Goal: Information Seeking & Learning: Compare options

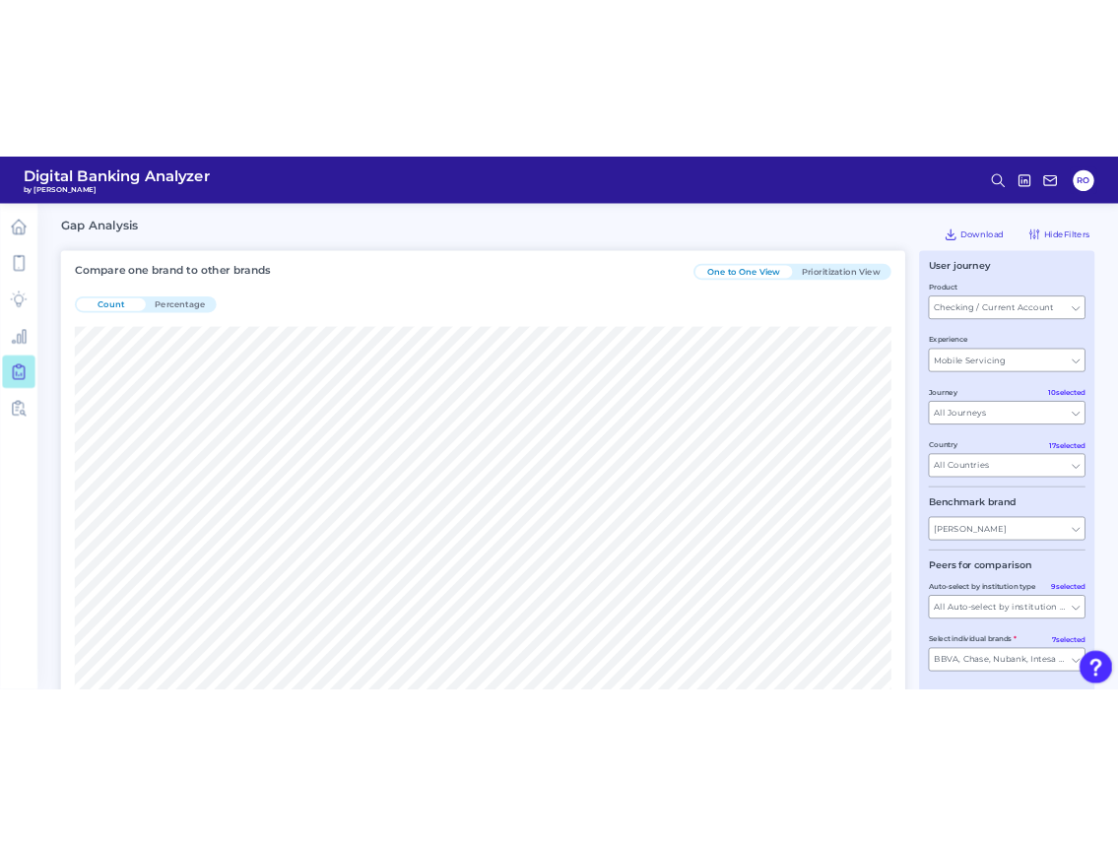
scroll to position [788, 0]
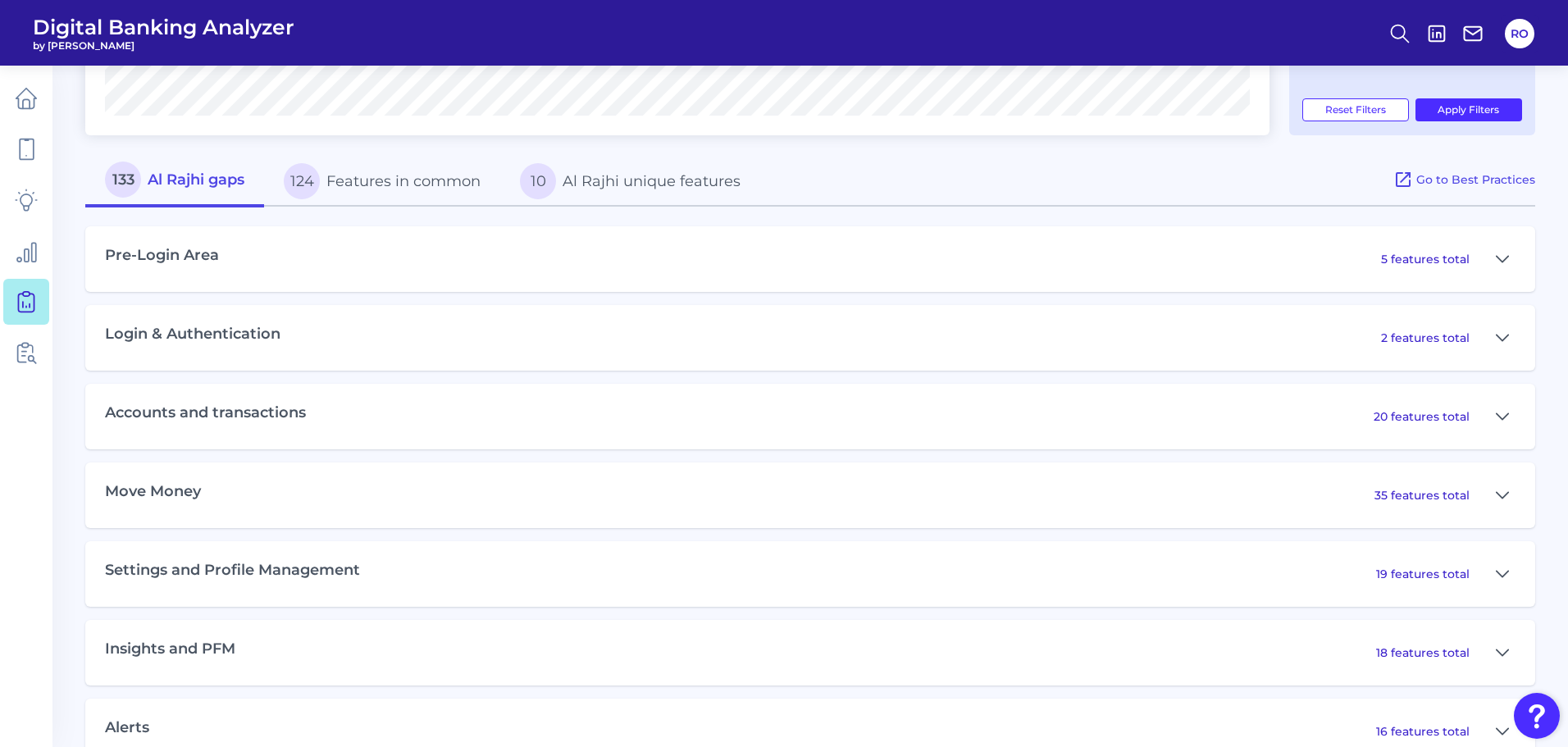
click at [1164, 213] on div "Pre-Login Area 5 features total Login & Authentication 2 features total Account…" at bounding box center [810, 563] width 1450 height 715
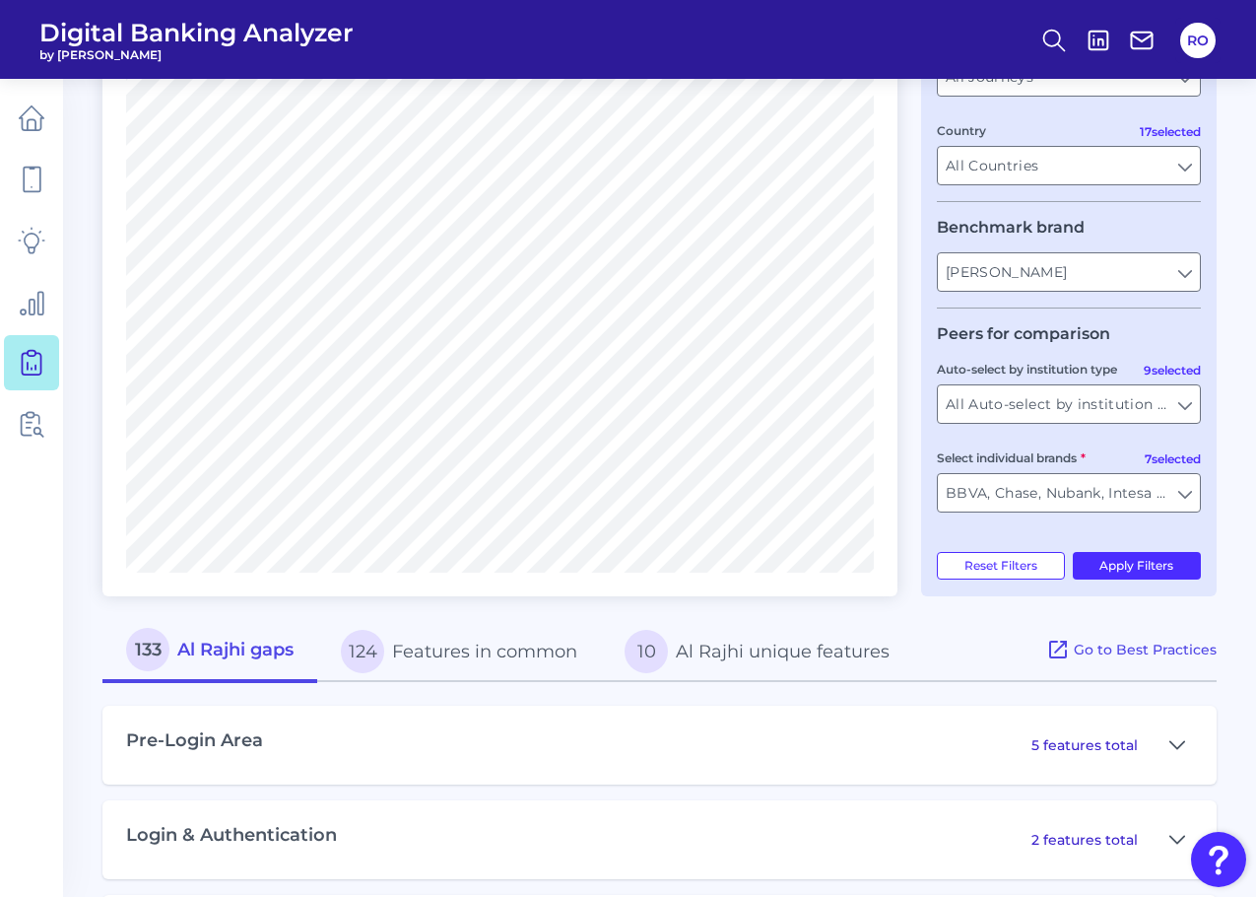
scroll to position [131, 0]
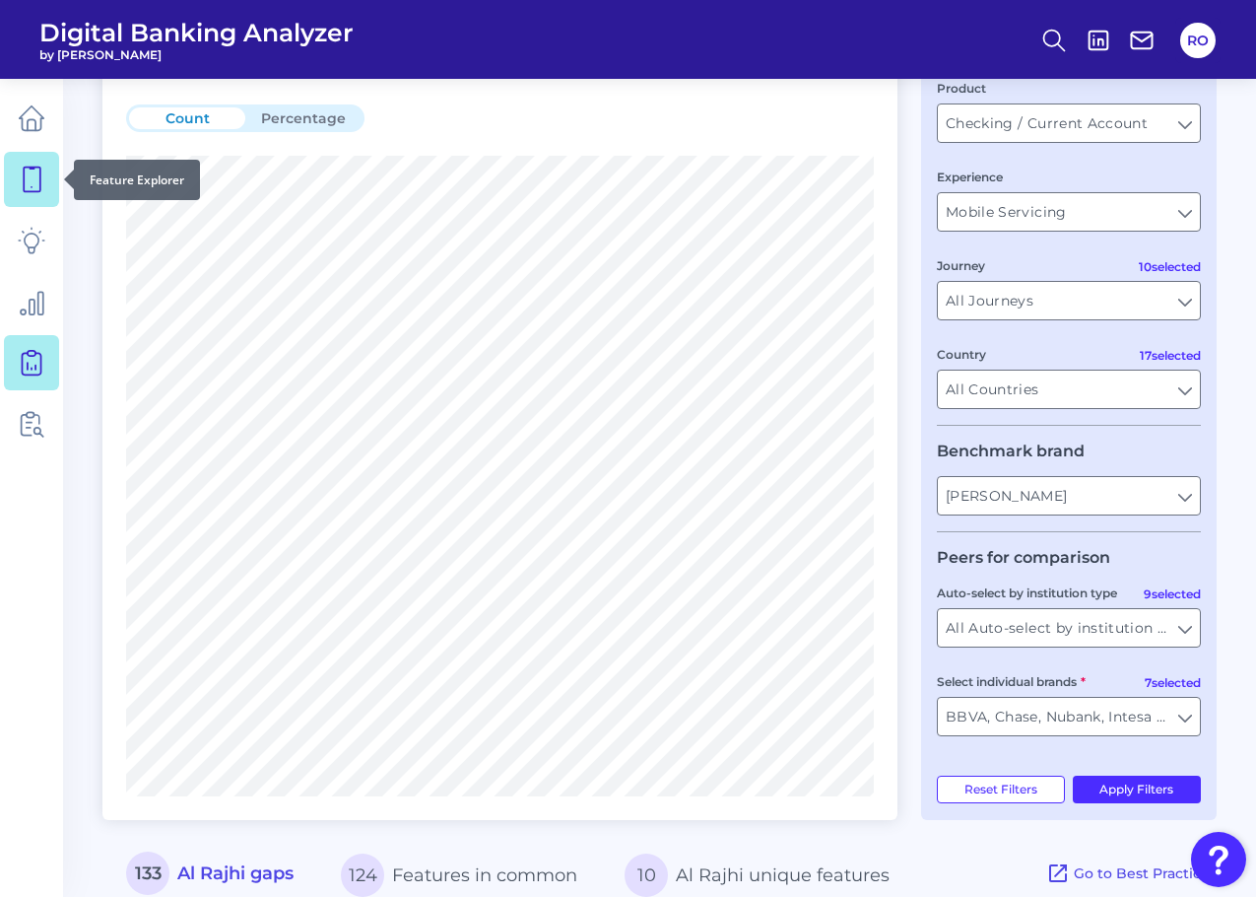
click at [23, 180] on icon at bounding box center [32, 180] width 28 height 28
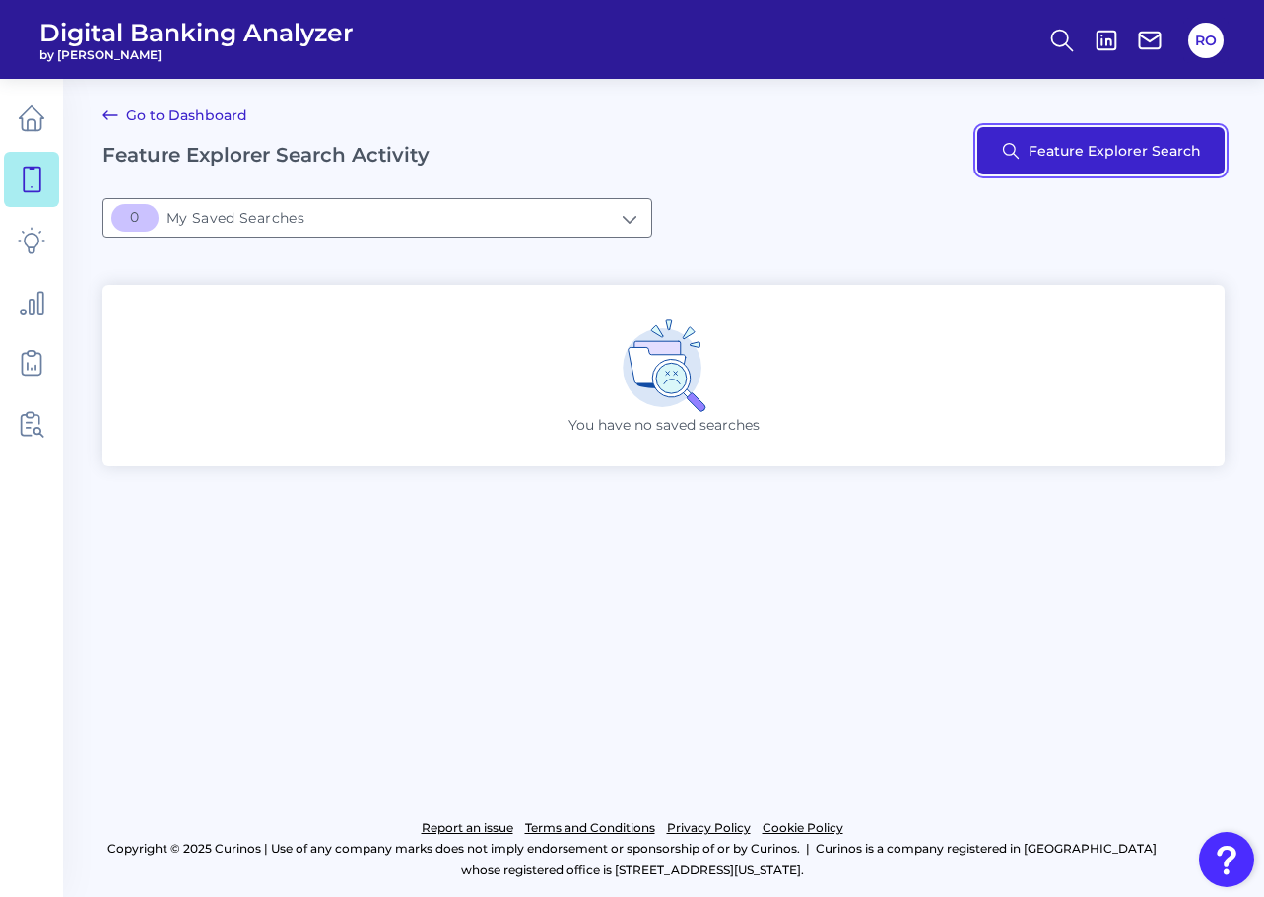
click at [1111, 152] on button "Feature Explorer Search" at bounding box center [1100, 150] width 247 height 47
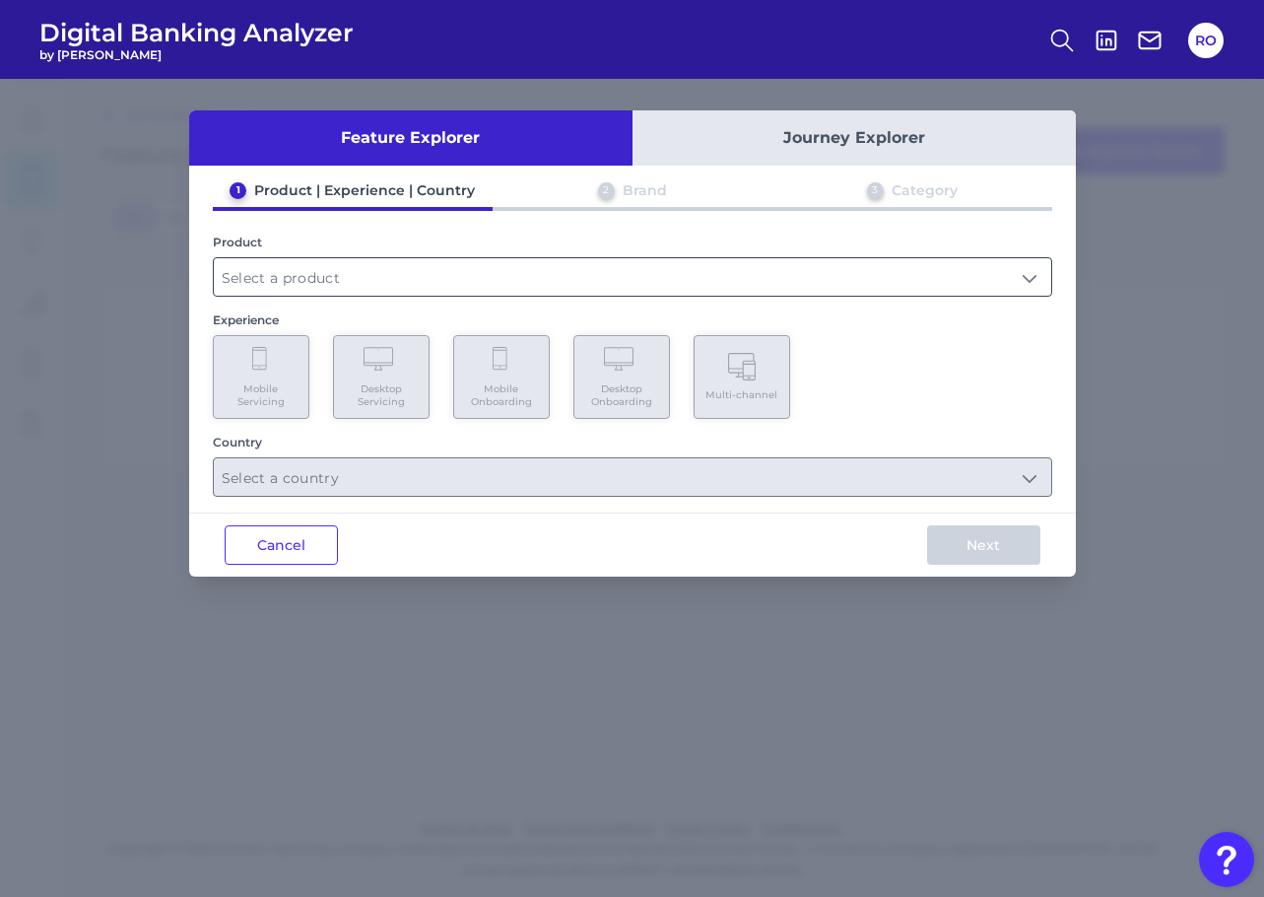
click at [431, 266] on input "text" at bounding box center [633, 276] width 838 height 37
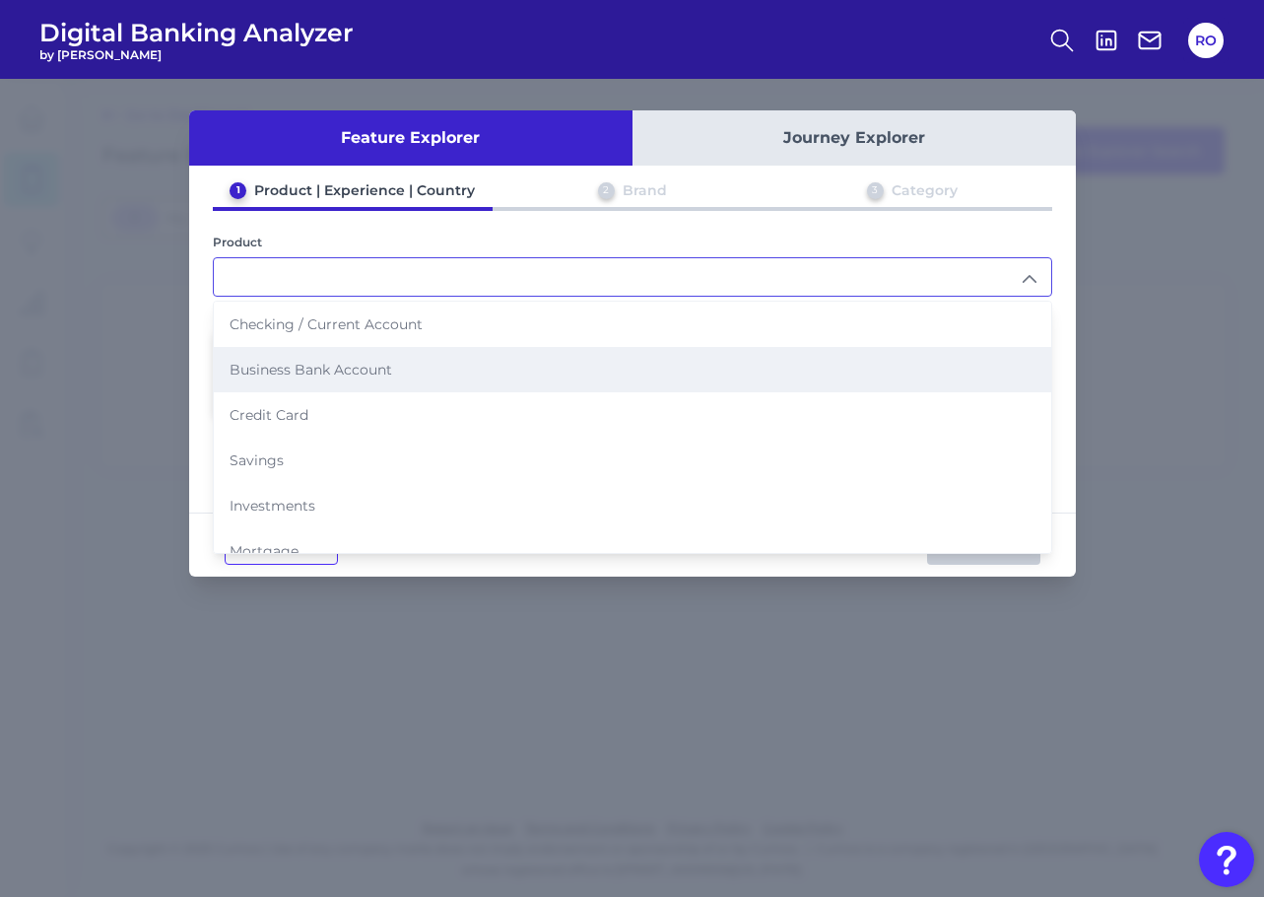
click at [304, 386] on li "Business Bank Account" at bounding box center [633, 369] width 838 height 45
type input "Business Bank Account"
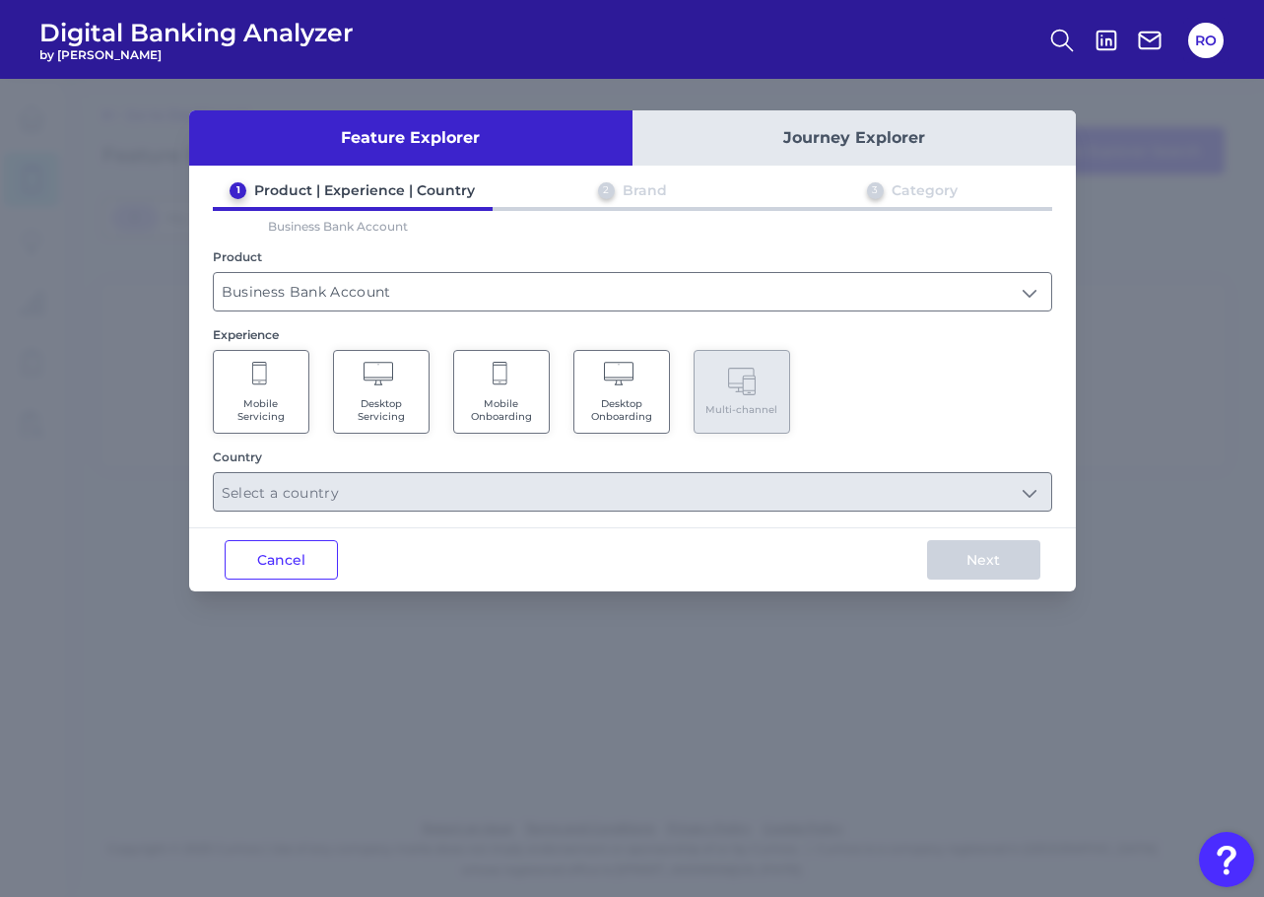
click at [260, 410] on span "Mobile Servicing" at bounding box center [261, 410] width 75 height 26
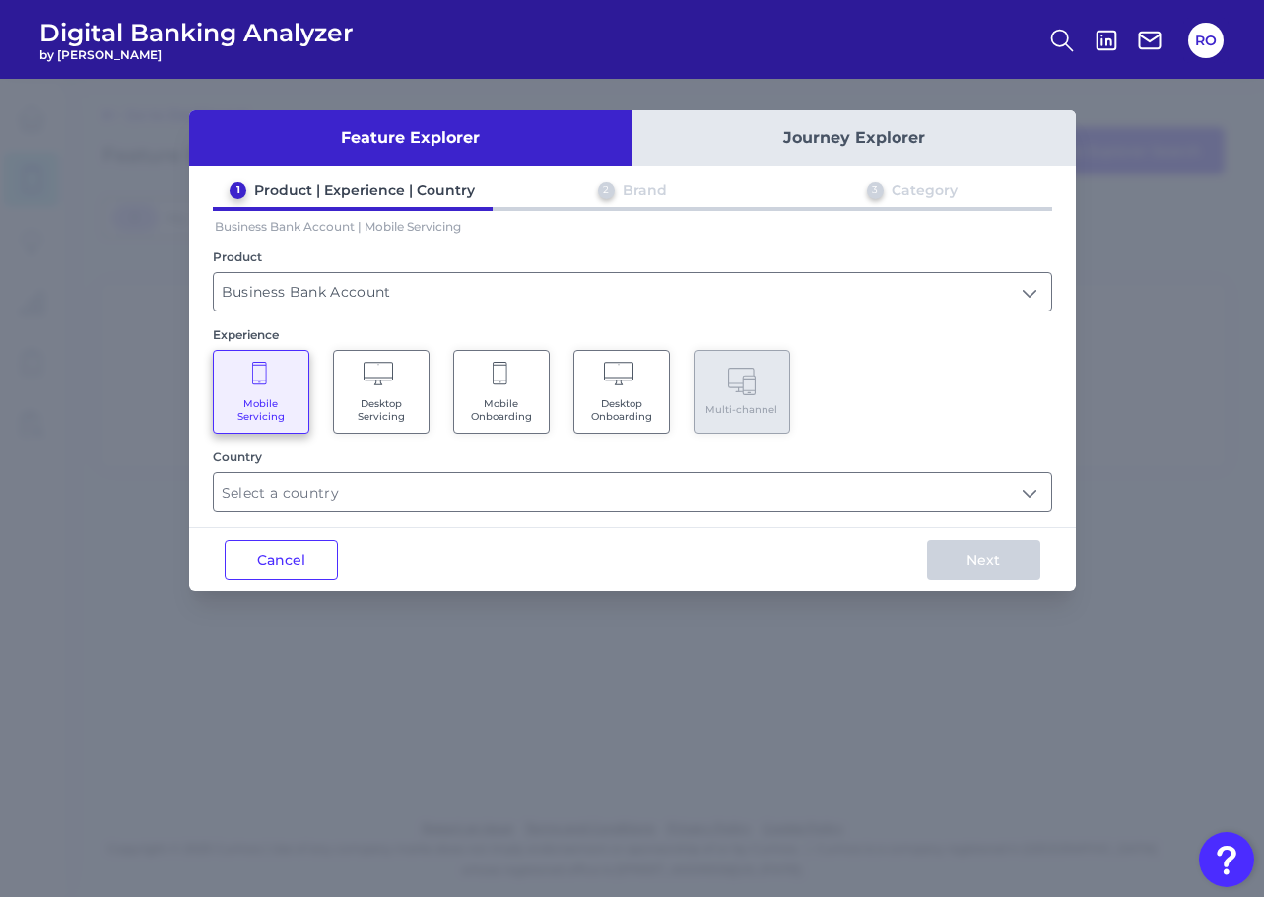
click at [684, 514] on div "Feature Explorer Journey Explorer 1 Product | Experience | Country 2 Brand 3 Ca…" at bounding box center [632, 350] width 887 height 481
click at [683, 480] on input "text" at bounding box center [633, 491] width 838 height 37
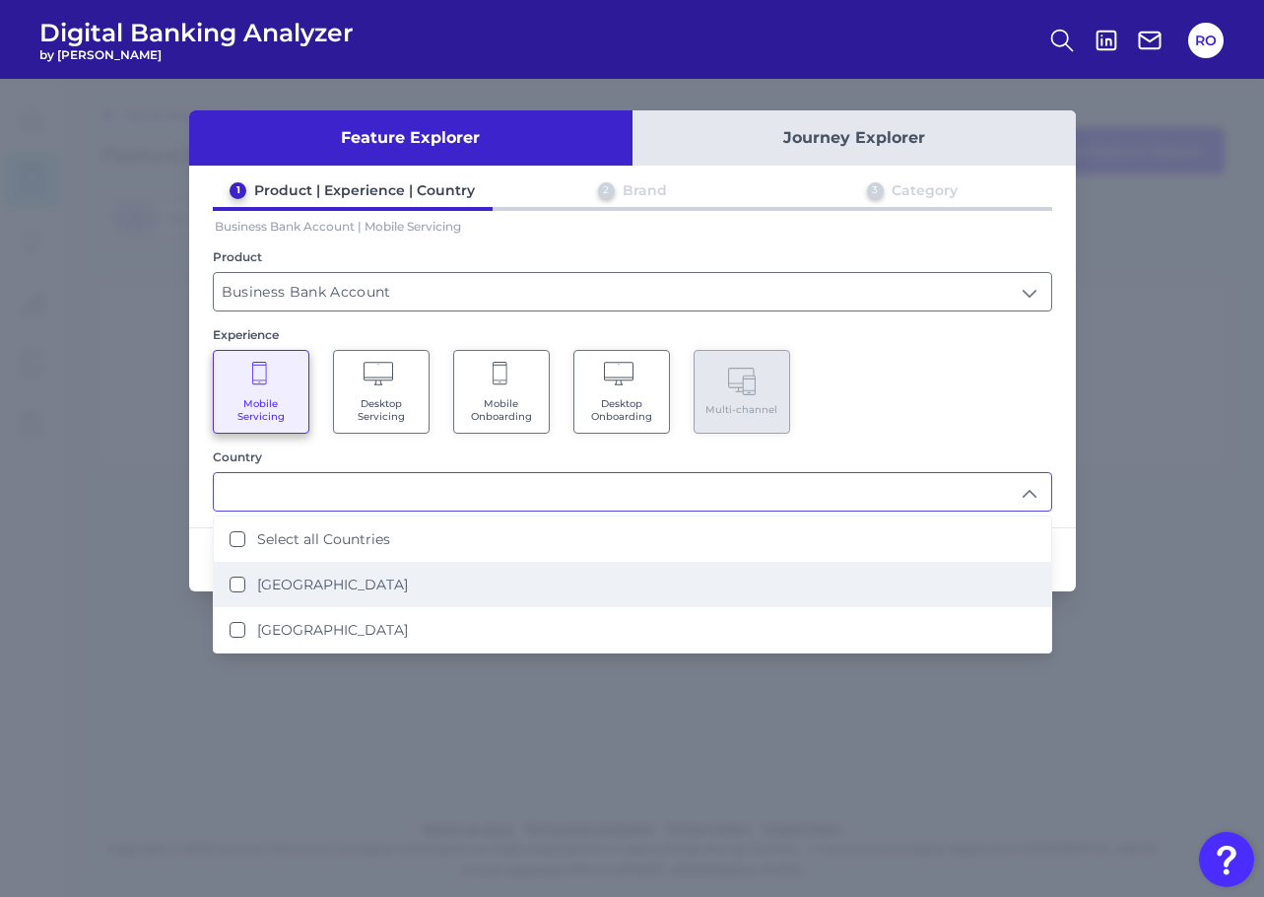
click at [459, 583] on li "[GEOGRAPHIC_DATA]" at bounding box center [633, 584] width 838 height 45
type input "[GEOGRAPHIC_DATA]"
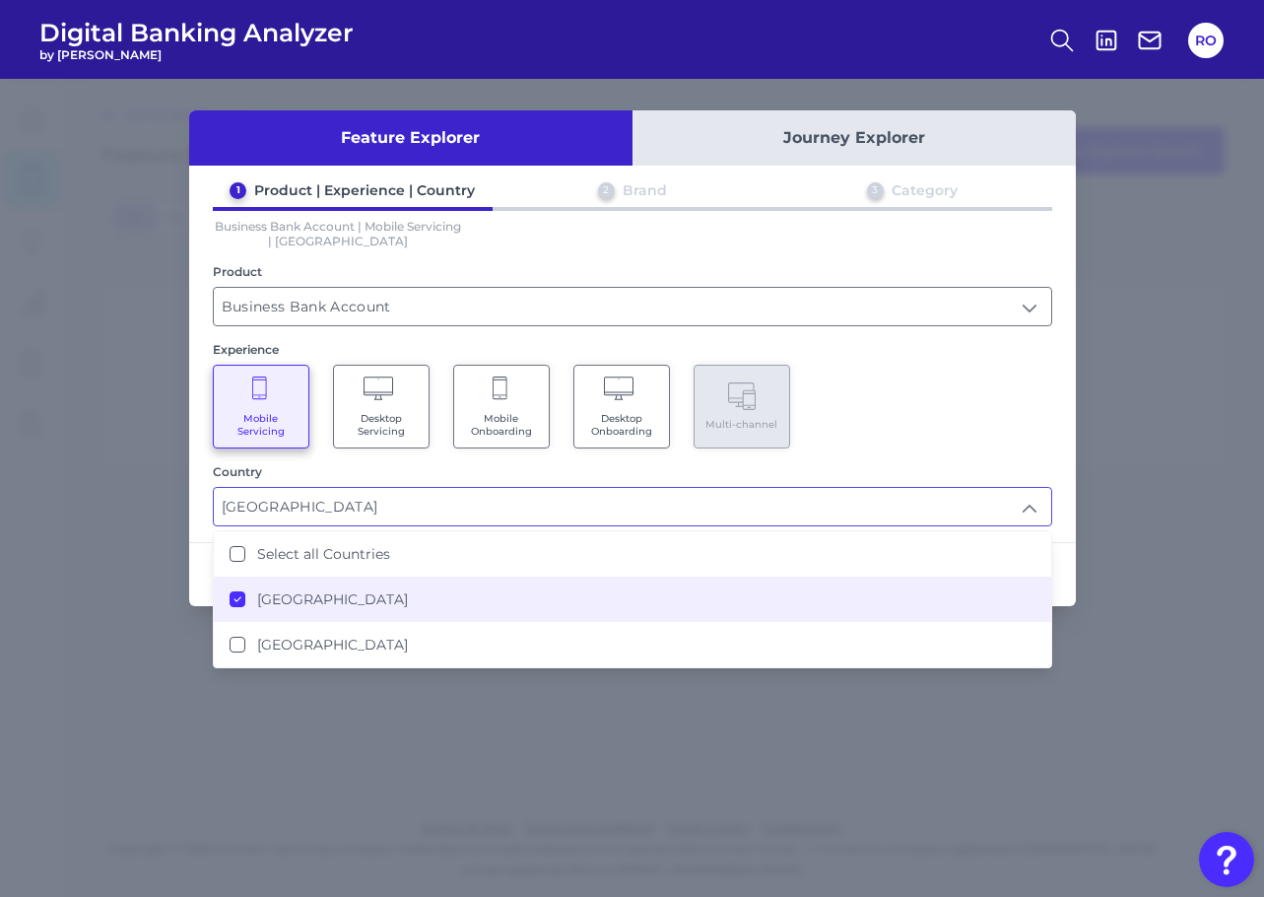
click at [965, 582] on li "[GEOGRAPHIC_DATA]" at bounding box center [633, 598] width 838 height 45
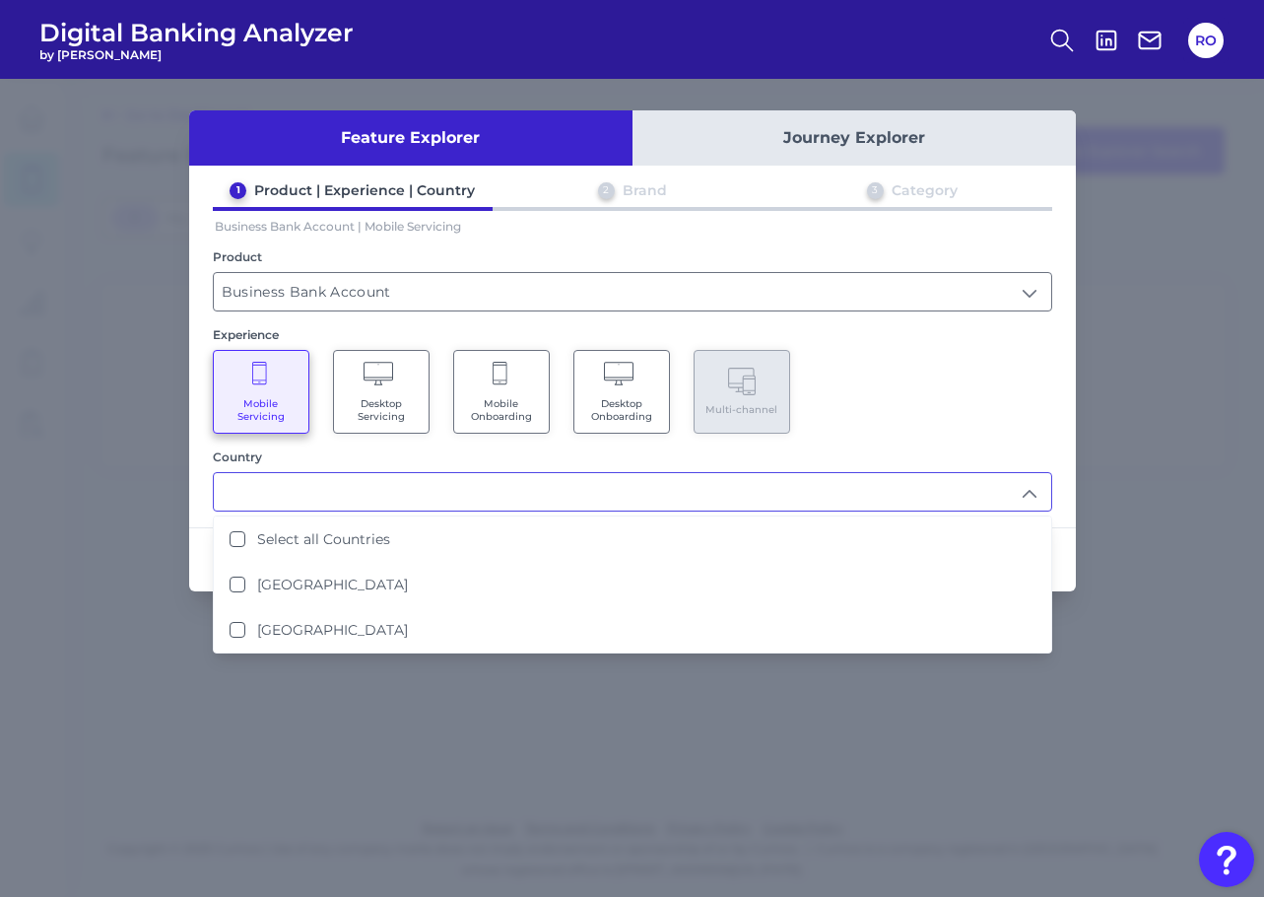
click at [1001, 437] on div "1 Product | Experience | Country 2 Brand 3 Category Business Bank Account | Mob…" at bounding box center [632, 346] width 887 height 330
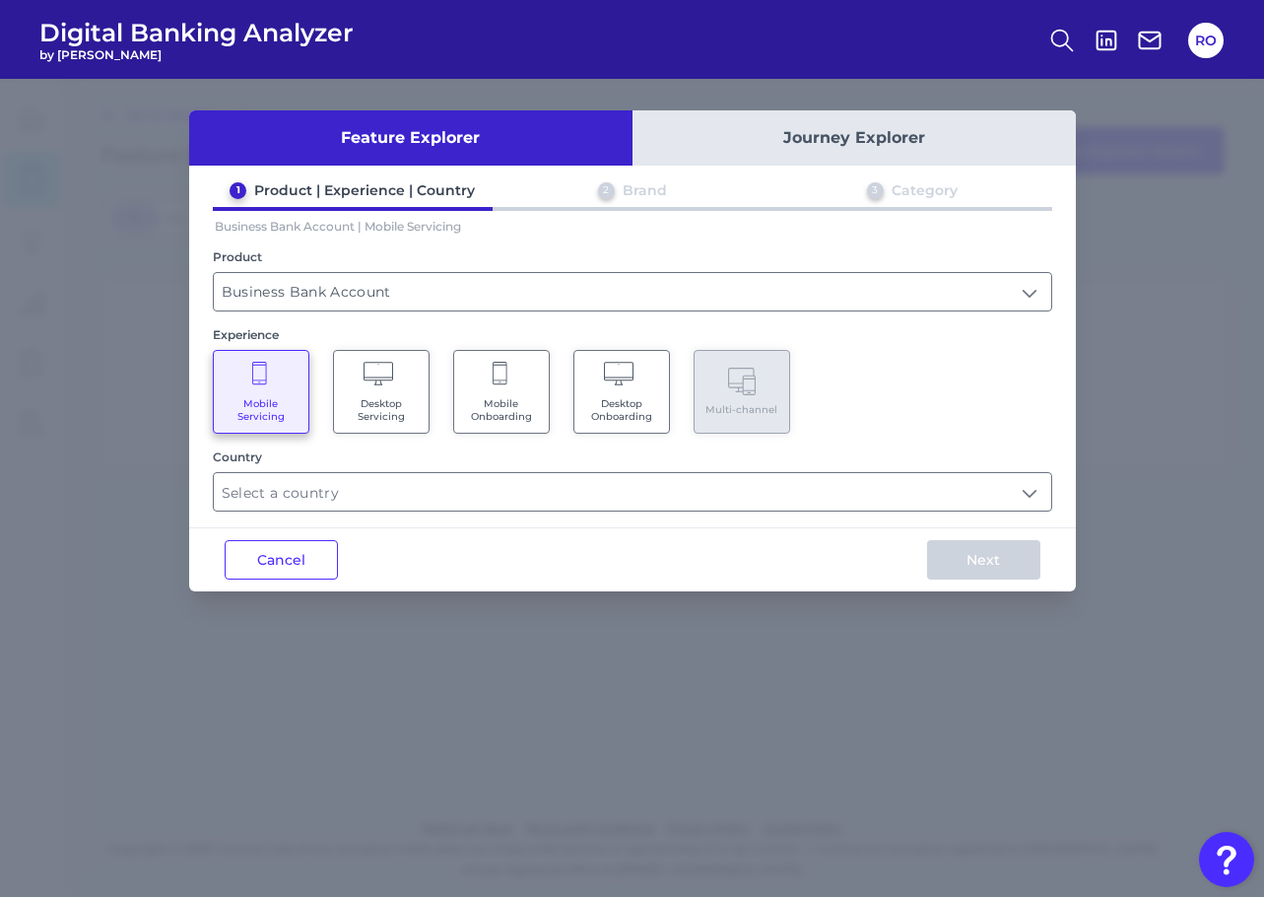
click at [983, 514] on div "Feature Explorer Journey Explorer 1 Product | Experience | Country 2 Brand 3 Ca…" at bounding box center [632, 350] width 887 height 481
click at [988, 481] on input "text" at bounding box center [633, 491] width 838 height 37
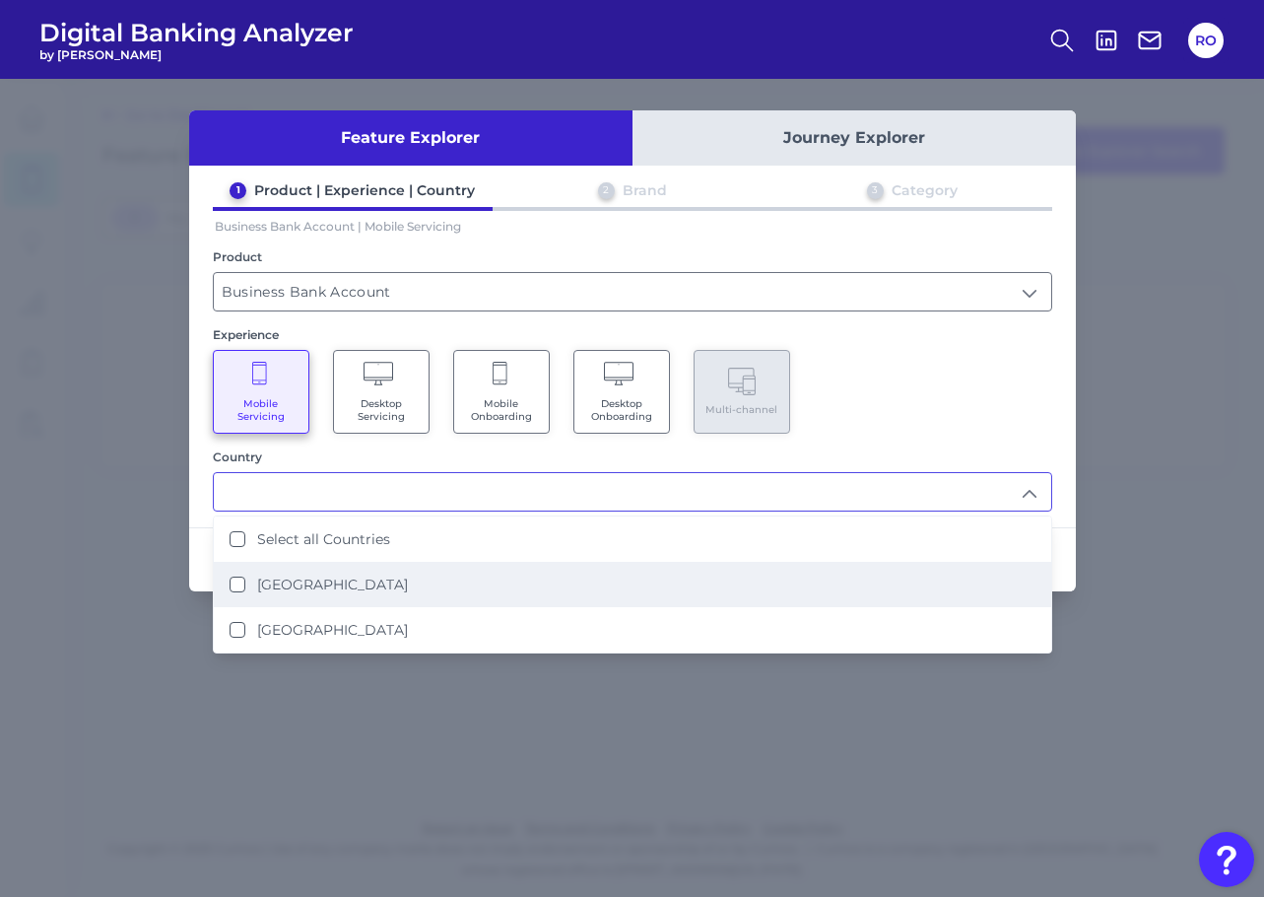
click at [422, 592] on li "[GEOGRAPHIC_DATA]" at bounding box center [633, 584] width 838 height 45
type input "[GEOGRAPHIC_DATA]"
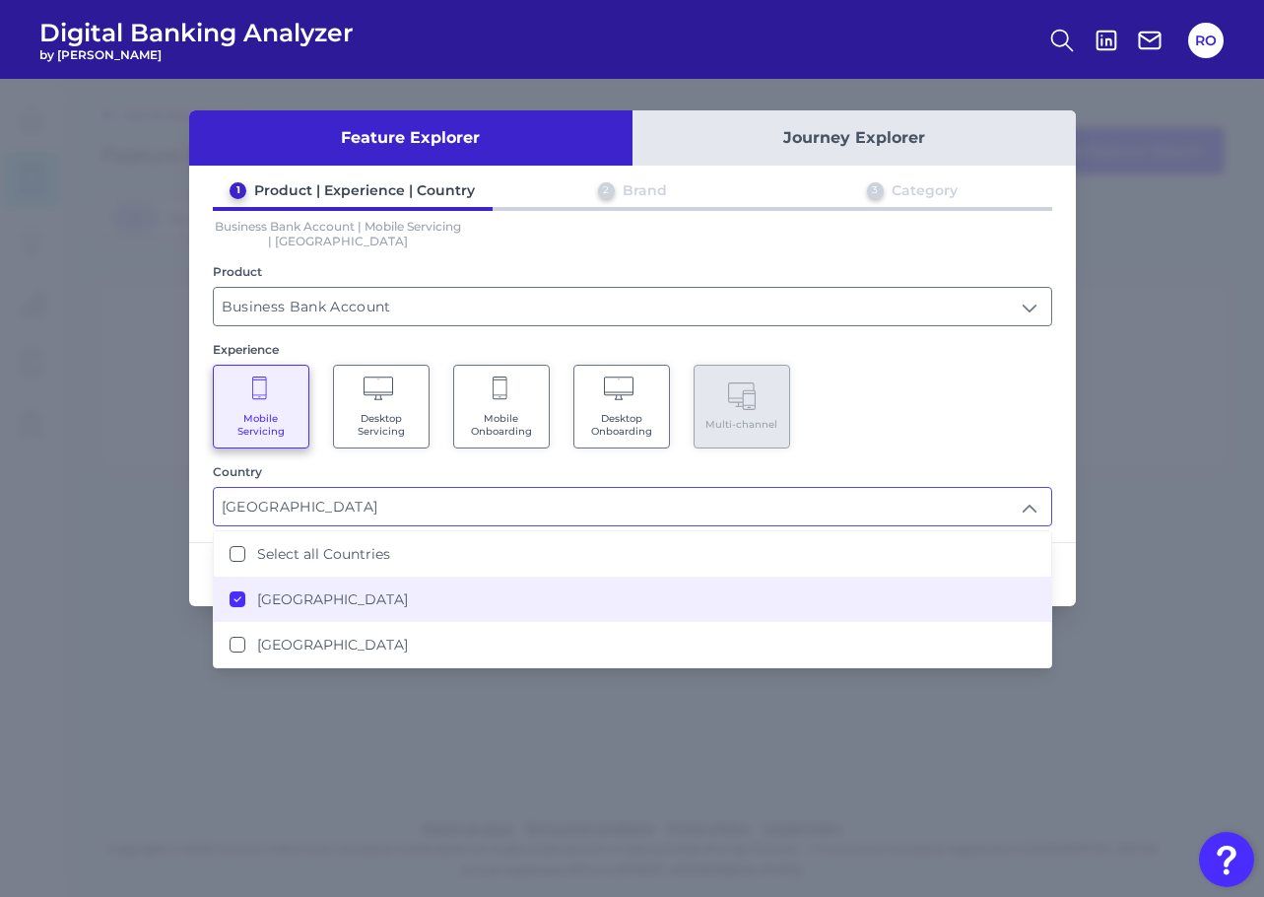
click at [1055, 559] on div "Next" at bounding box center [984, 574] width 184 height 63
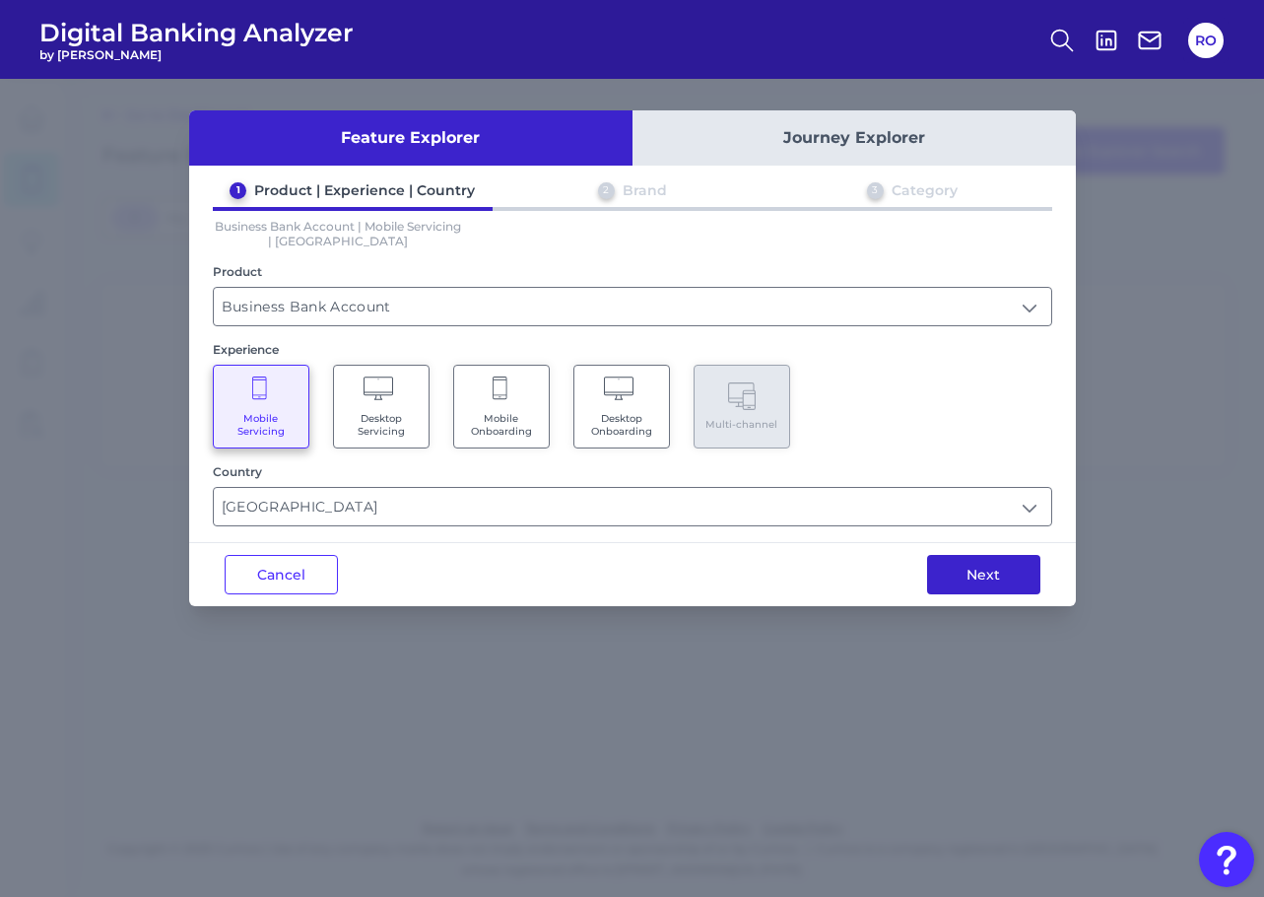
click at [1005, 567] on button "Next" at bounding box center [983, 574] width 113 height 39
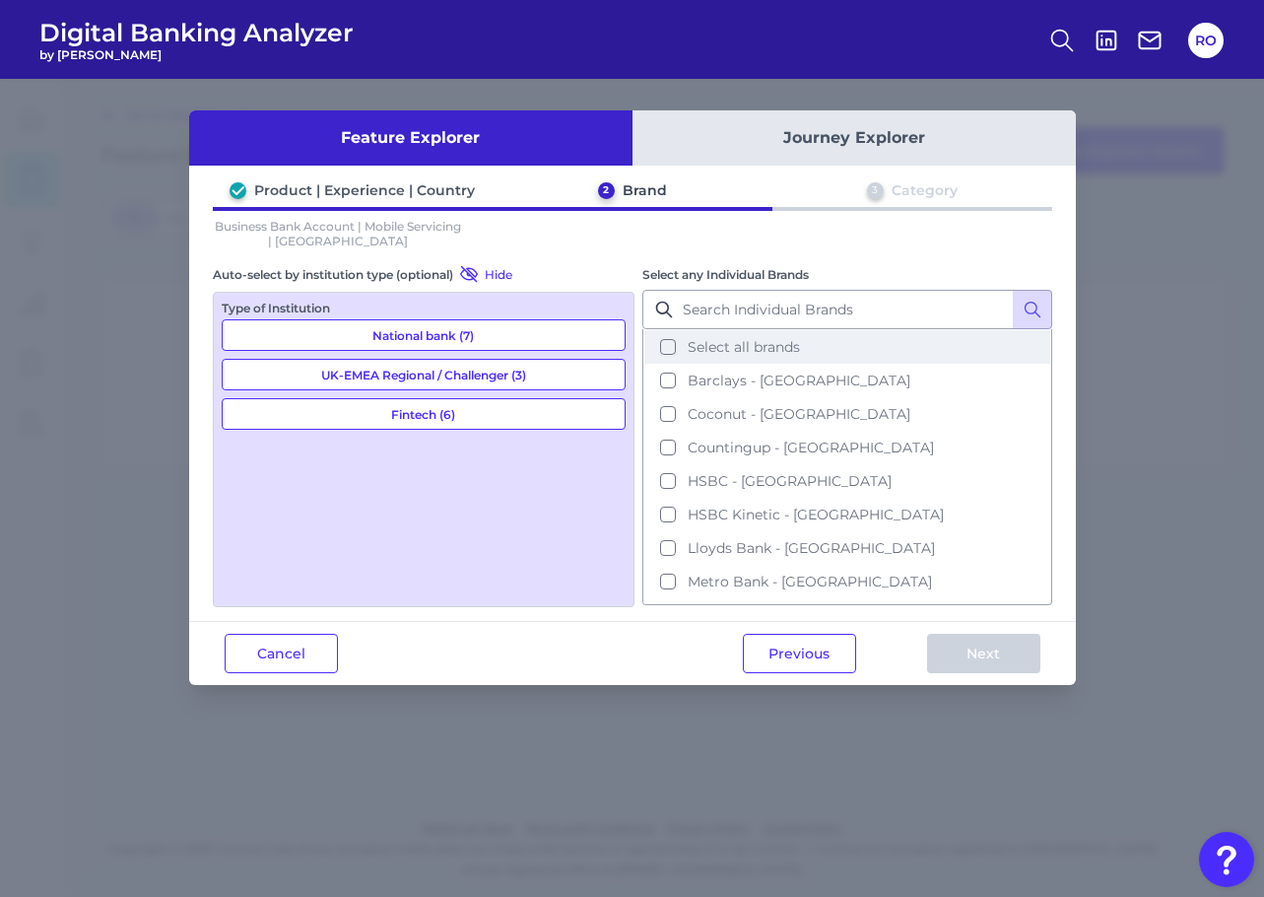
click at [725, 342] on span "Select all brands" at bounding box center [744, 347] width 112 height 18
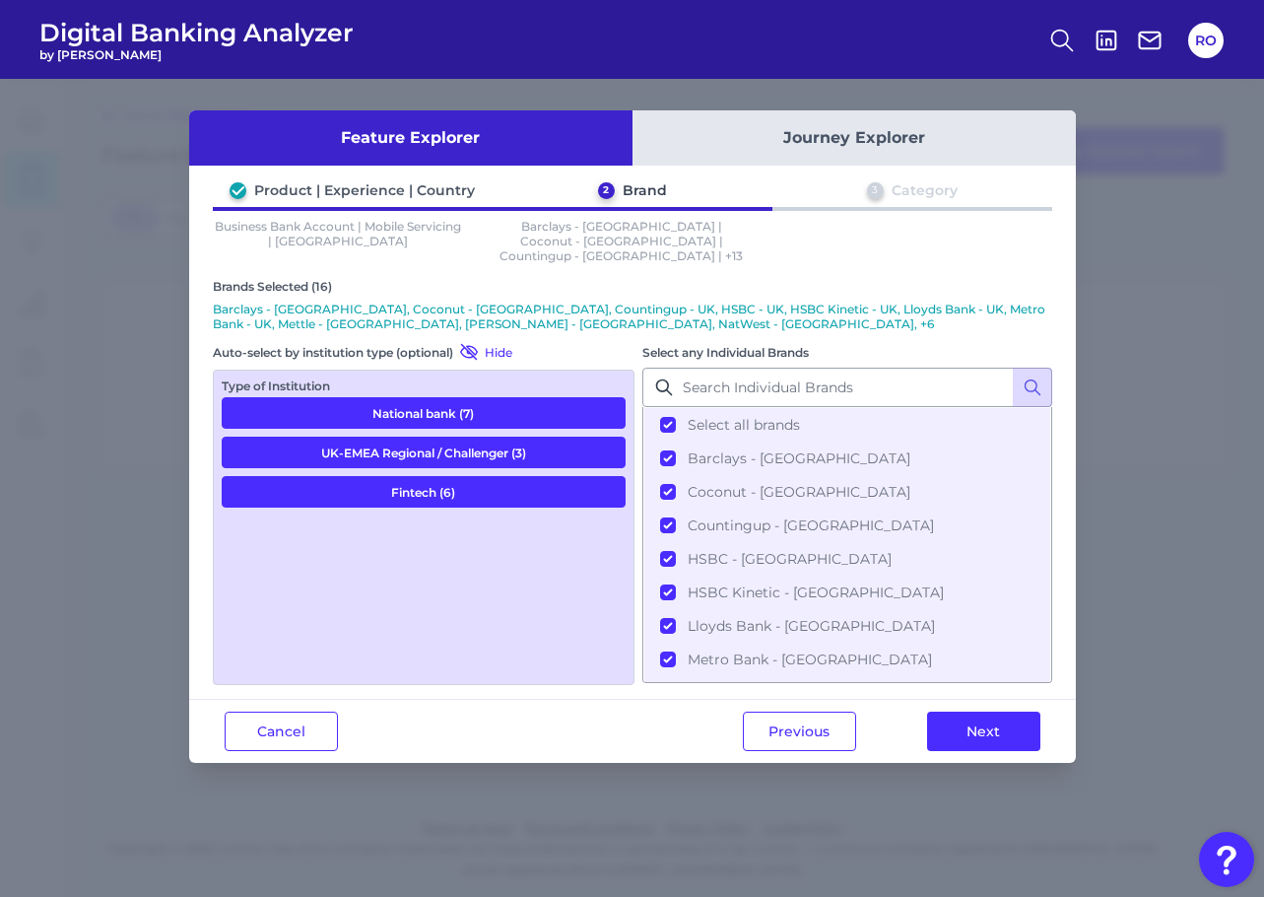
click at [1008, 747] on div "Previous Next" at bounding box center [891, 731] width 369 height 63
click at [1005, 711] on button "Next" at bounding box center [983, 730] width 113 height 39
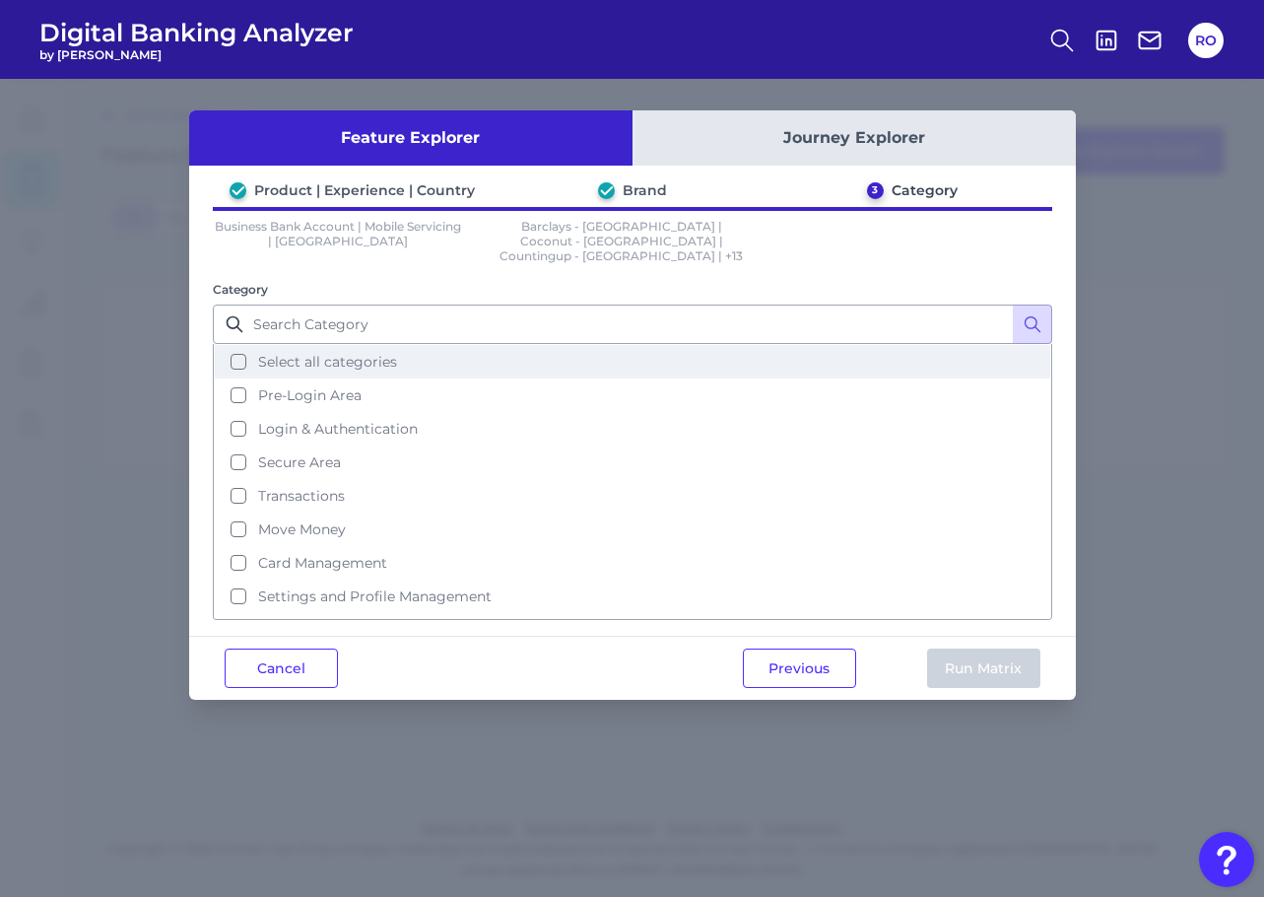
click at [324, 353] on span "Select all categories" at bounding box center [327, 362] width 139 height 18
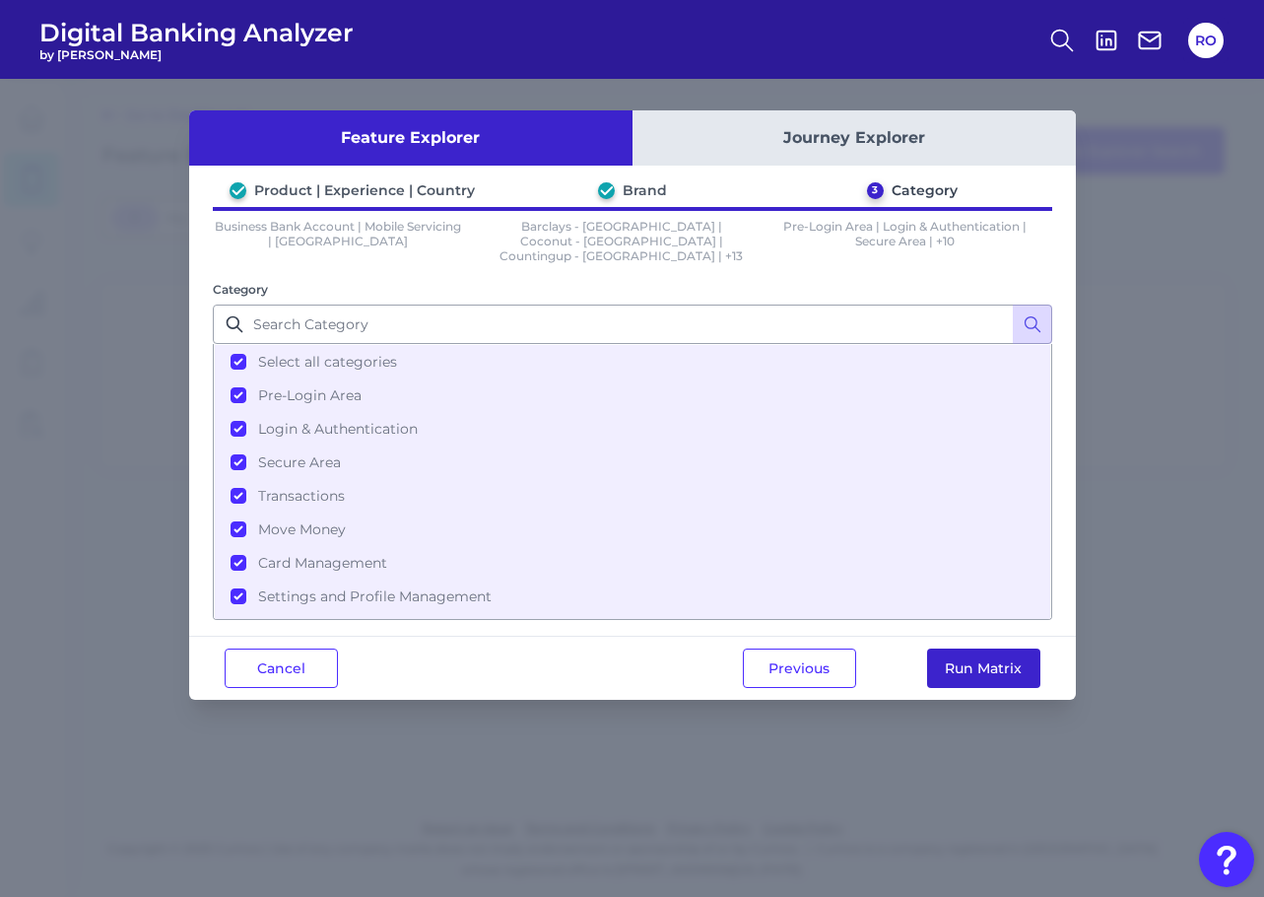
click at [997, 649] on button "Run Matrix" at bounding box center [983, 667] width 113 height 39
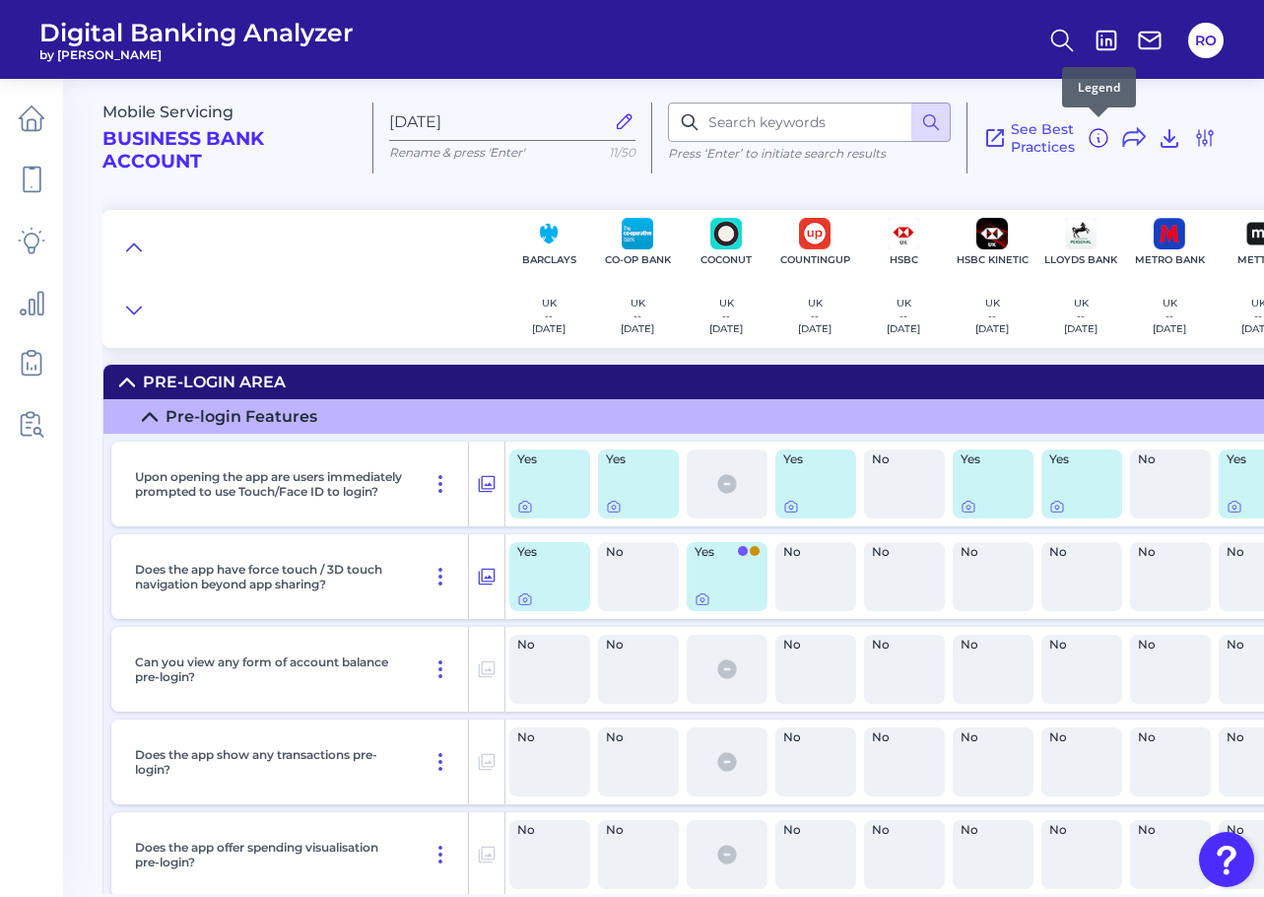
click at [1101, 132] on icon at bounding box center [1099, 138] width 24 height 24
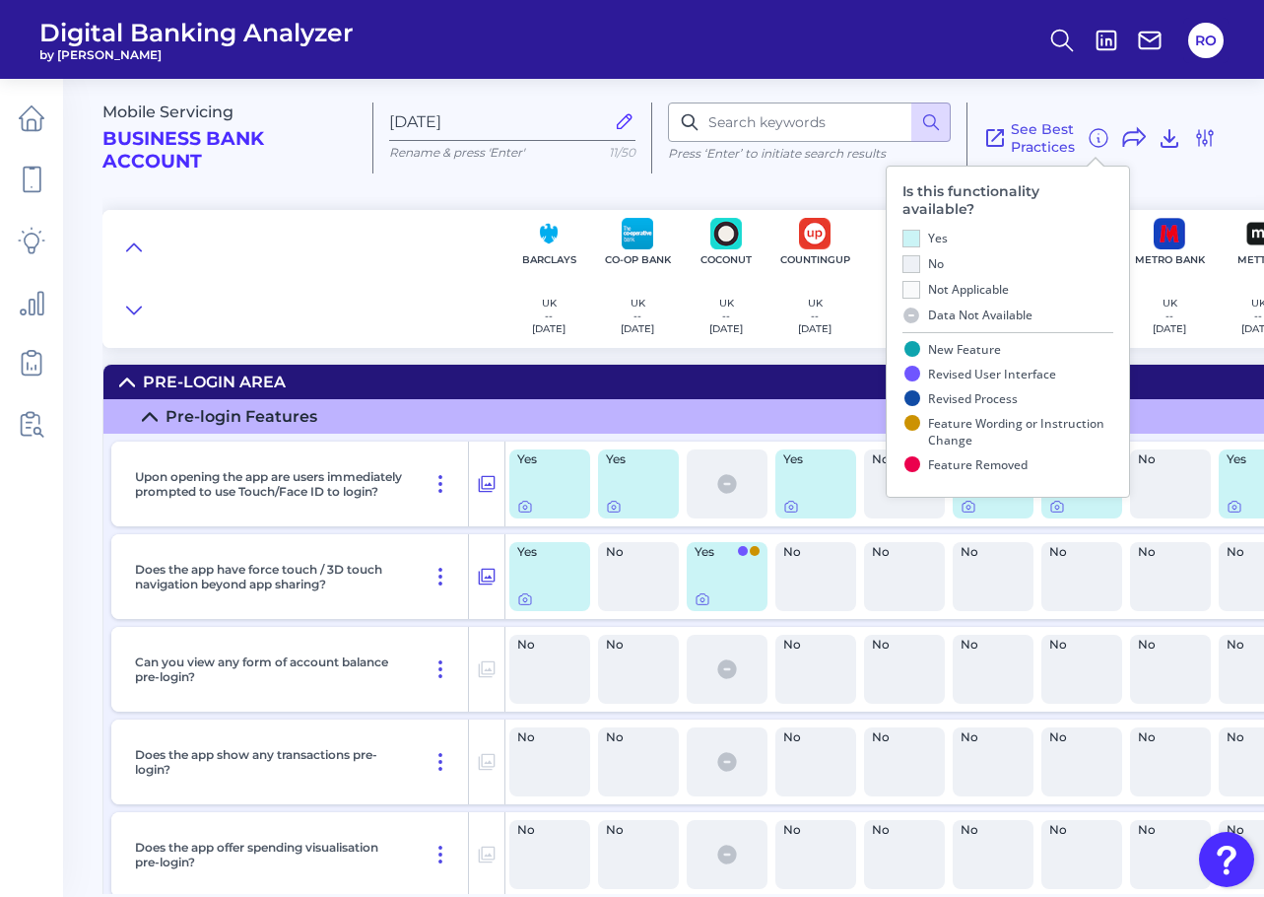
click at [389, 291] on div at bounding box center [303, 279] width 402 height 138
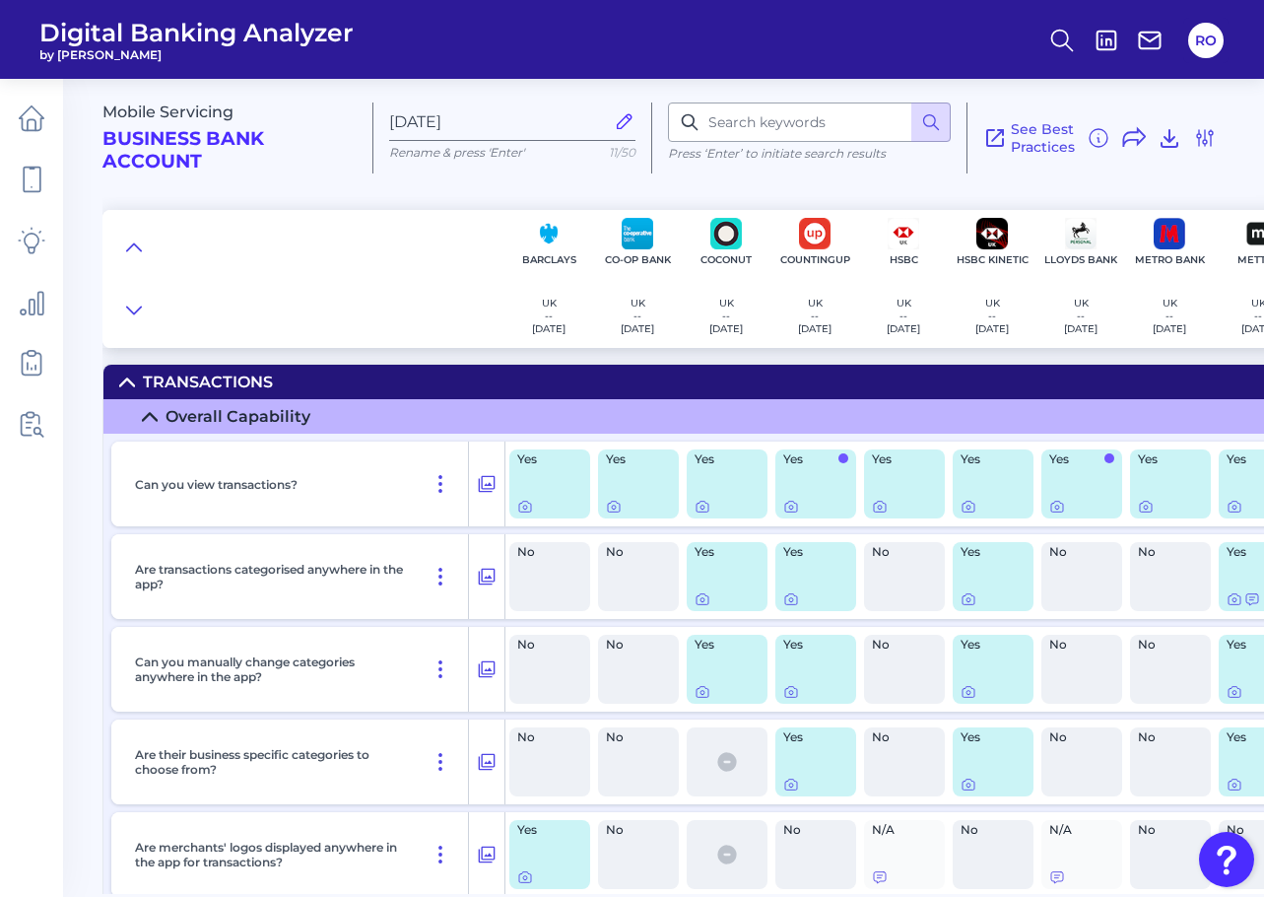
scroll to position [5518, 0]
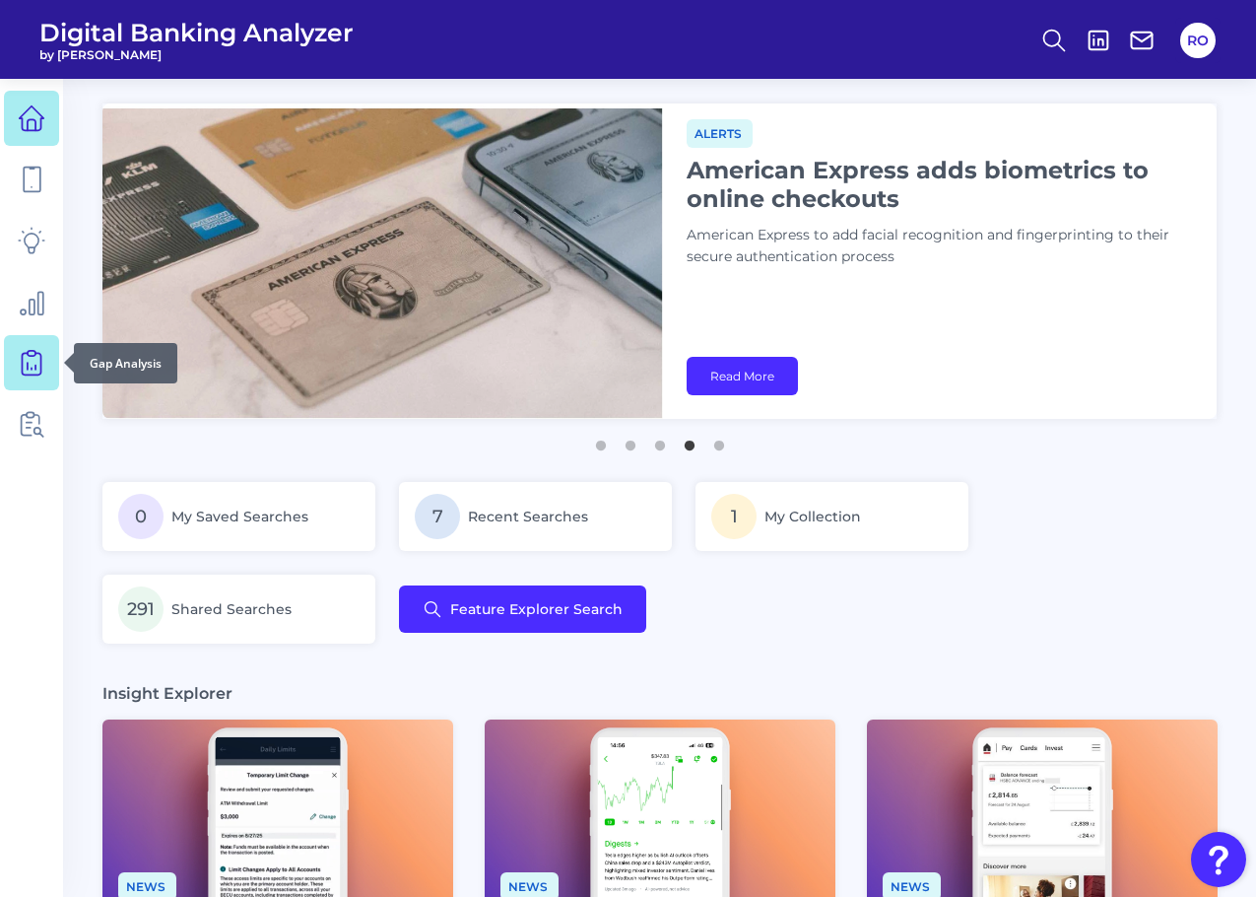
click at [37, 371] on icon at bounding box center [32, 363] width 28 height 28
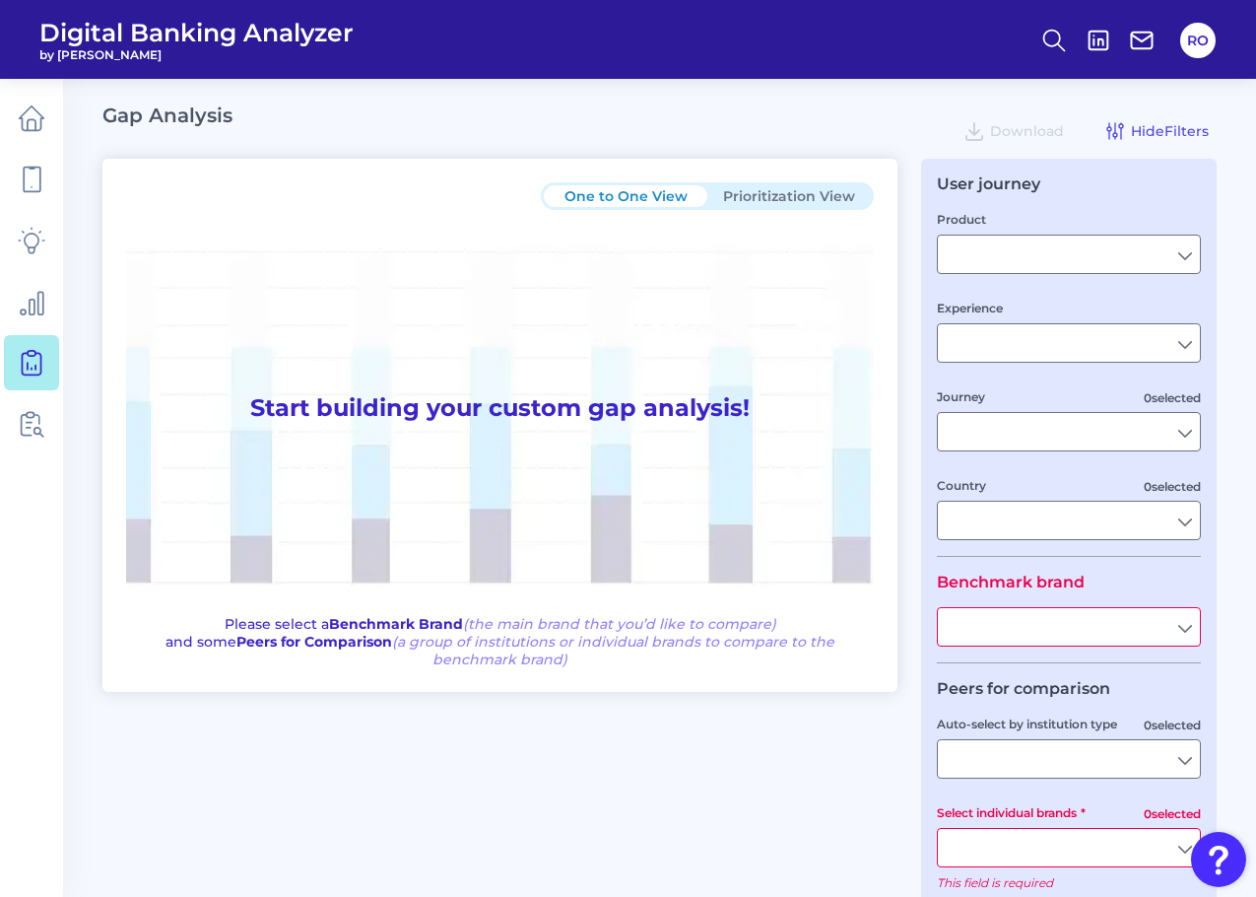
type input "Checking / Current Account"
type input "Mobile Servicing"
type input "Pre-Login Area, New Customer Onboarding, Login & Authentication, Accounts and t…"
type input "[GEOGRAPHIC_DATA]"
type input "All Select individual brands"
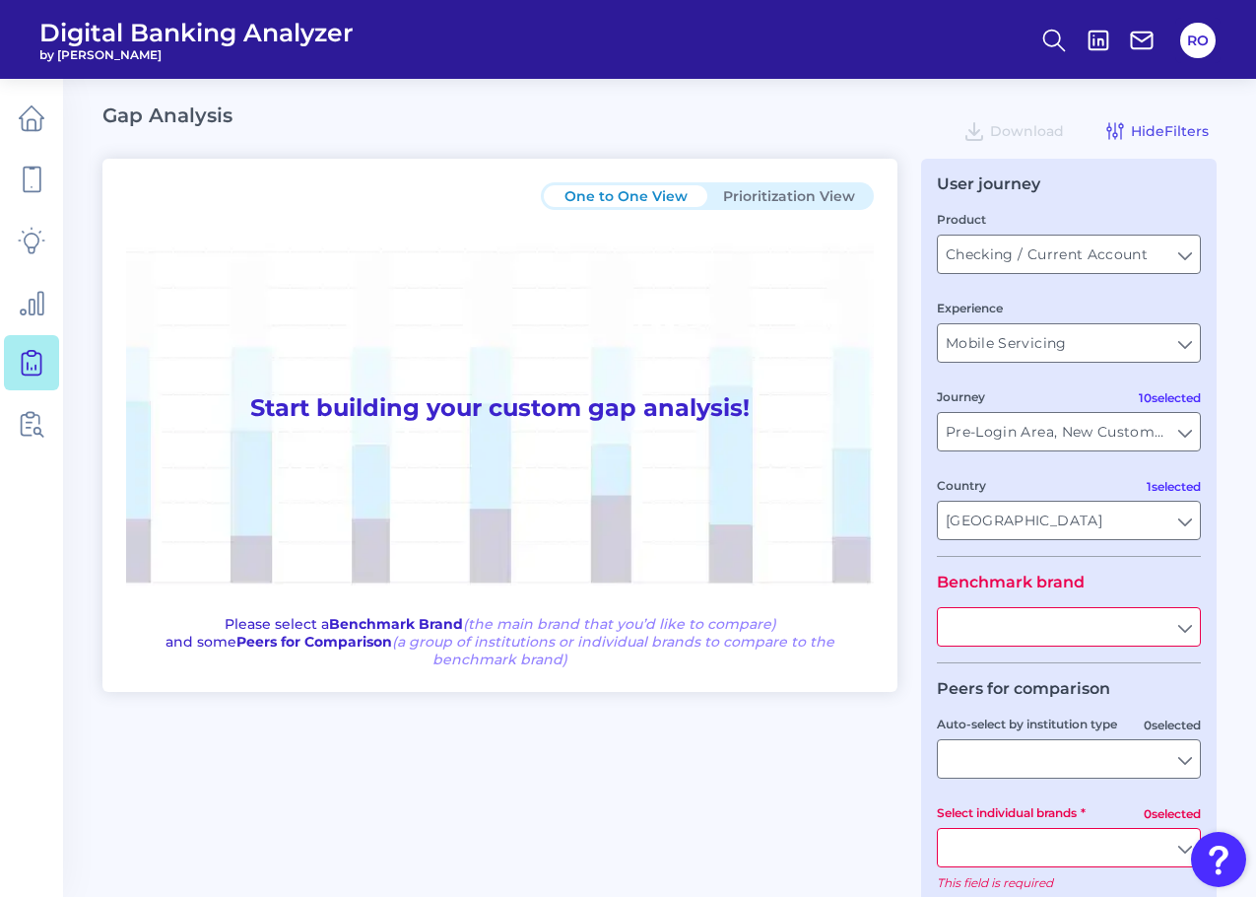
type input "All Journeys"
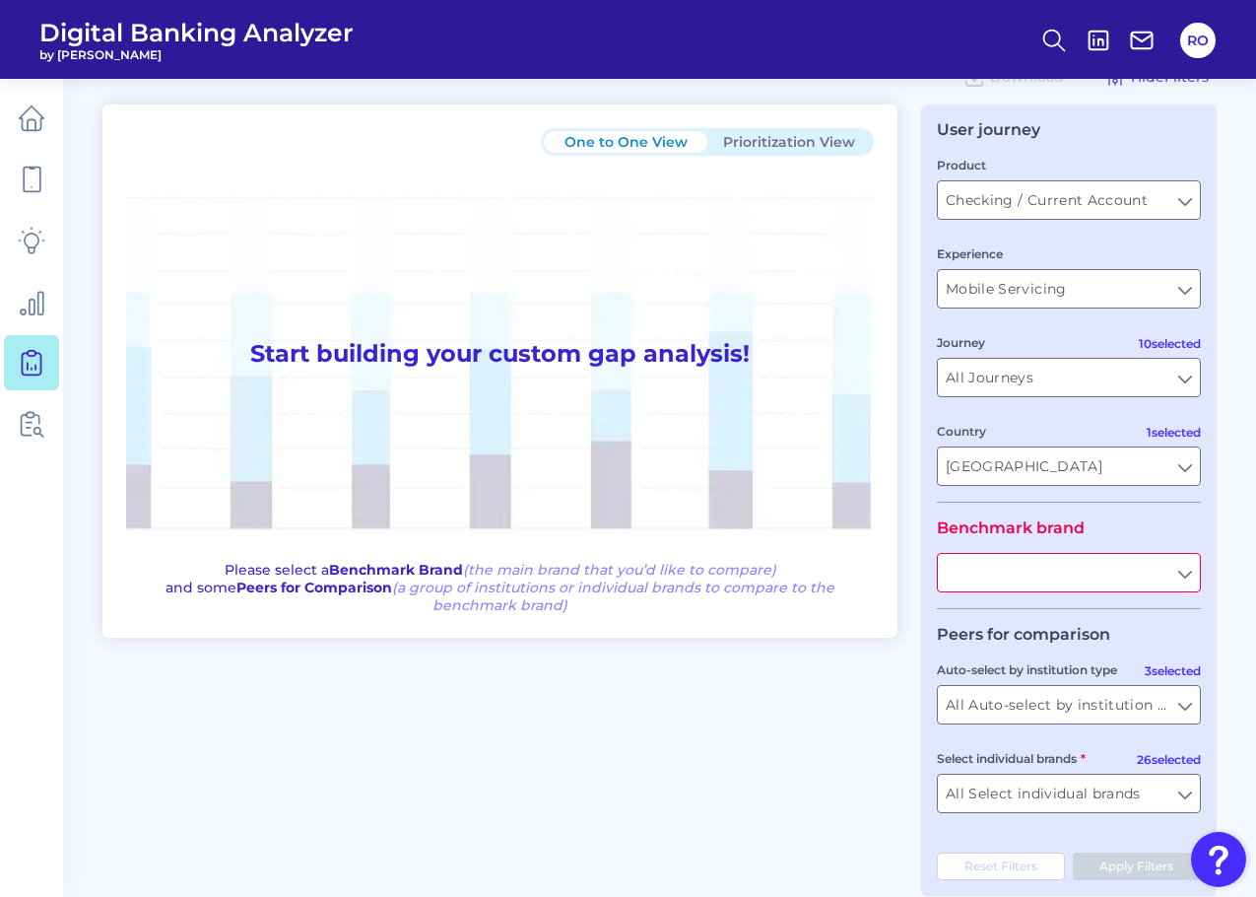
scroll to position [83, 0]
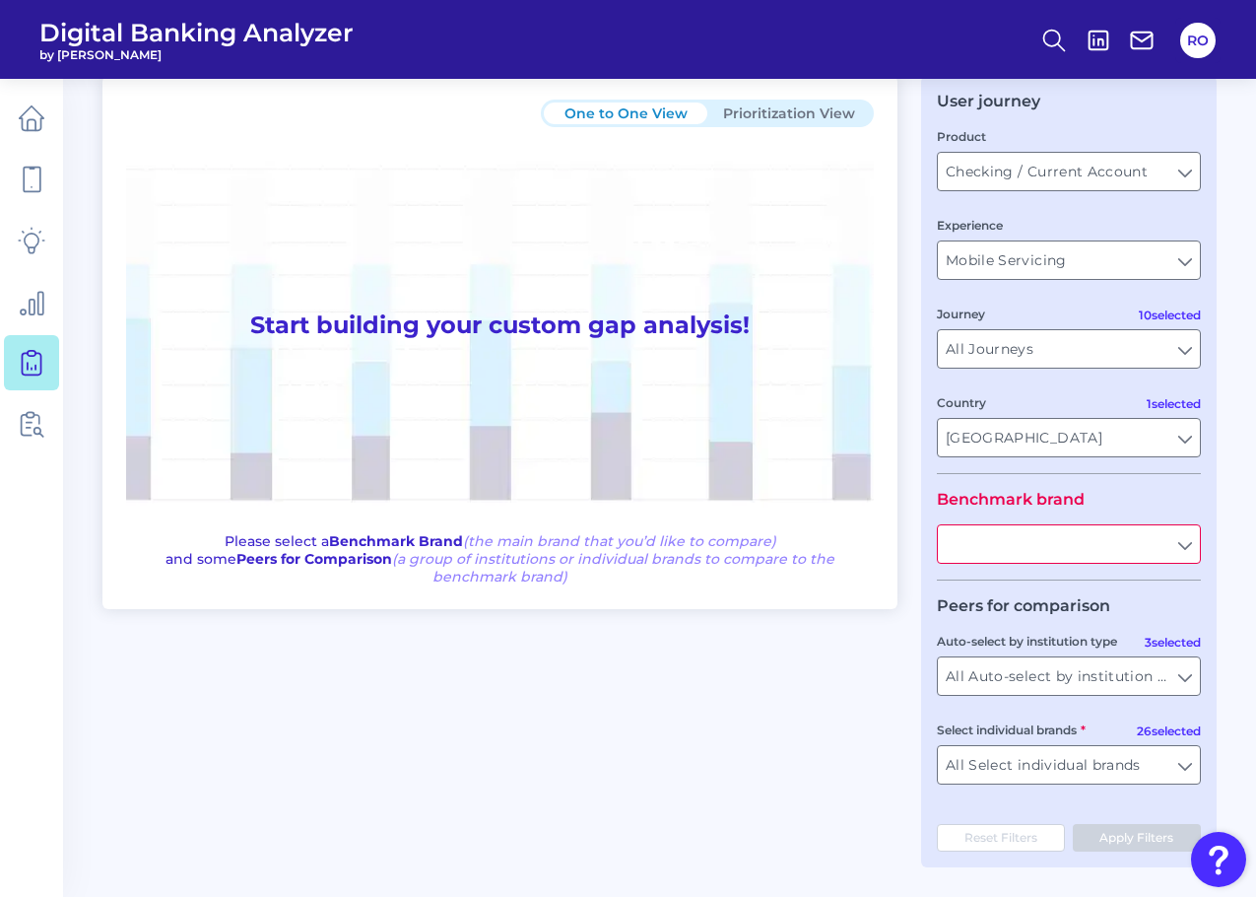
click at [1131, 534] on input "text" at bounding box center [1069, 543] width 262 height 37
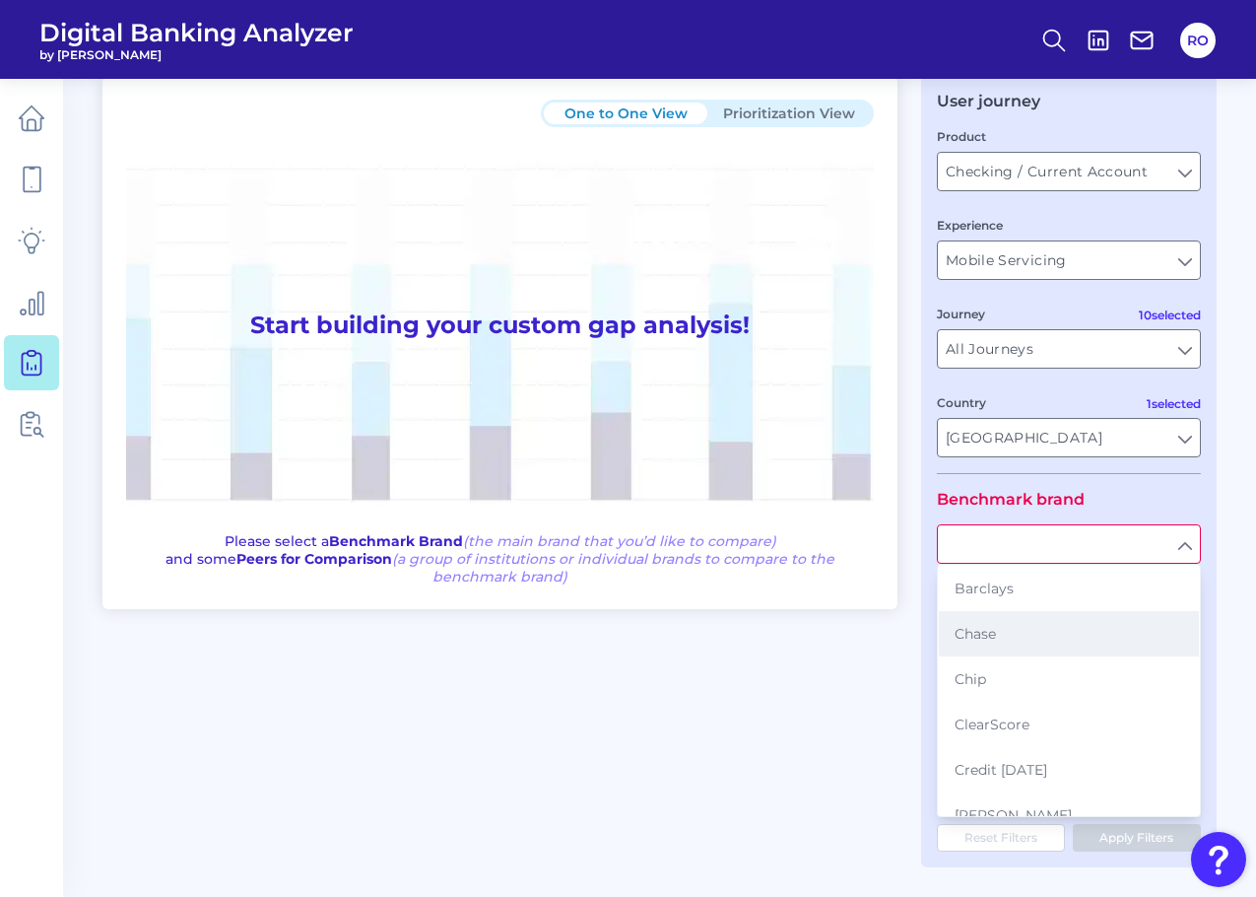
click at [1079, 624] on button "Chase" at bounding box center [1069, 633] width 260 height 45
type input "Chase"
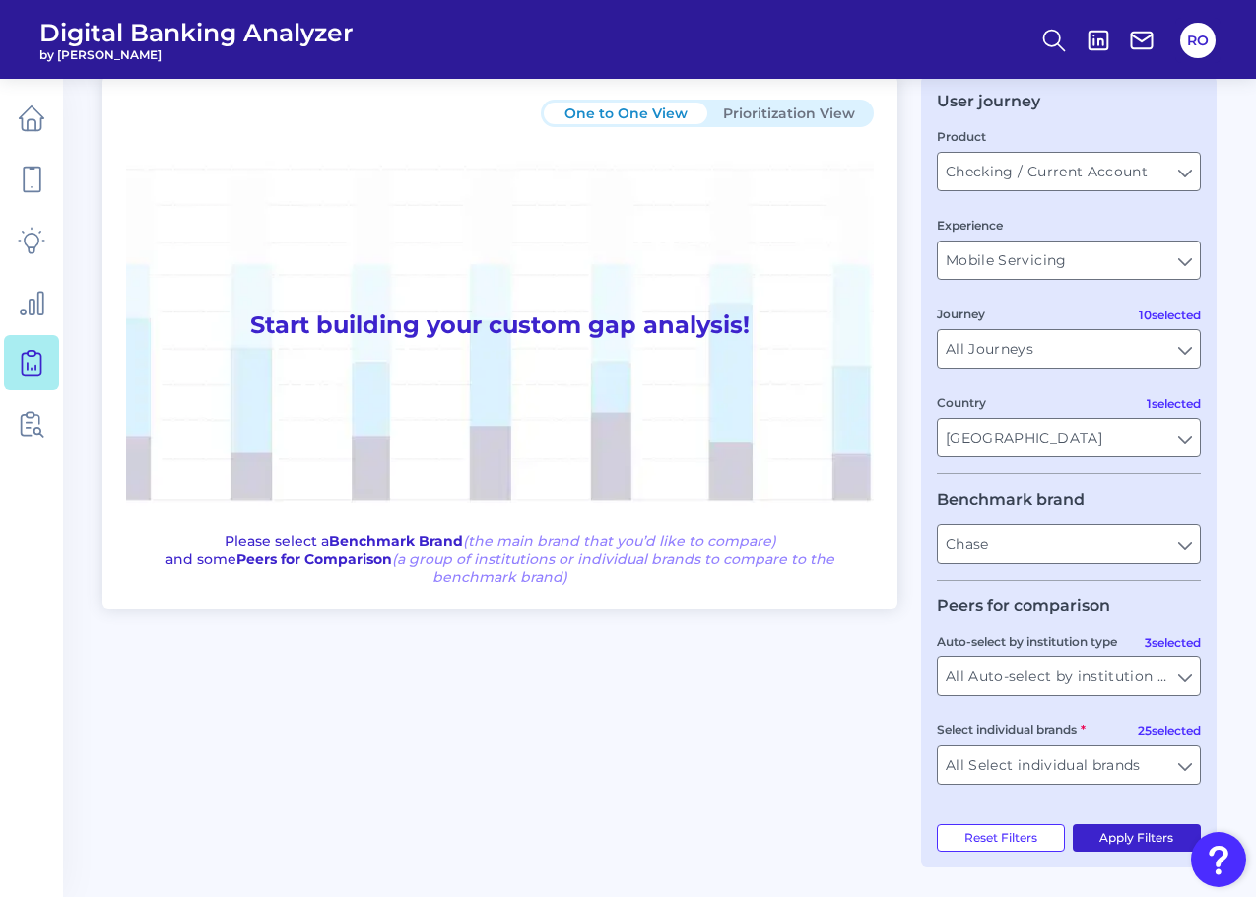
click at [1079, 828] on button "Apply Filters" at bounding box center [1137, 838] width 129 height 28
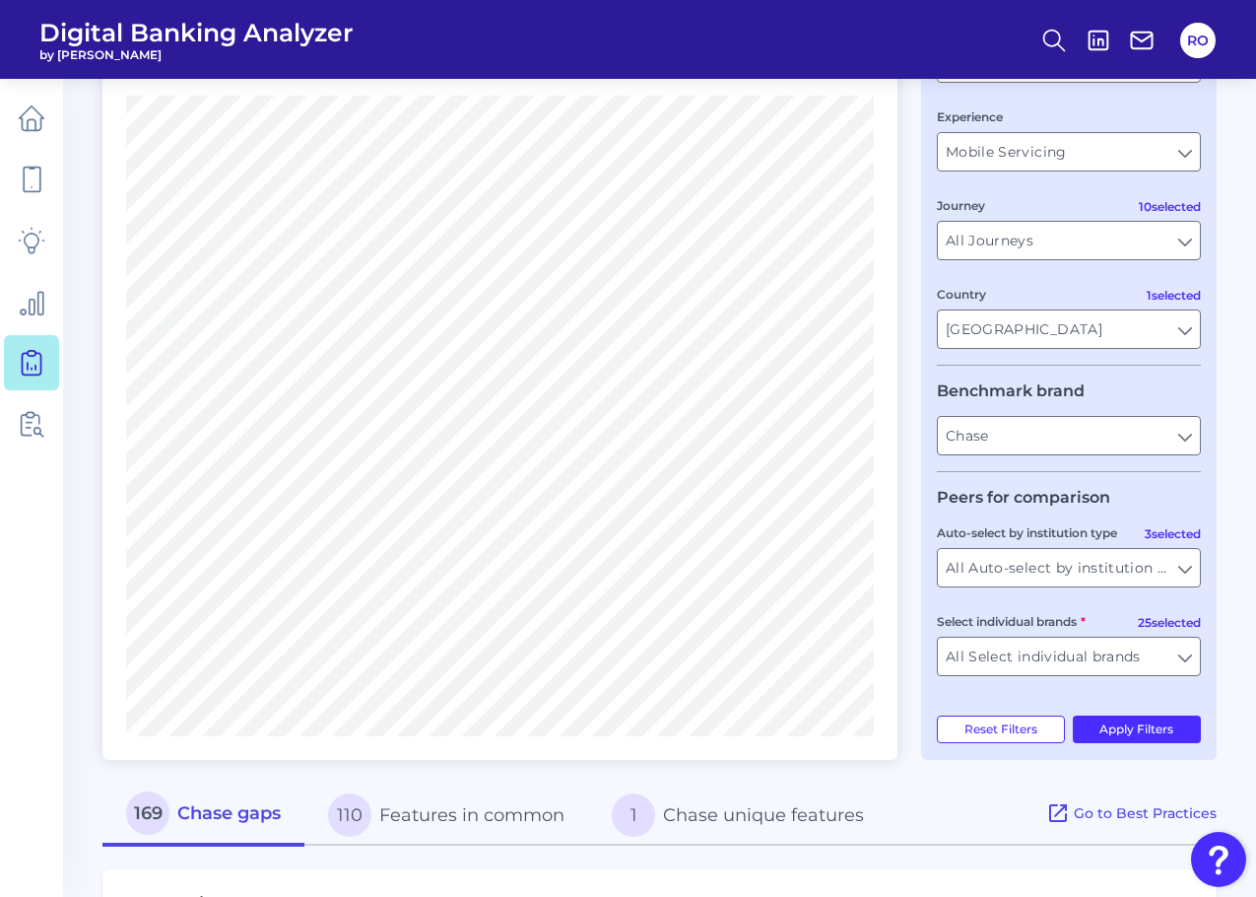
scroll to position [0, 0]
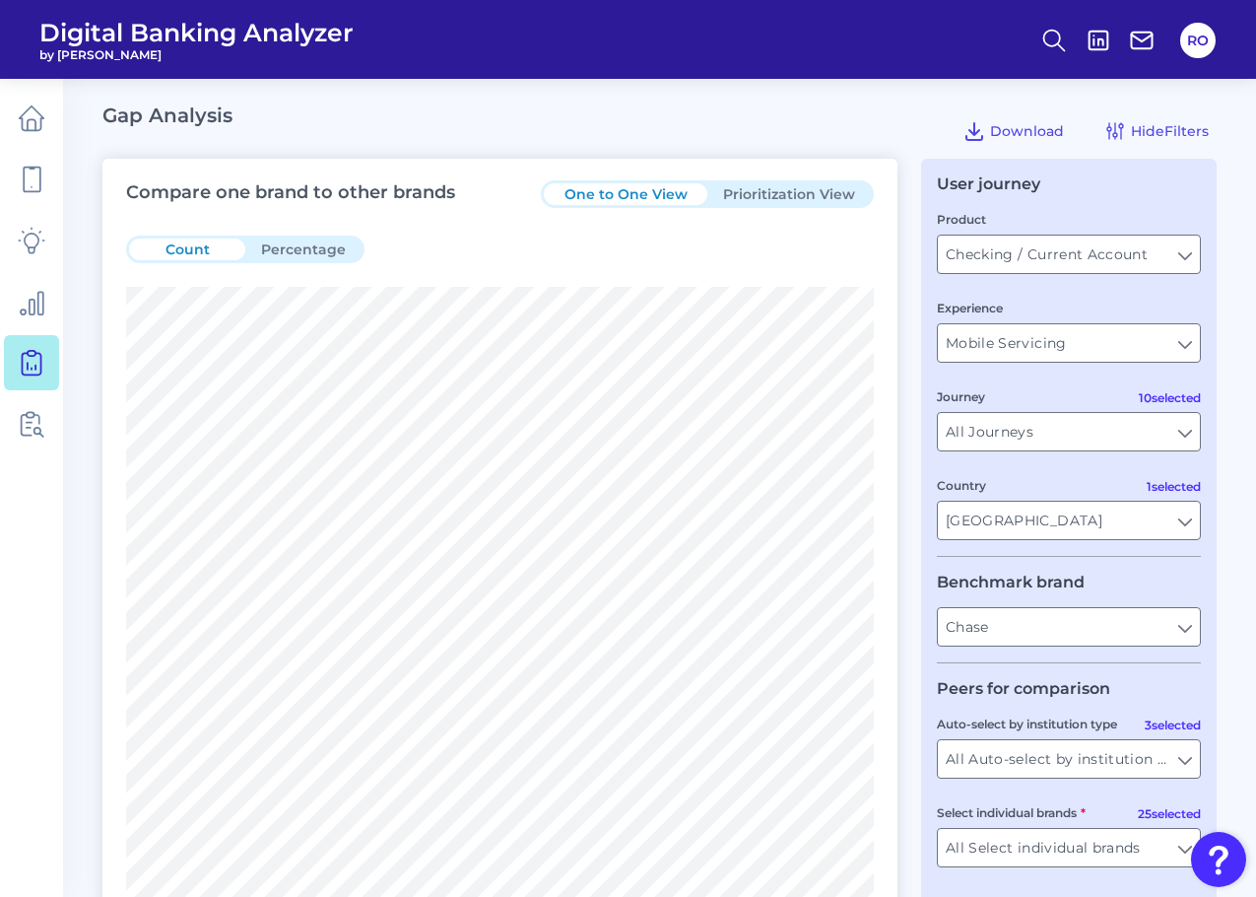
click at [796, 196] on button "Prioritization View" at bounding box center [789, 194] width 164 height 22
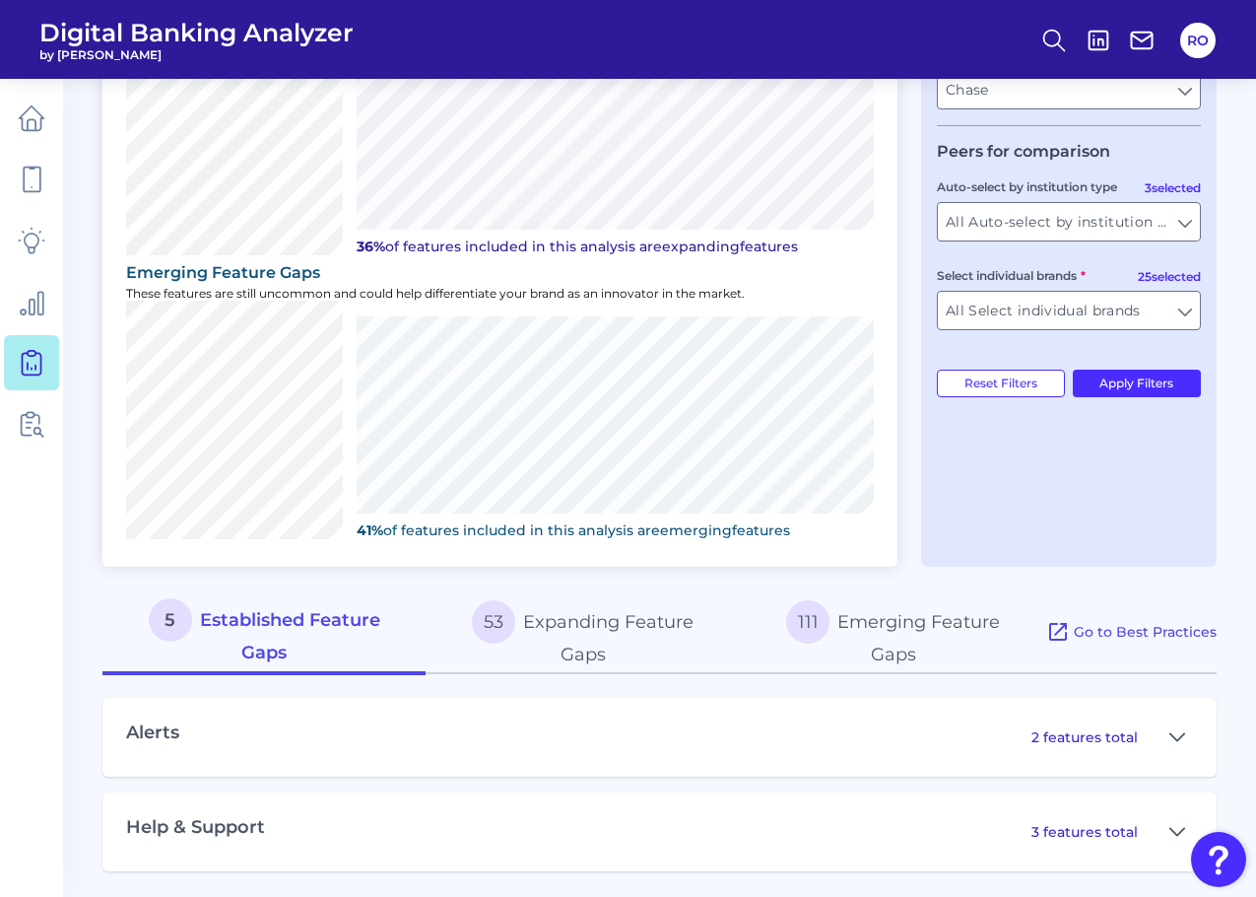
scroll to position [541, 0]
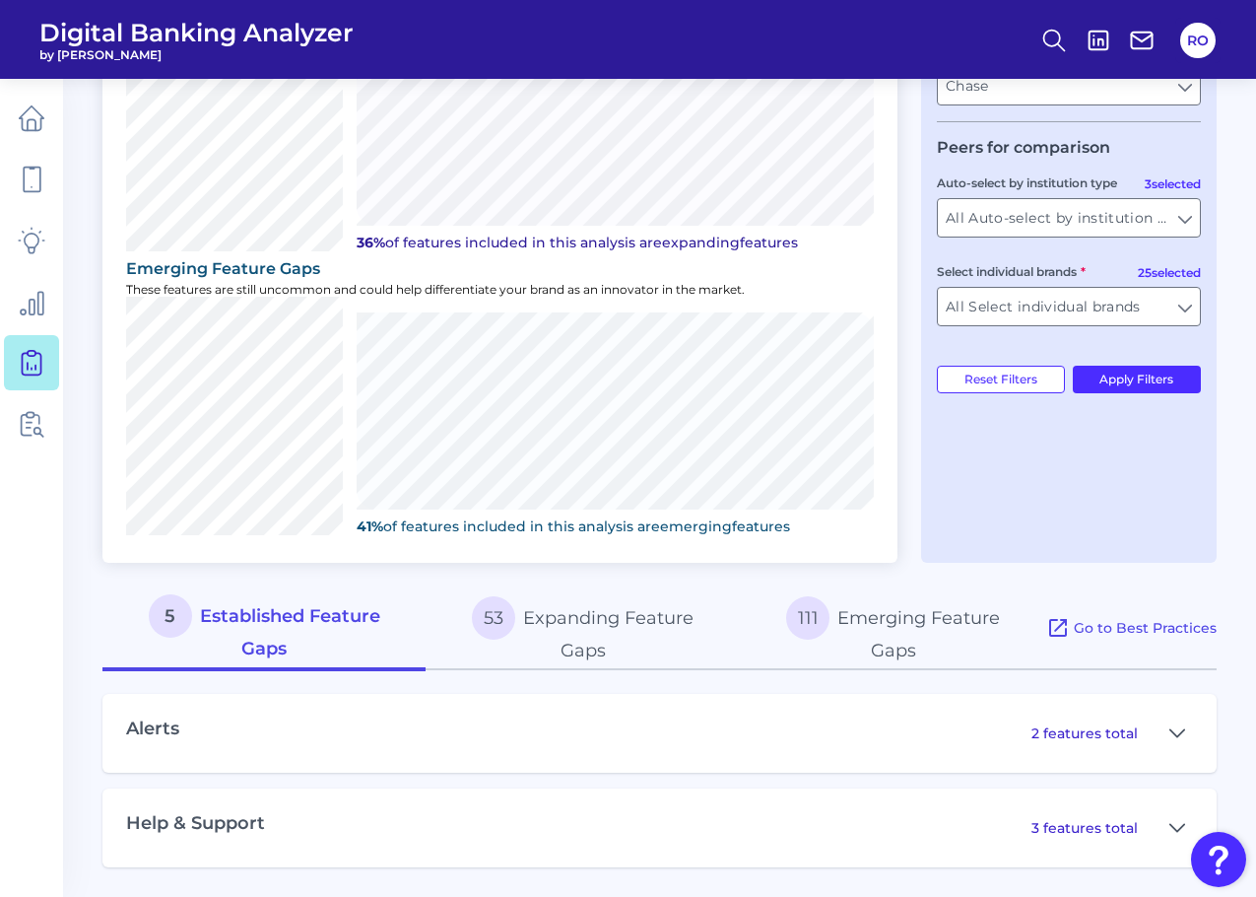
click at [1111, 735] on p "2 features total" at bounding box center [1085, 733] width 106 height 18
click at [1167, 726] on button at bounding box center [1178, 733] width 32 height 32
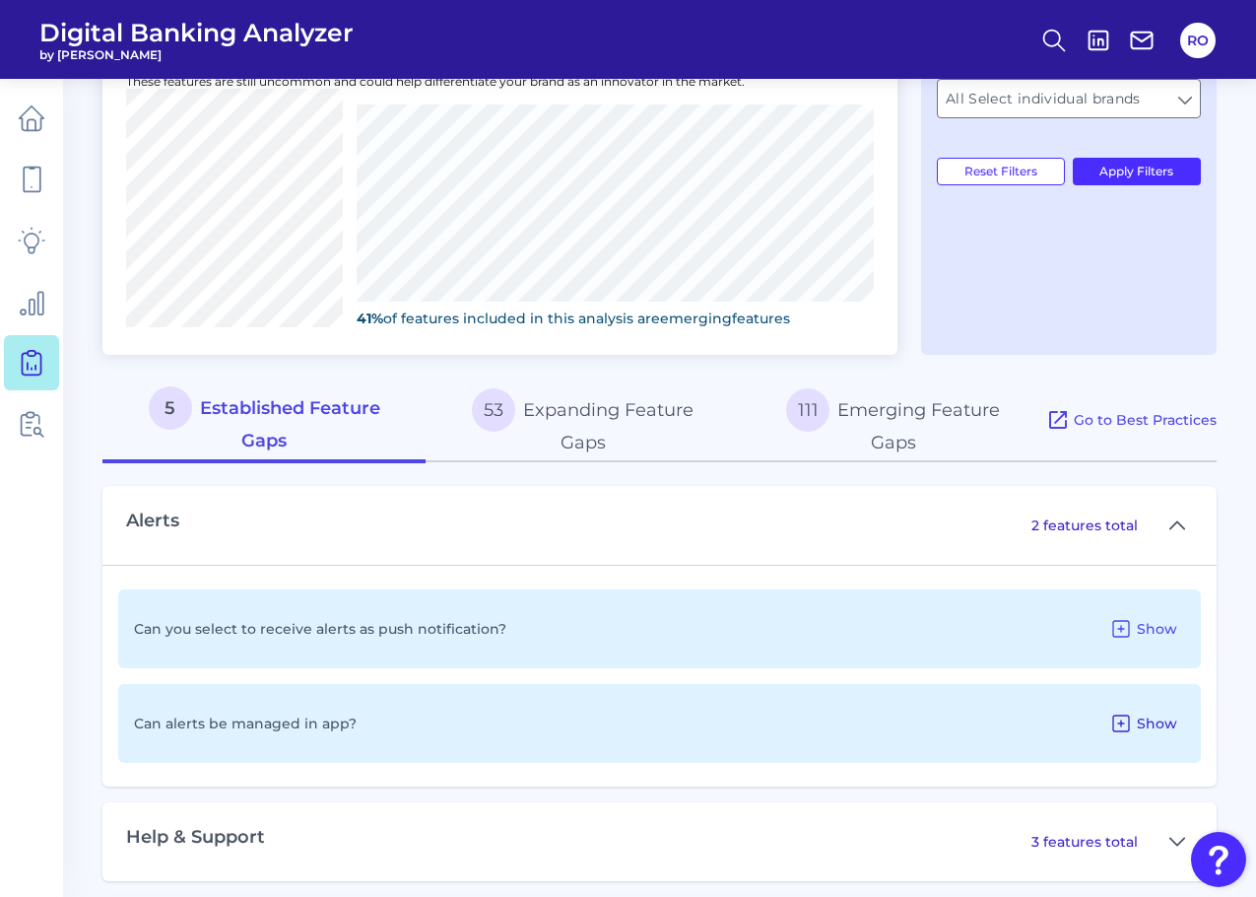
scroll to position [763, 0]
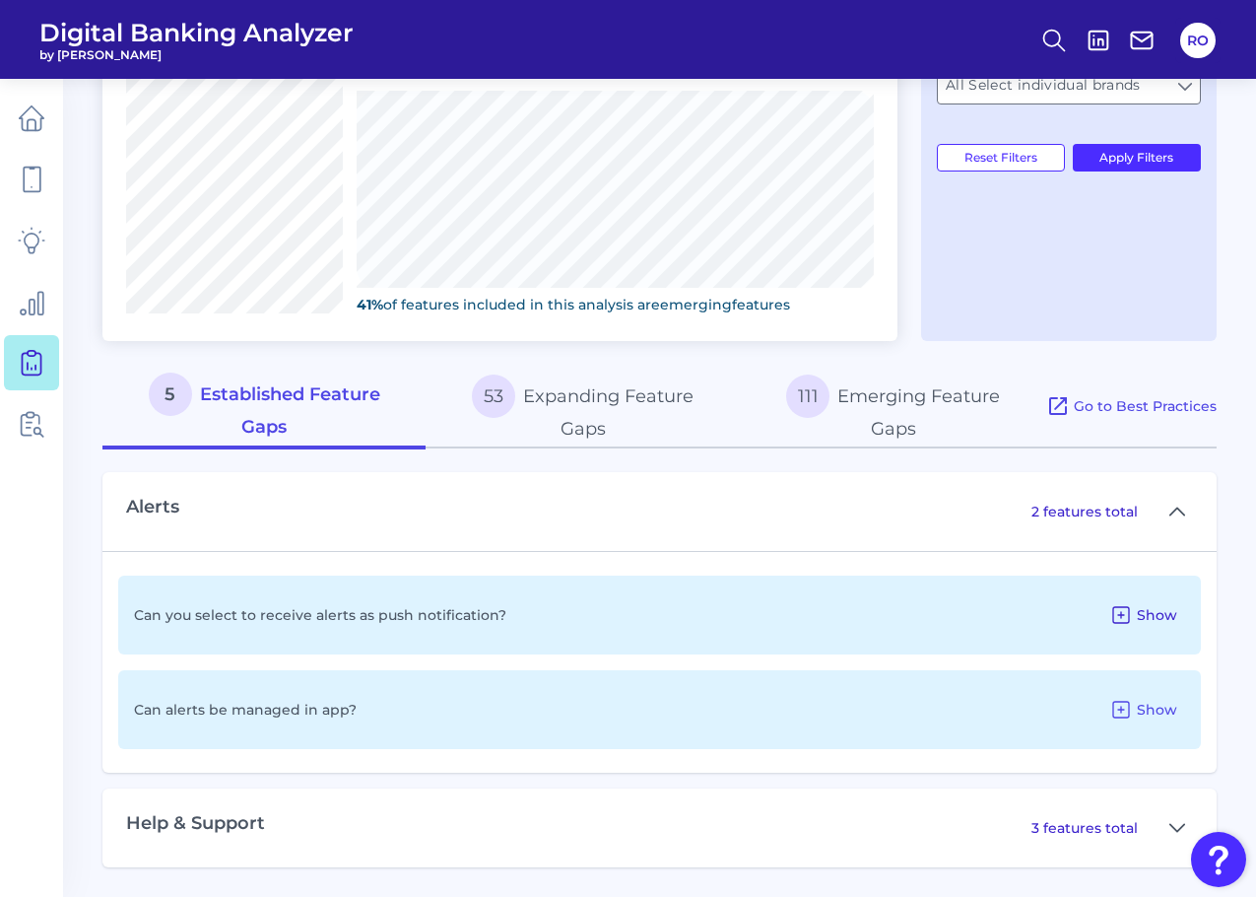
click at [1125, 609] on icon at bounding box center [1121, 615] width 24 height 24
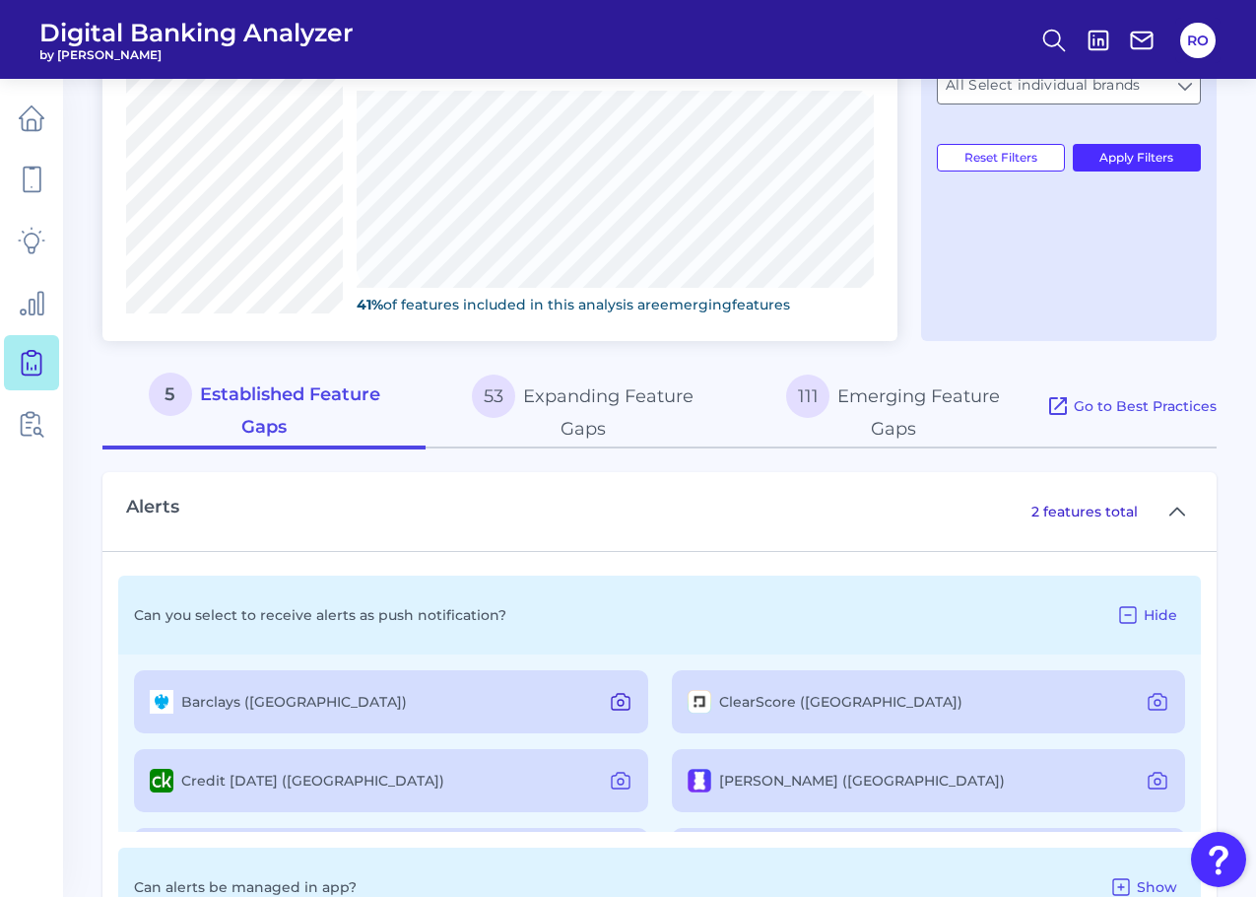
click at [615, 698] on icon at bounding box center [621, 702] width 24 height 24
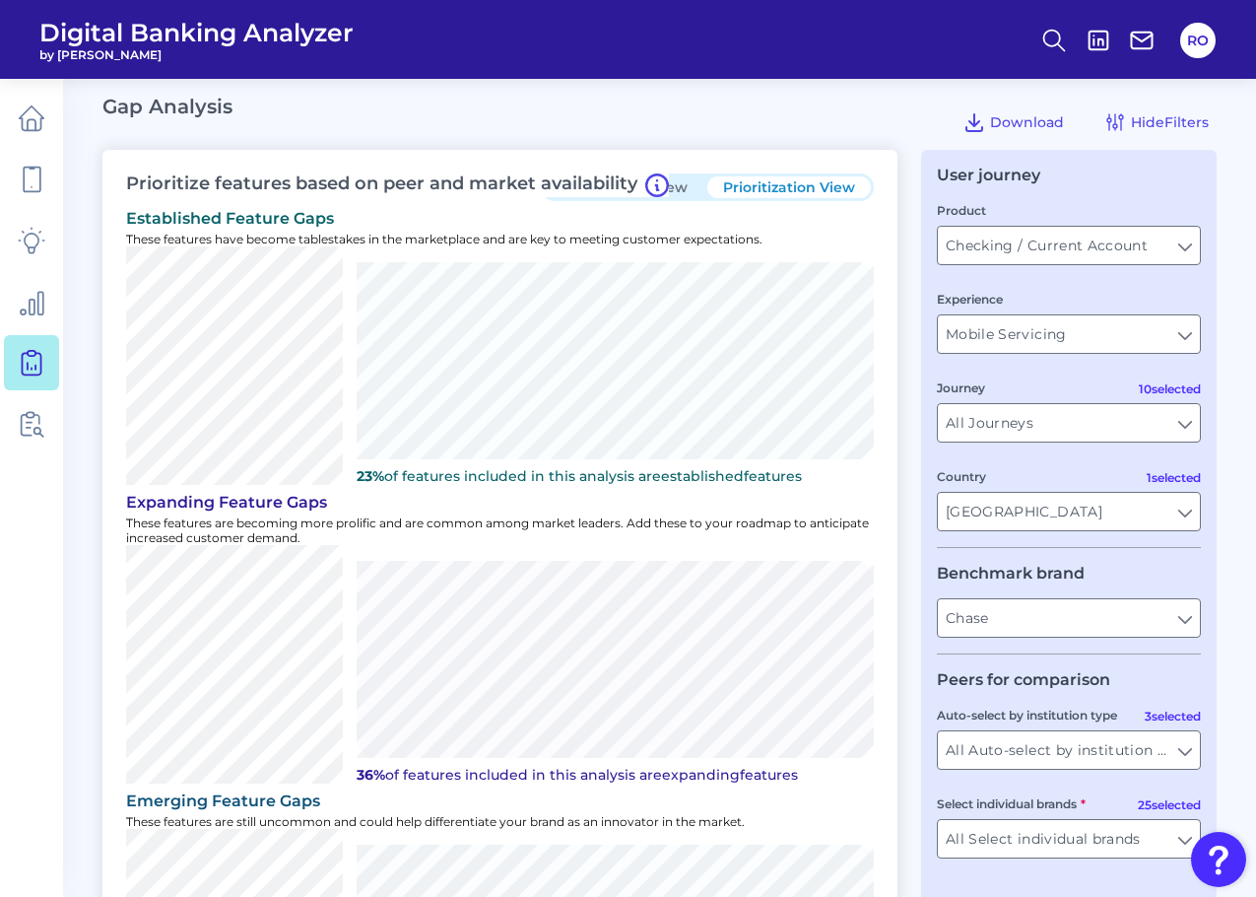
scroll to position [0, 0]
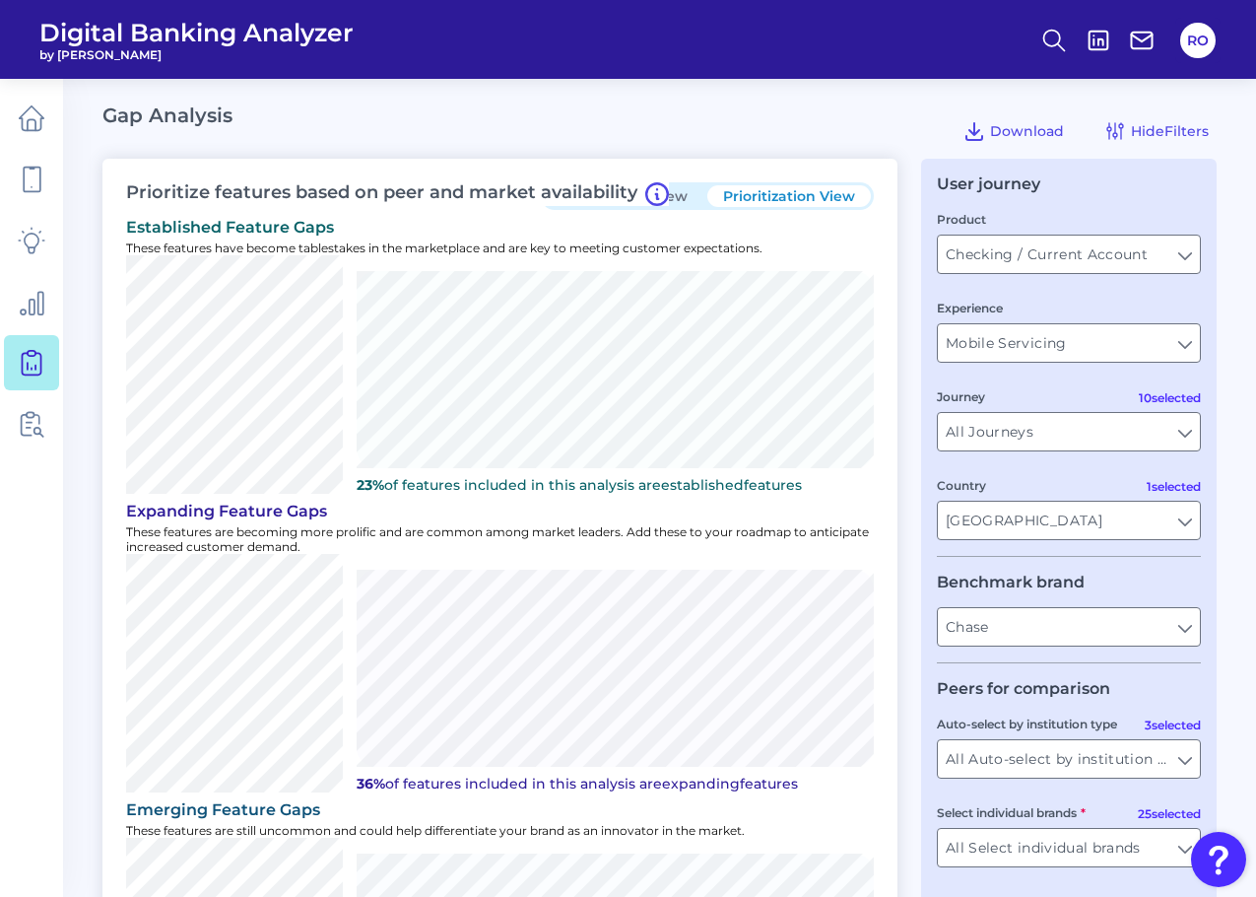
click at [780, 107] on div "Gap Analysis Download Hide Filters" at bounding box center [659, 130] width 1114 height 55
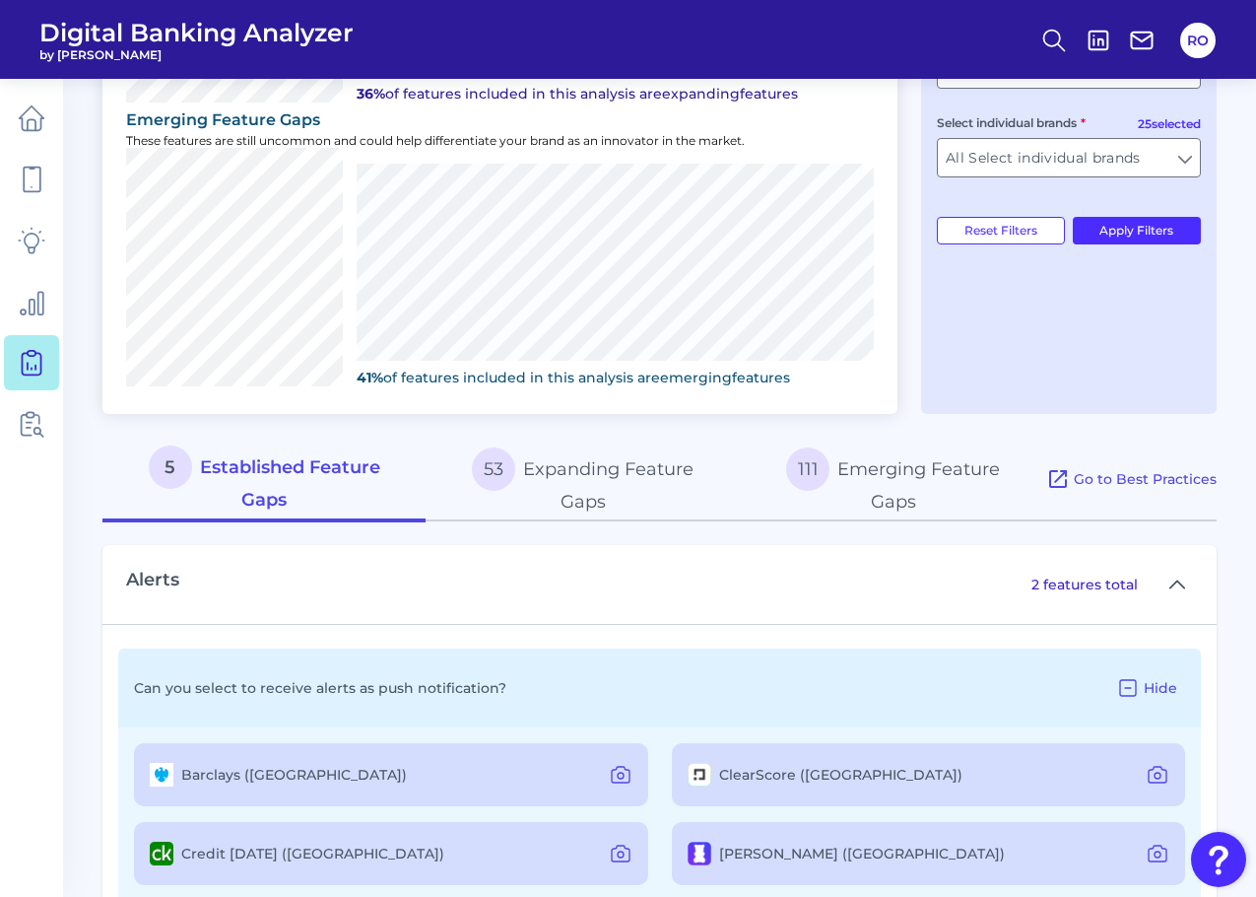
scroll to position [887, 0]
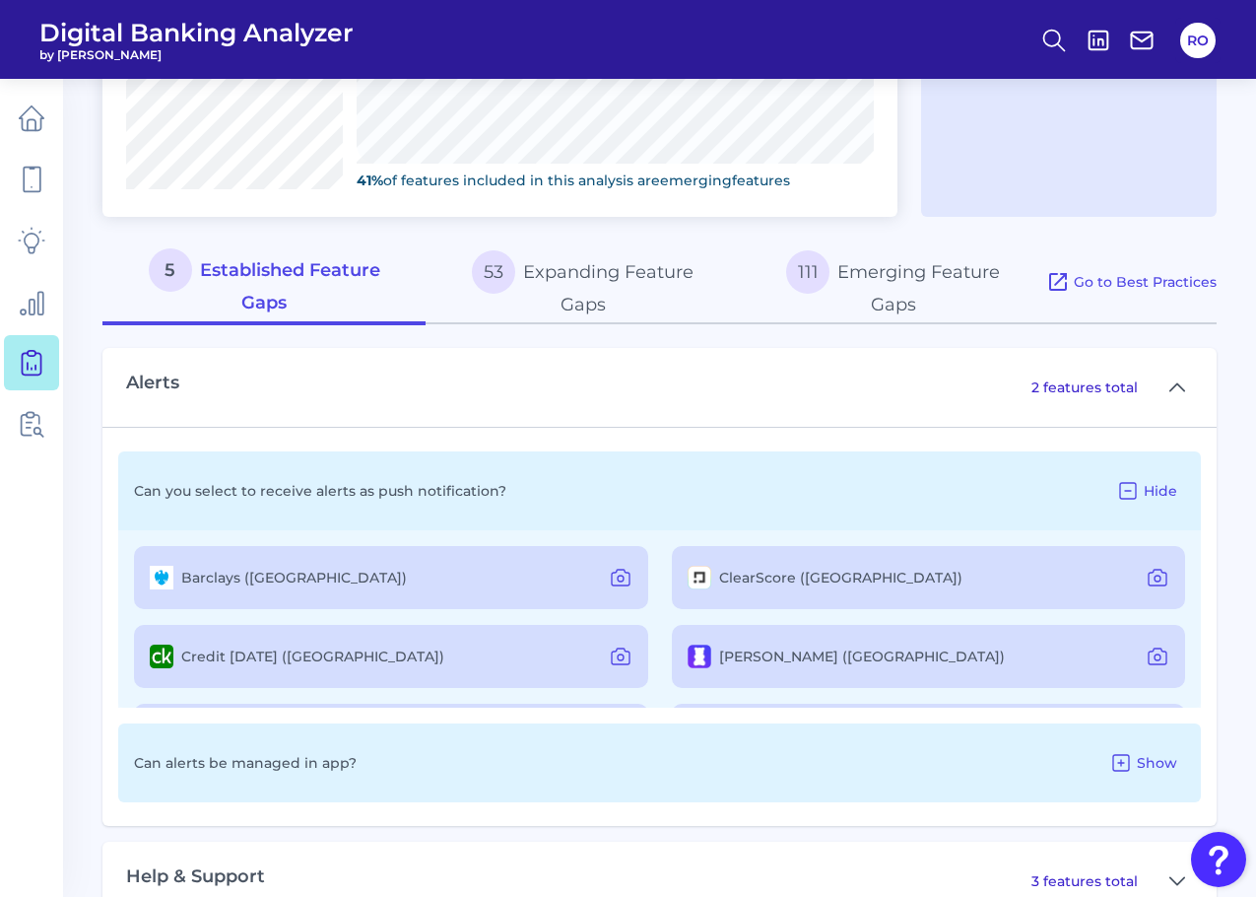
click at [892, 276] on button "111 Emerging Feature Gaps" at bounding box center [893, 282] width 306 height 85
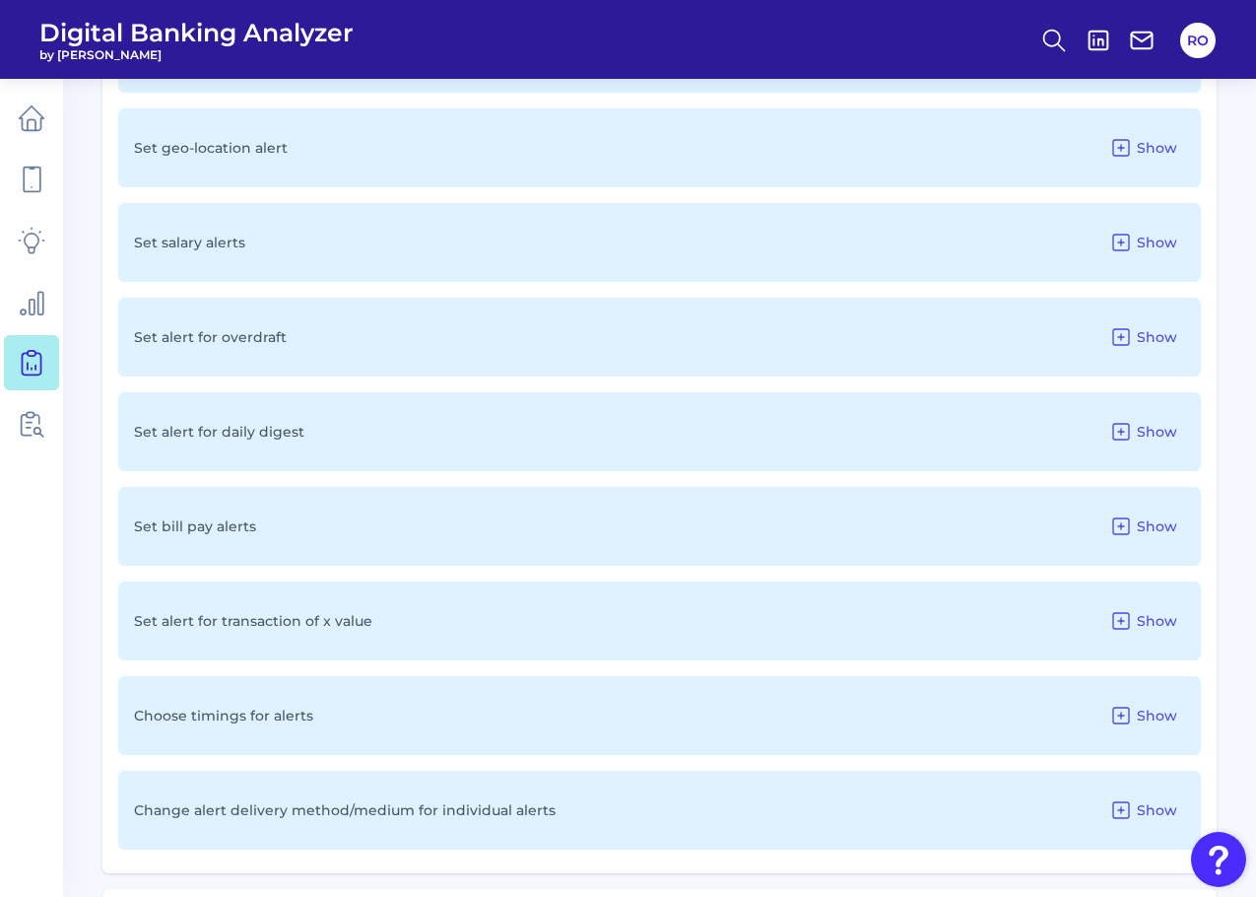
scroll to position [2560, 0]
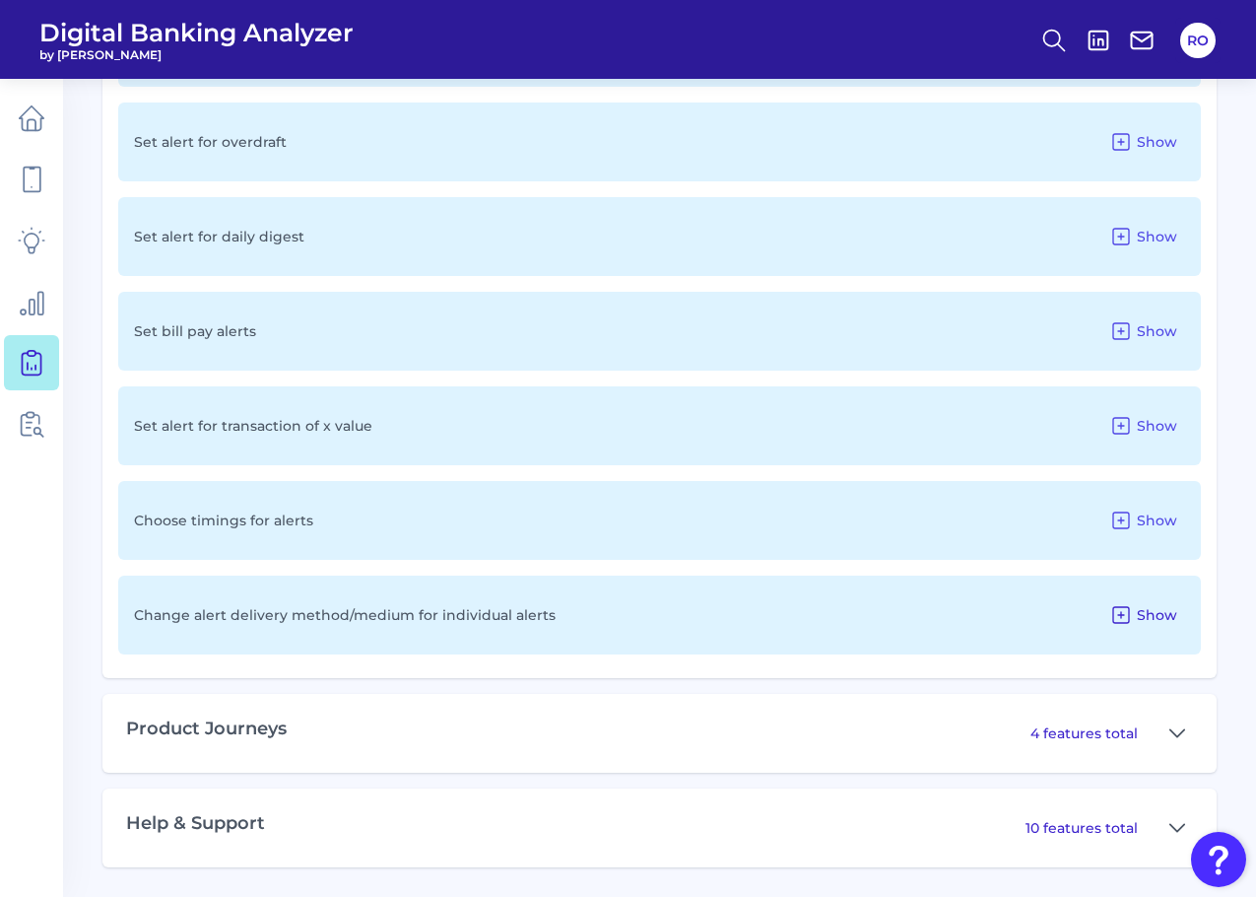
click at [1159, 622] on span "Show" at bounding box center [1157, 615] width 40 height 18
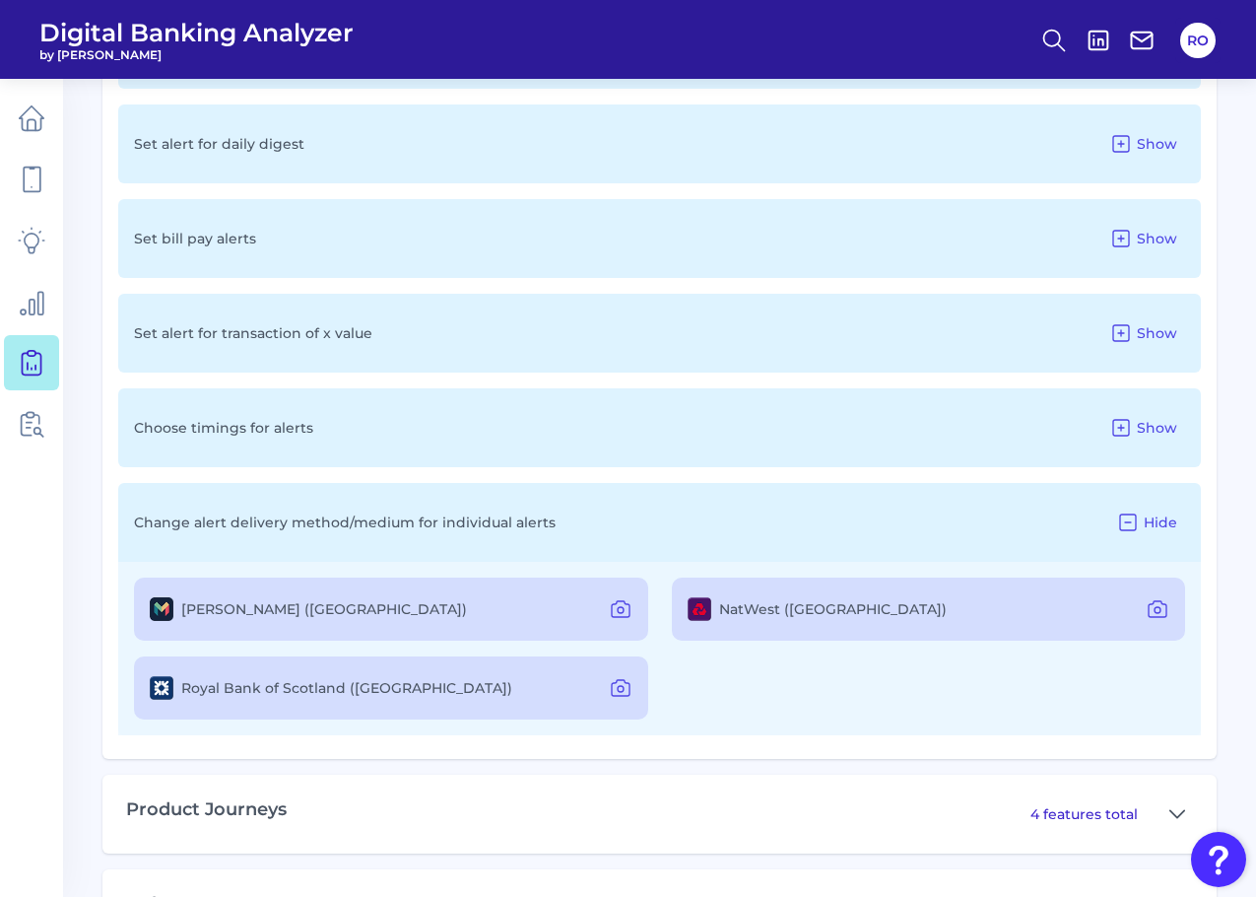
scroll to position [2733, 0]
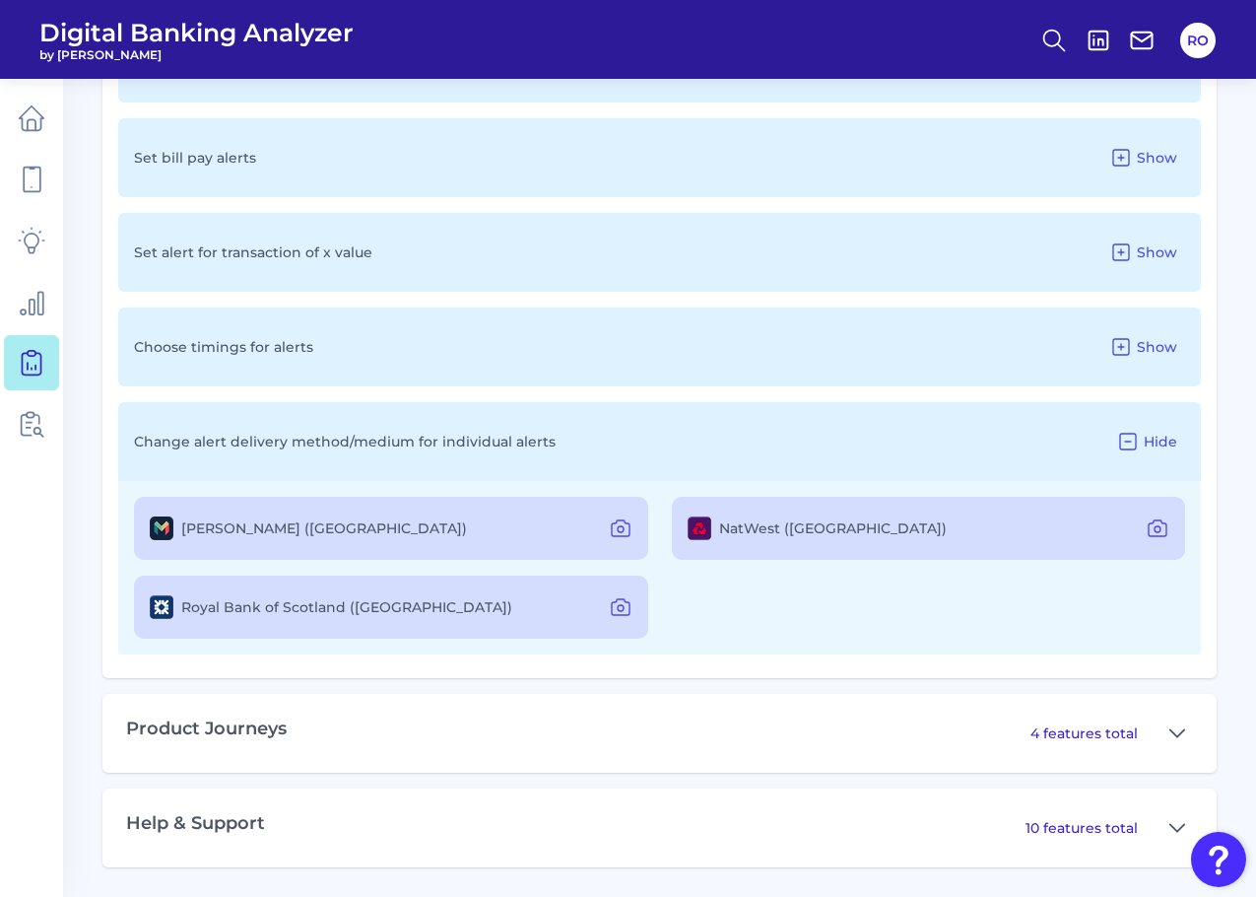
click at [422, 623] on div "Royal Bank of Scotland (UK)" at bounding box center [391, 606] width 514 height 63
click at [609, 605] on icon at bounding box center [621, 607] width 24 height 24
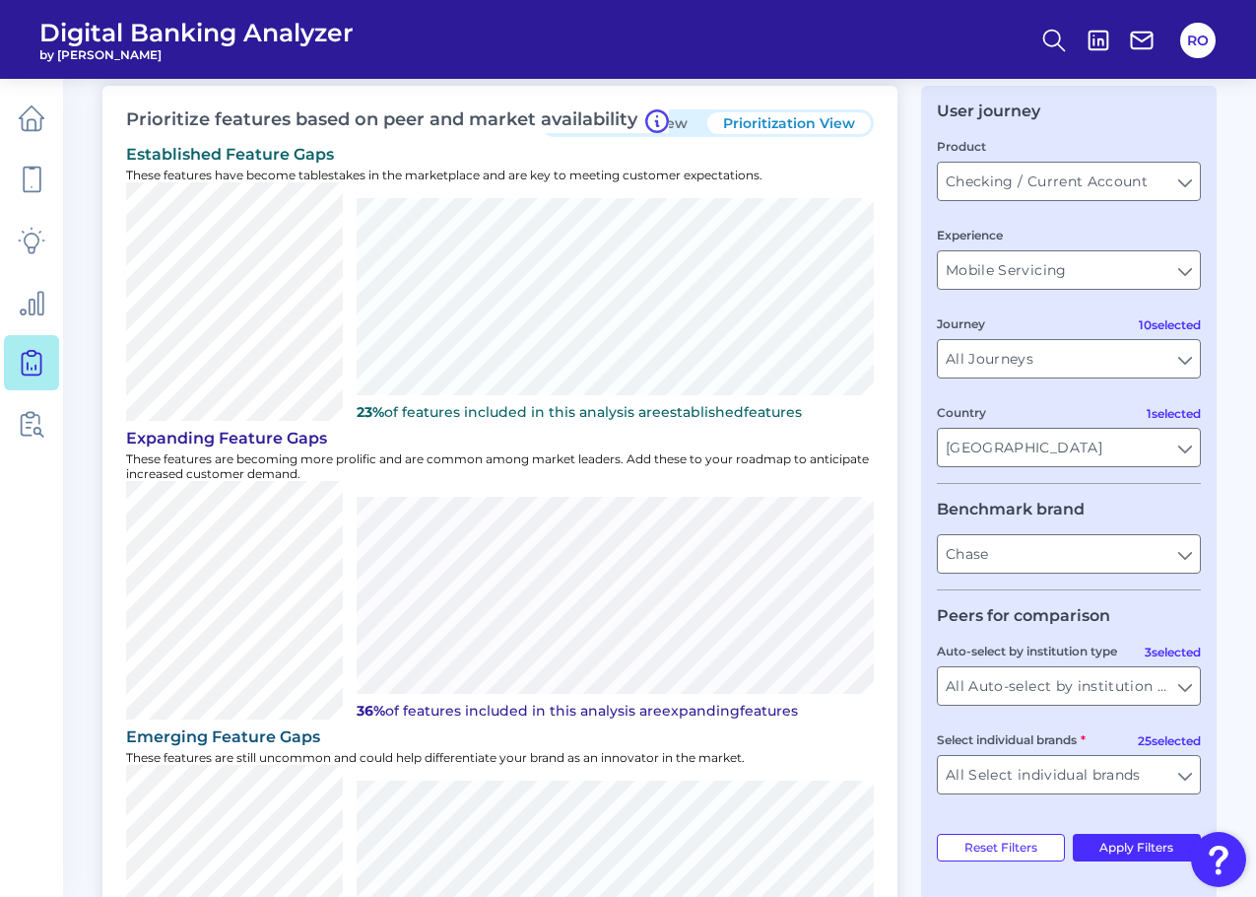
scroll to position [0, 0]
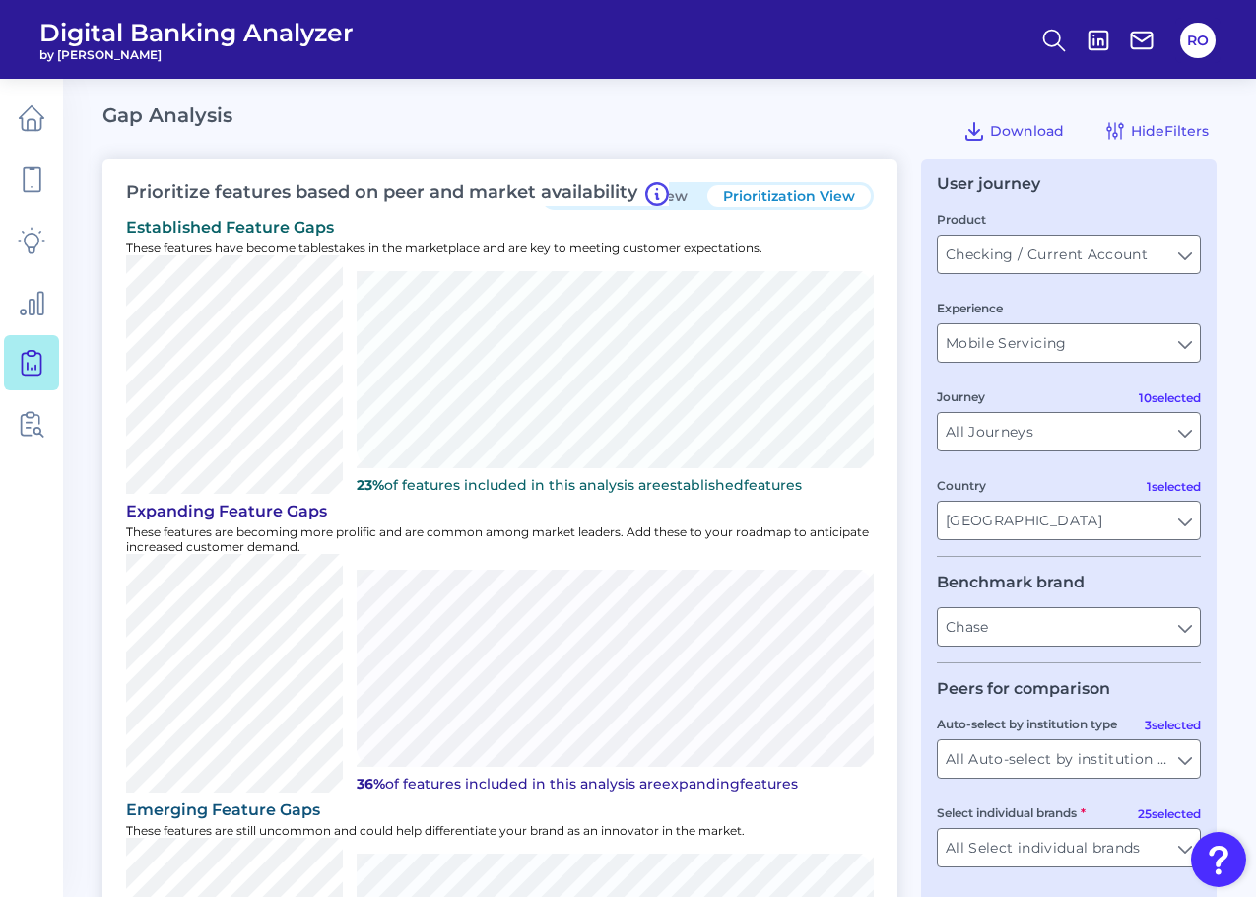
click at [675, 189] on button "One to One View" at bounding box center [626, 196] width 164 height 22
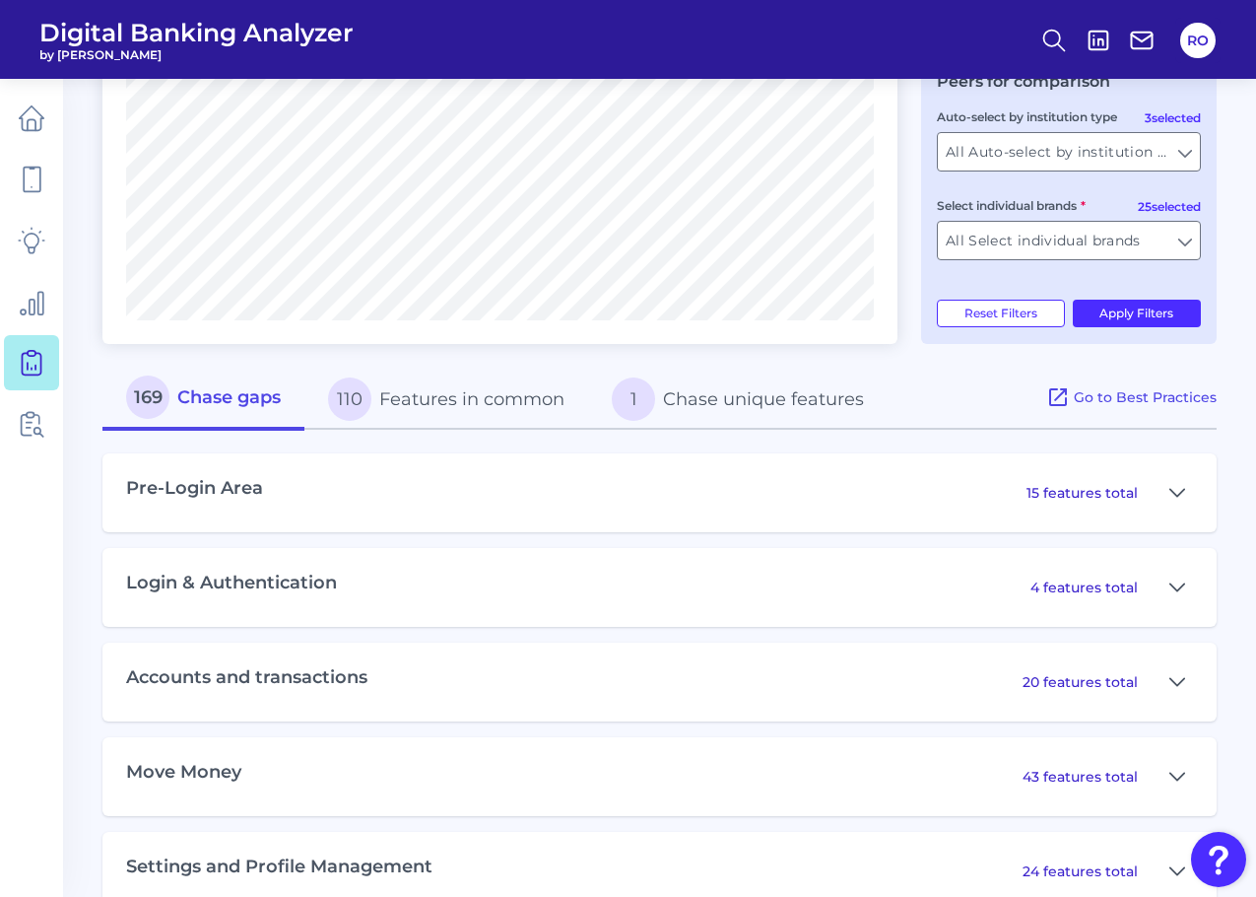
scroll to position [690, 0]
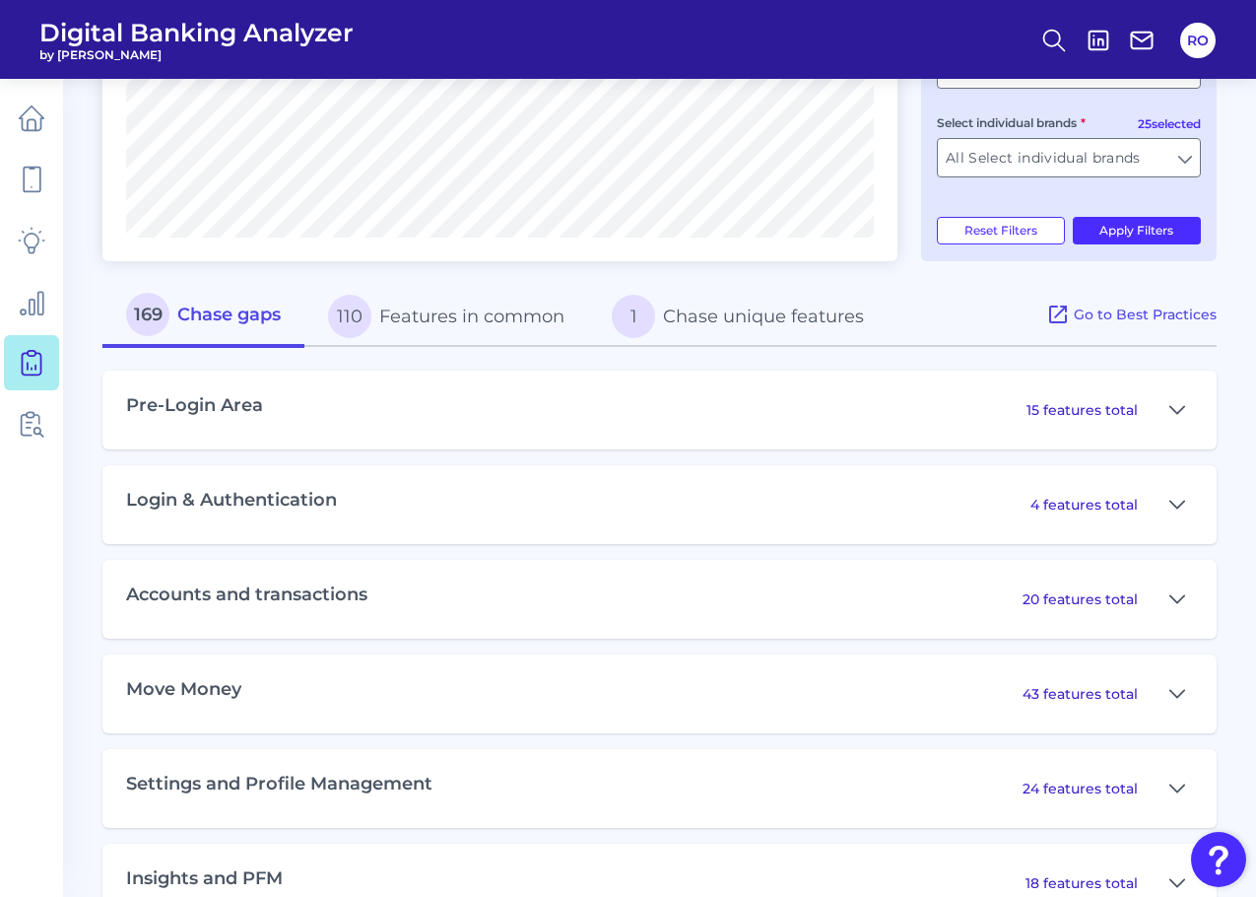
click at [475, 328] on button "110 Features in common" at bounding box center [446, 316] width 284 height 63
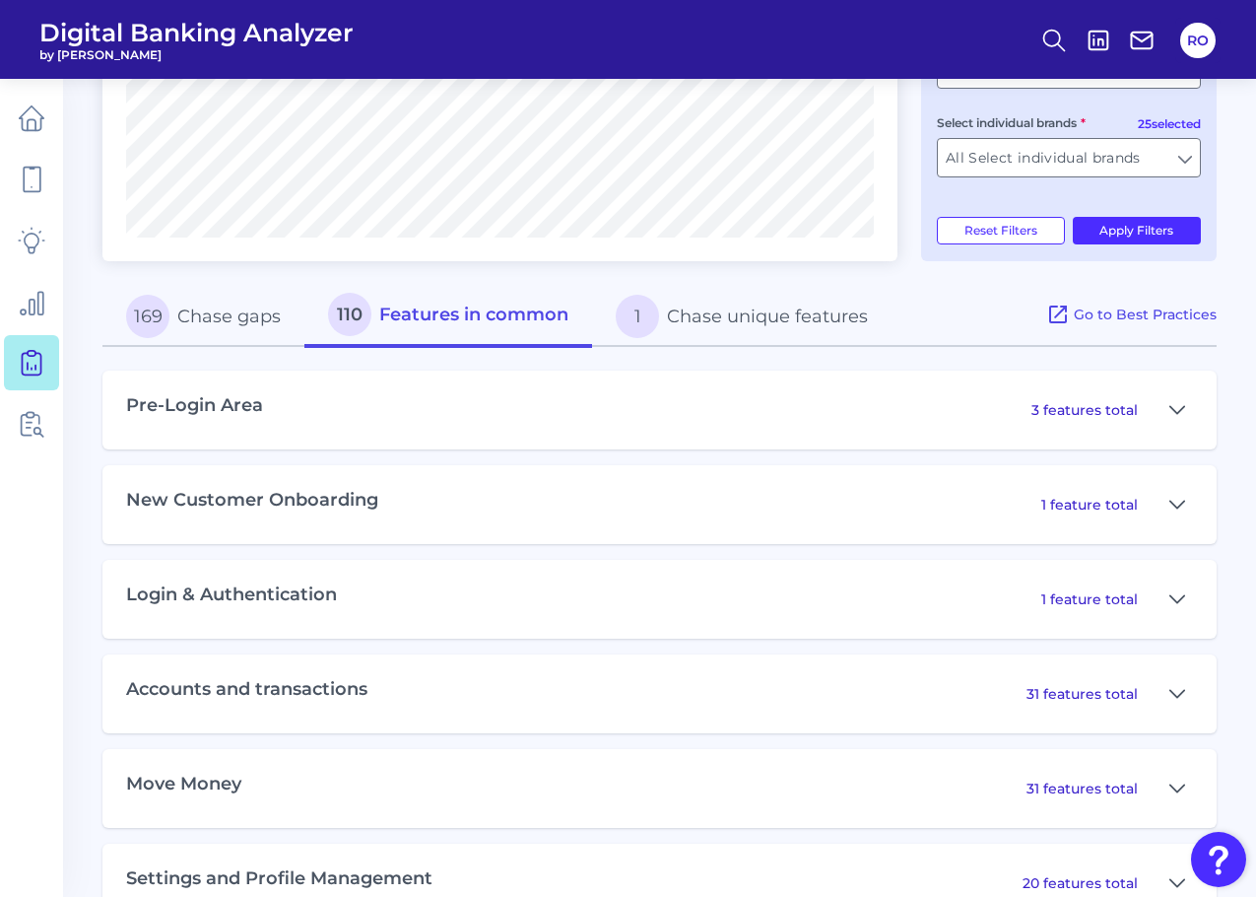
click at [1134, 411] on p "3 features total" at bounding box center [1085, 410] width 106 height 18
click at [1180, 410] on icon at bounding box center [1178, 409] width 14 height 7
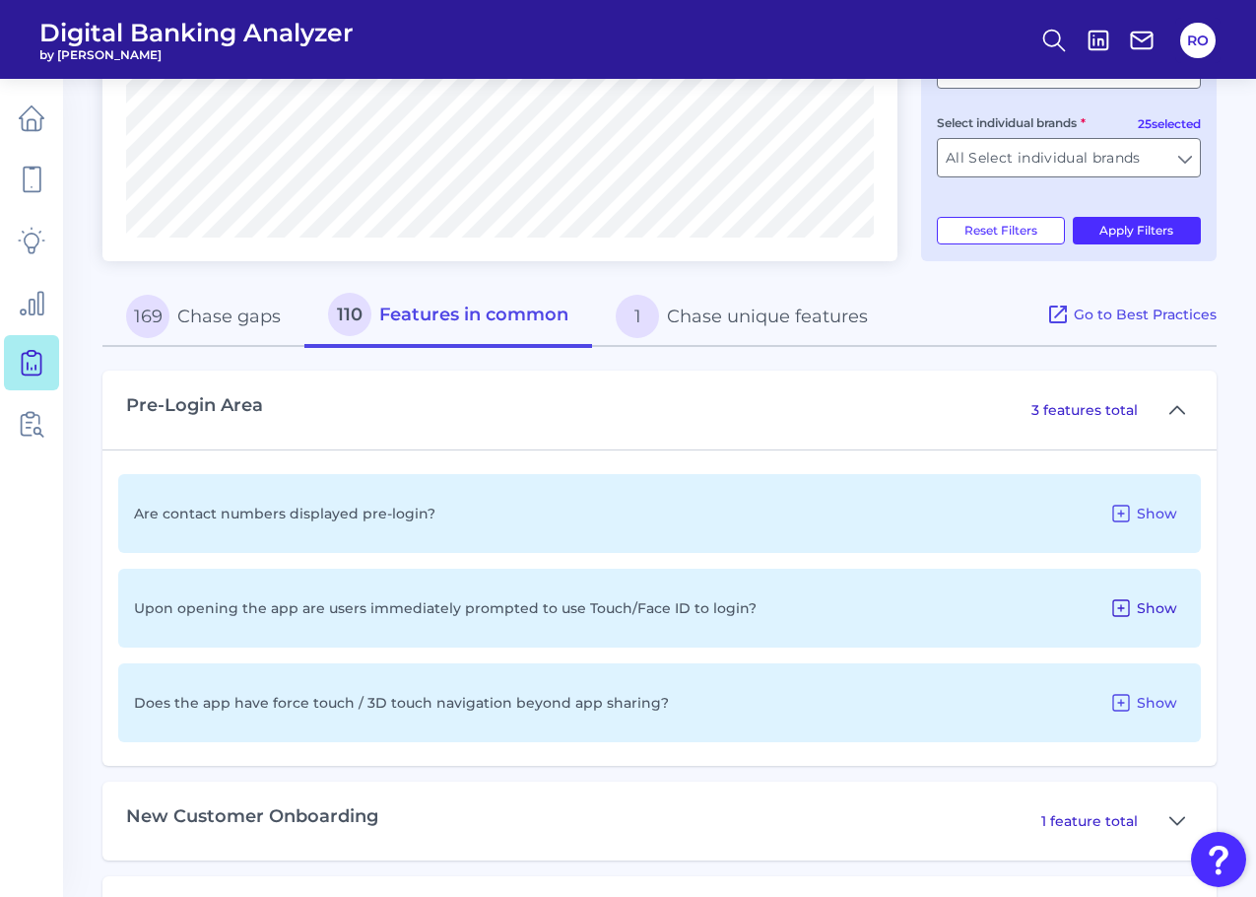
click at [1172, 607] on span "Show" at bounding box center [1157, 608] width 40 height 18
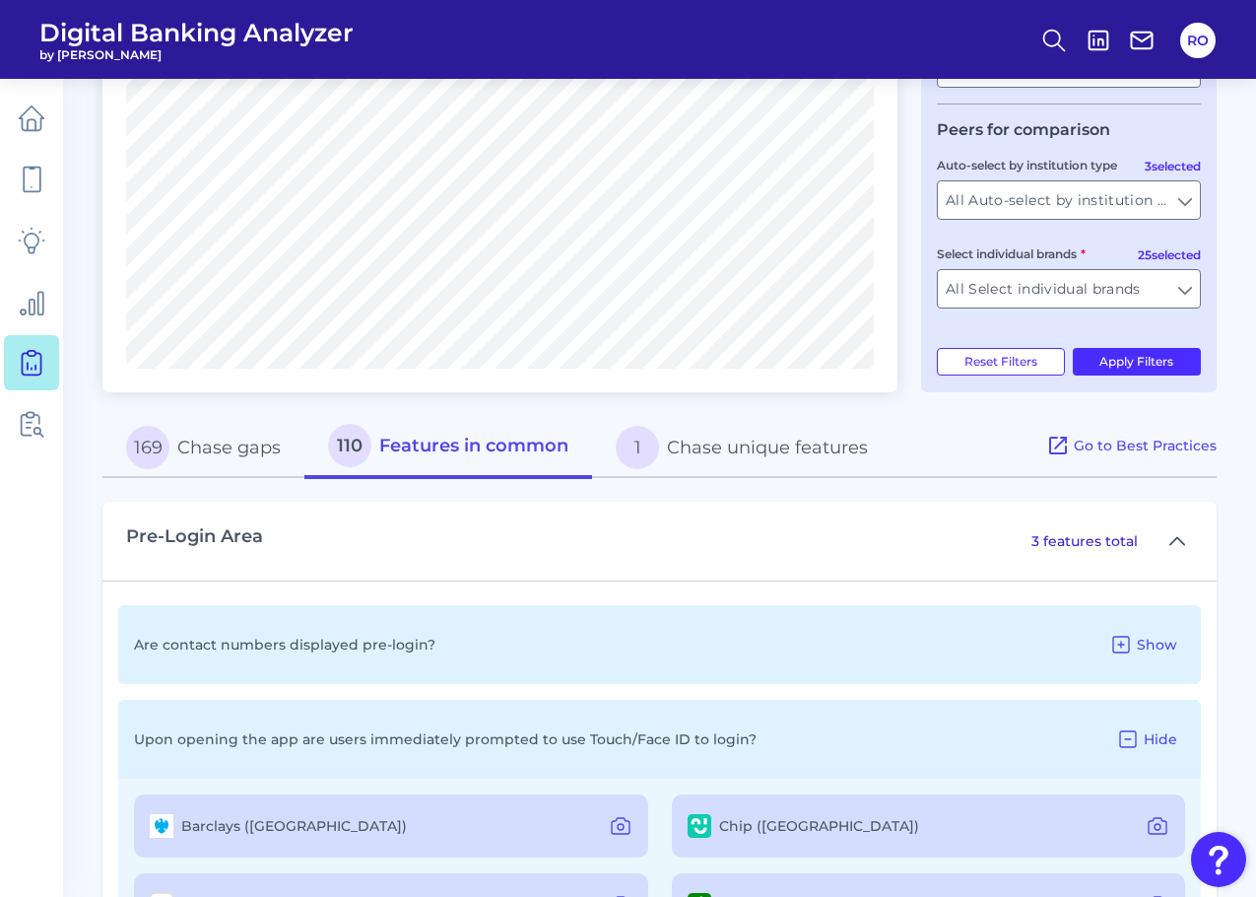
scroll to position [591, 0]
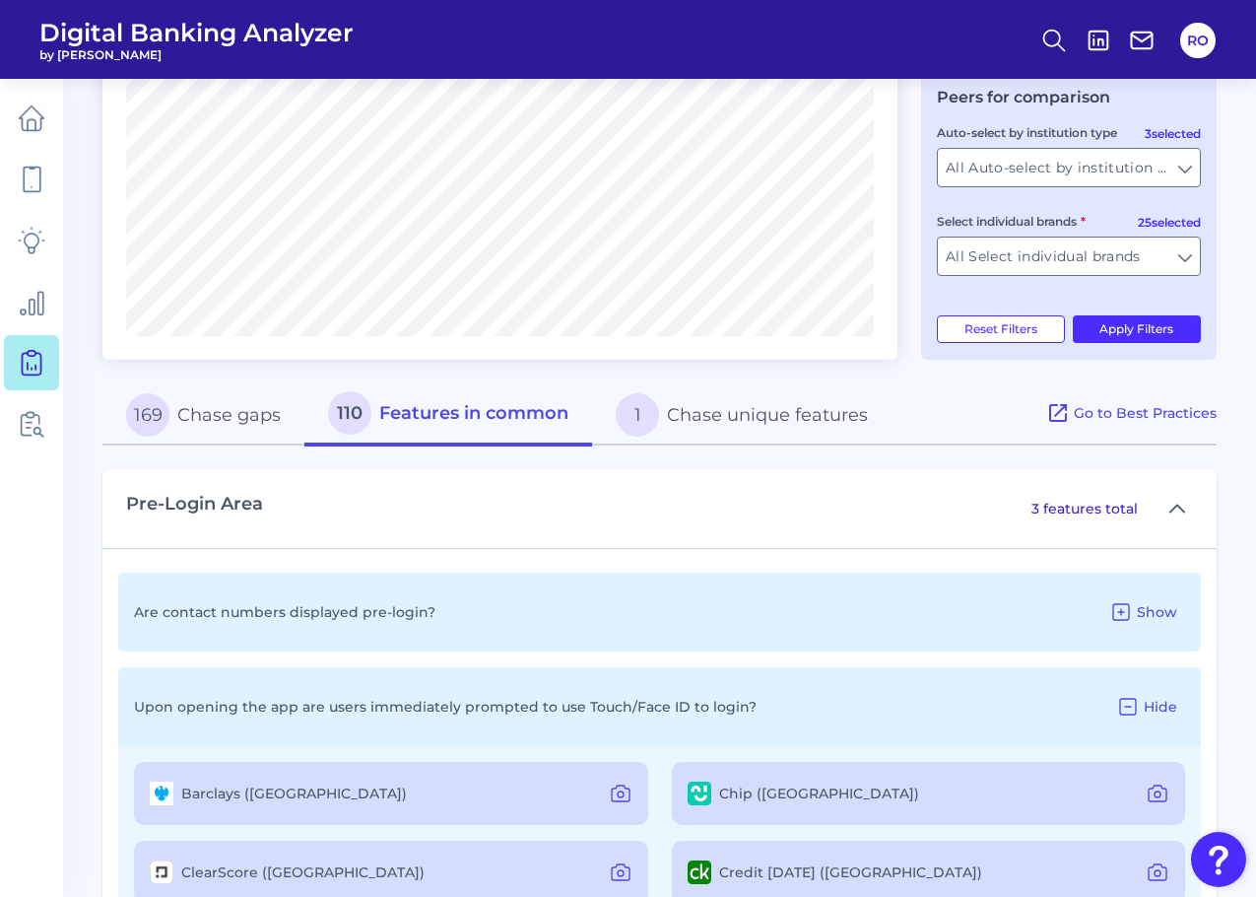
click at [176, 792] on div "Barclays (UK)" at bounding box center [278, 793] width 257 height 24
click at [159, 794] on img at bounding box center [162, 793] width 24 height 24
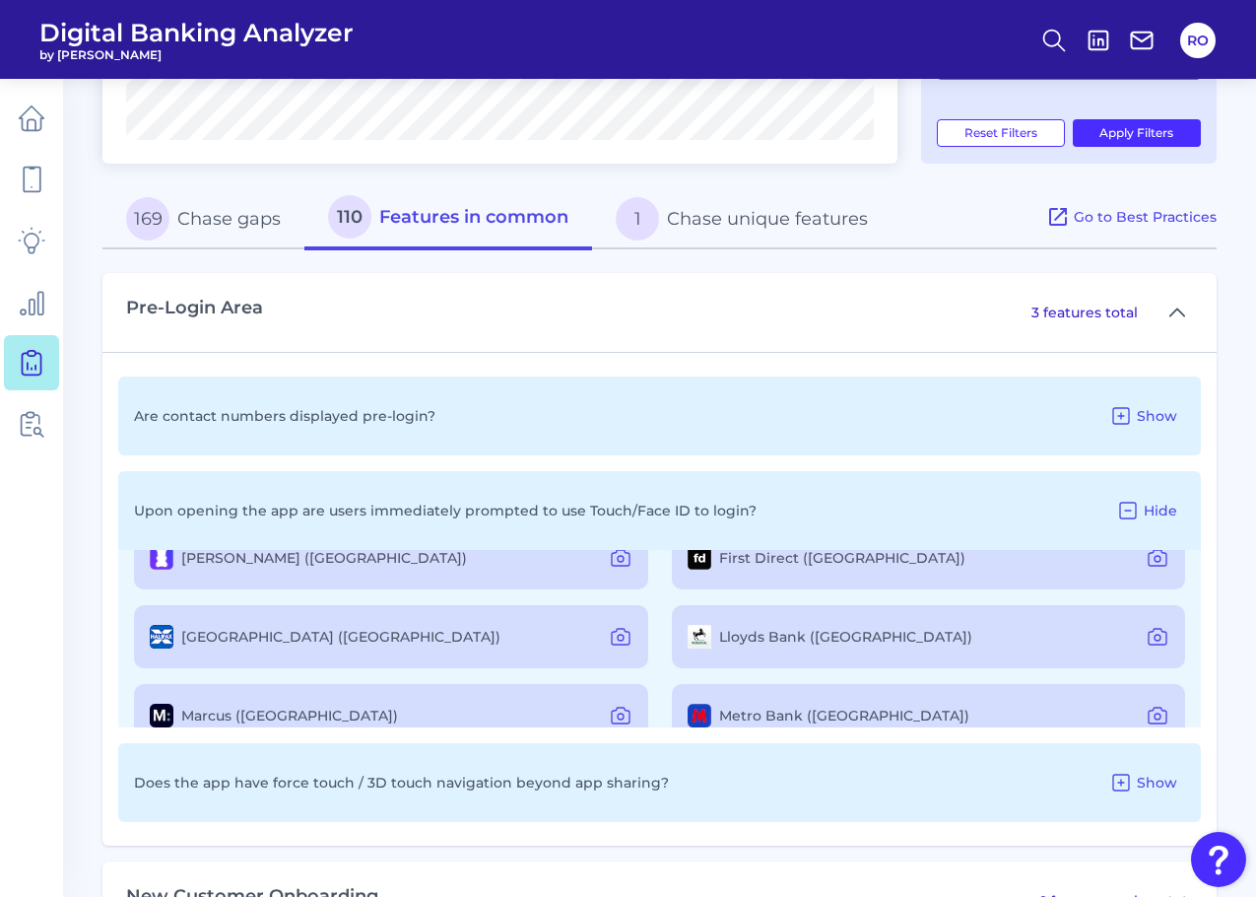
scroll to position [788, 0]
click at [169, 629] on div "Halifax (UK)" at bounding box center [325, 636] width 351 height 24
click at [155, 626] on img at bounding box center [162, 636] width 24 height 24
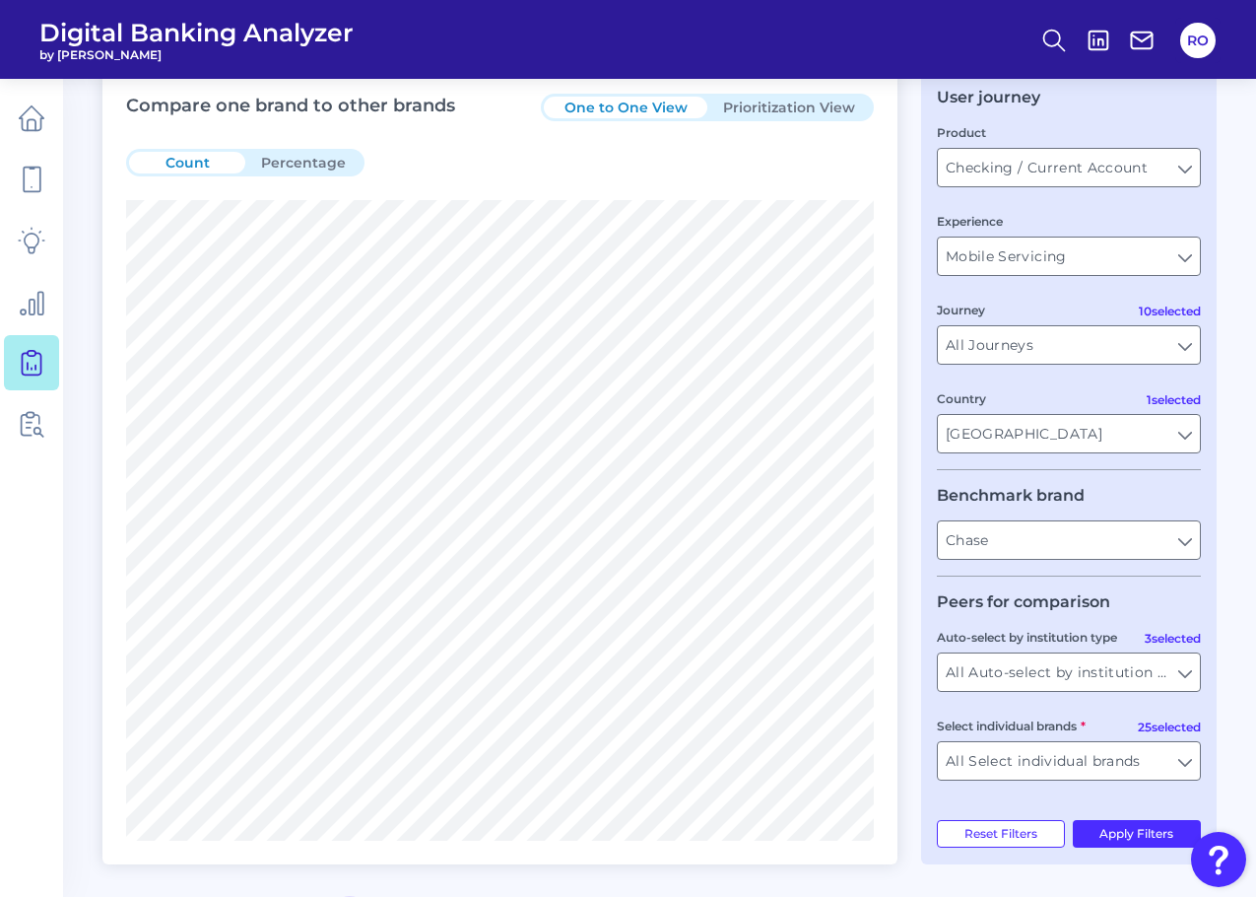
scroll to position [0, 0]
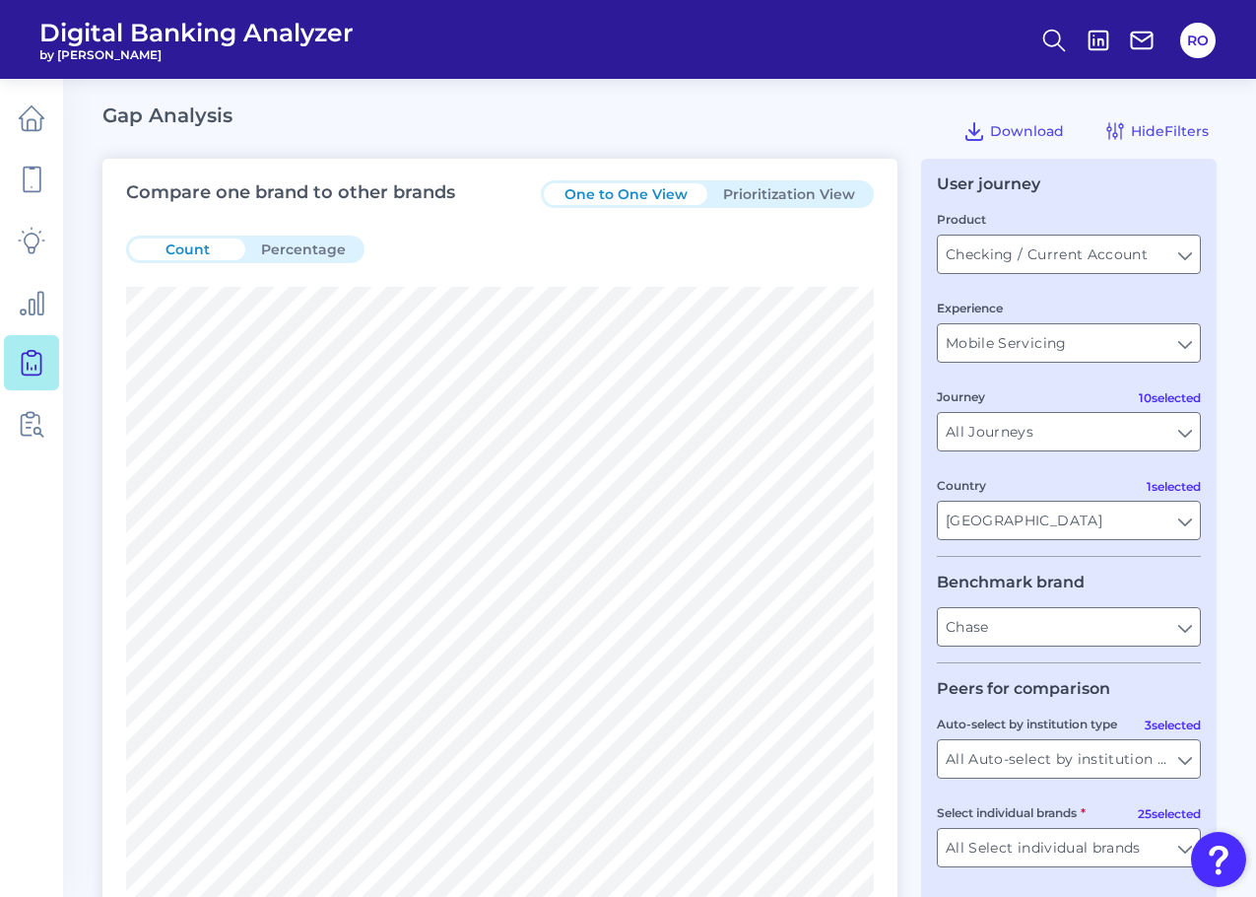
click at [812, 181] on div "One to One View Prioritization View" at bounding box center [707, 194] width 333 height 28
click at [814, 201] on button "Prioritization View" at bounding box center [789, 194] width 164 height 22
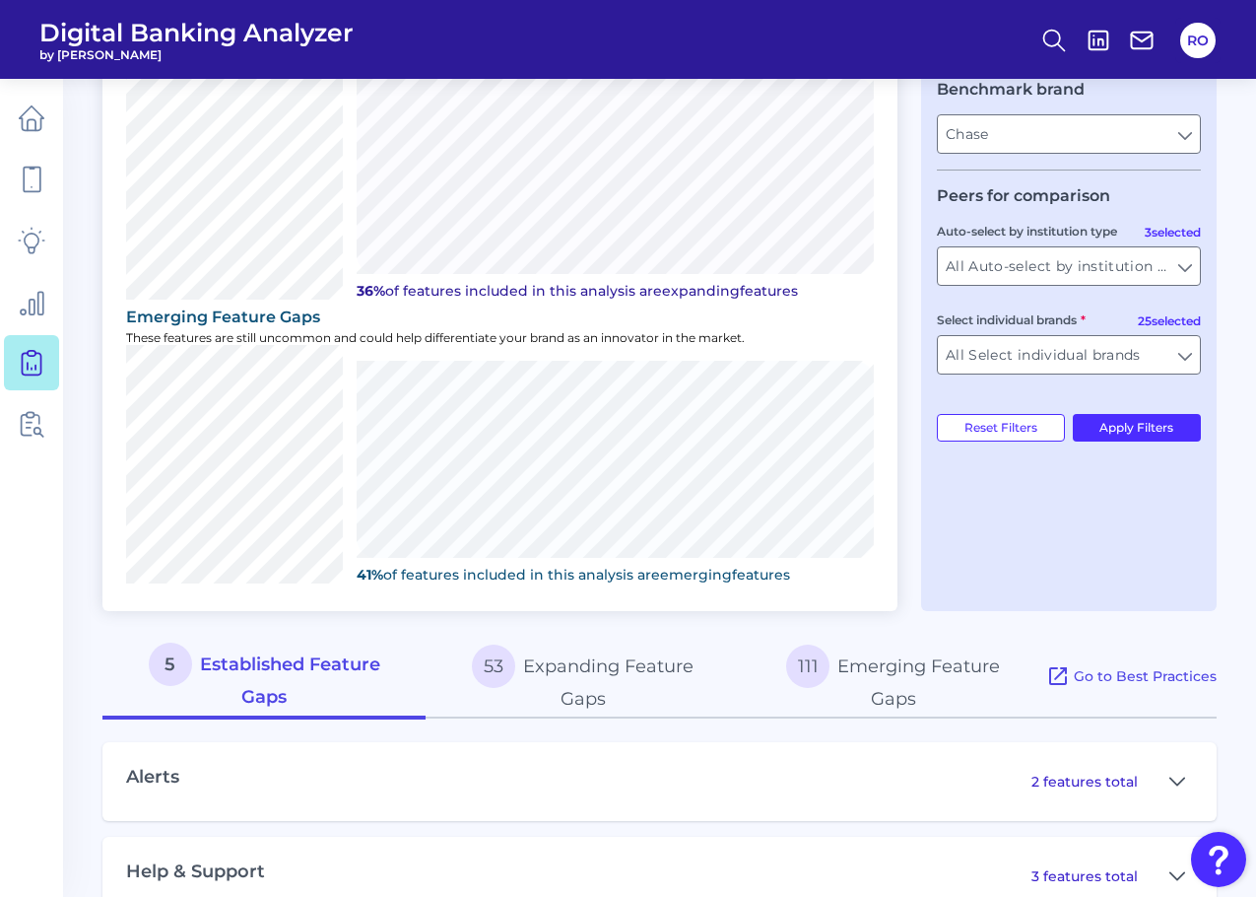
scroll to position [541, 0]
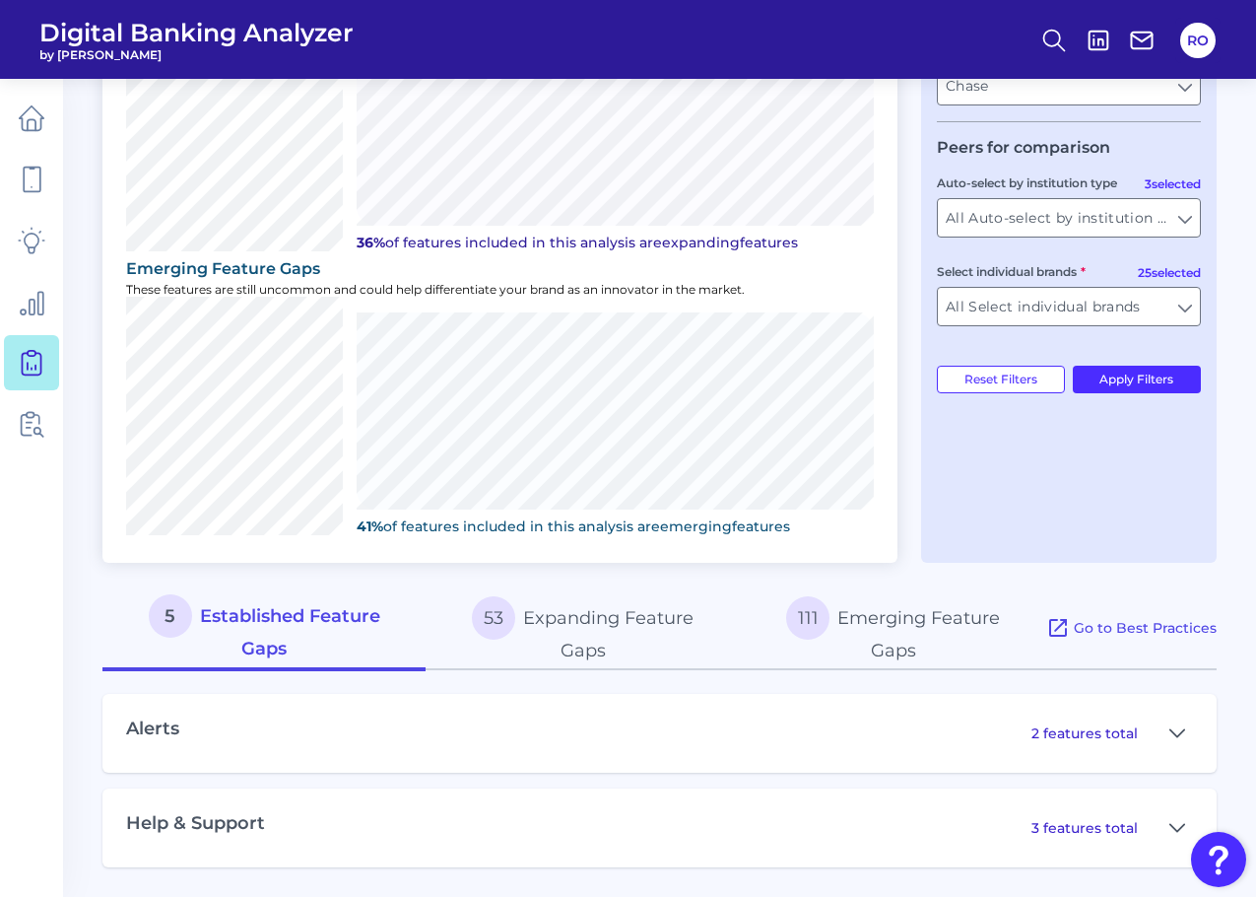
click at [1057, 733] on p "2 features total" at bounding box center [1085, 733] width 106 height 18
click at [1173, 732] on icon at bounding box center [1178, 733] width 16 height 24
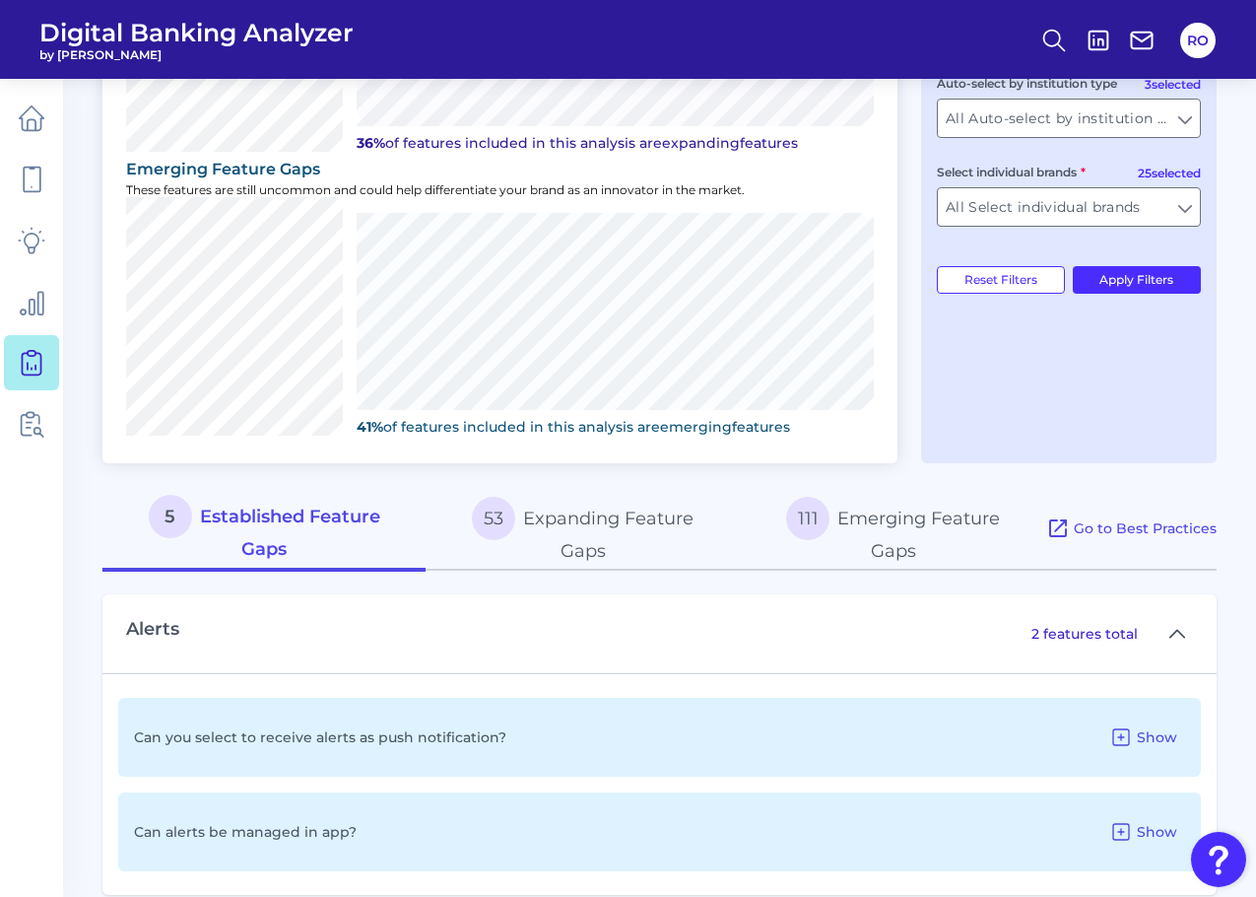
scroll to position [763, 0]
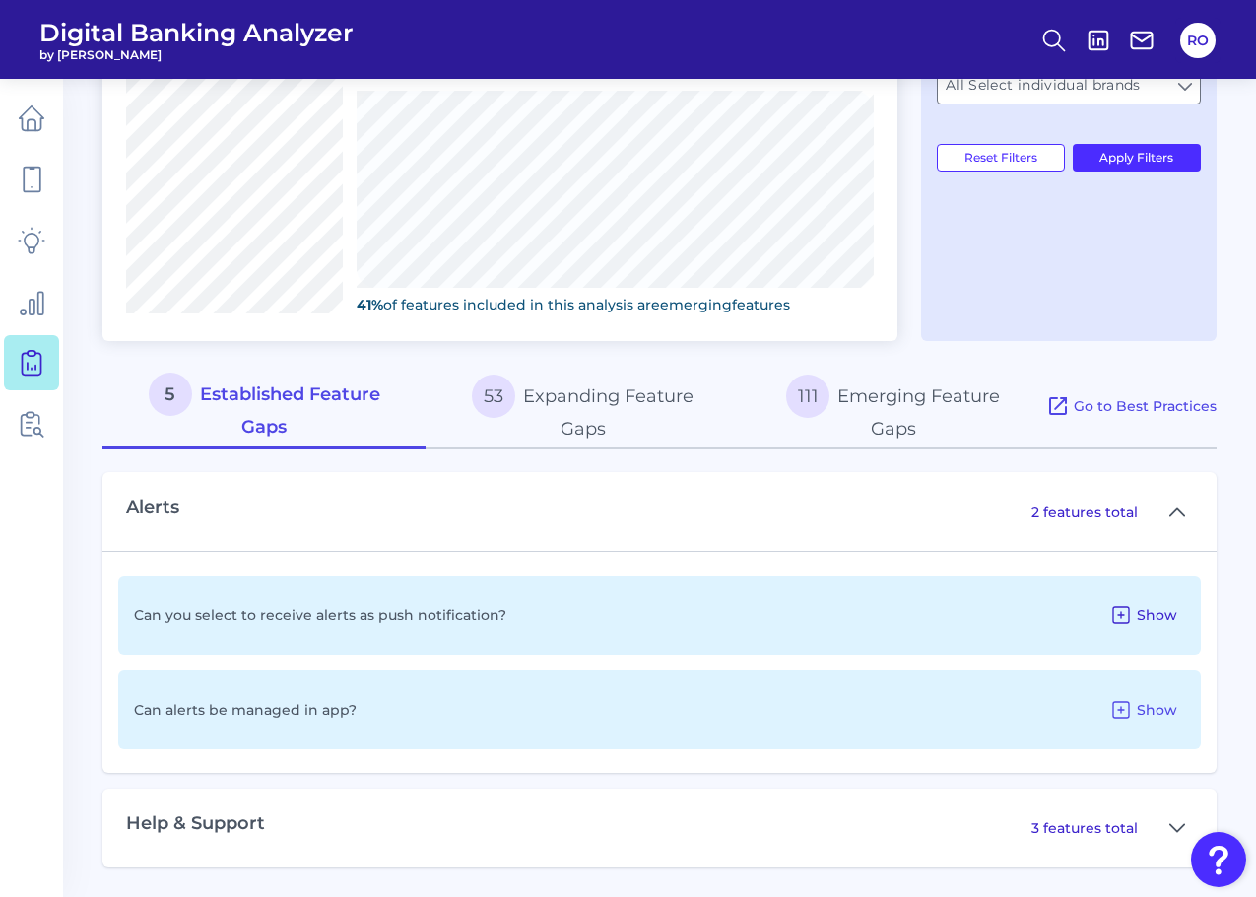
click at [1141, 615] on span "Show" at bounding box center [1157, 615] width 40 height 18
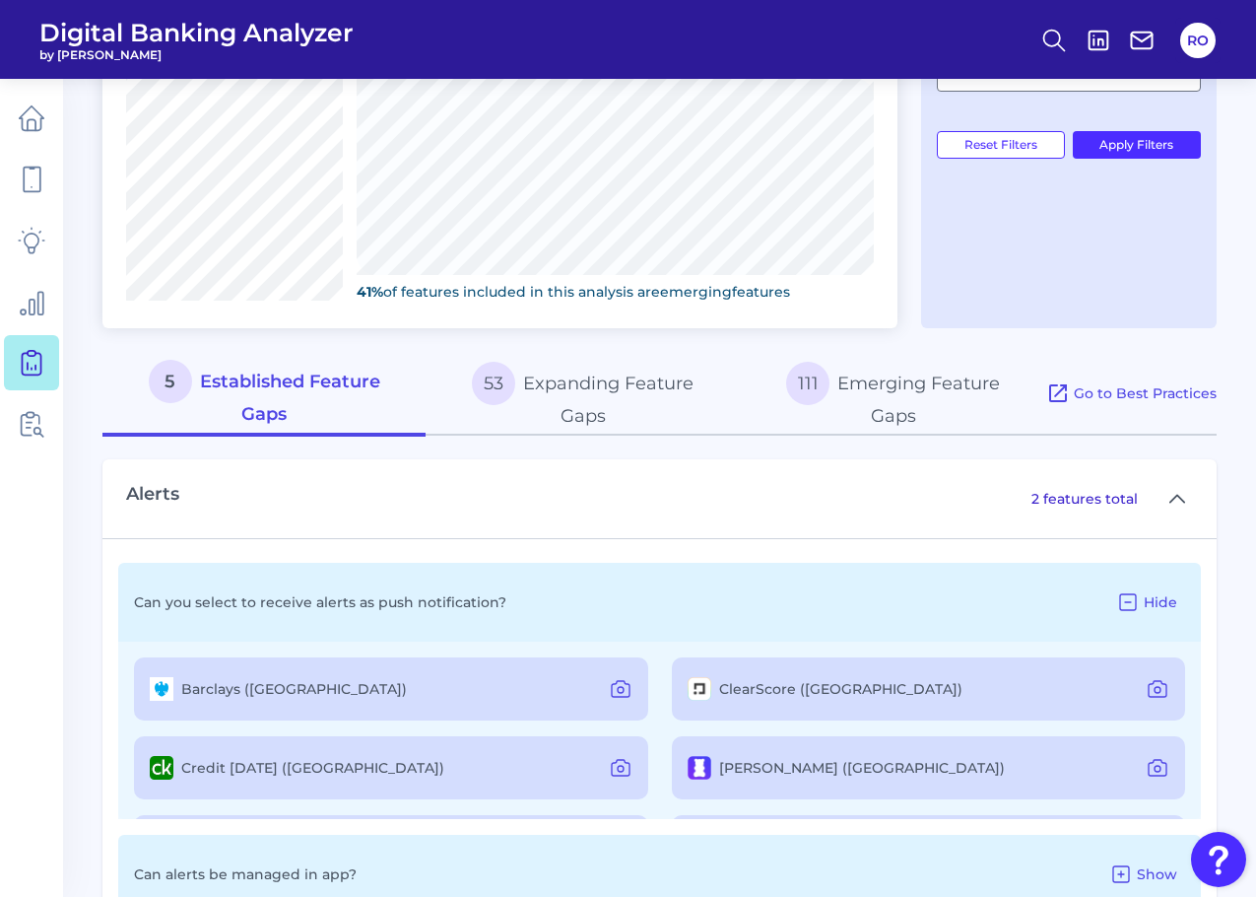
scroll to position [940, 0]
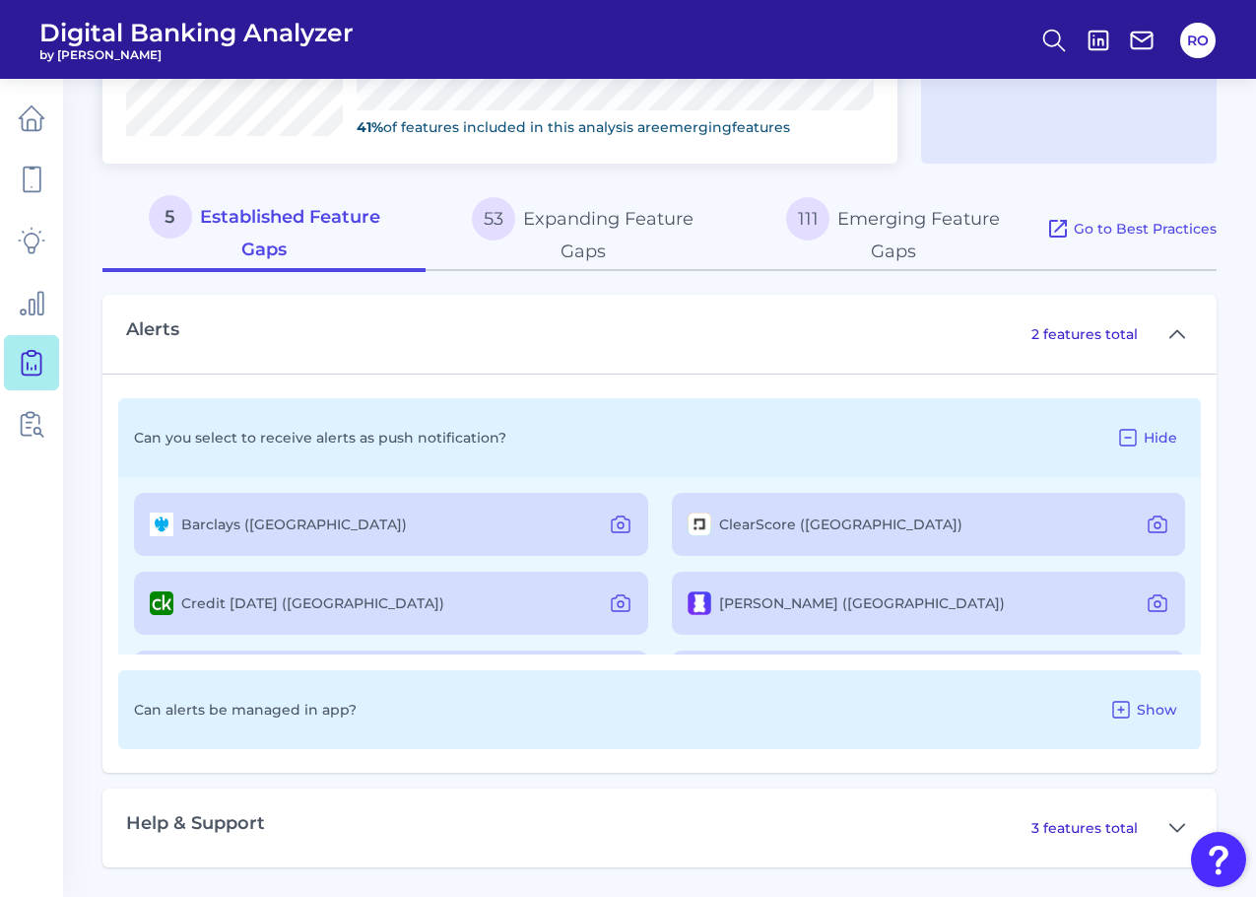
click at [160, 522] on img at bounding box center [162, 524] width 24 height 24
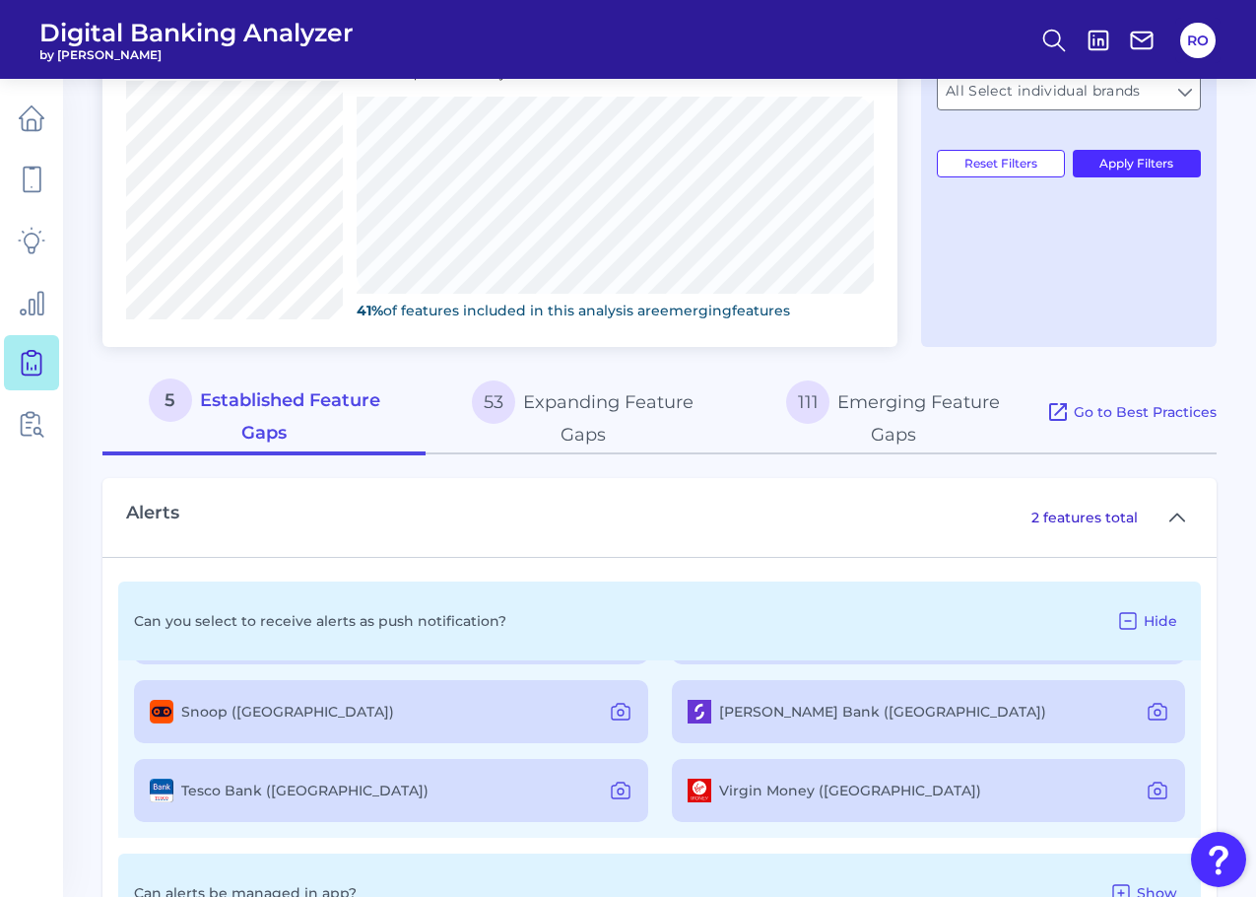
scroll to position [743, 0]
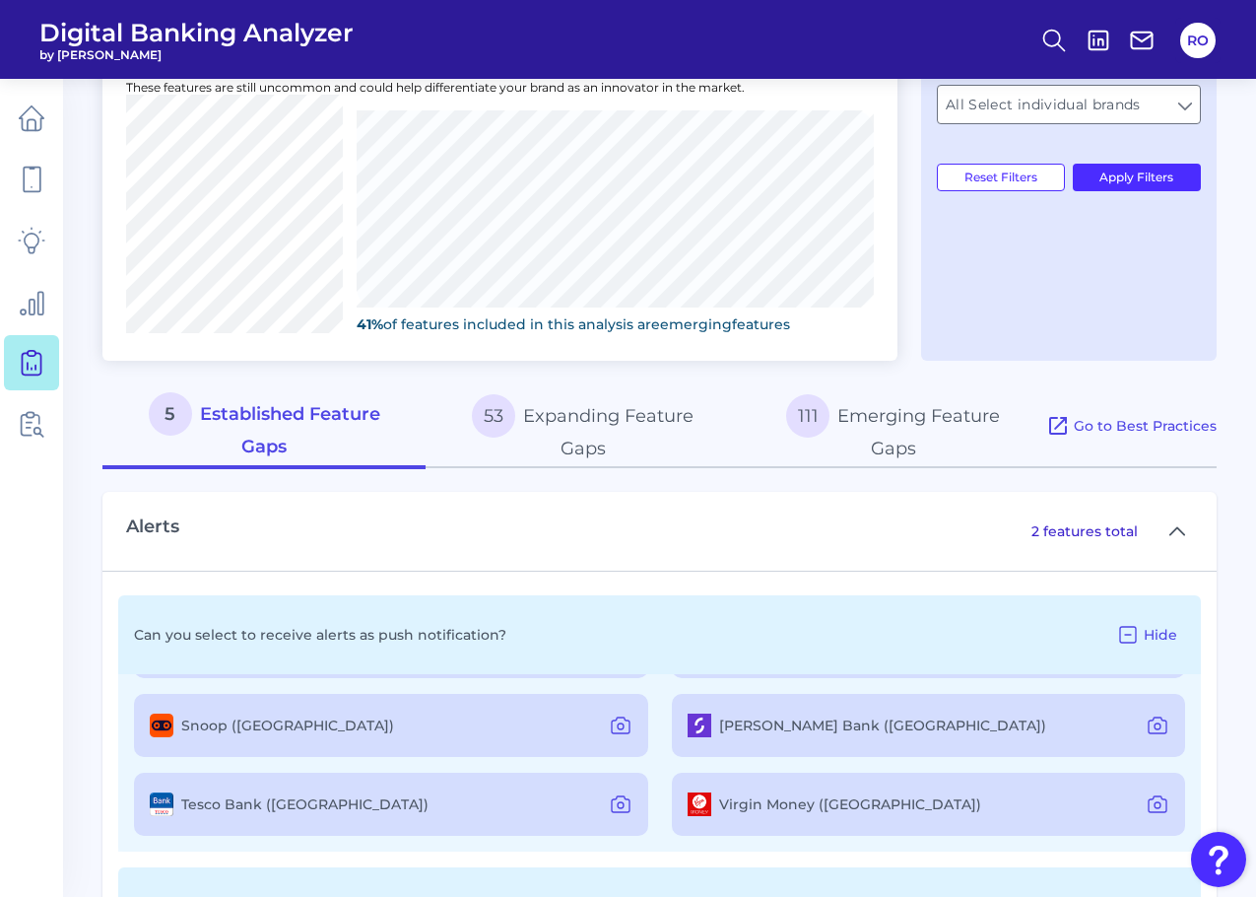
click at [570, 436] on button "53 Expanding Feature Gaps" at bounding box center [583, 426] width 314 height 85
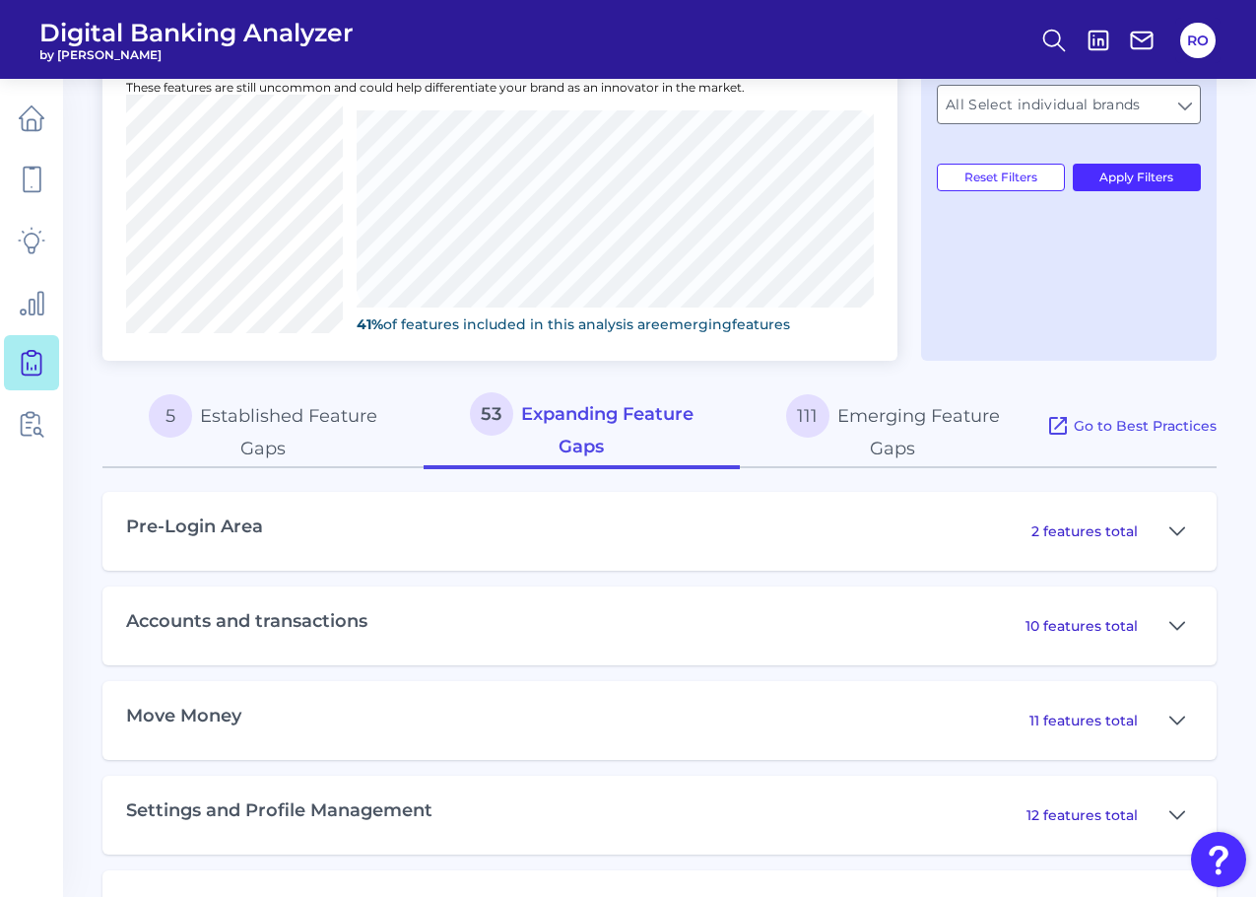
click at [886, 426] on button "111 Emerging Feature Gaps" at bounding box center [893, 426] width 306 height 85
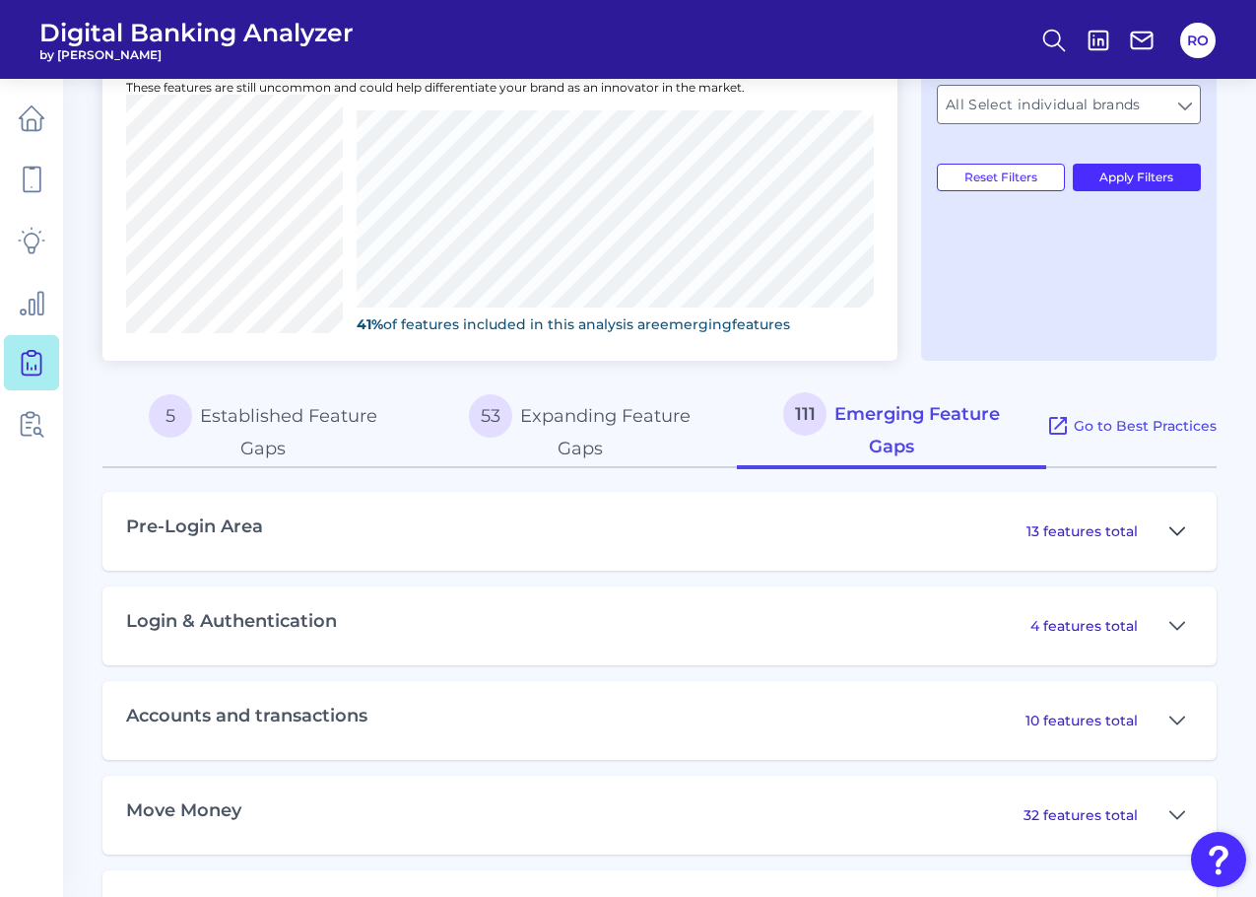
click at [1183, 529] on icon at bounding box center [1178, 530] width 14 height 7
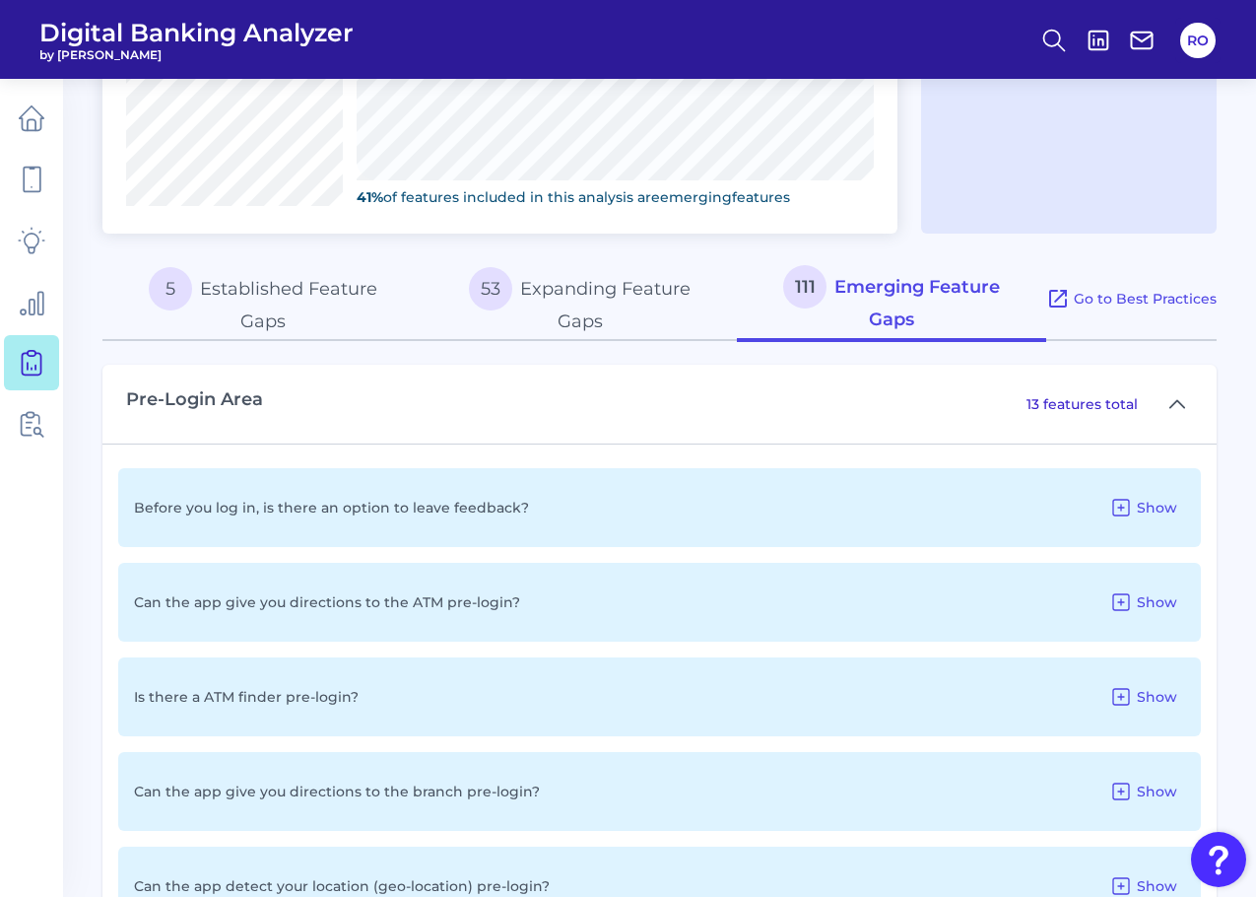
scroll to position [1334, 0]
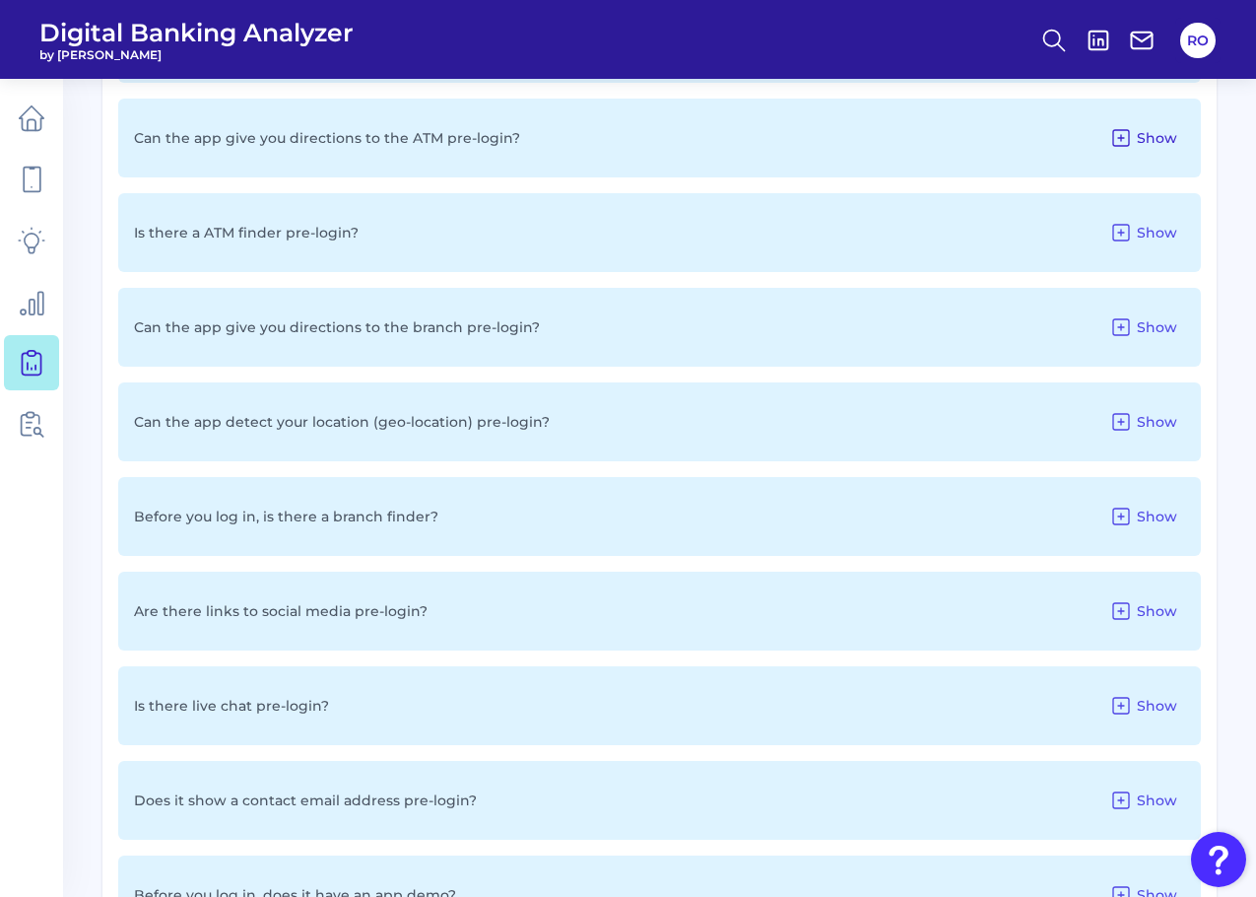
click at [1151, 136] on span "Show" at bounding box center [1157, 138] width 40 height 18
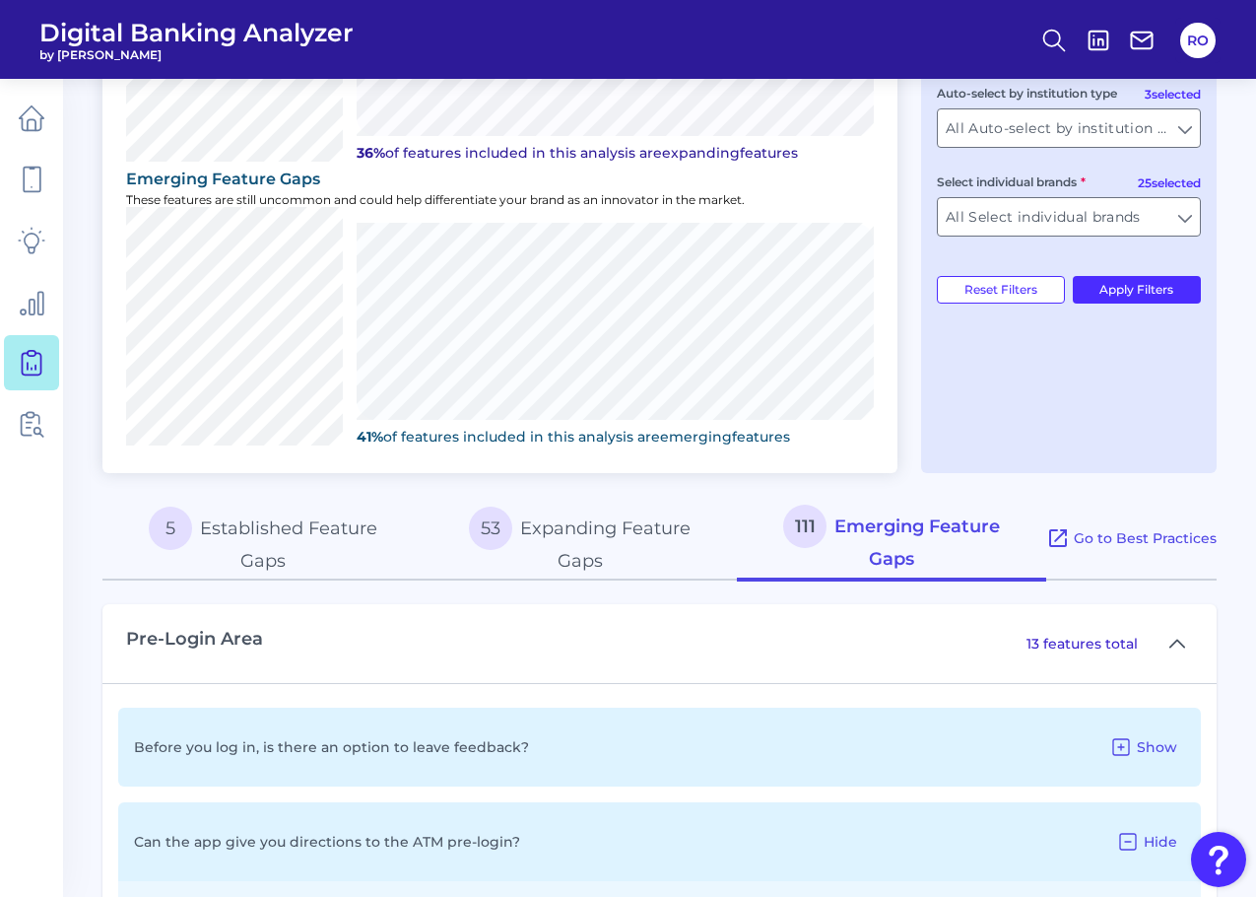
scroll to position [690, 0]
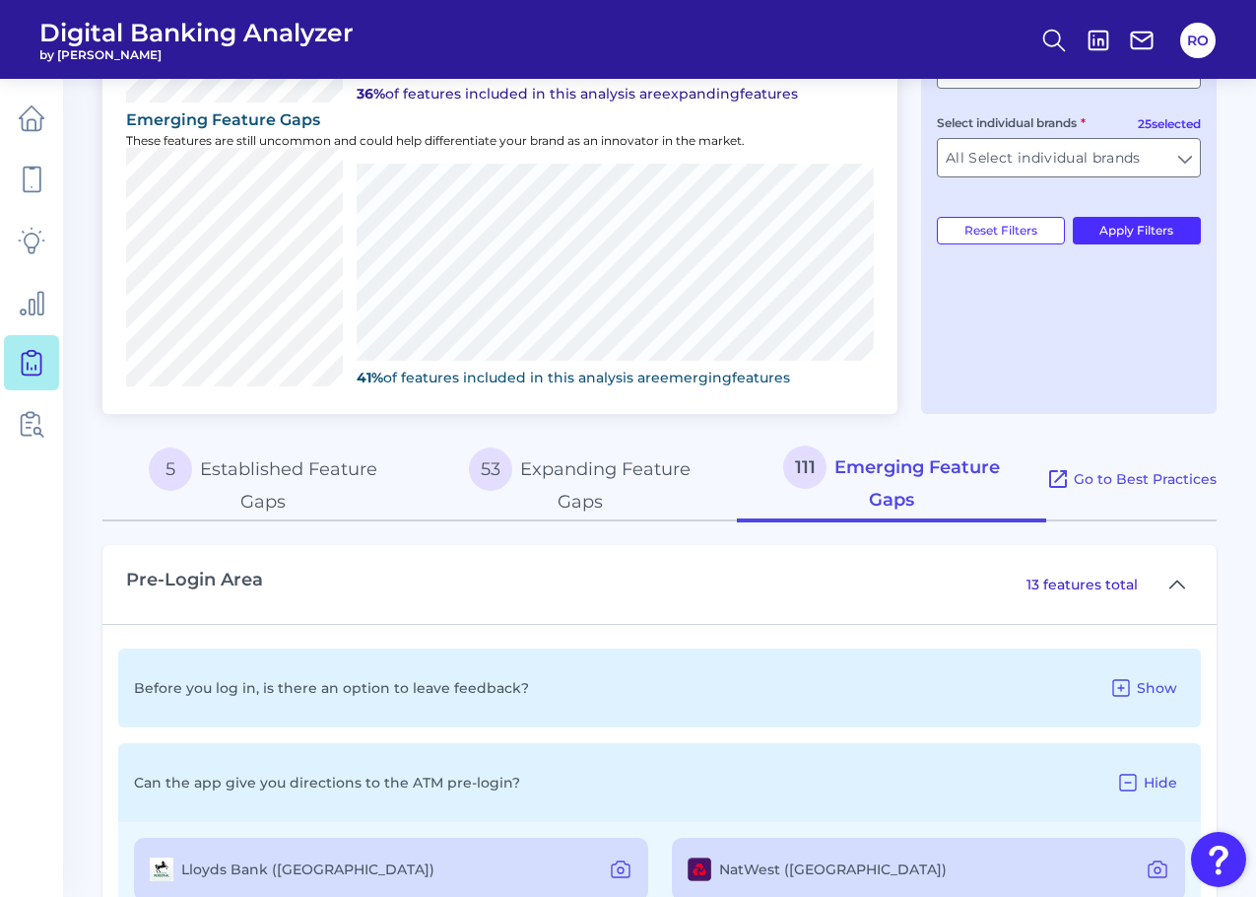
click at [610, 372] on p "41% of features included in this analysis are emerging features" at bounding box center [615, 378] width 517 height 18
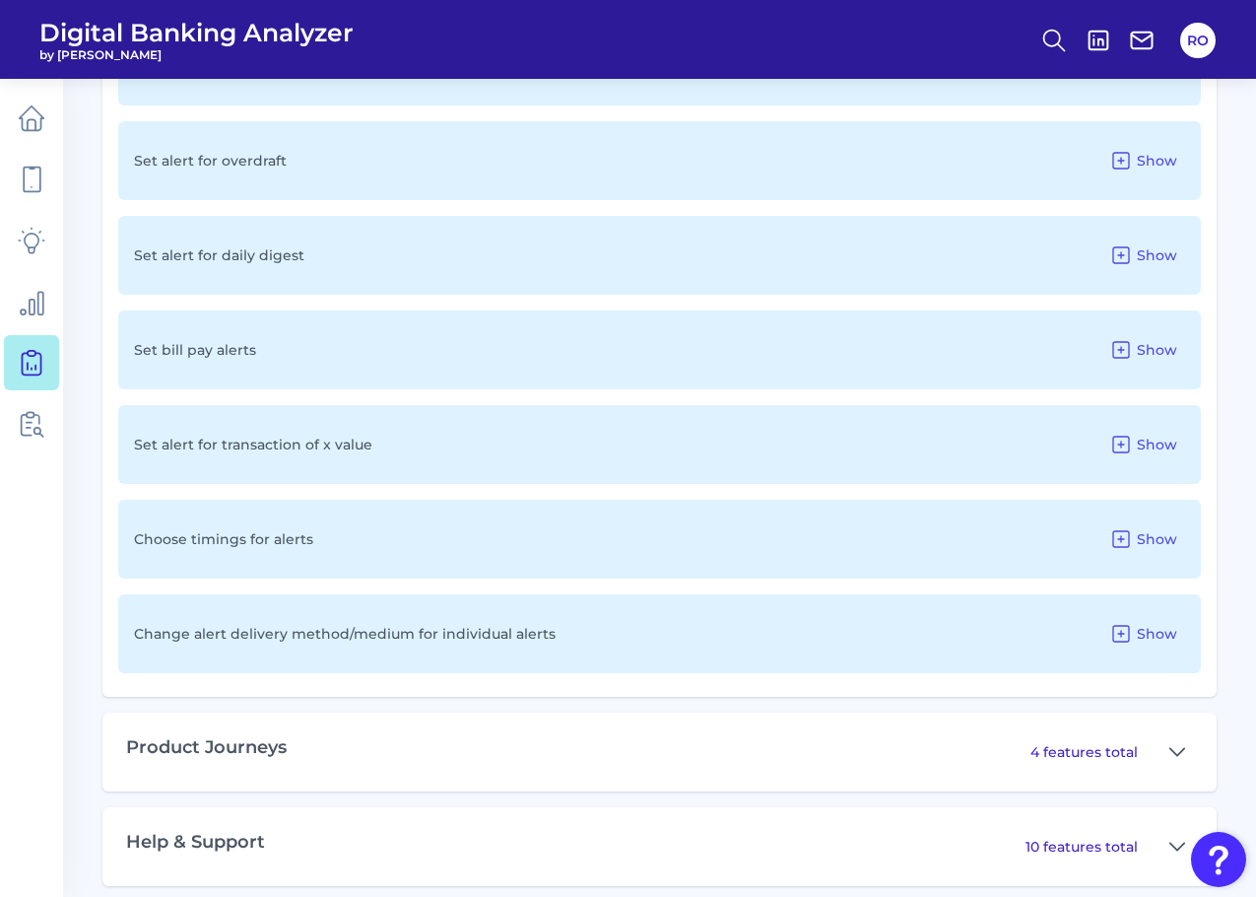
scroll to position [3995, 0]
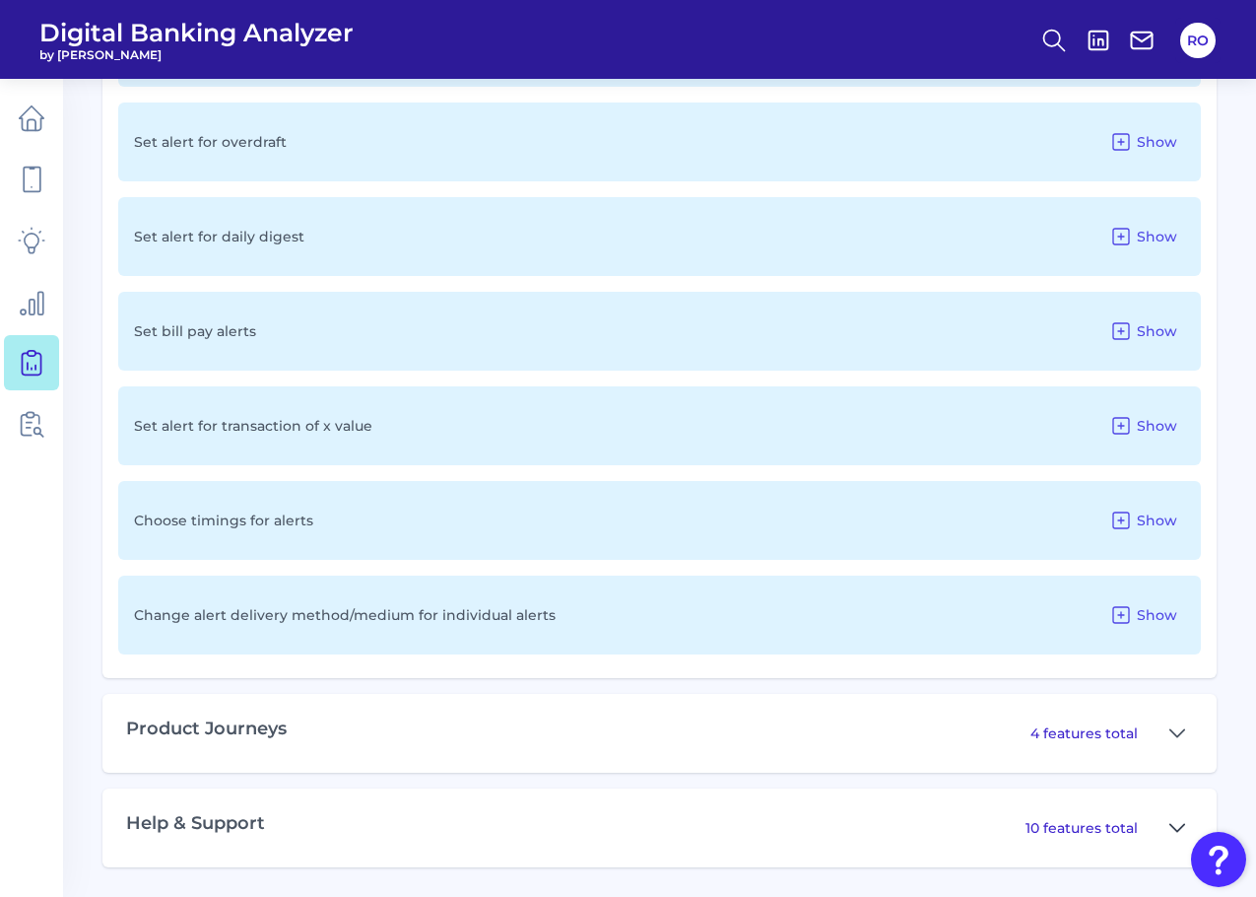
click at [1177, 825] on icon at bounding box center [1178, 828] width 16 height 24
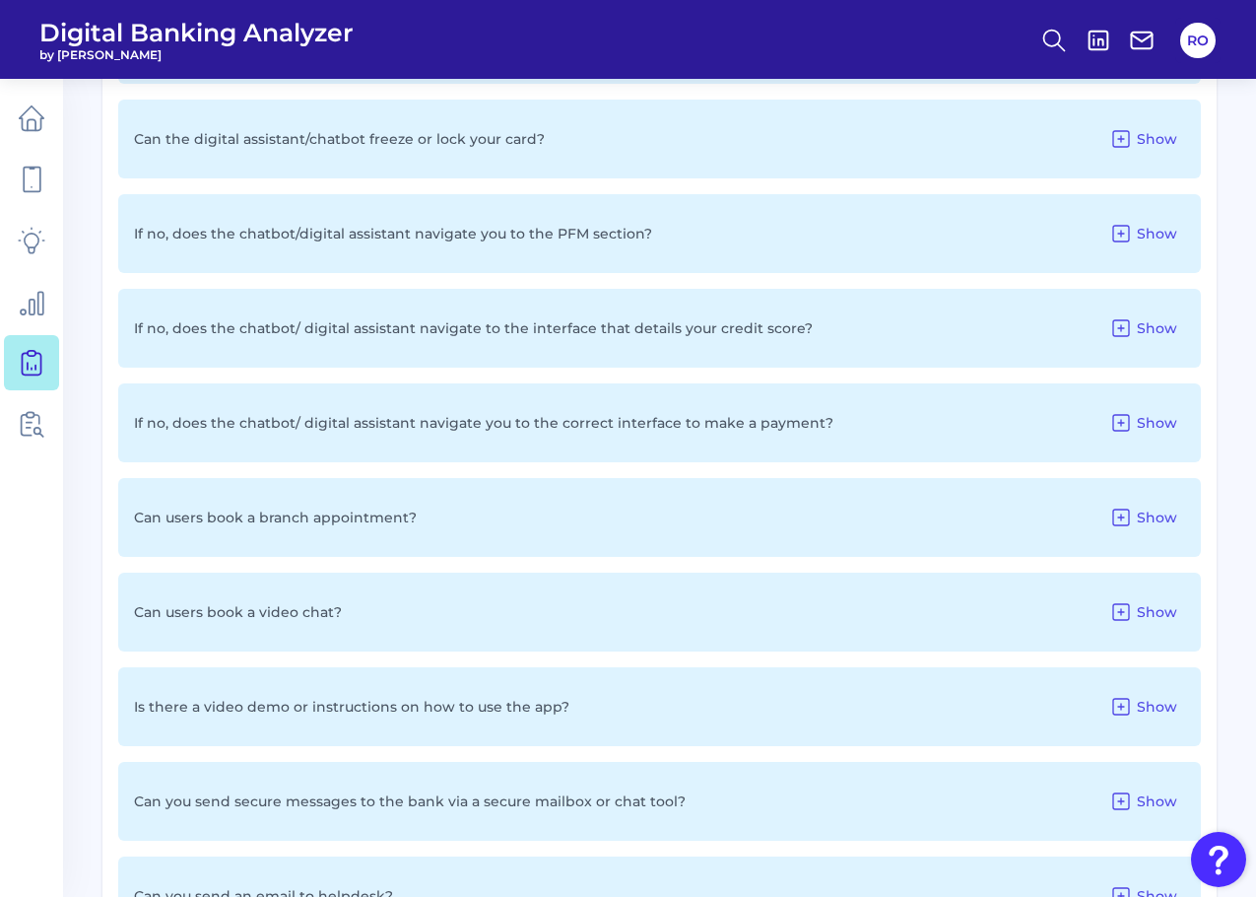
scroll to position [4974, 0]
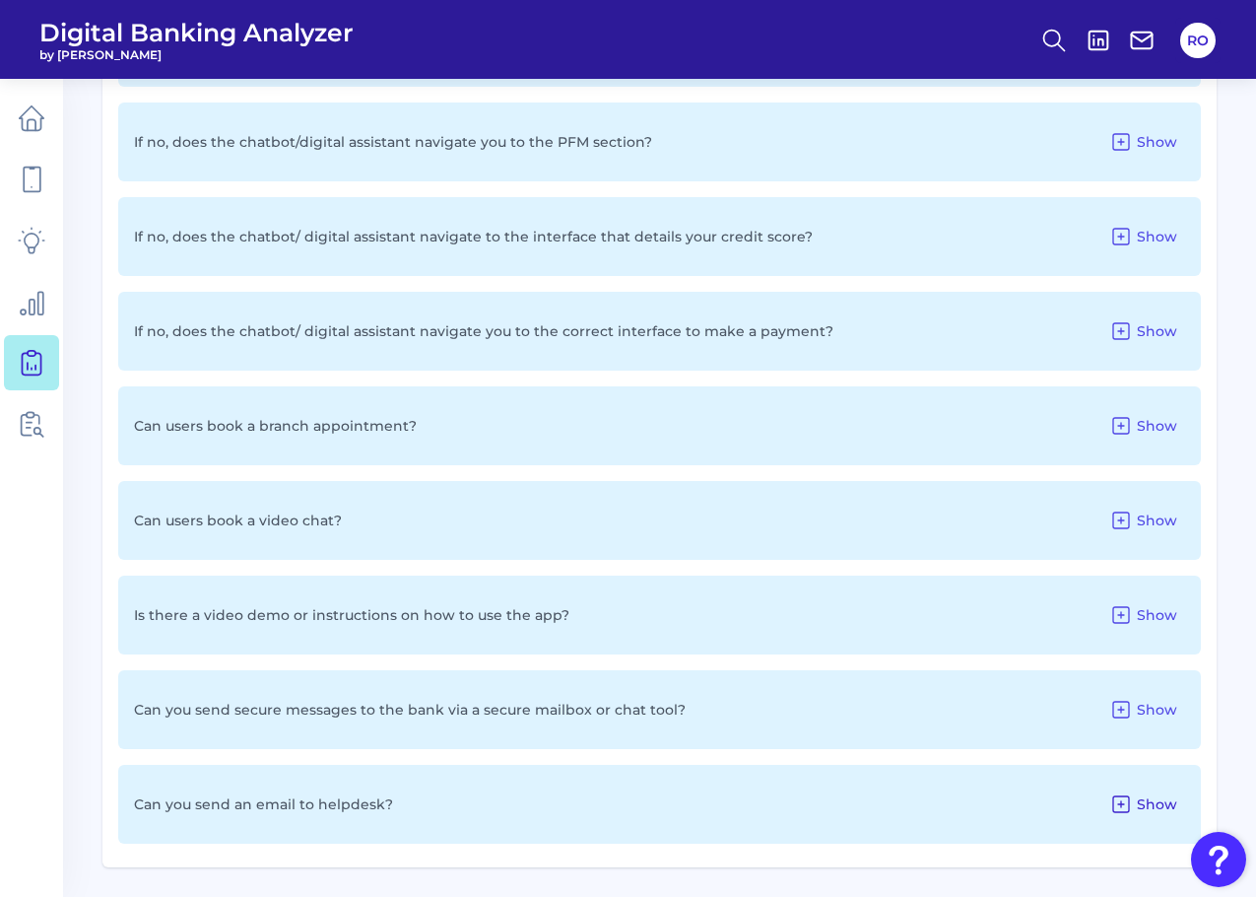
click at [1135, 796] on button "Show" at bounding box center [1144, 804] width 84 height 32
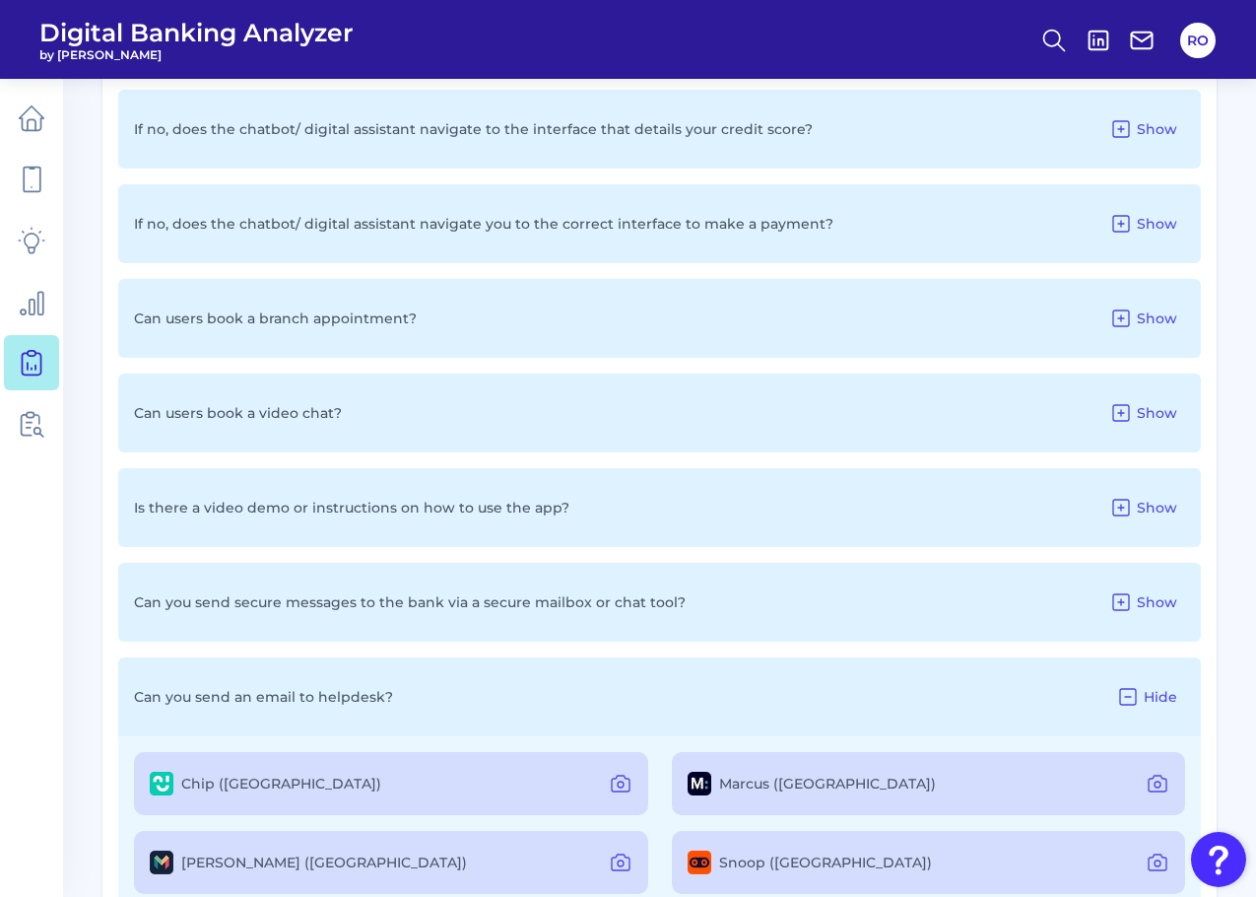
scroll to position [5151, 0]
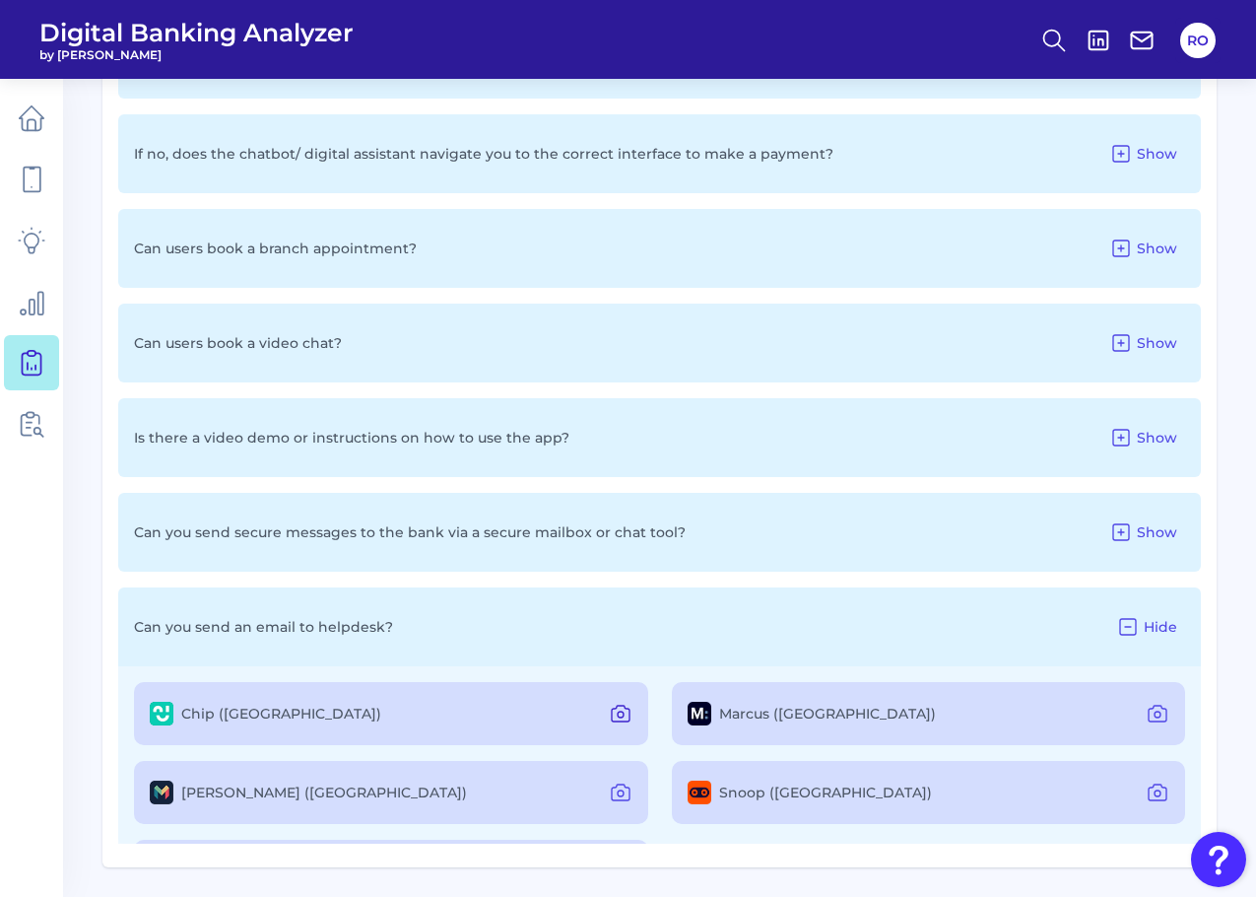
click at [627, 708] on icon at bounding box center [621, 714] width 24 height 24
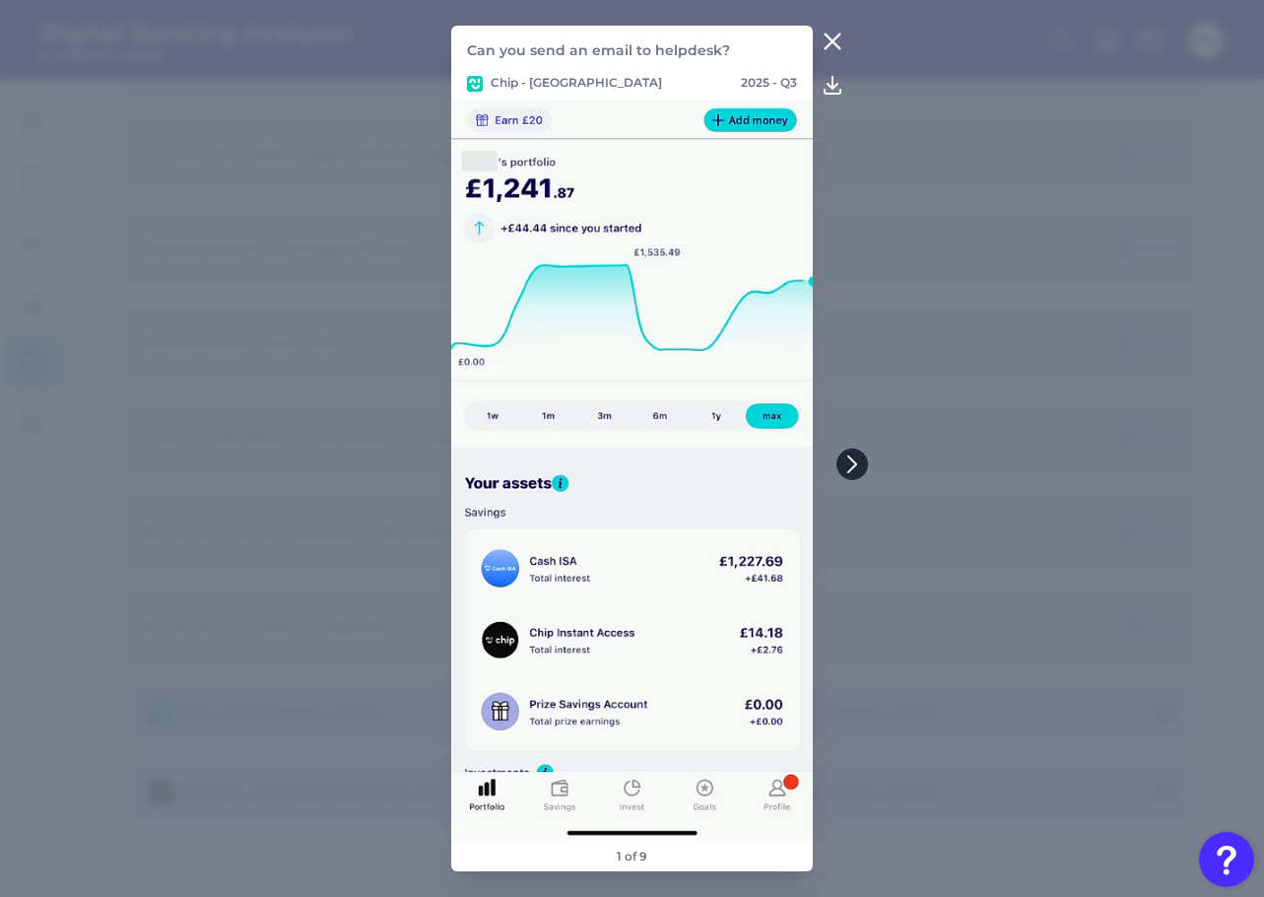
click at [859, 461] on icon at bounding box center [852, 464] width 18 height 18
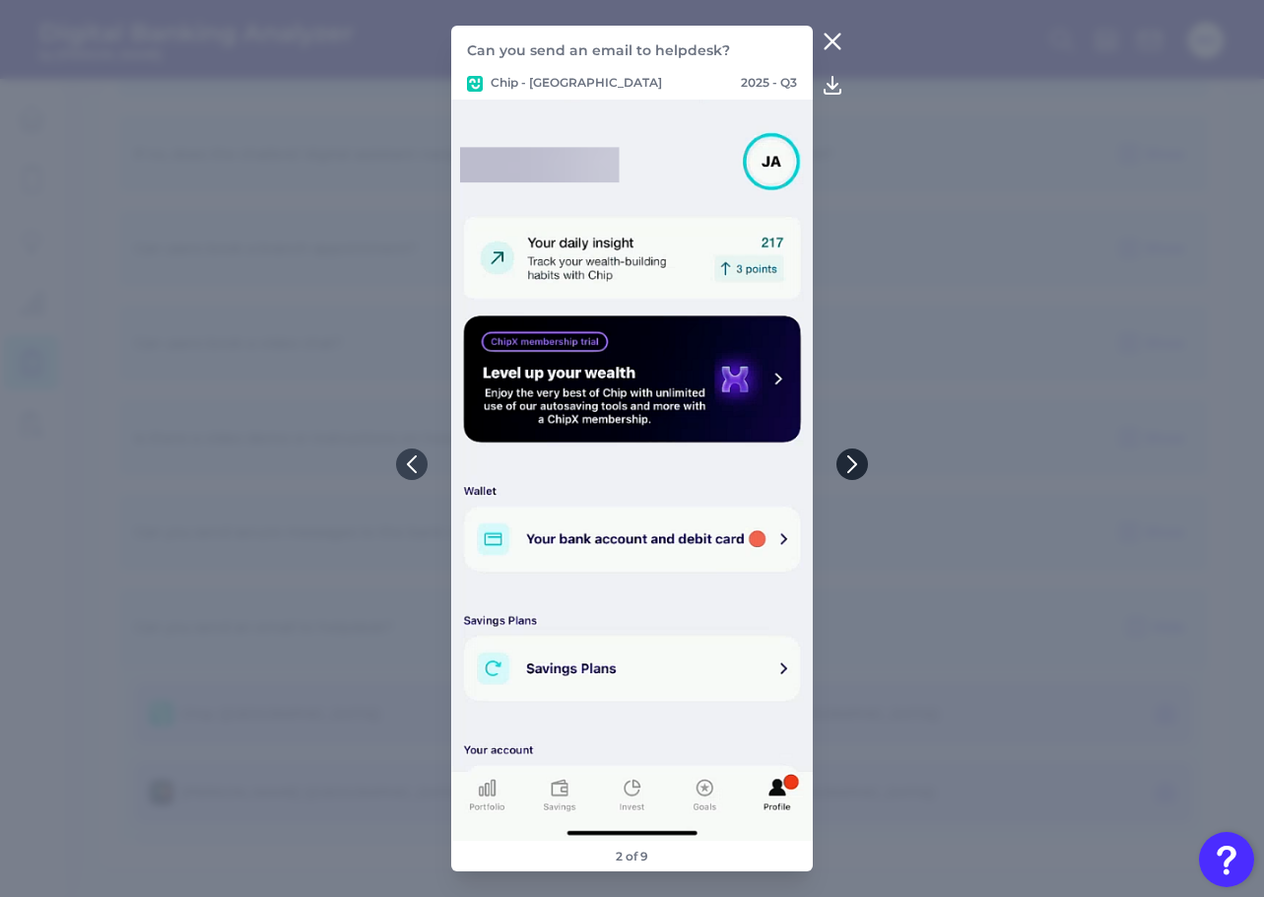
click at [859, 459] on icon at bounding box center [852, 464] width 18 height 18
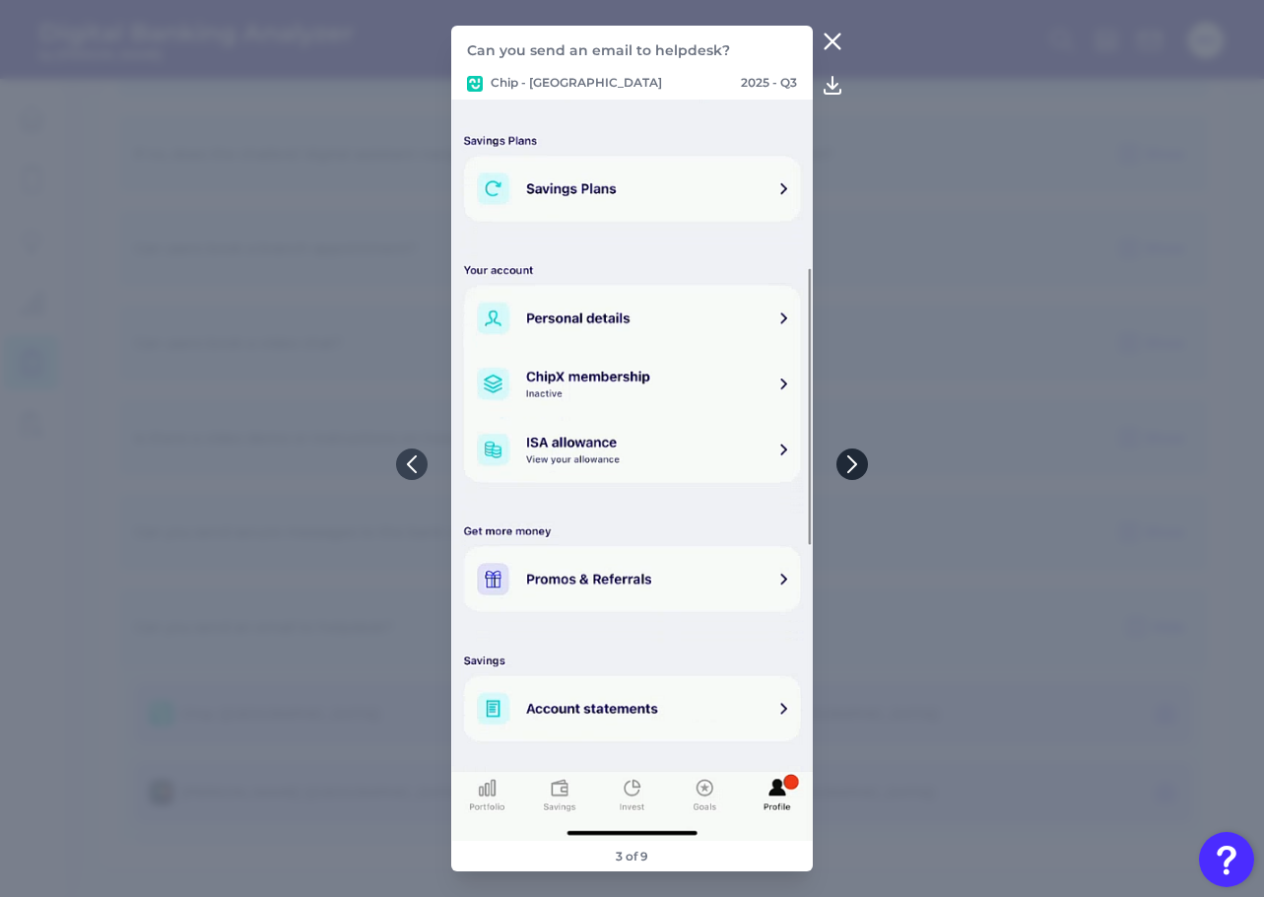
click at [859, 459] on icon at bounding box center [852, 464] width 18 height 18
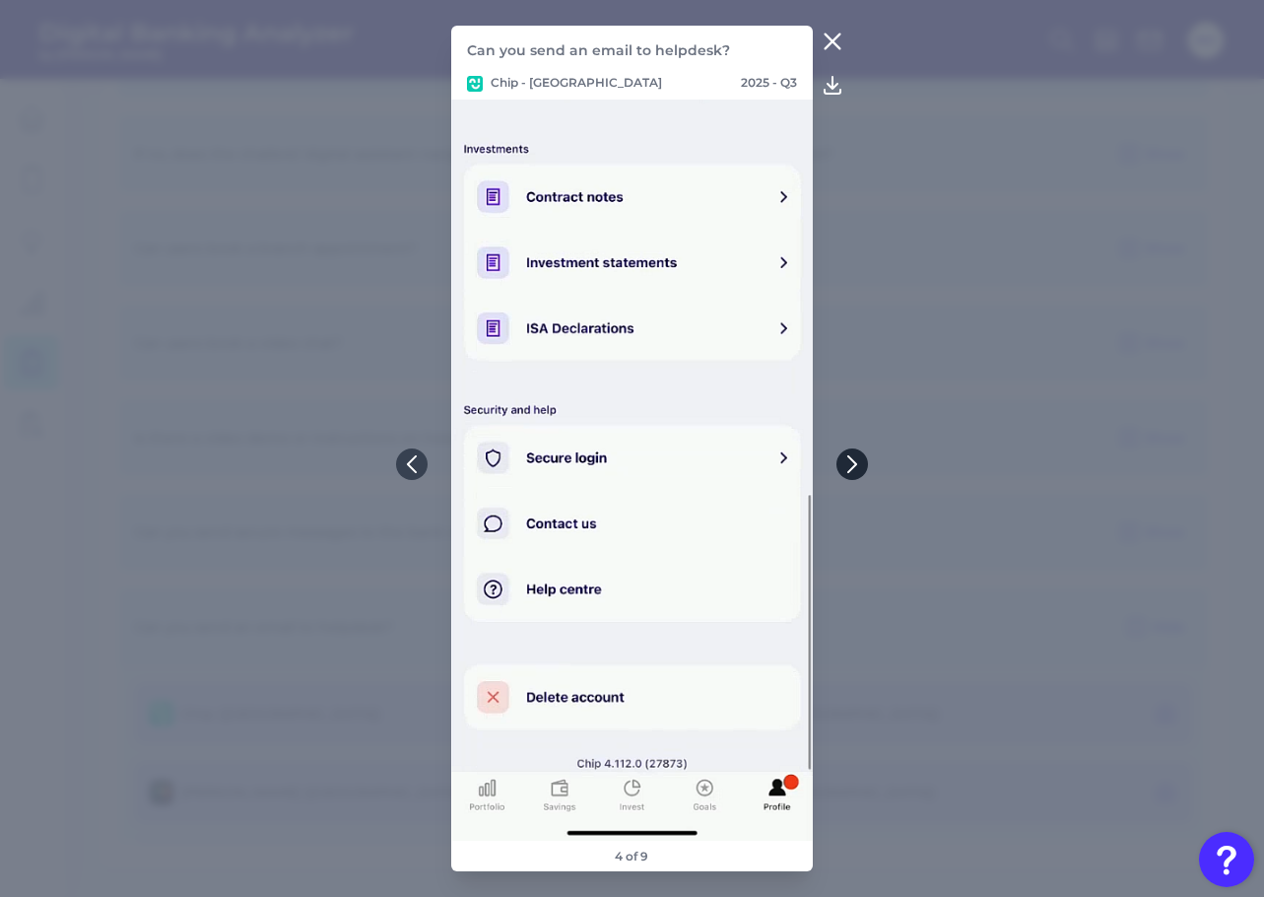
click at [845, 473] on button at bounding box center [853, 464] width 32 height 32
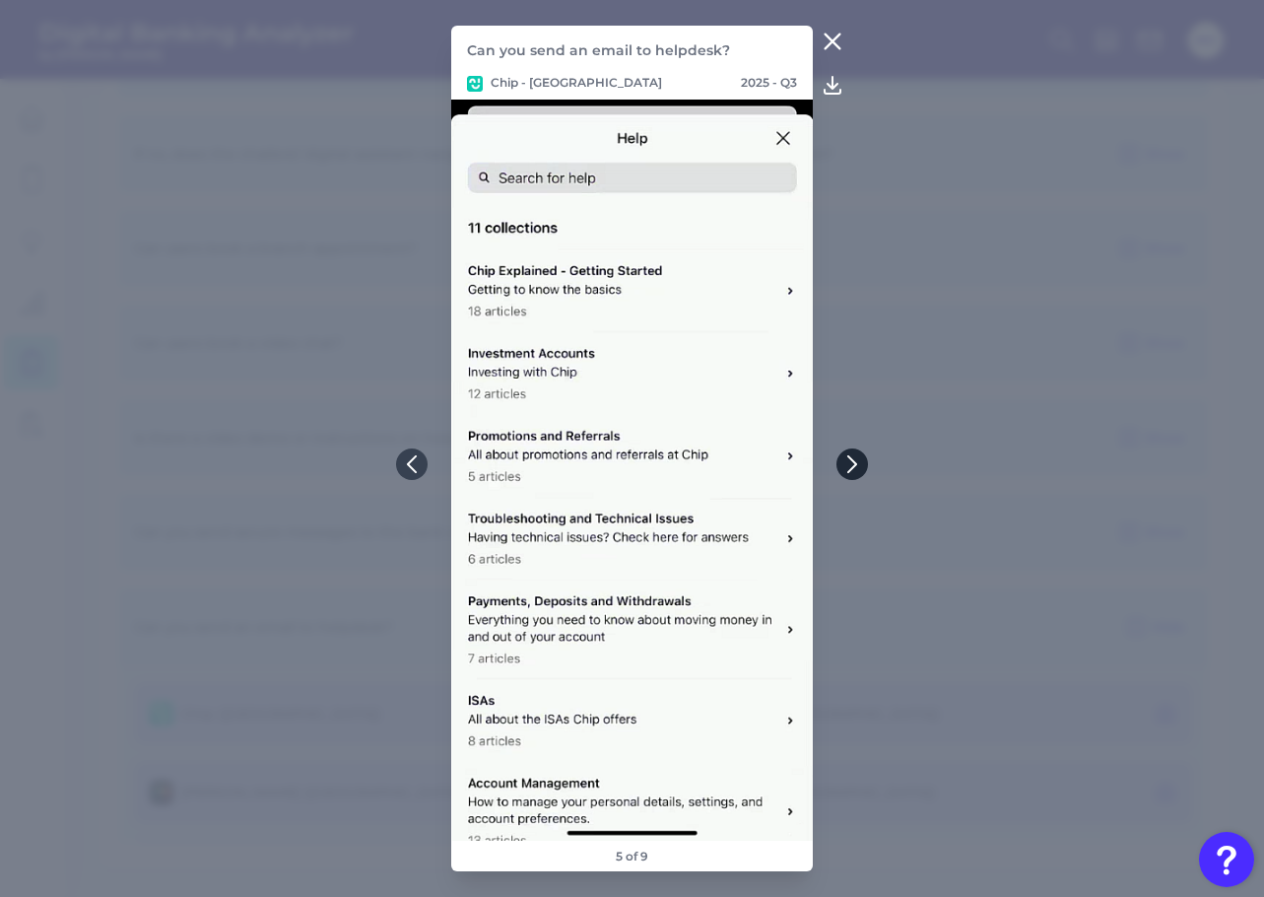
click at [845, 473] on button at bounding box center [853, 464] width 32 height 32
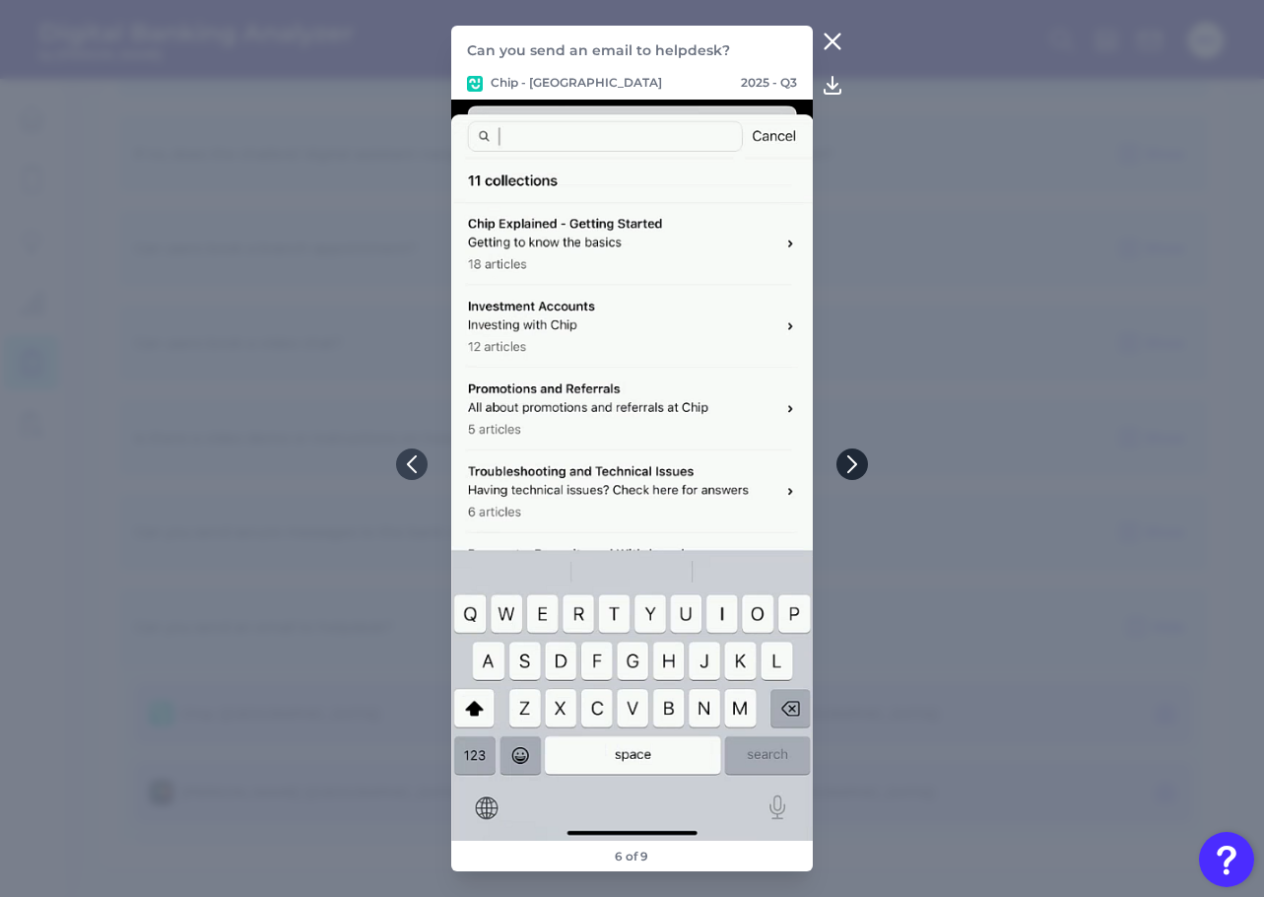
click at [845, 473] on button at bounding box center [853, 464] width 32 height 32
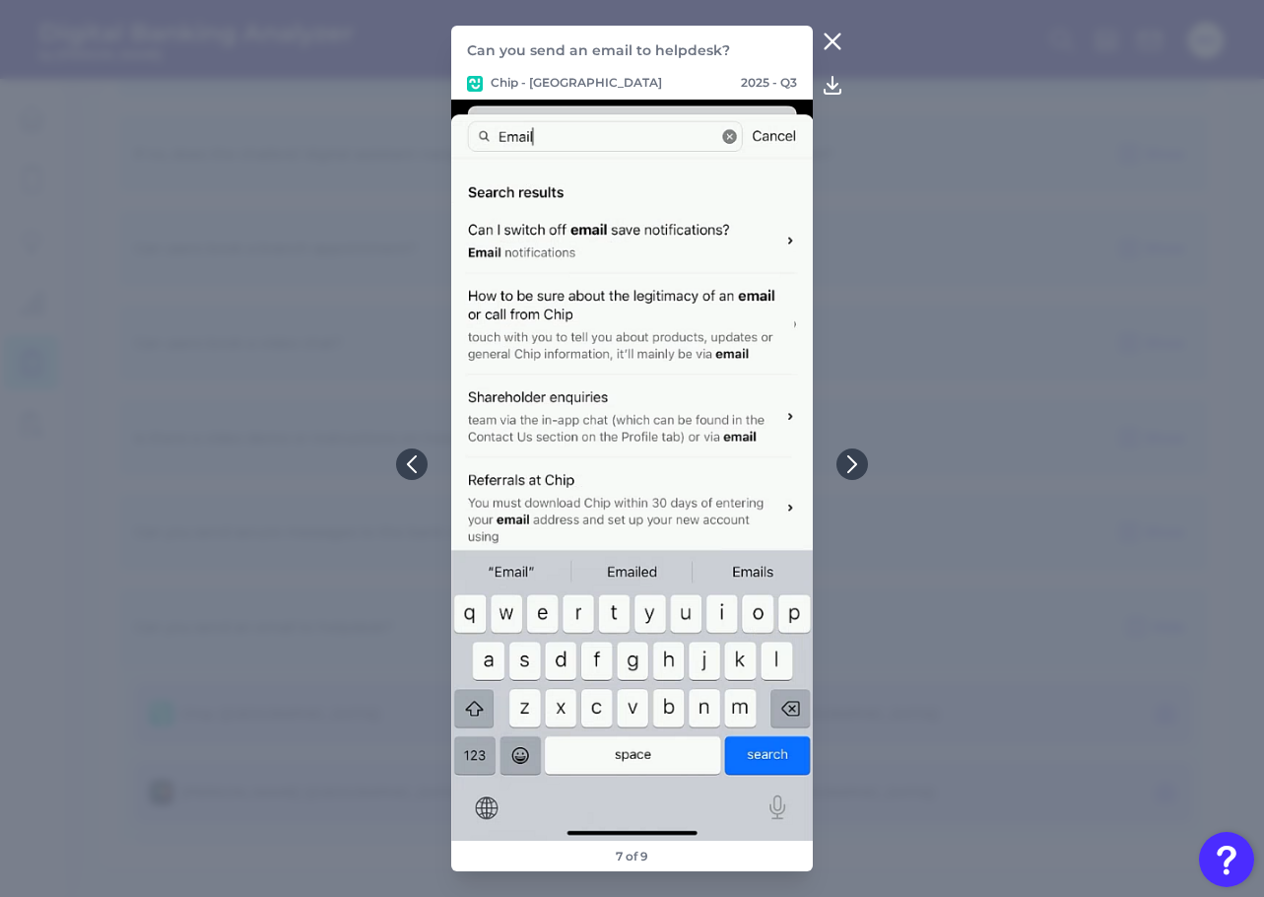
click at [838, 37] on icon at bounding box center [832, 41] width 15 height 15
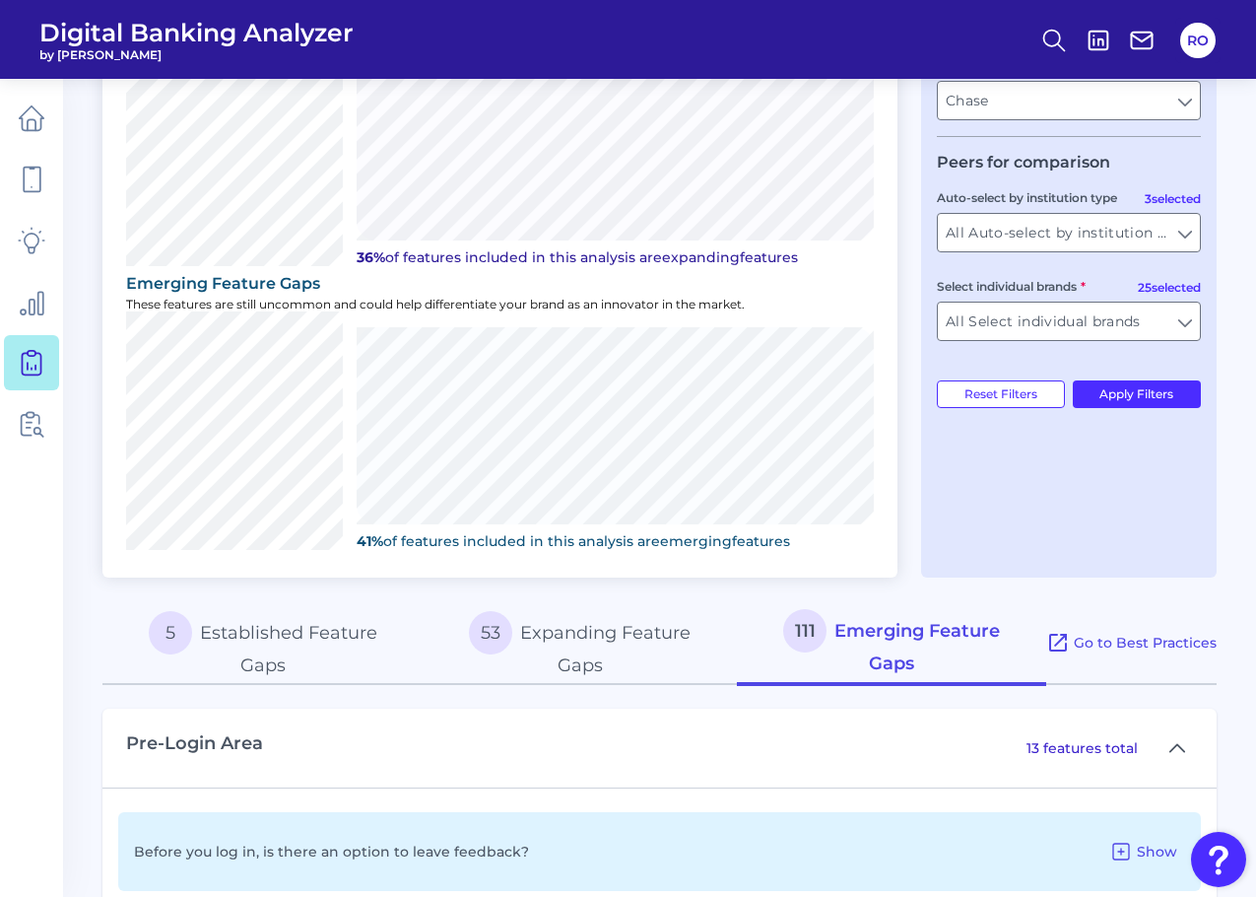
scroll to position [520, 0]
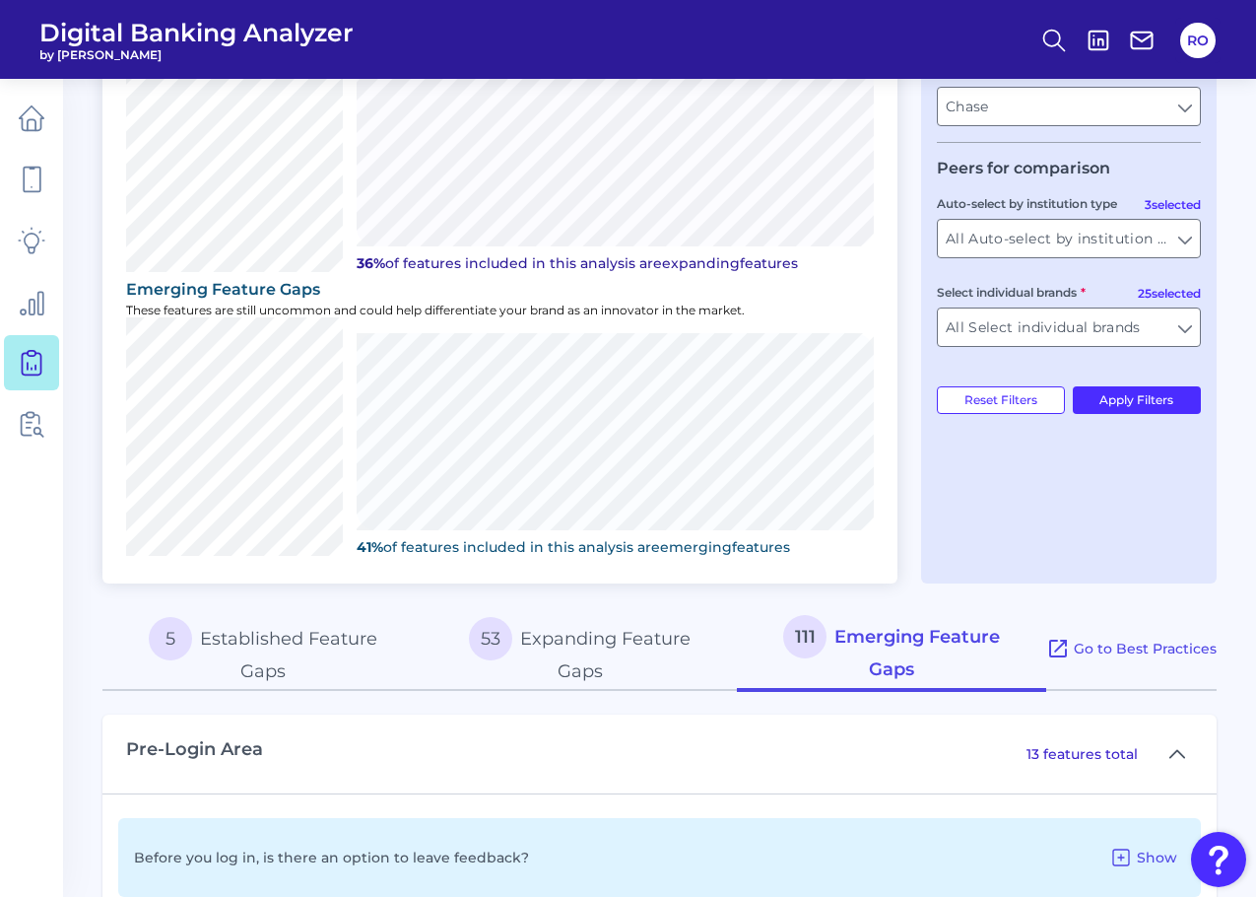
click at [297, 653] on button "5 Established Feature Gaps" at bounding box center [262, 649] width 321 height 85
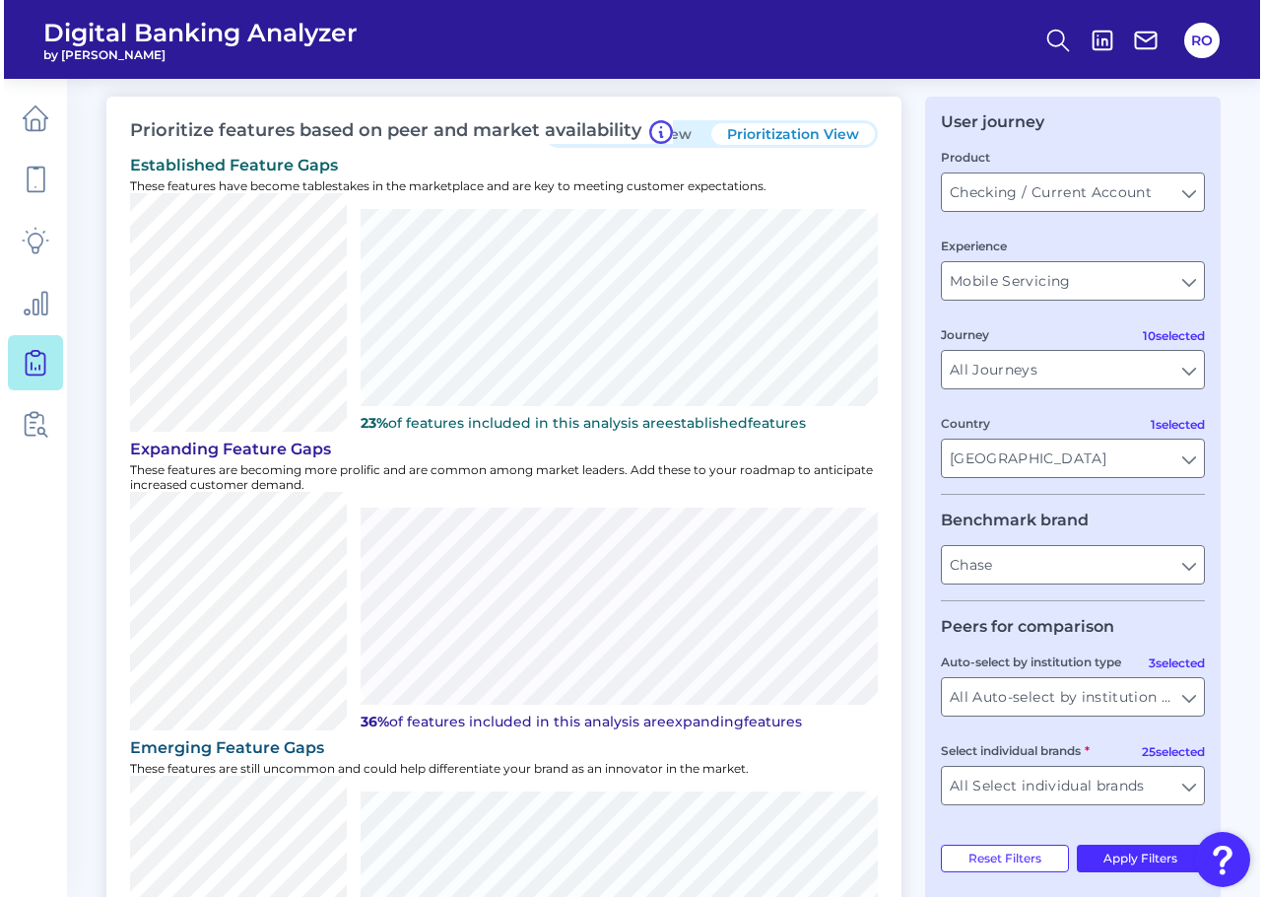
scroll to position [0, 0]
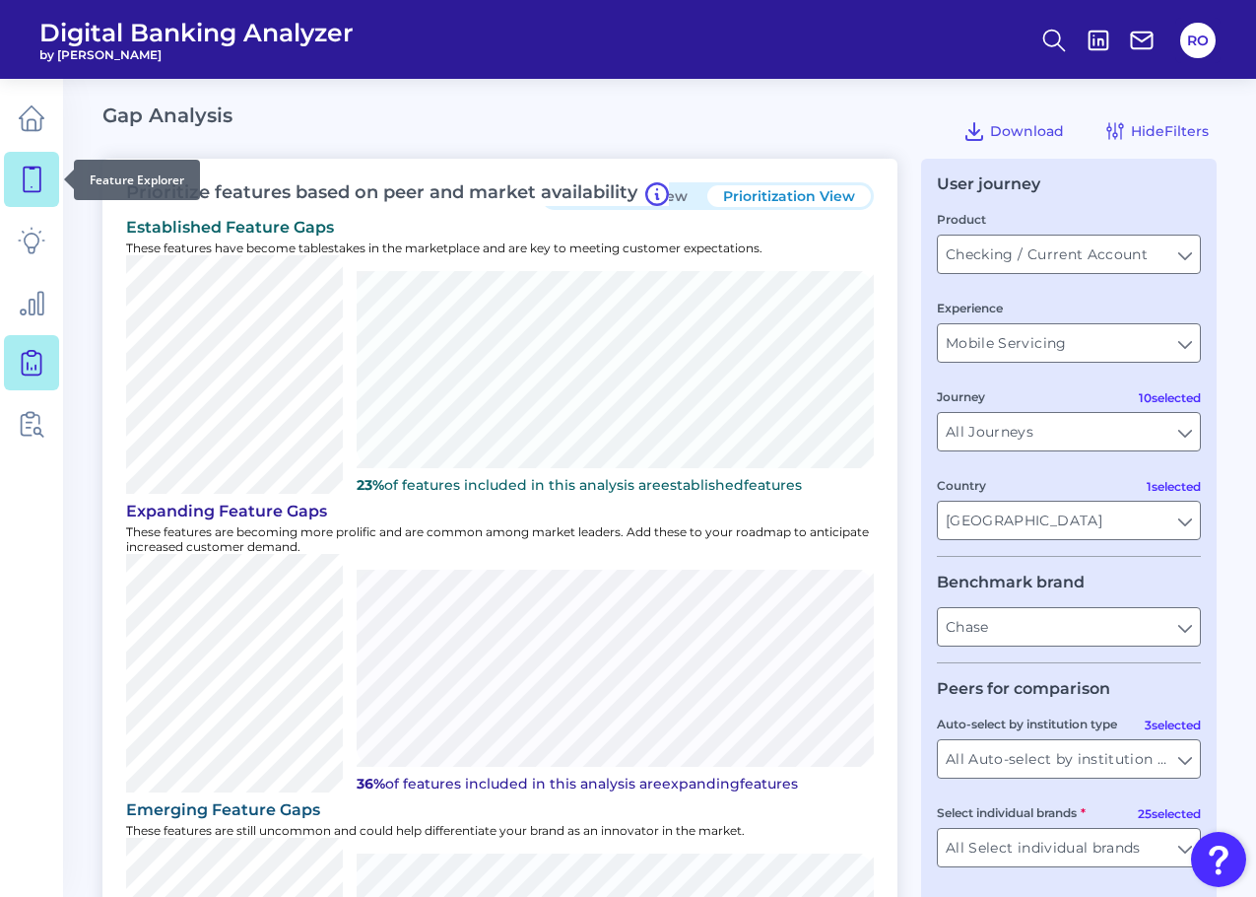
click at [28, 192] on icon at bounding box center [32, 180] width 17 height 25
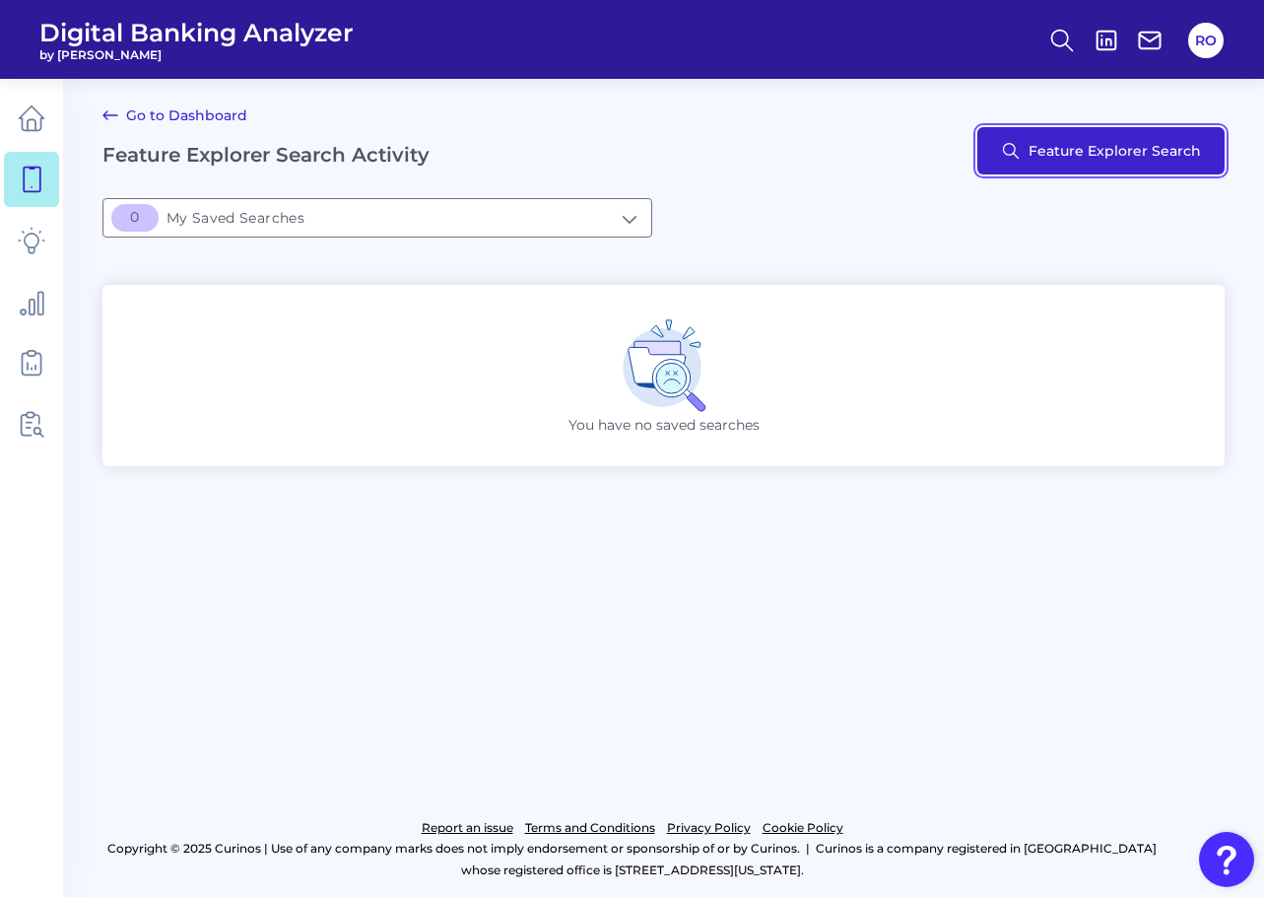
click at [1122, 149] on button "Feature Explorer Search" at bounding box center [1100, 150] width 247 height 47
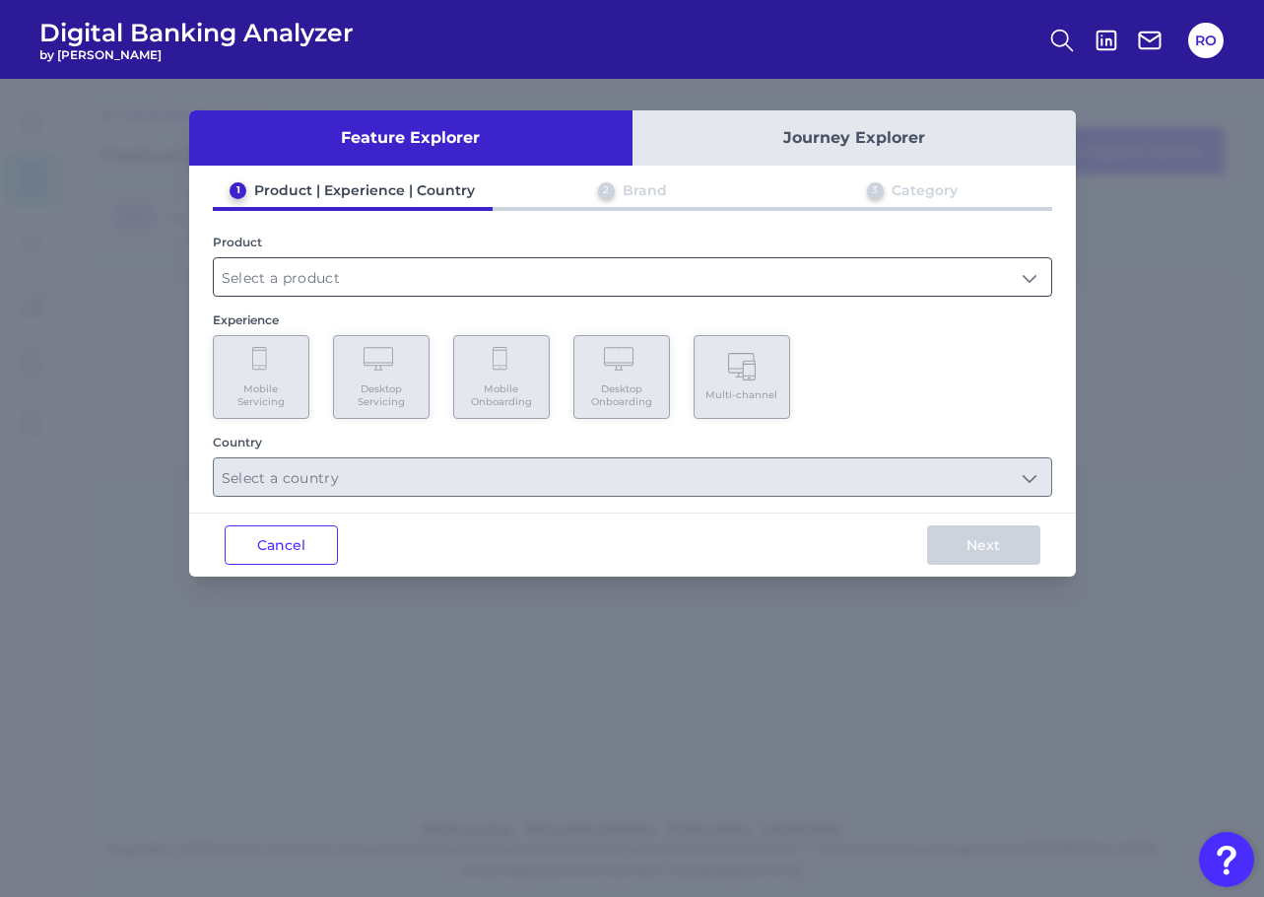
click at [438, 258] on input "text" at bounding box center [633, 276] width 838 height 37
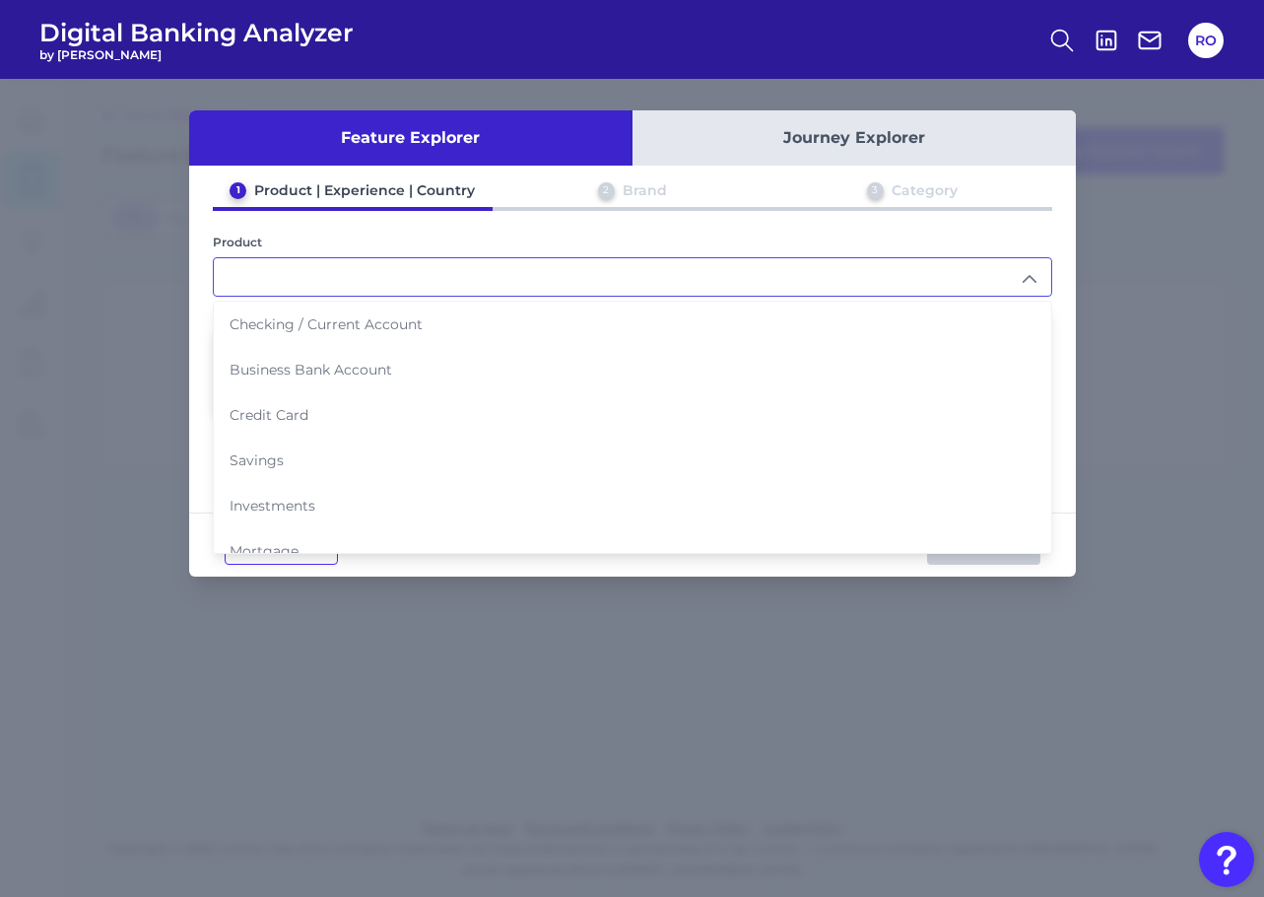
click at [291, 331] on span "Checking / Current Account" at bounding box center [326, 324] width 193 height 18
type input "Checking / Current Account"
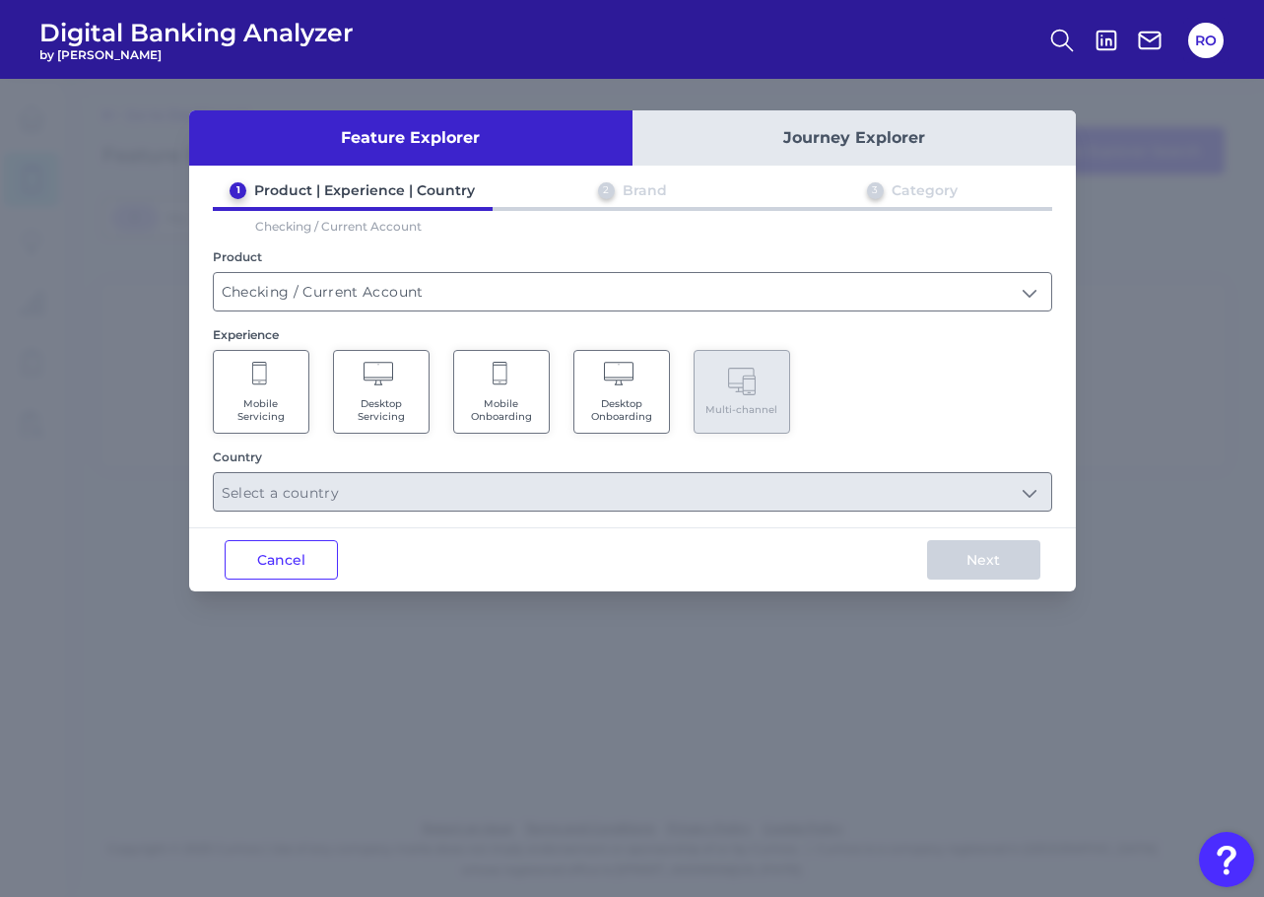
click at [245, 374] on Servicing "Mobile Servicing" at bounding box center [261, 392] width 97 height 84
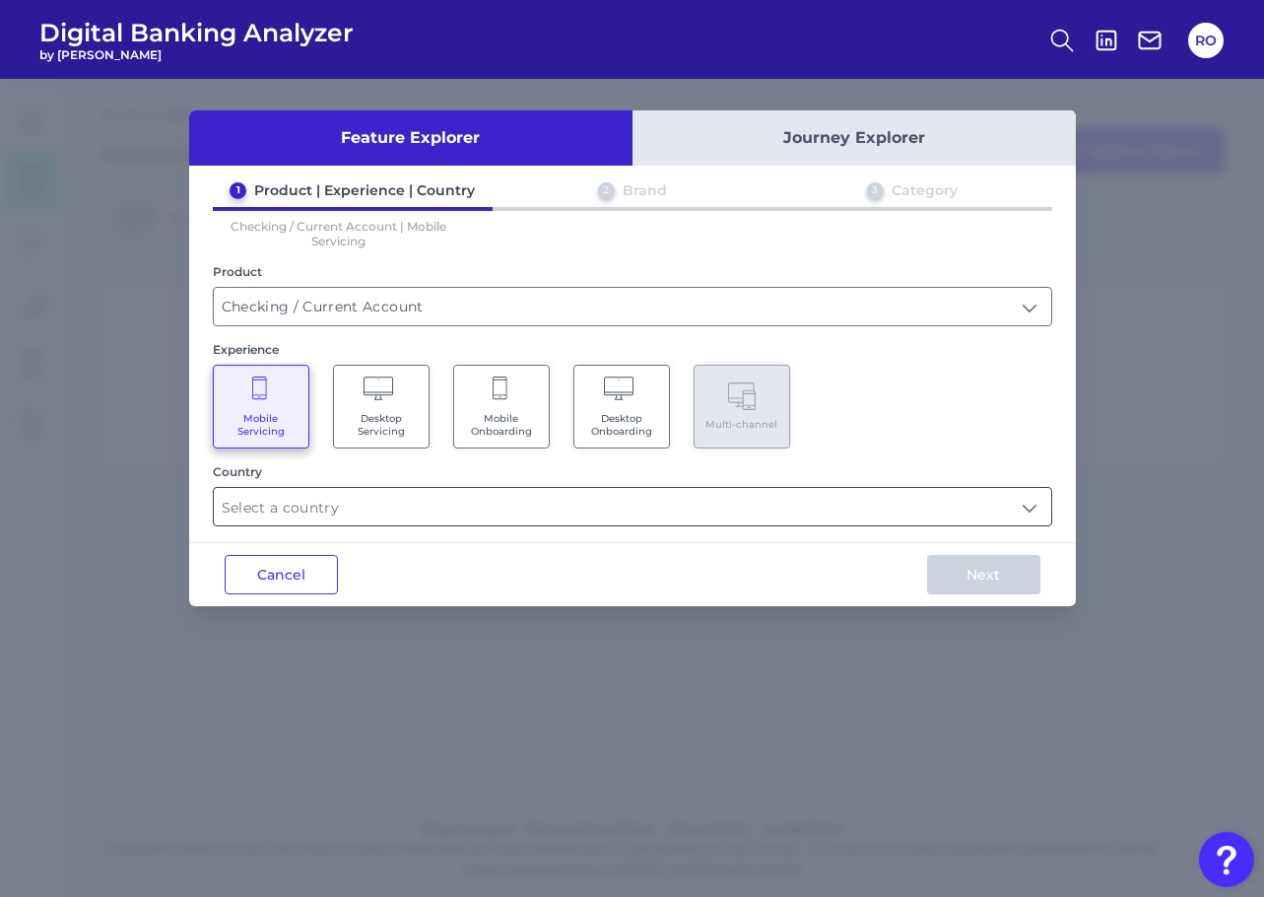
click at [457, 524] on input "text" at bounding box center [633, 506] width 838 height 37
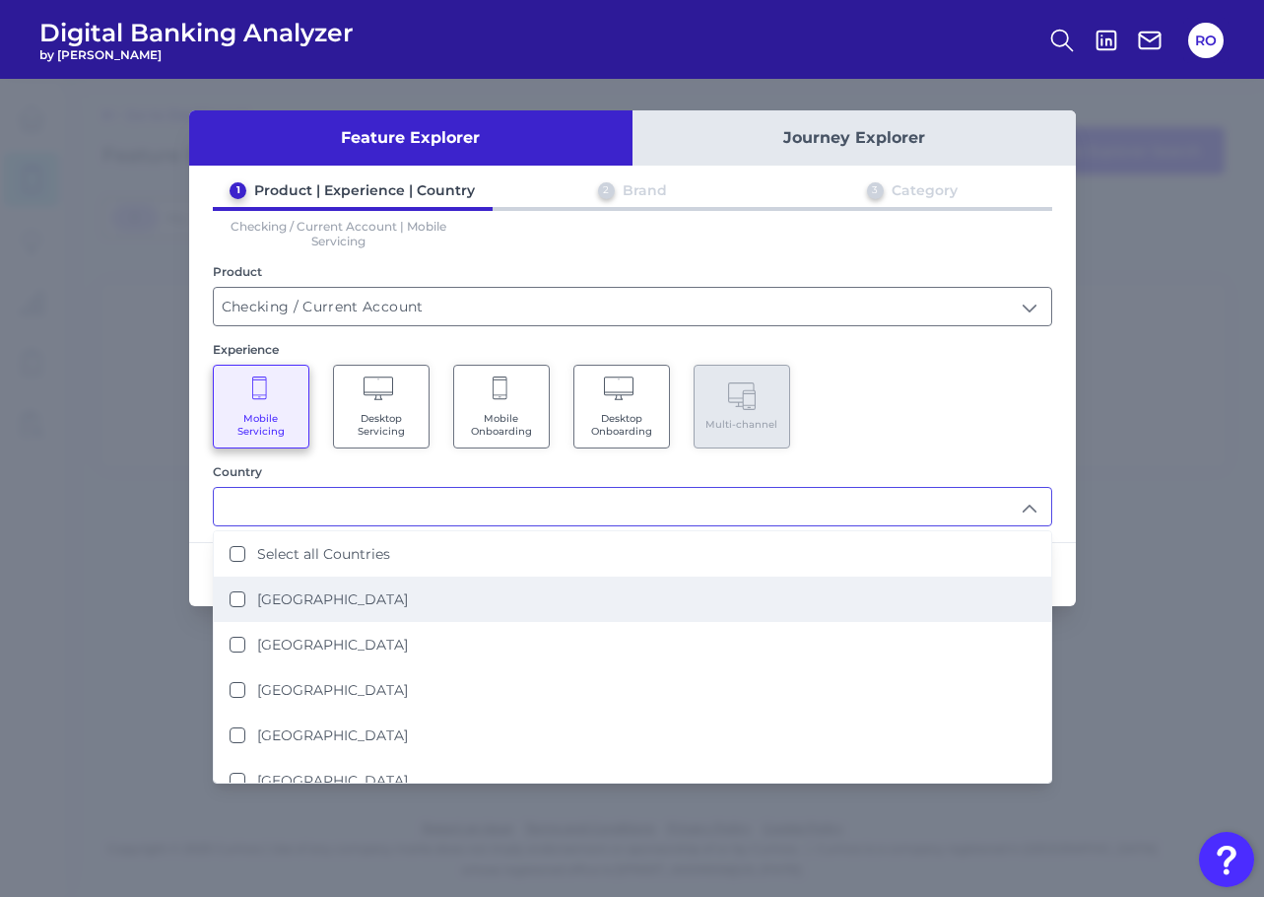
click at [369, 604] on label "United Kingdom" at bounding box center [332, 599] width 151 height 18
type input "United Kingdom"
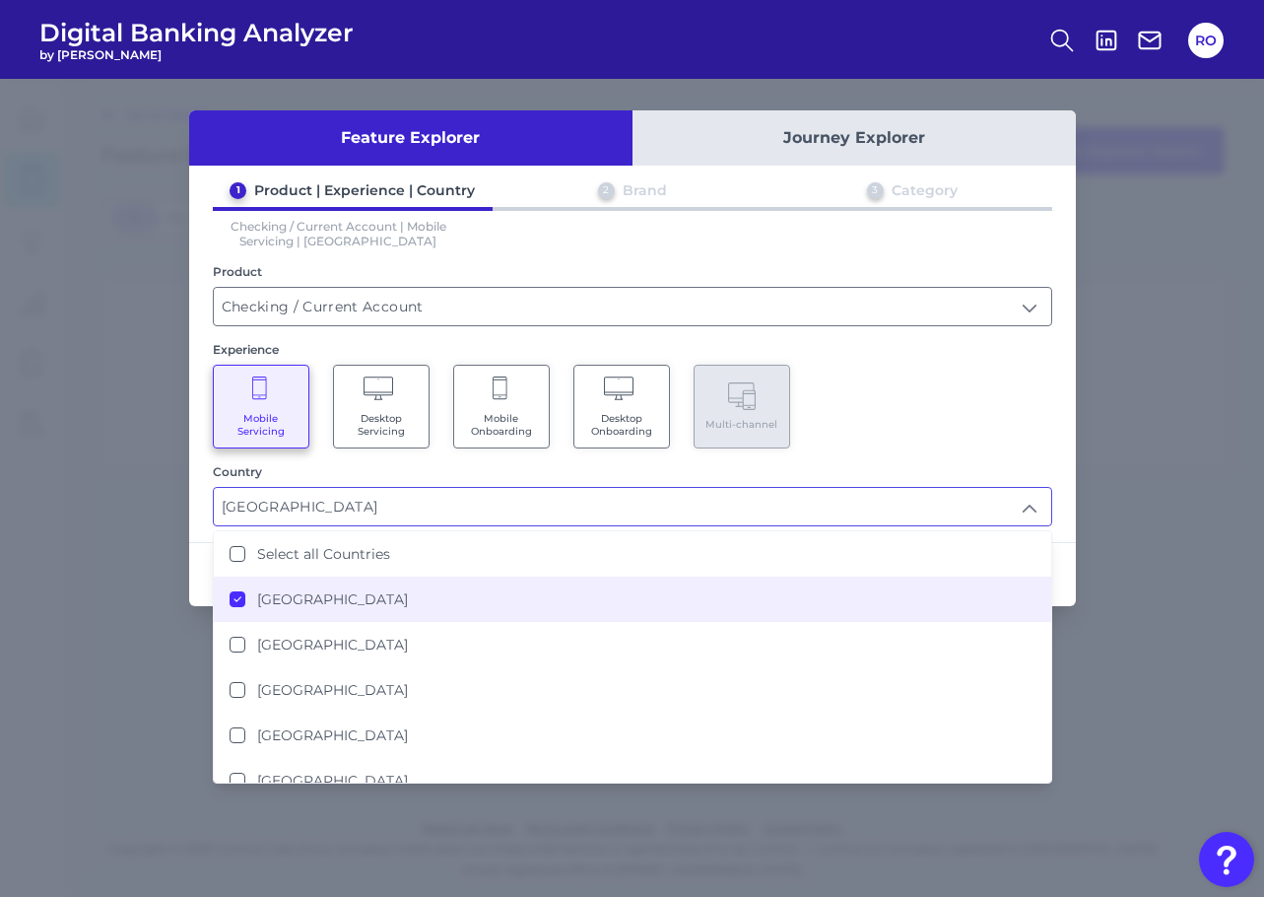
drag, startPoint x: 1023, startPoint y: 425, endPoint x: 1020, endPoint y: 445, distance: 20.9
click at [1024, 425] on div "Mobile Servicing Desktop Servicing Mobile Onboarding Desktop Onboarding Multi-c…" at bounding box center [632, 407] width 839 height 84
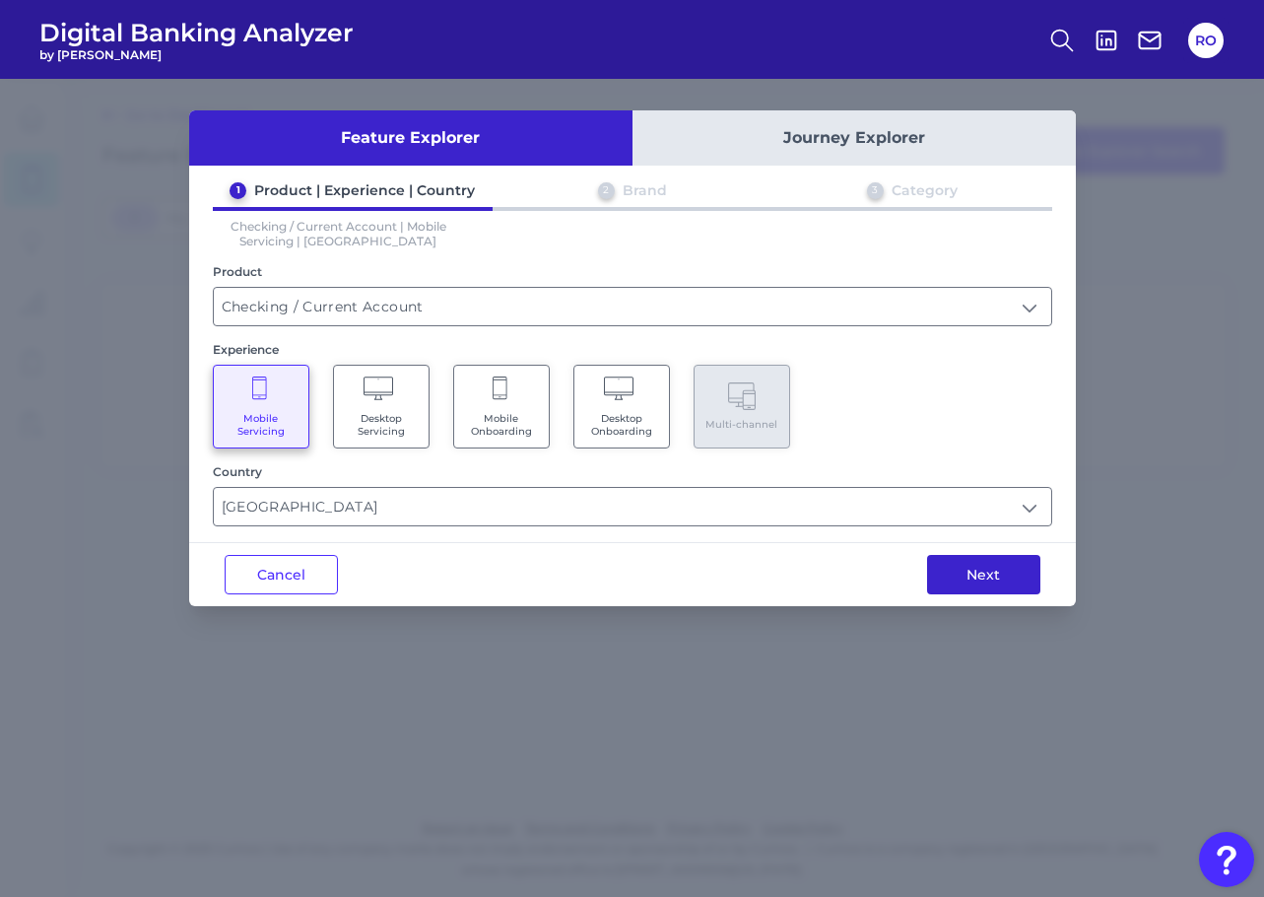
click at [1019, 571] on button "Next" at bounding box center [983, 574] width 113 height 39
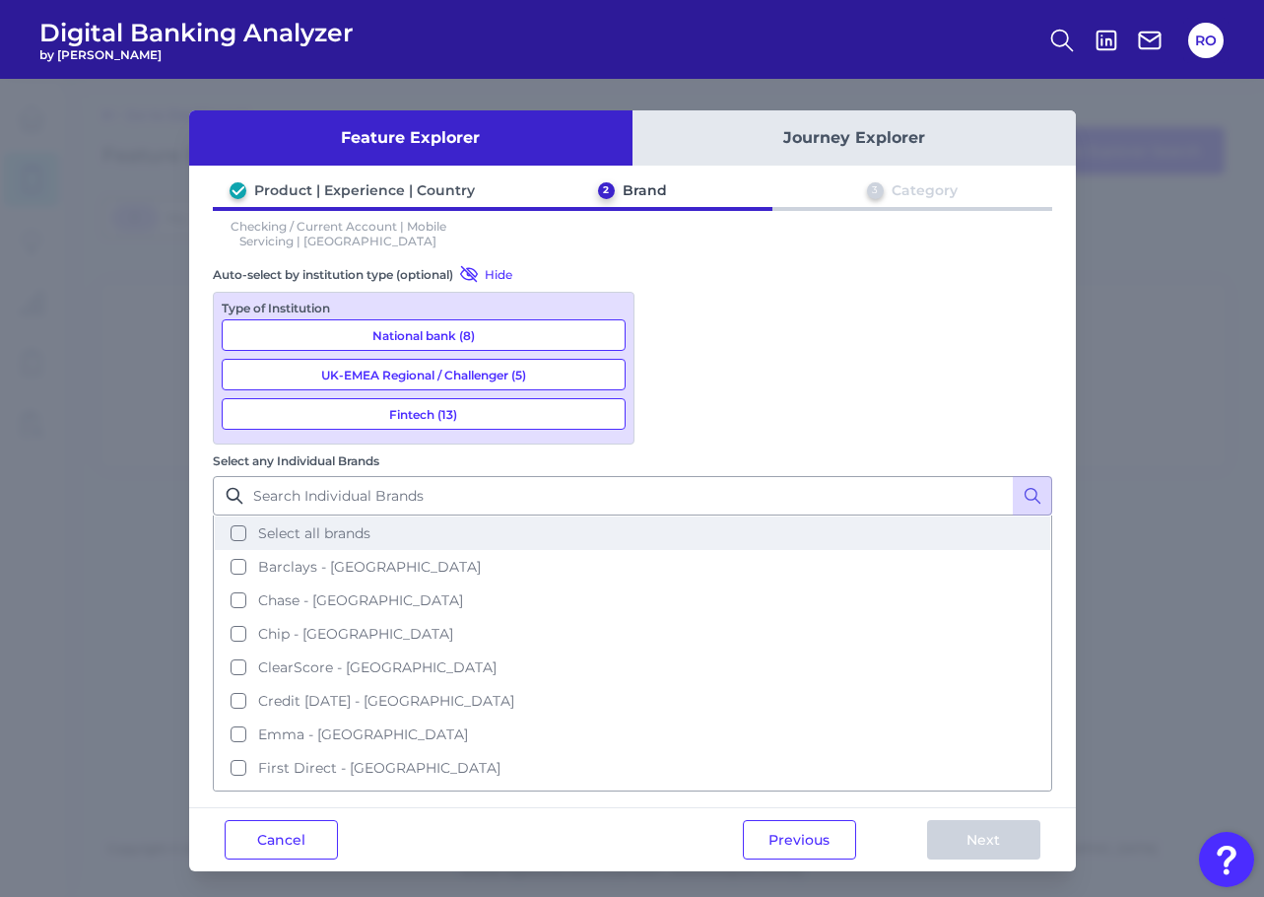
click at [370, 524] on span "Select all brands" at bounding box center [314, 533] width 112 height 18
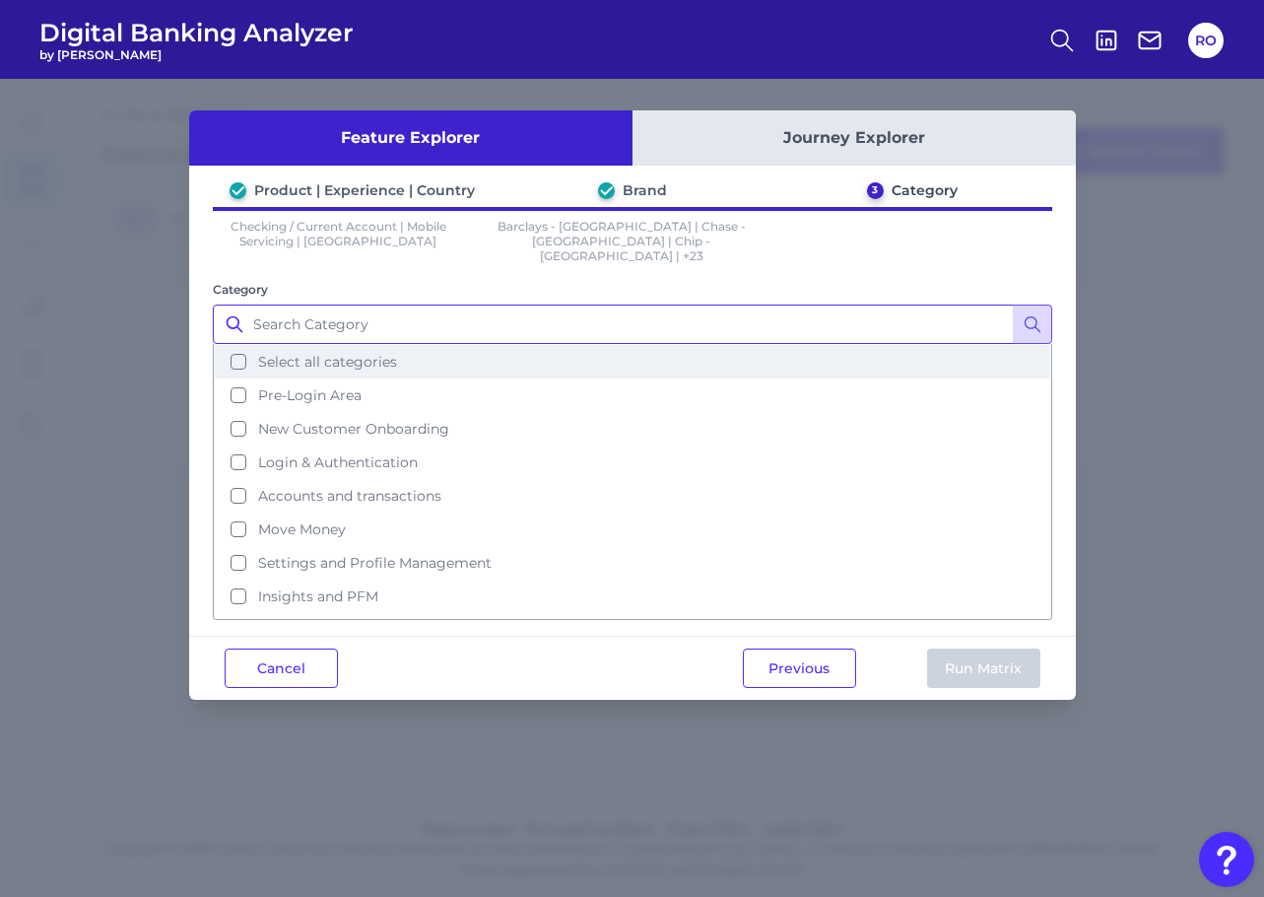
drag, startPoint x: 293, startPoint y: 328, endPoint x: 300, endPoint y: 338, distance: 12.0
click at [294, 328] on input "Category" at bounding box center [632, 323] width 839 height 39
click at [304, 356] on button "Select all categories" at bounding box center [633, 362] width 836 height 34
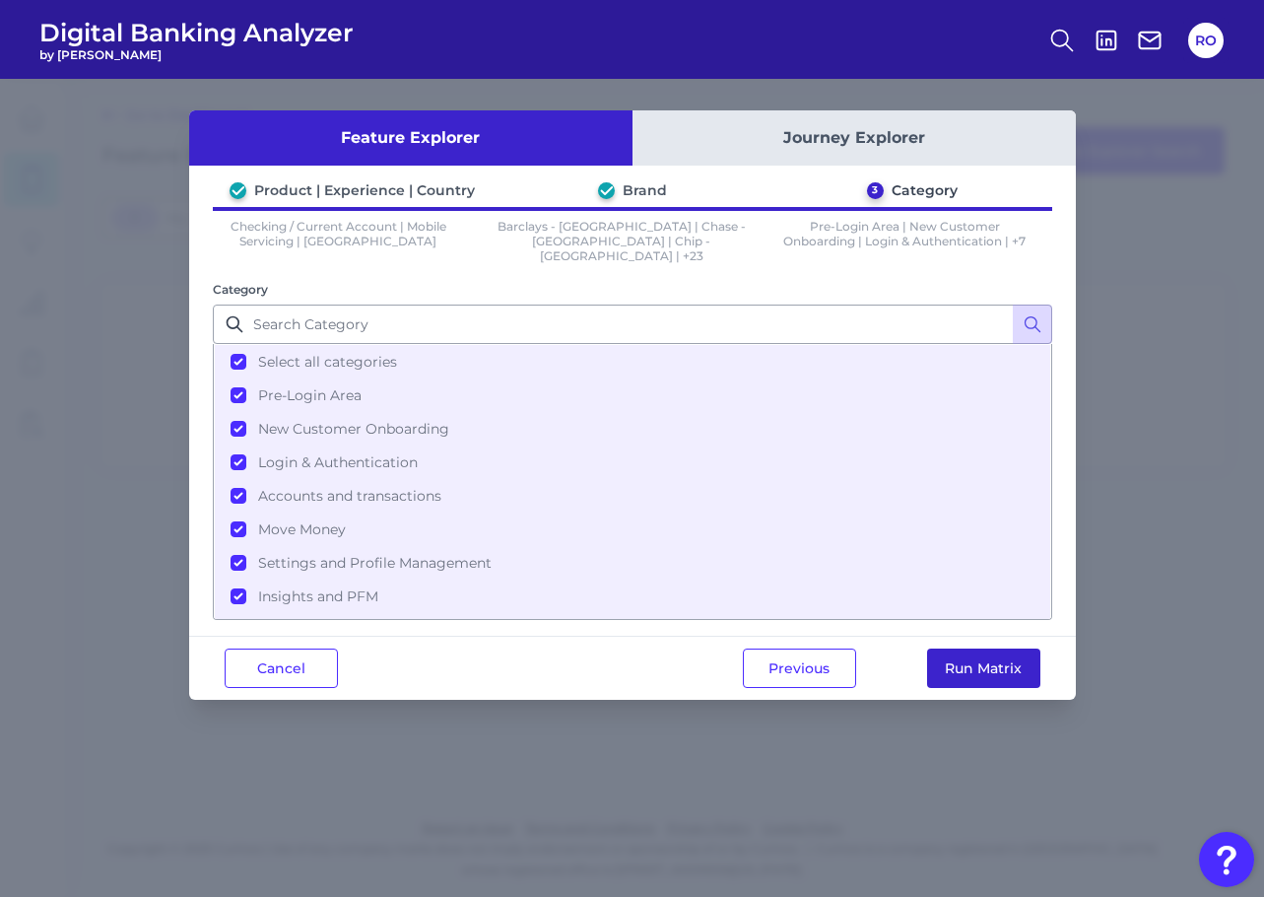
click at [977, 648] on button "Run Matrix" at bounding box center [983, 667] width 113 height 39
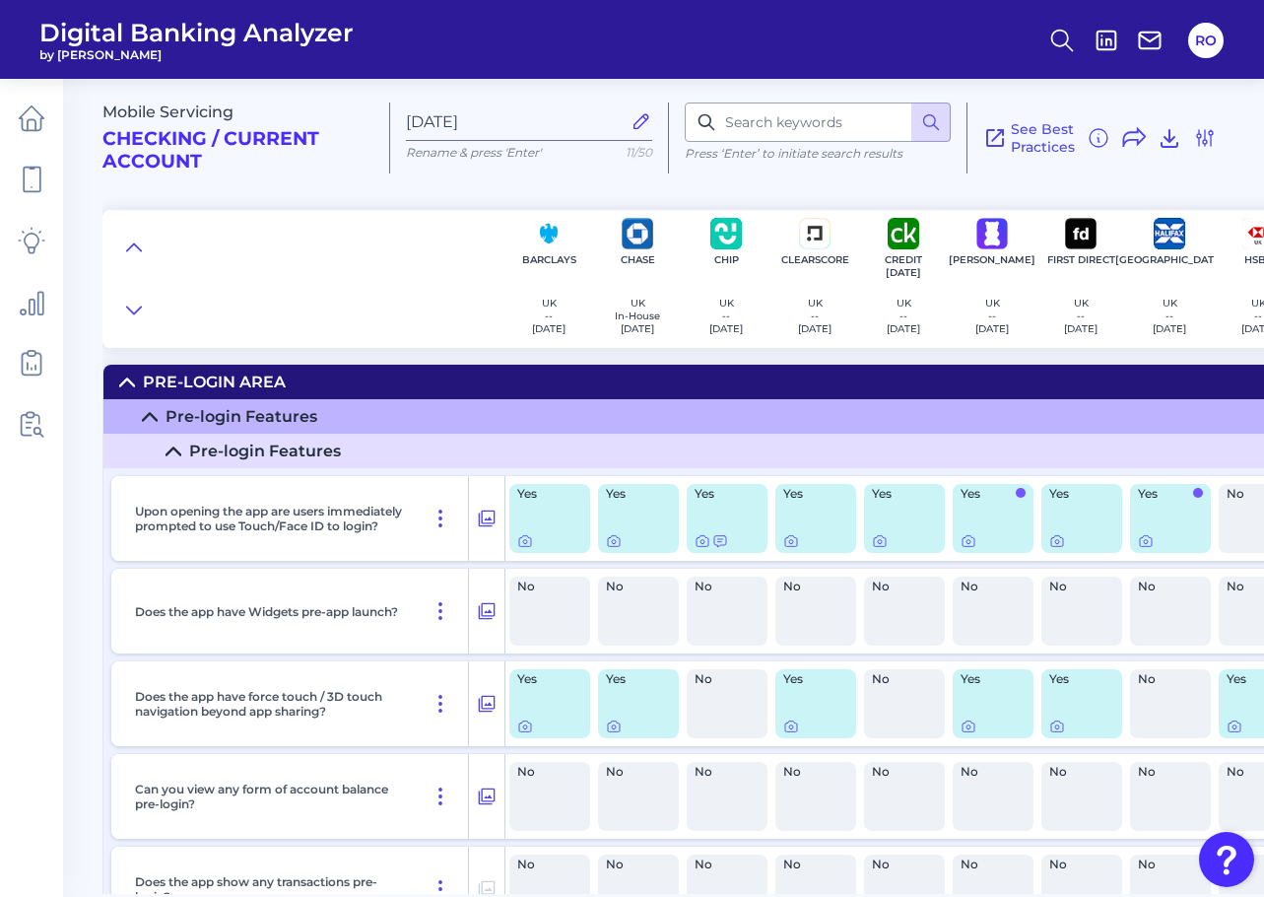
click at [169, 445] on icon at bounding box center [174, 451] width 16 height 16
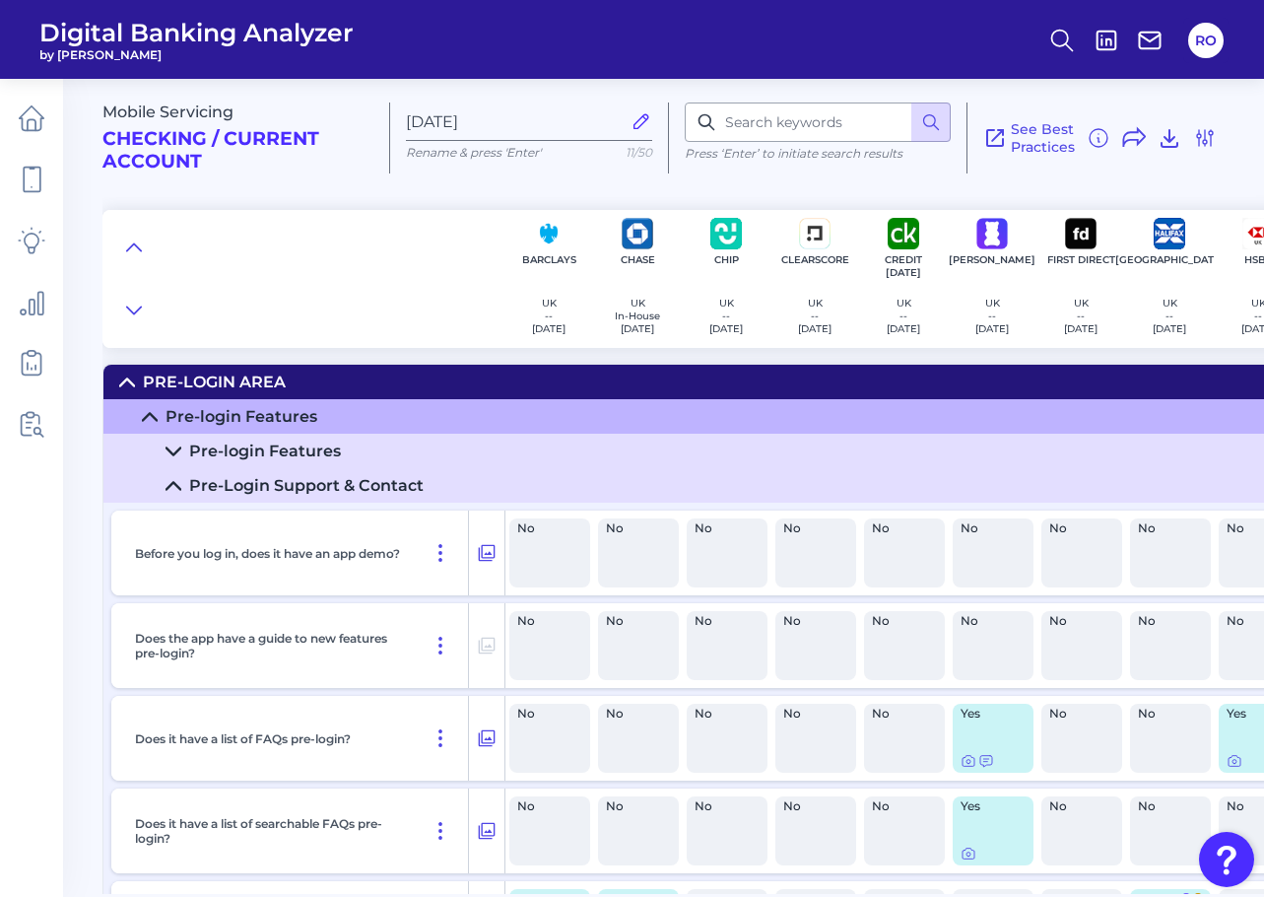
click at [173, 480] on icon at bounding box center [174, 486] width 16 height 16
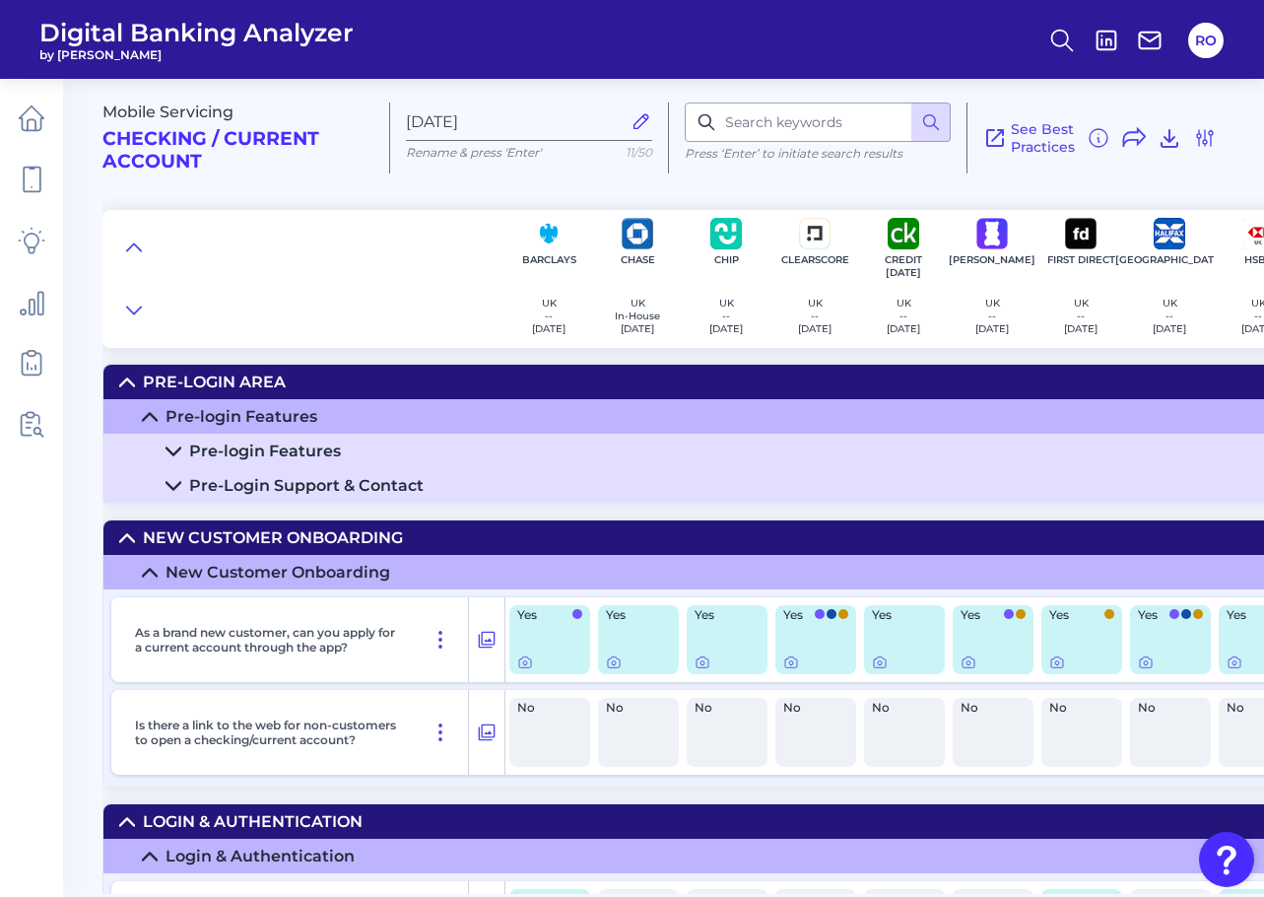
click at [148, 568] on icon at bounding box center [150, 573] width 16 height 16
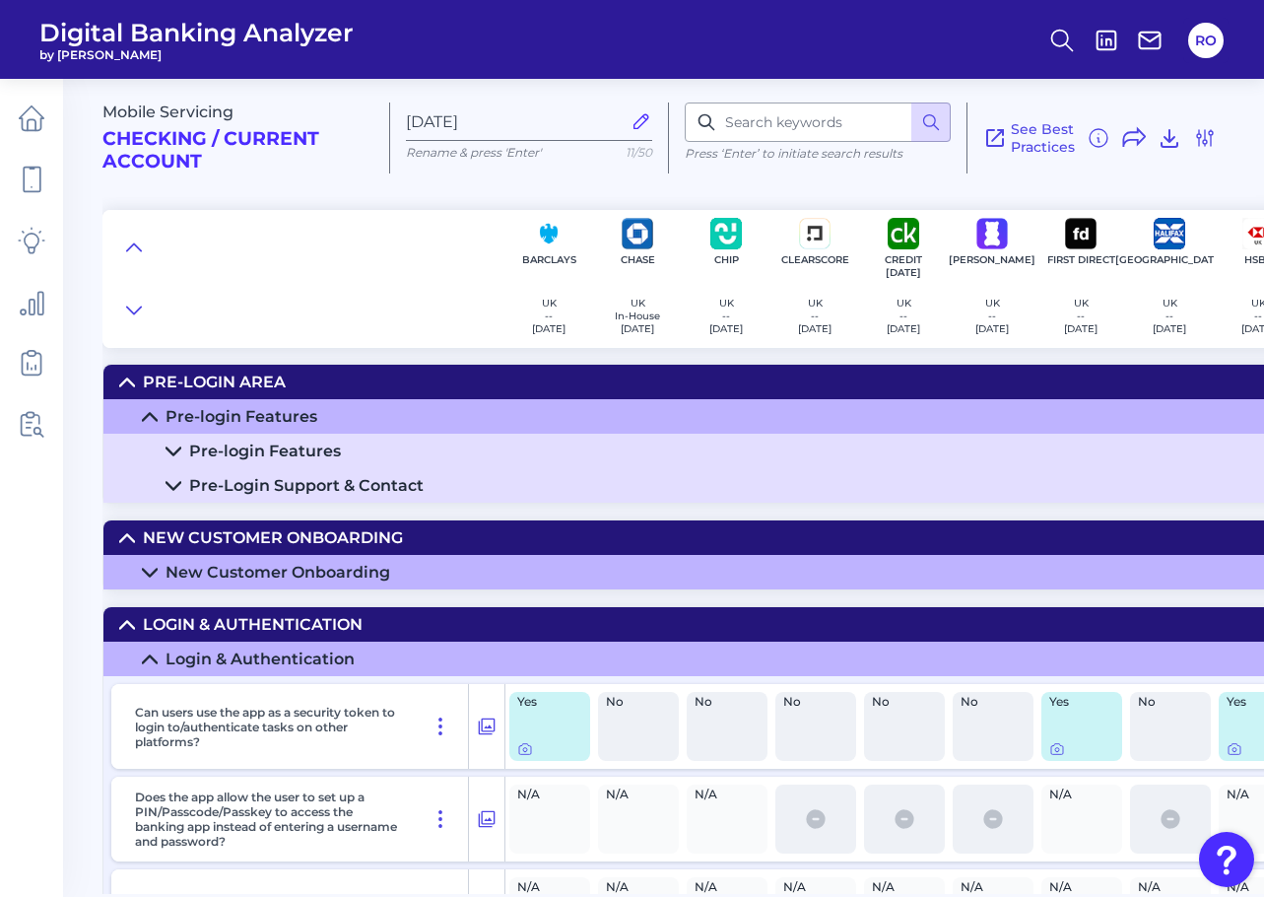
click at [149, 659] on icon at bounding box center [150, 659] width 16 height 16
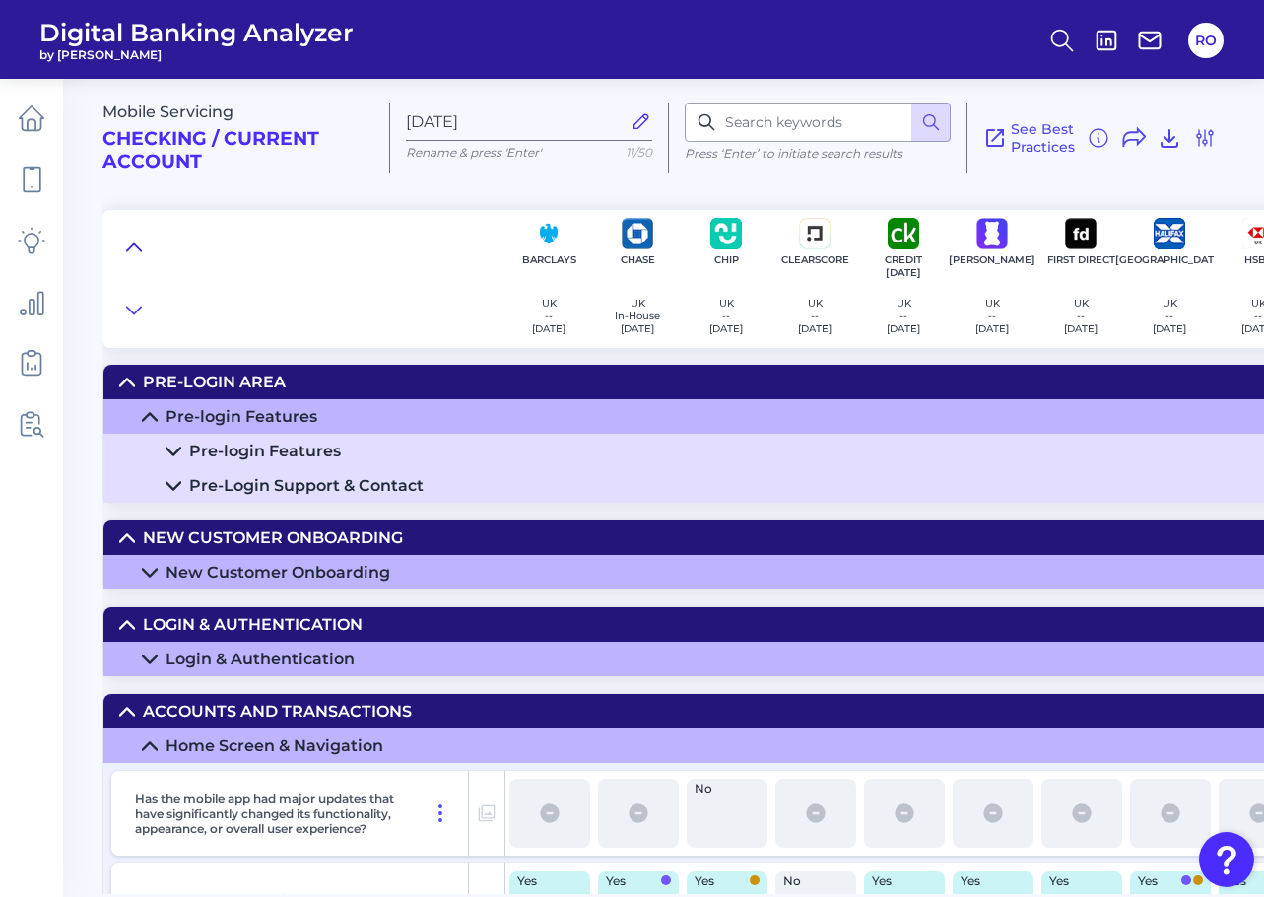
click at [137, 238] on icon at bounding box center [134, 247] width 16 height 20
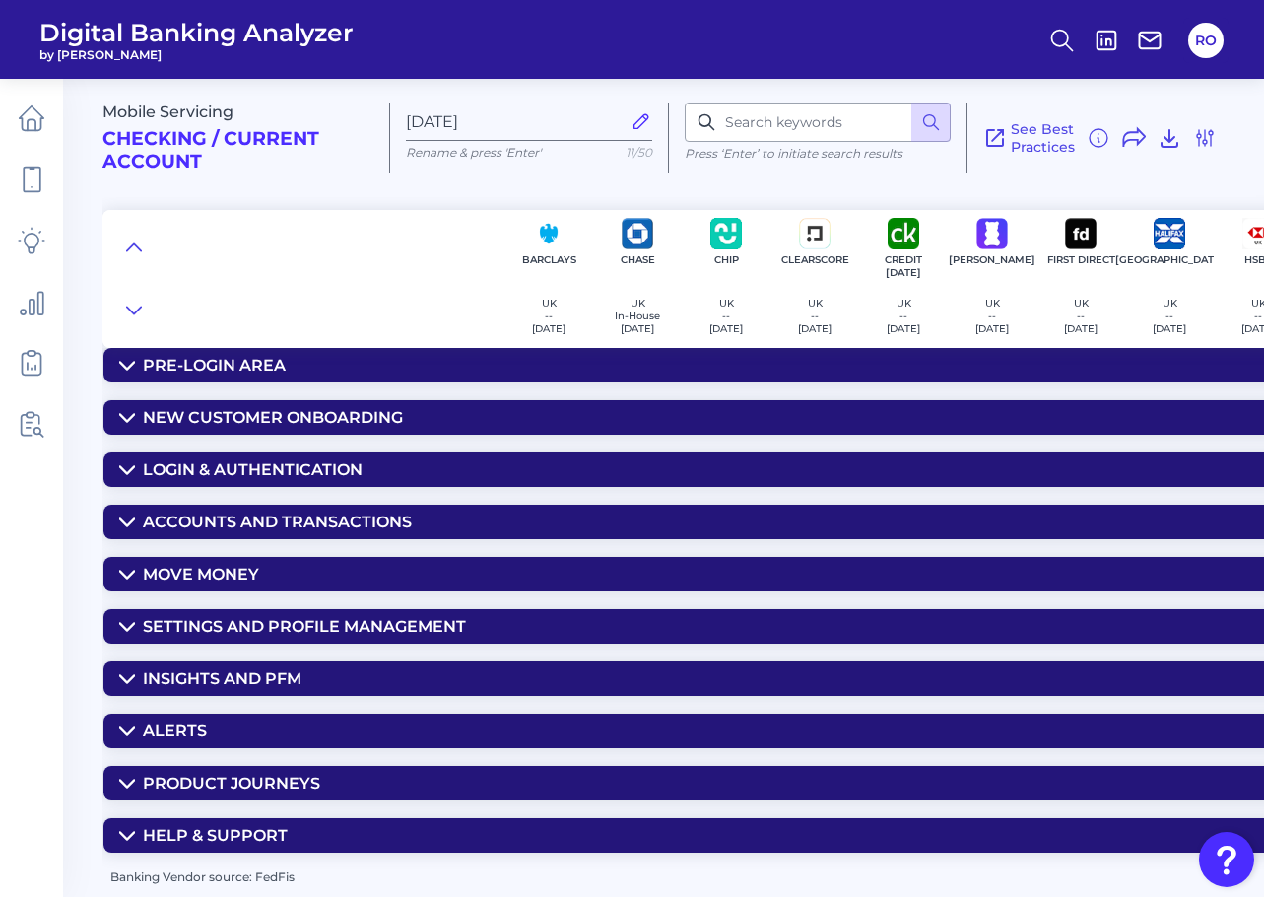
scroll to position [25, 0]
click at [308, 411] on div "New Customer Onboarding" at bounding box center [273, 417] width 260 height 19
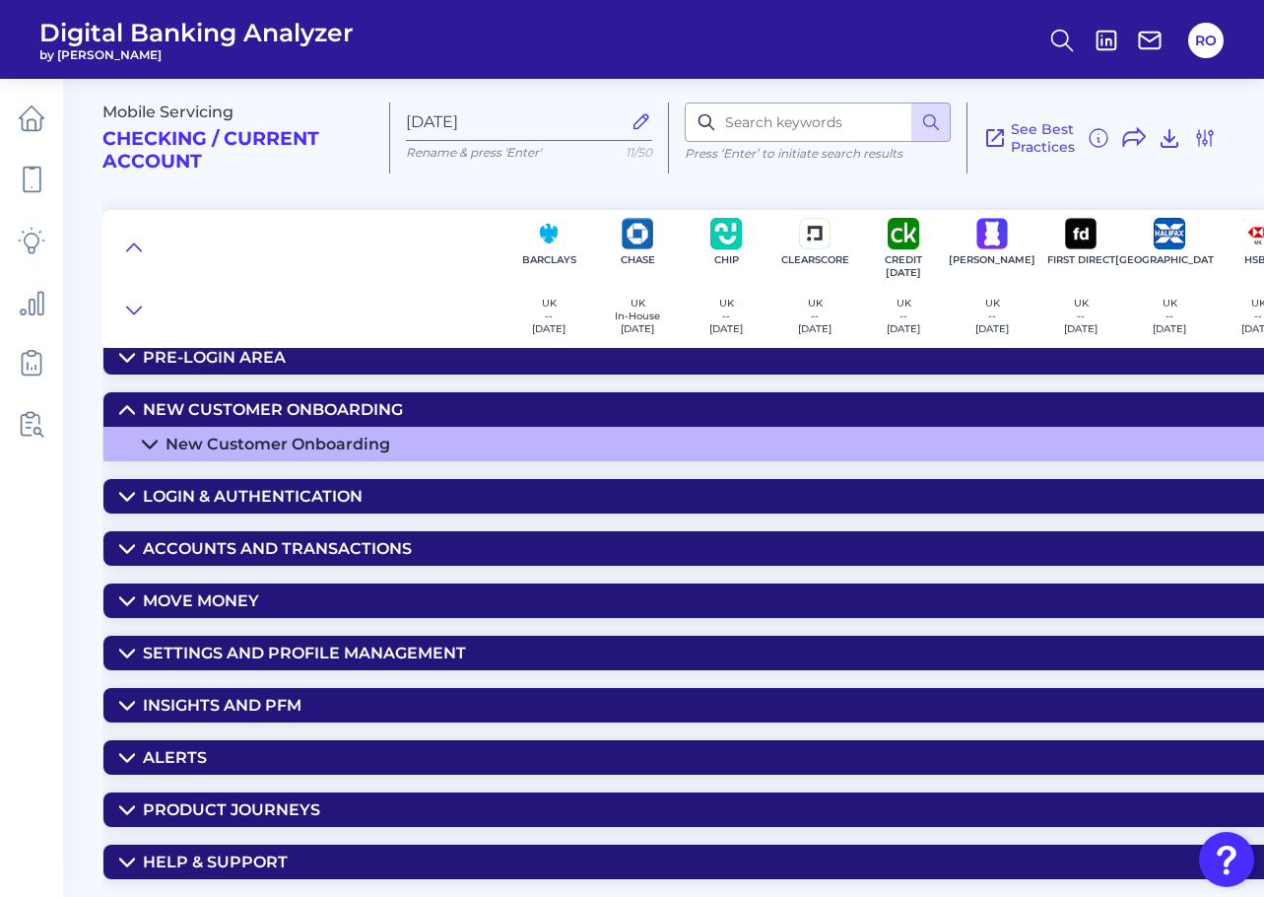
click at [153, 442] on icon at bounding box center [150, 444] width 16 height 16
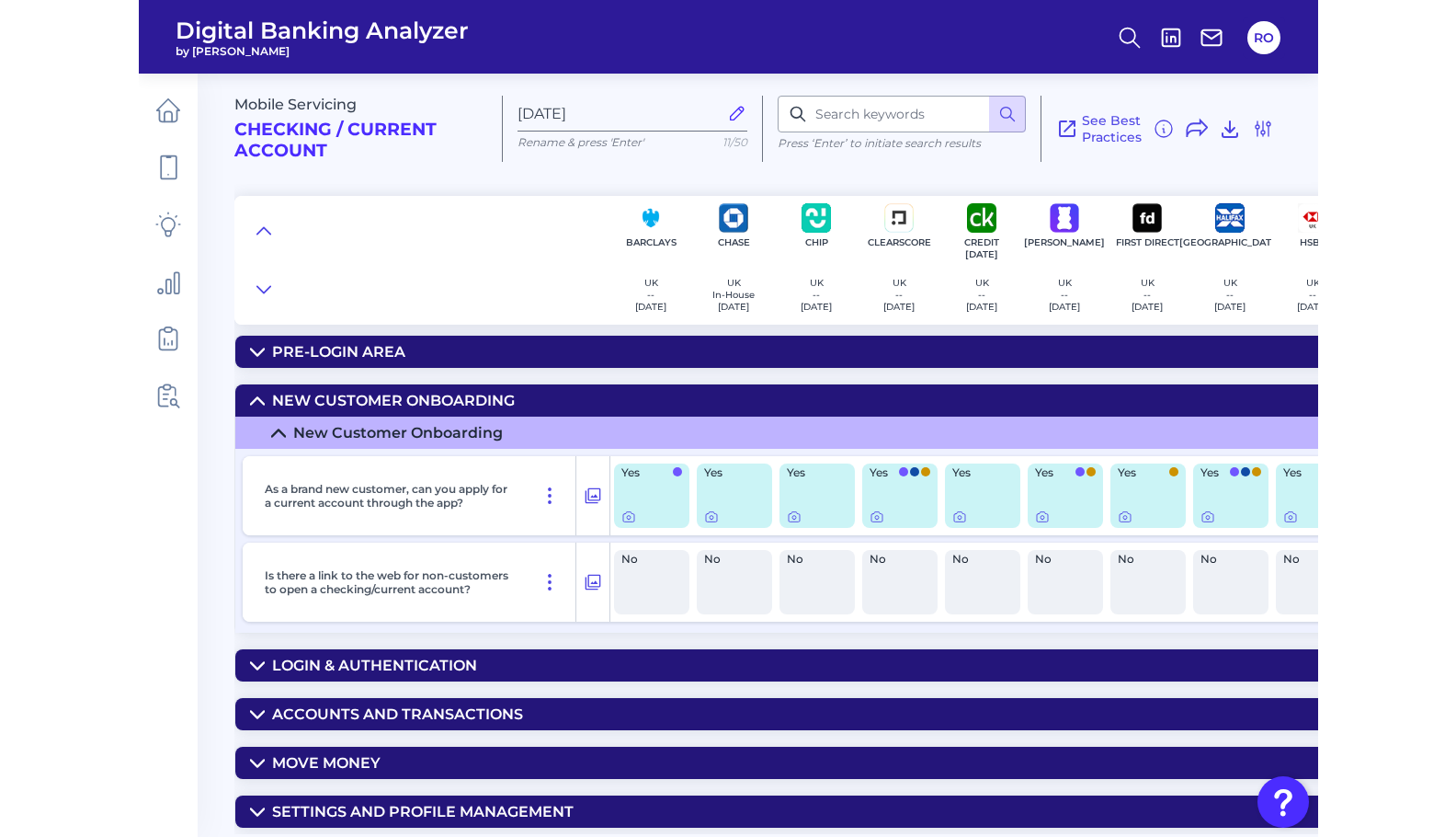
scroll to position [0, 0]
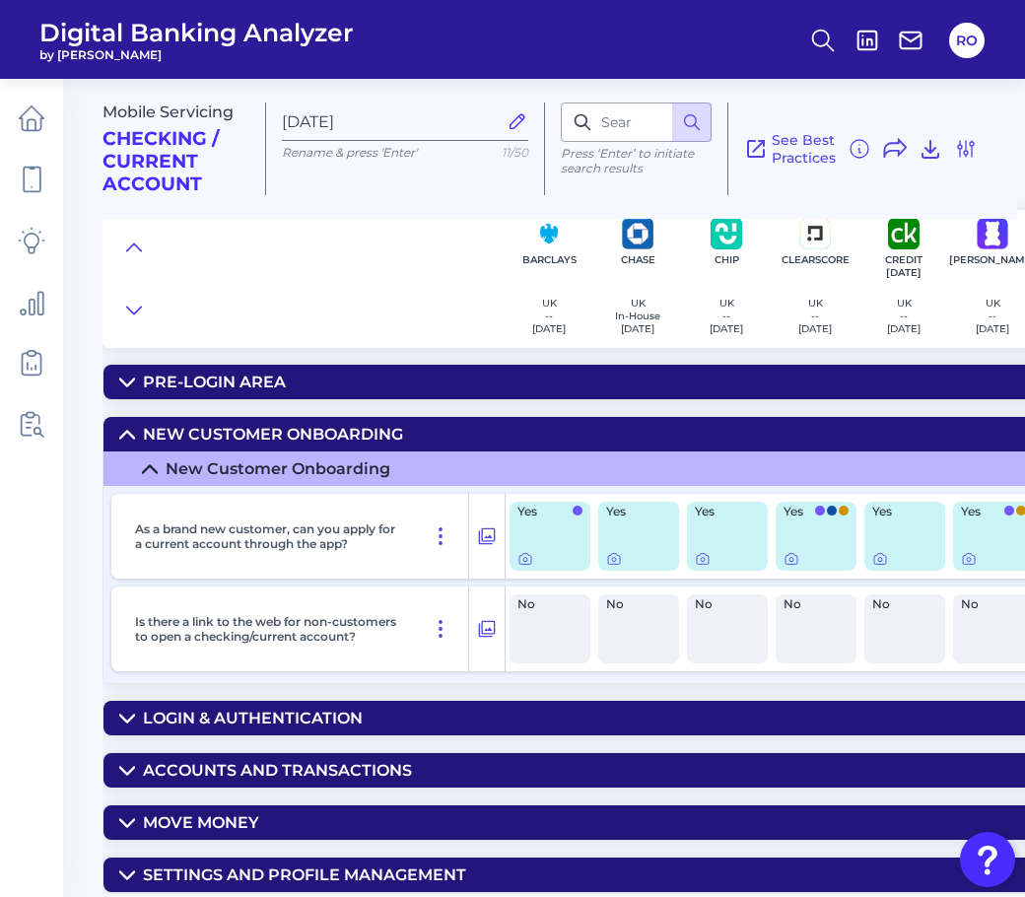
click at [3, 476] on nav at bounding box center [31, 488] width 63 height 818
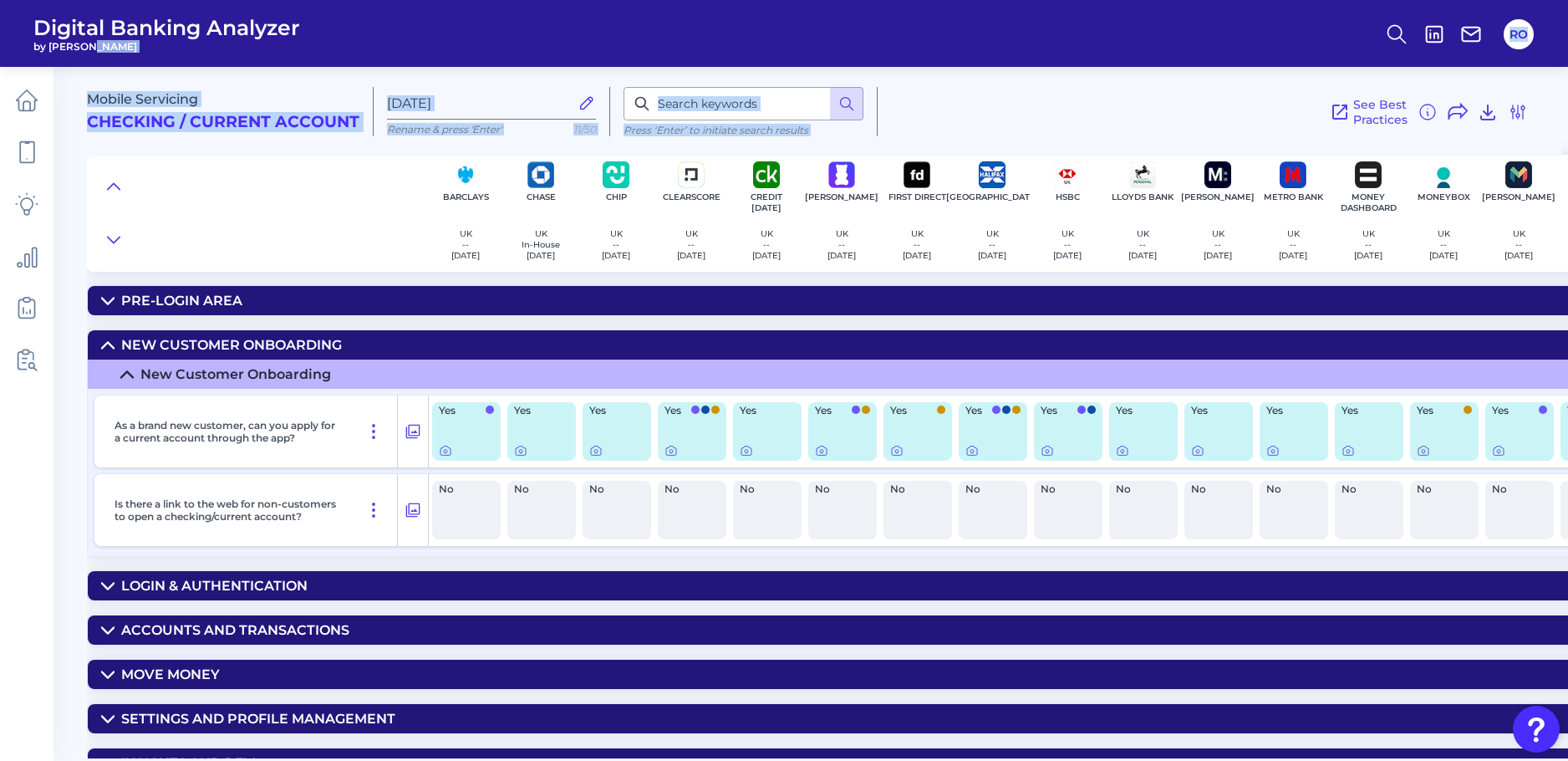
drag, startPoint x: 1016, startPoint y: 108, endPoint x: 423, endPoint y: 63, distance: 594.7
click at [423, 63] on div "Digital Banking Analyzer by Curinos RO Mobile Servicing Checking / Current Acco…" at bounding box center [784, 380] width 1568 height 761
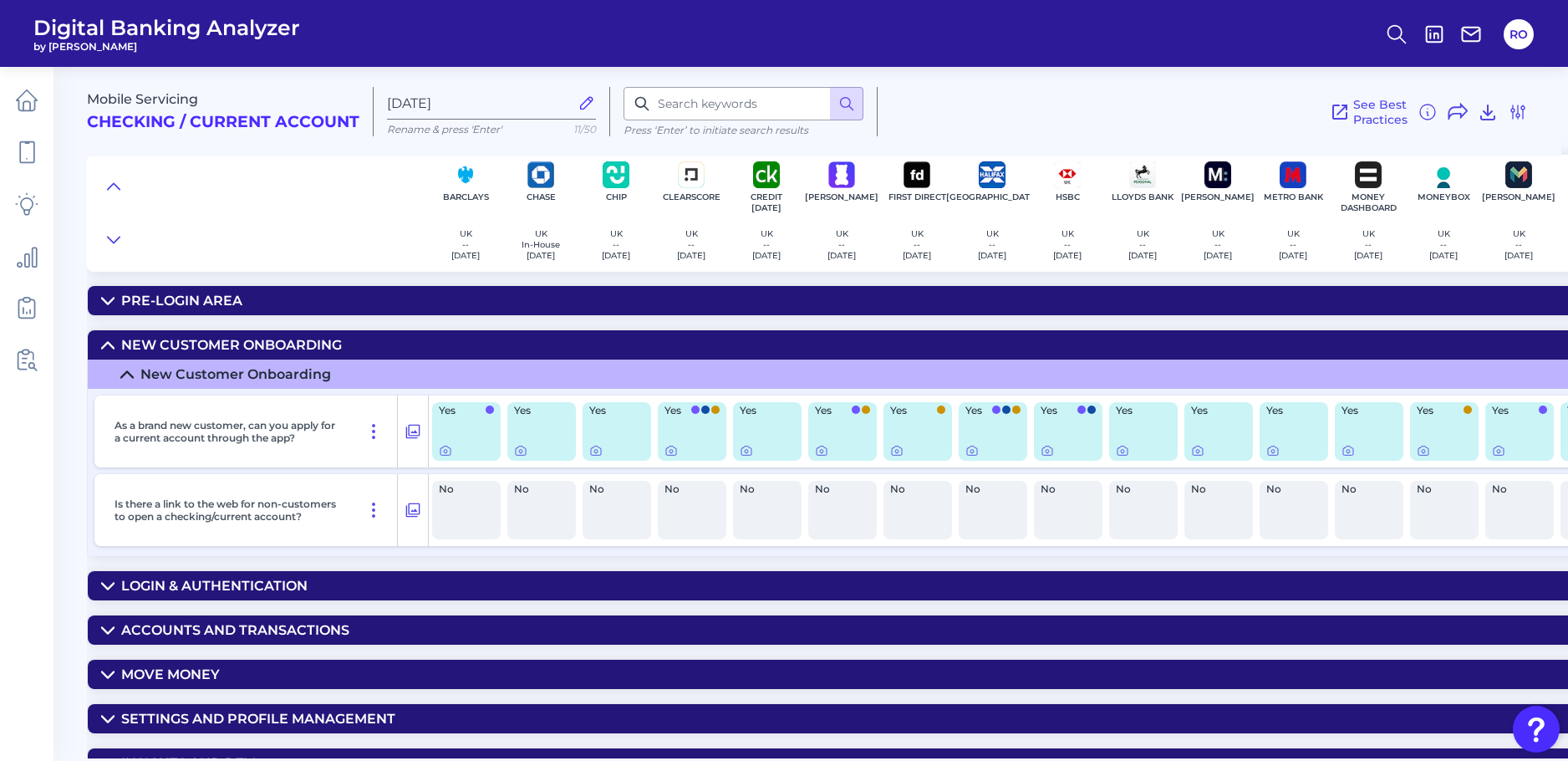
click at [468, 444] on div at bounding box center [466, 450] width 55 height 14
click at [442, 454] on icon at bounding box center [445, 450] width 14 height 14
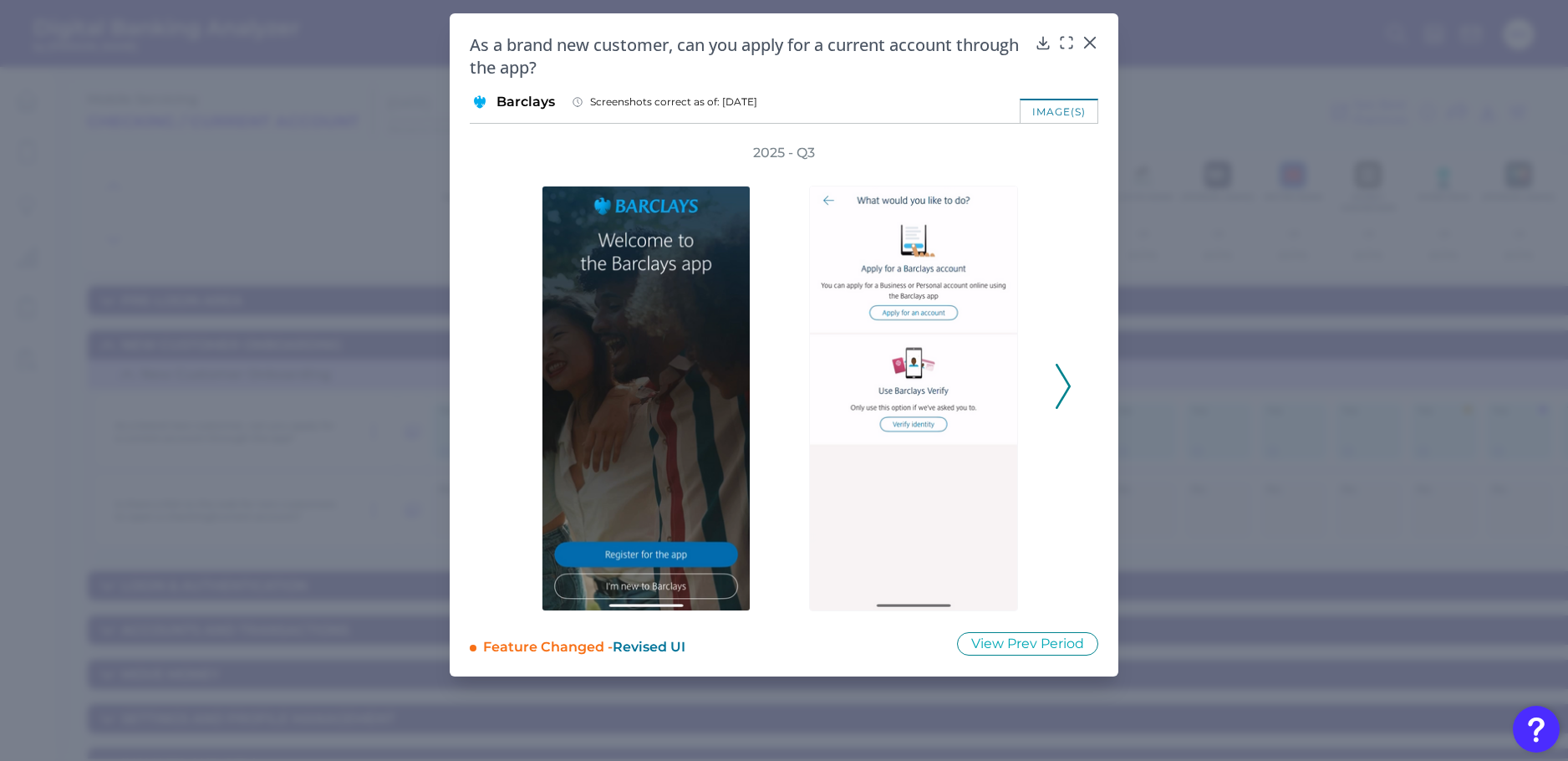
click at [1061, 386] on icon at bounding box center [1063, 386] width 15 height 45
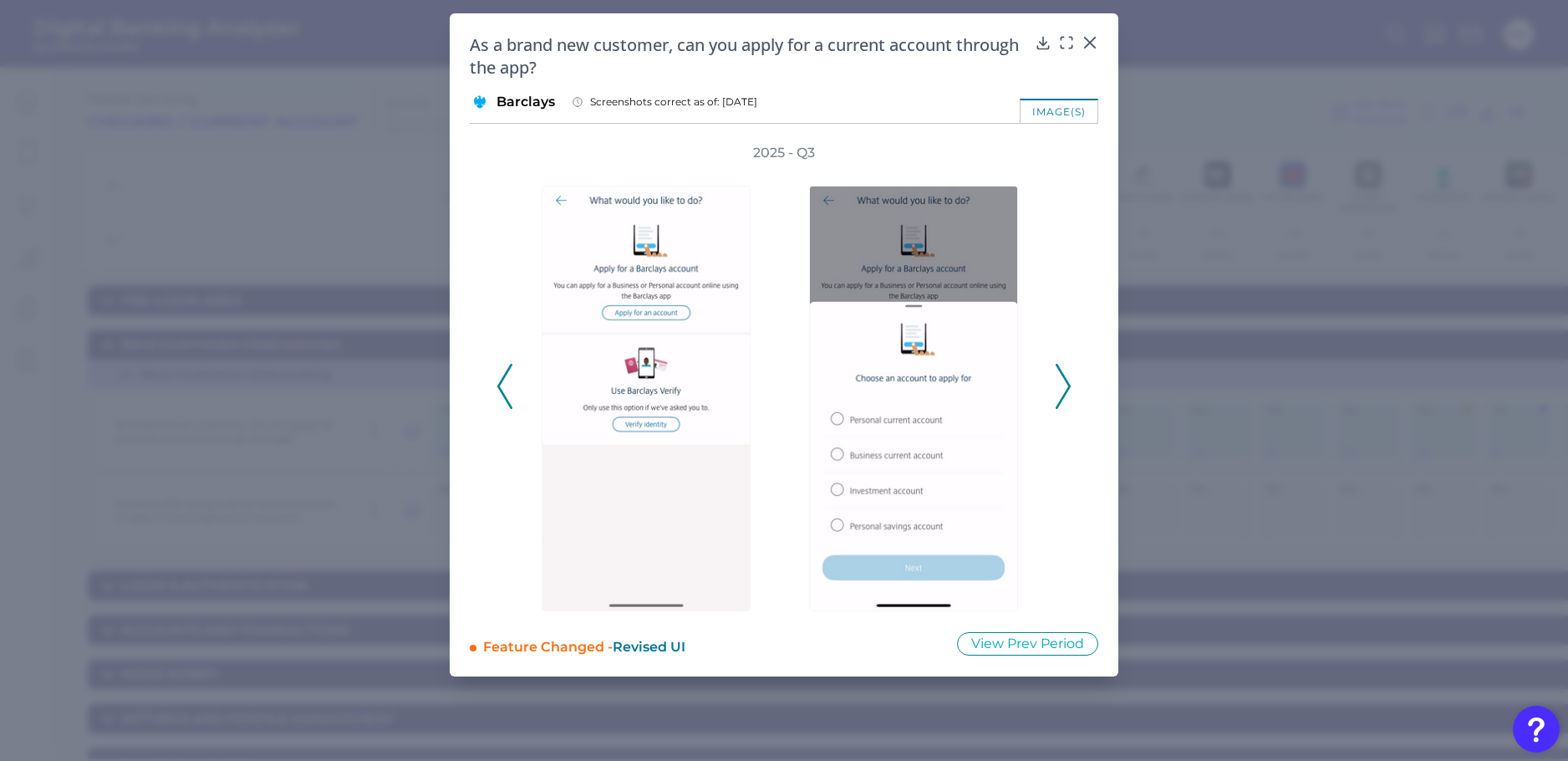
click at [1061, 386] on icon at bounding box center [1063, 386] width 15 height 45
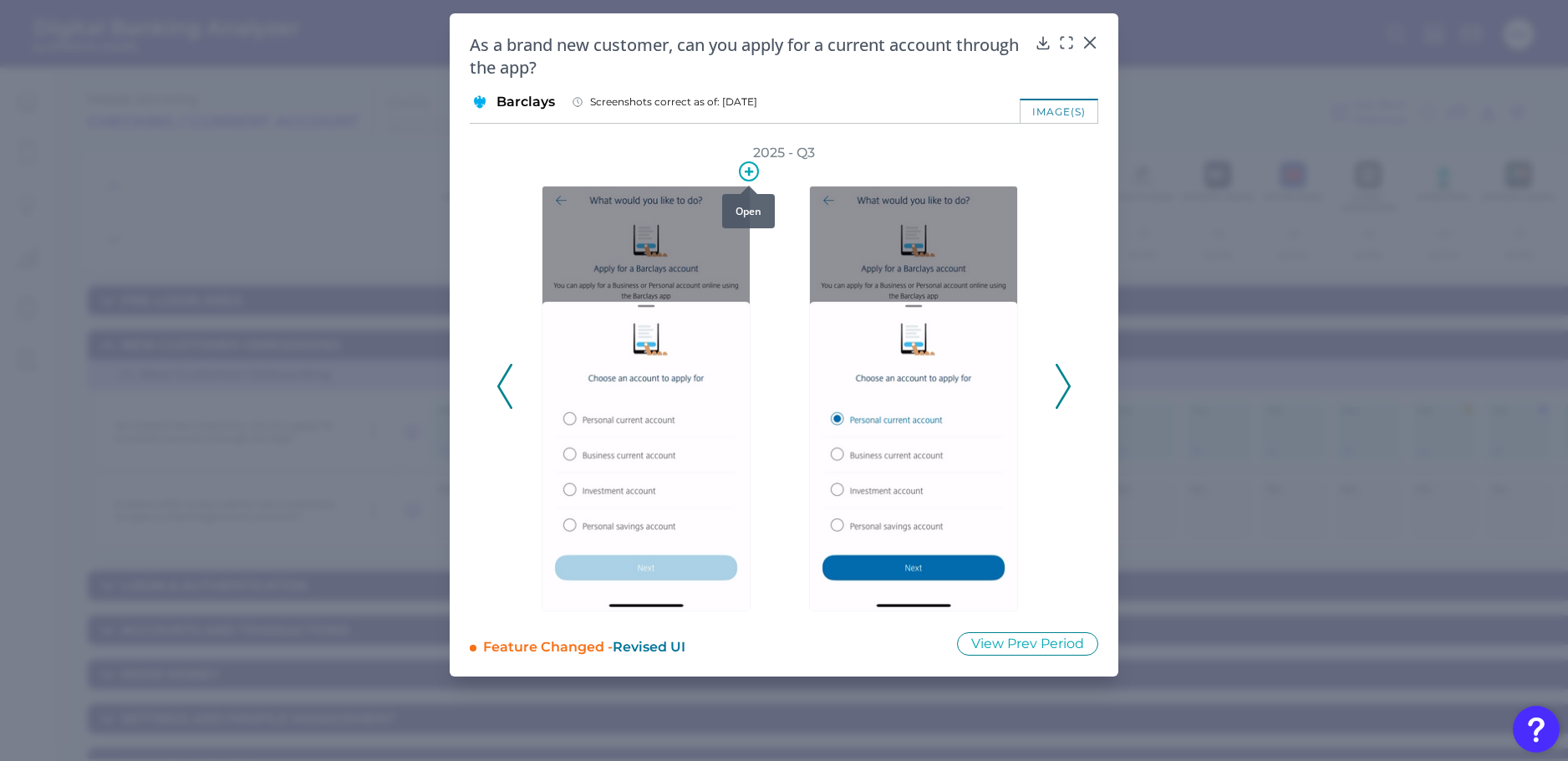
click at [748, 172] on icon at bounding box center [749, 171] width 8 height 8
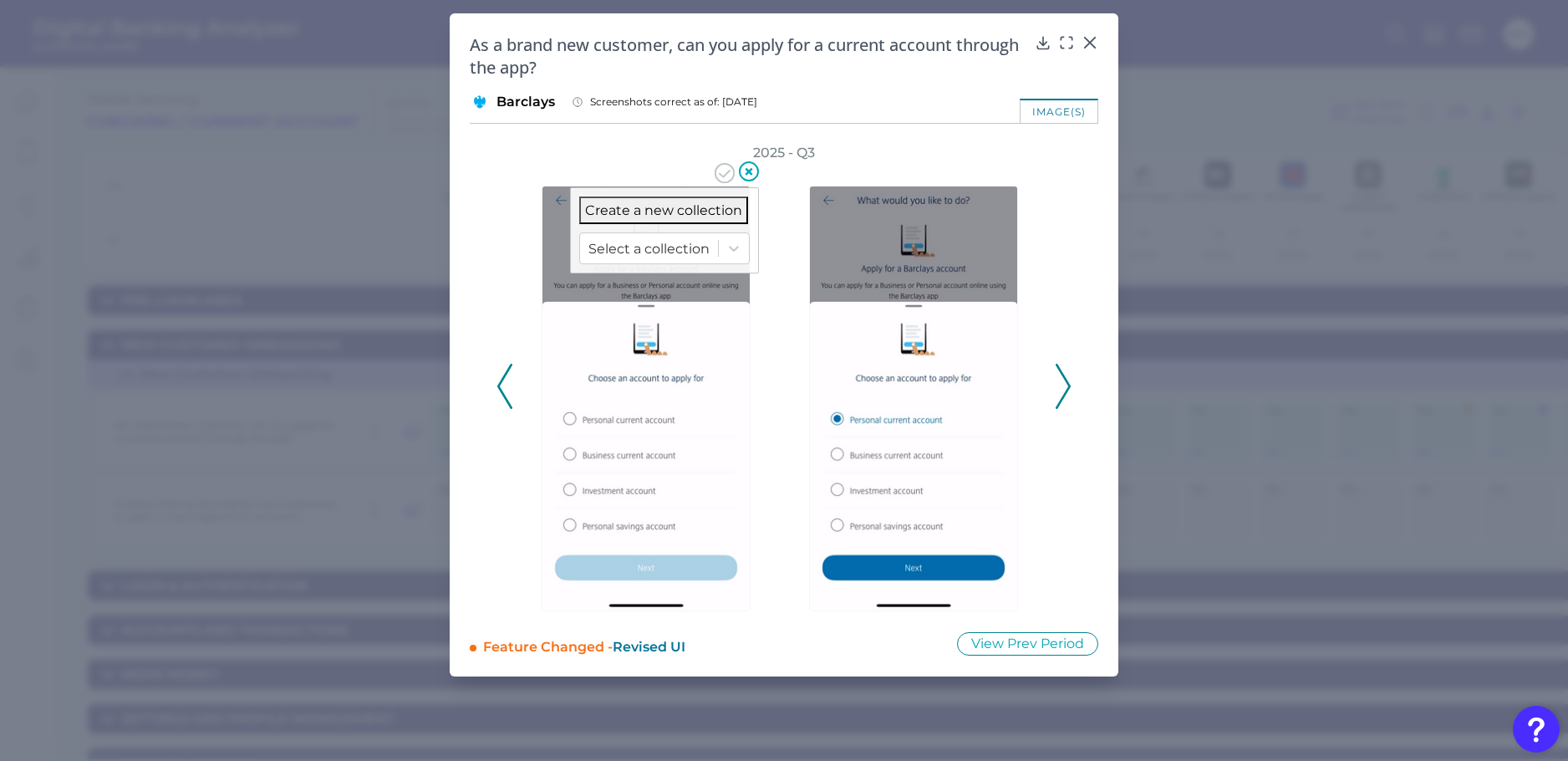
click at [704, 202] on button "Create a new collection" at bounding box center [664, 210] width 169 height 28
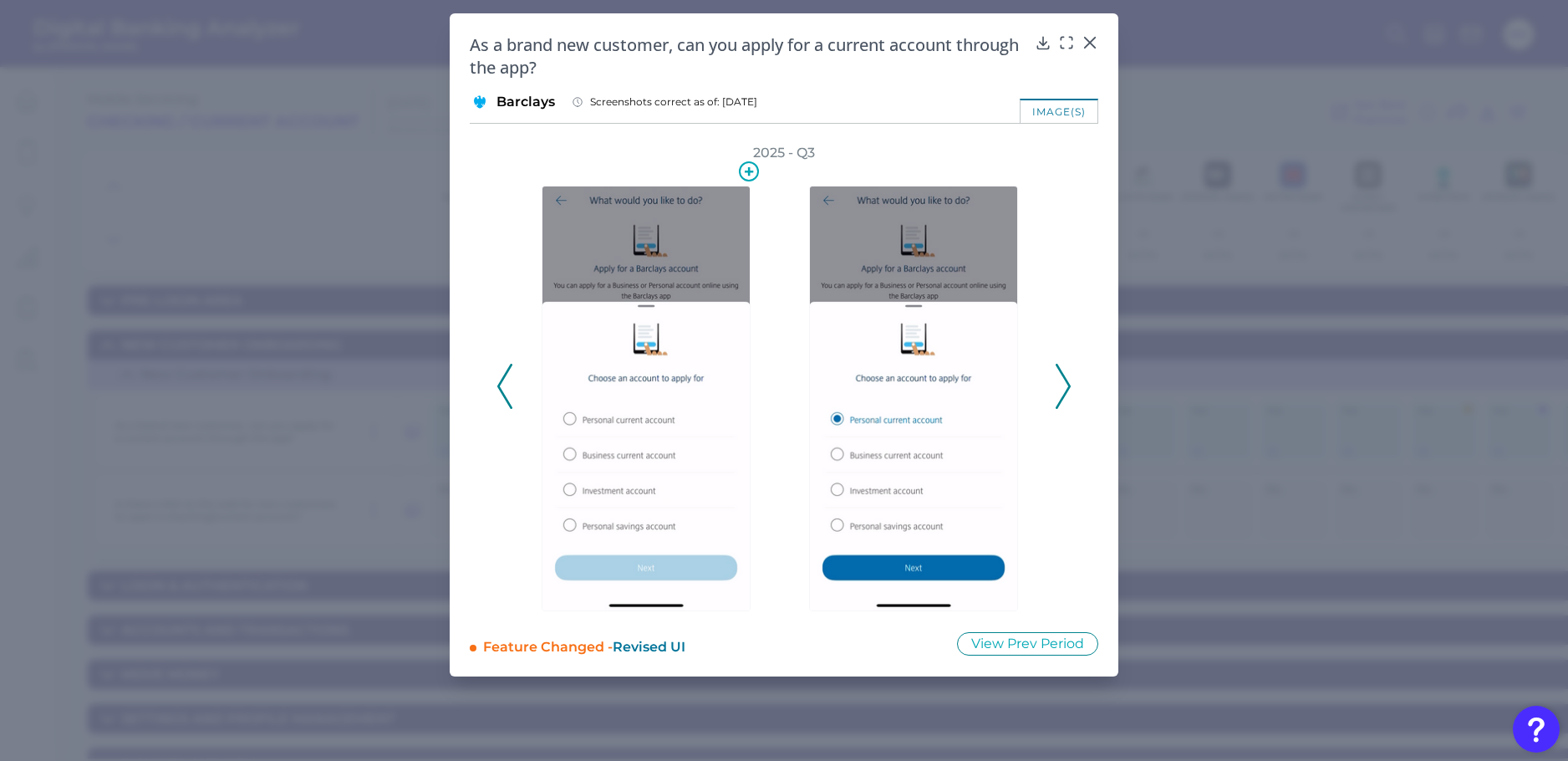
drag, startPoint x: 731, startPoint y: 156, endPoint x: 727, endPoint y: 173, distance: 17.5
click at [730, 165] on div "2025 - Q3" at bounding box center [784, 377] width 575 height 467
click at [1065, 48] on div at bounding box center [1090, 54] width 17 height 17
click at [1065, 36] on icon at bounding box center [1090, 42] width 17 height 17
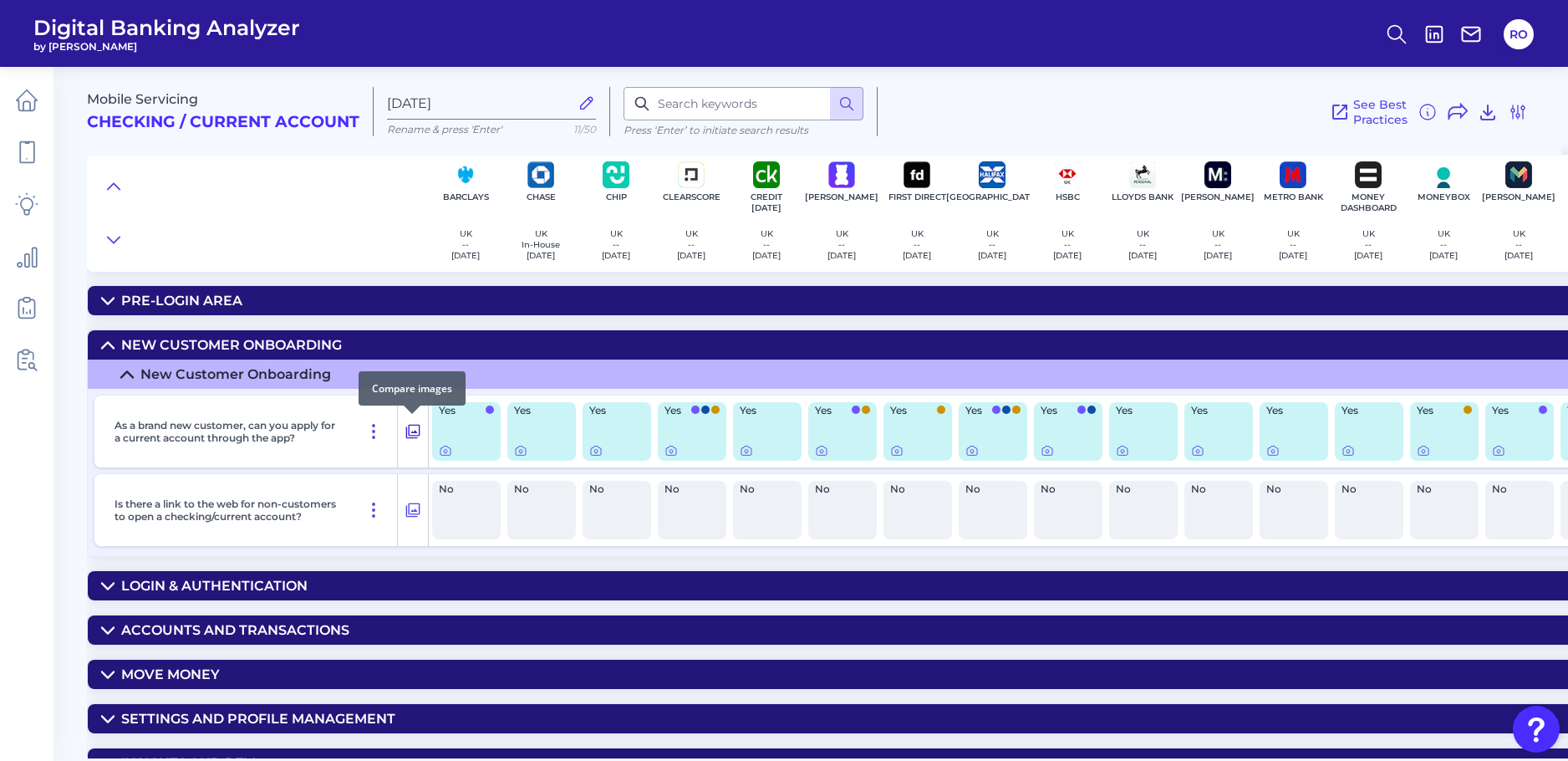
click at [411, 434] on icon at bounding box center [413, 432] width 17 height 20
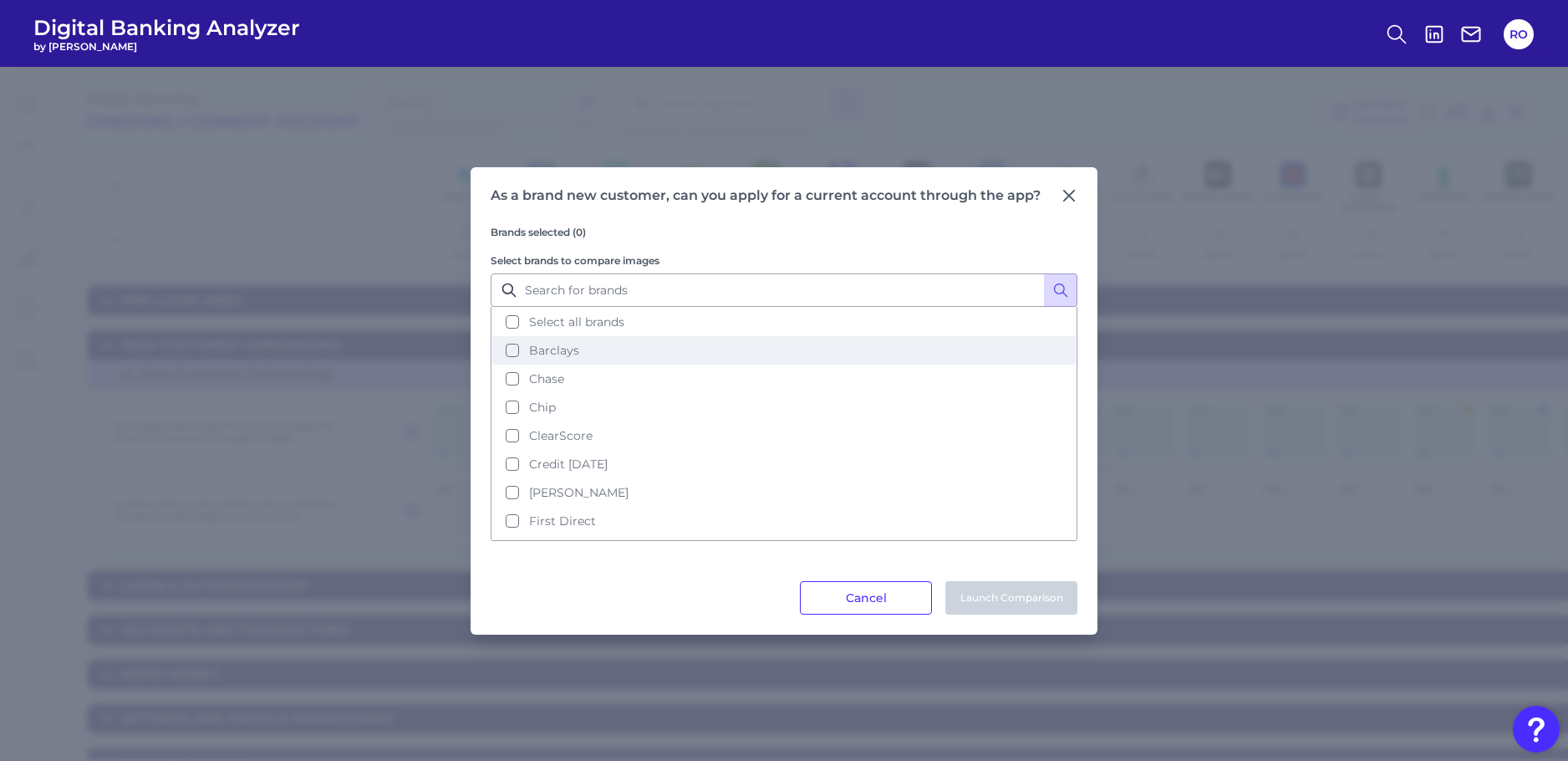
click at [553, 351] on span "Barclays" at bounding box center [554, 350] width 50 height 15
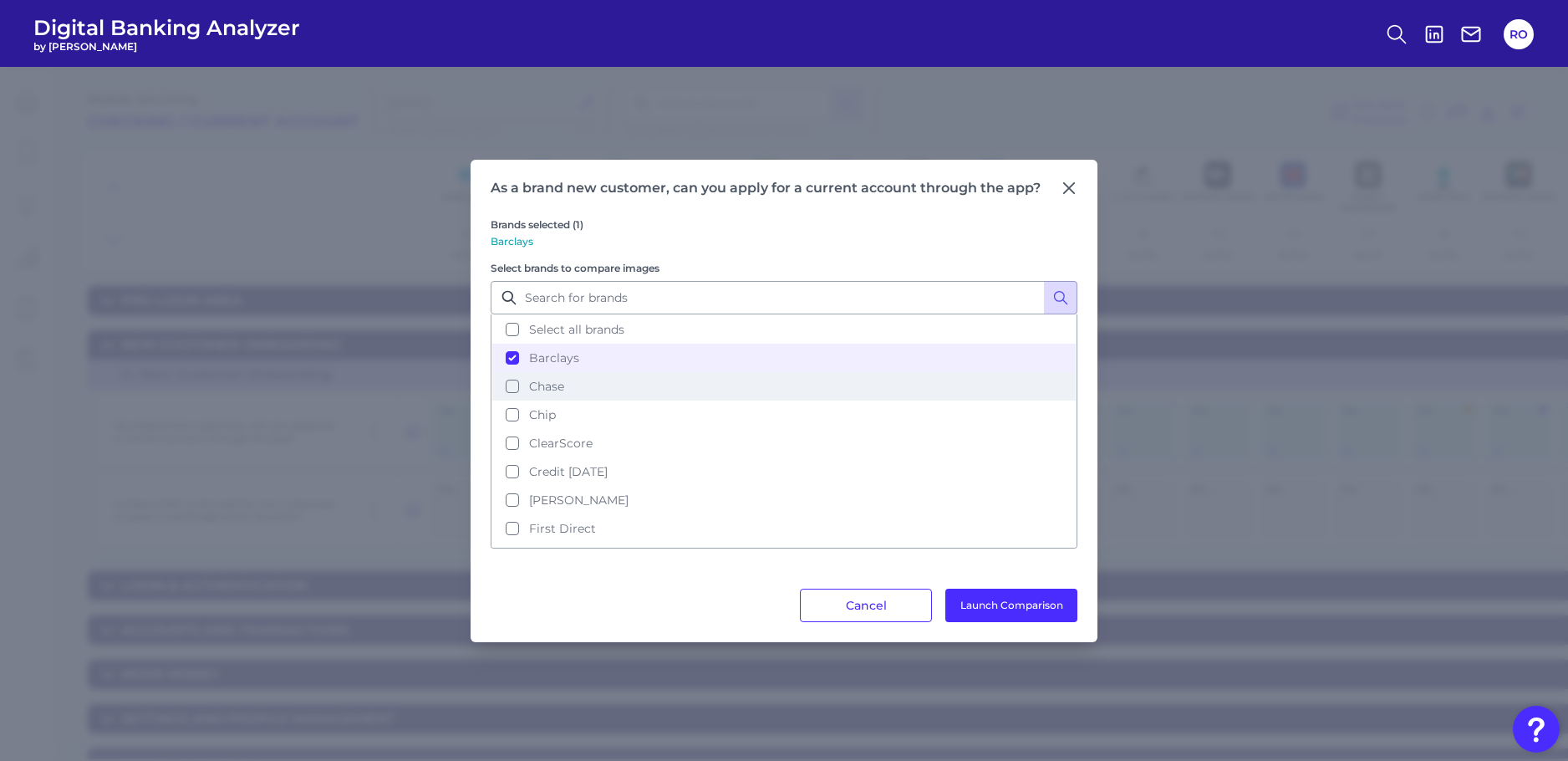
click at [547, 389] on span "Chase" at bounding box center [546, 386] width 35 height 15
click at [545, 420] on span "Chip" at bounding box center [543, 415] width 27 height 15
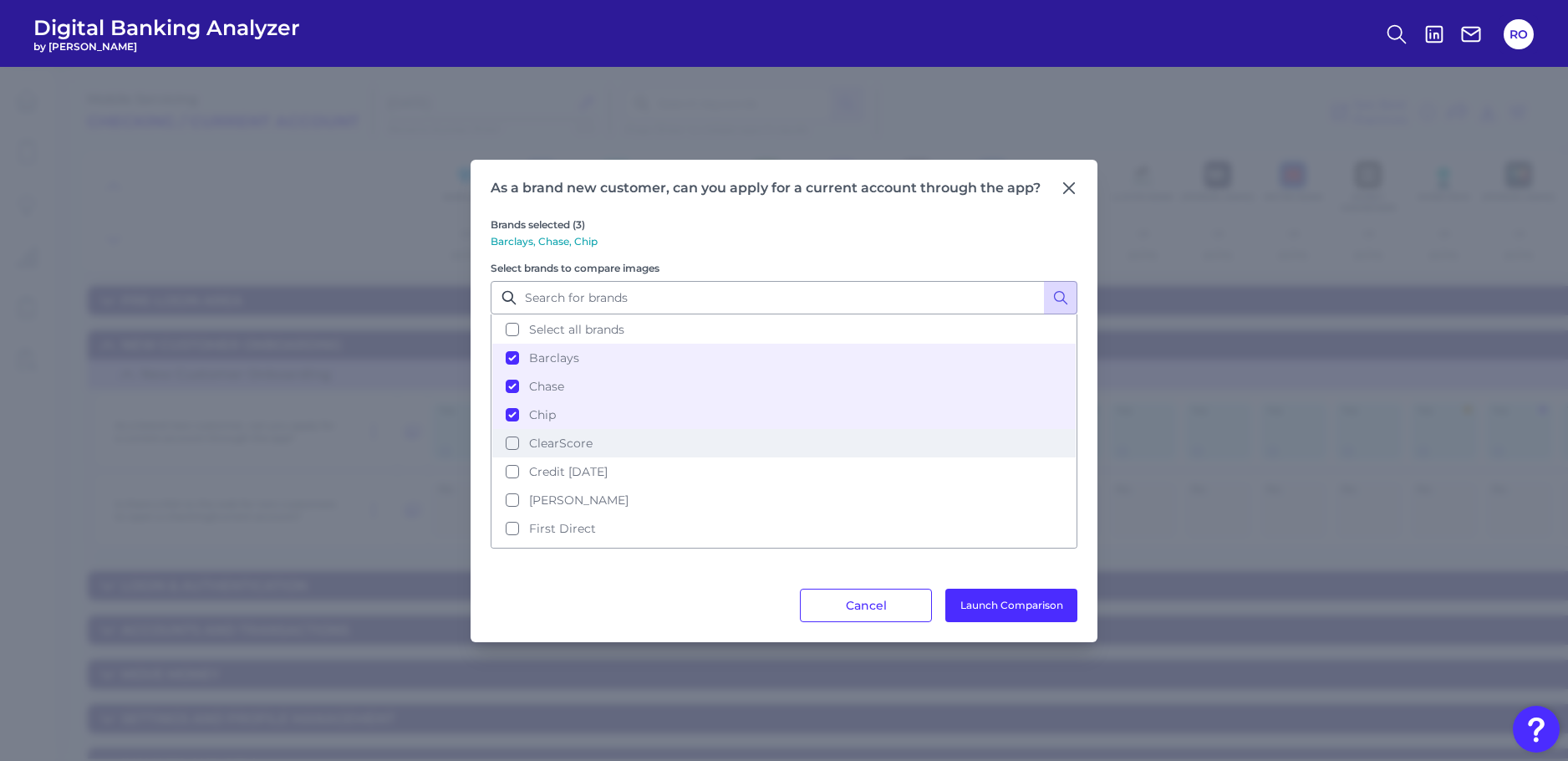
click at [545, 447] on span "ClearScore" at bounding box center [561, 443] width 64 height 15
click at [1033, 607] on button "Launch Comparison" at bounding box center [1011, 605] width 132 height 33
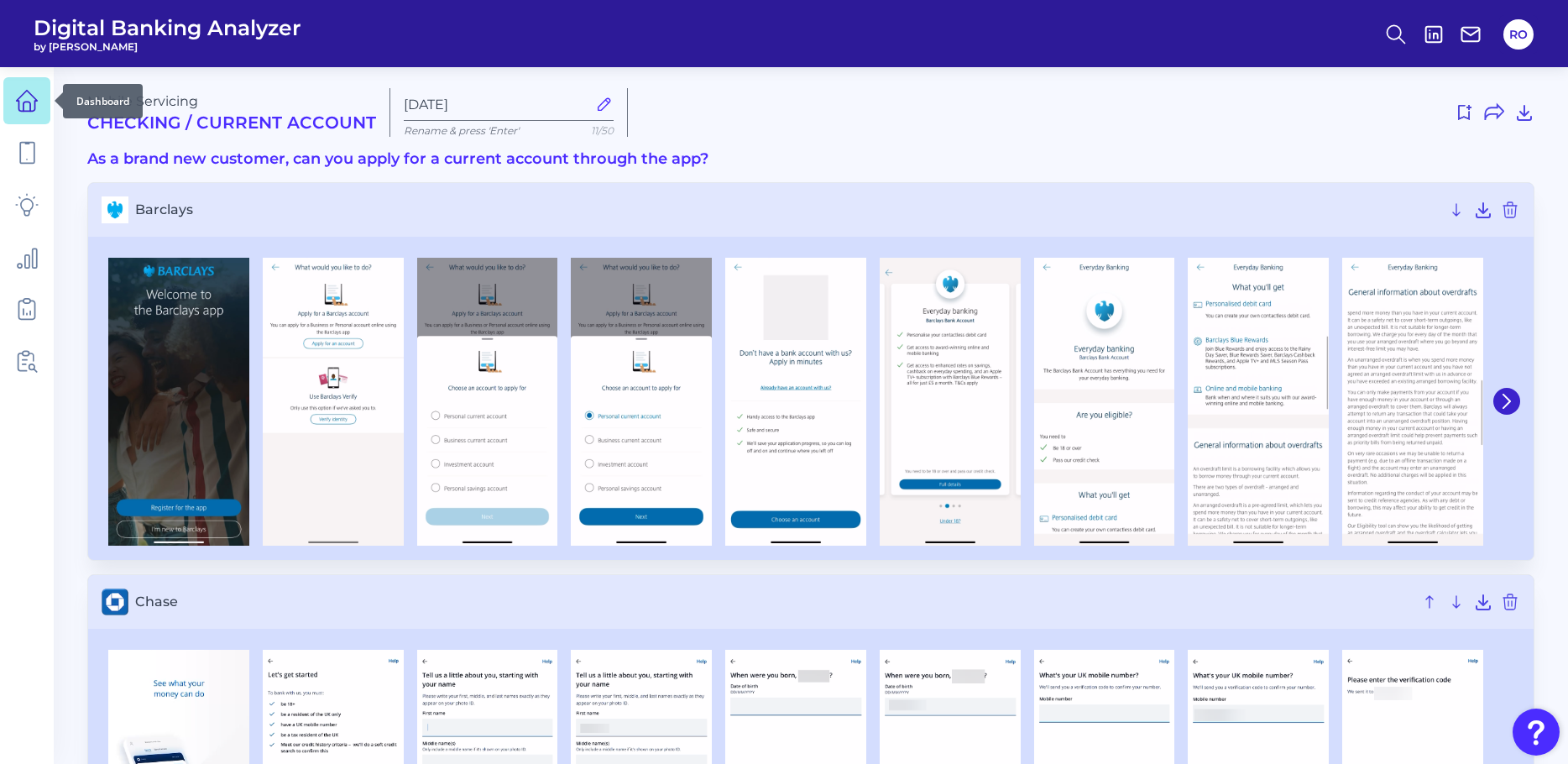
click at [20, 106] on icon at bounding box center [27, 101] width 21 height 21
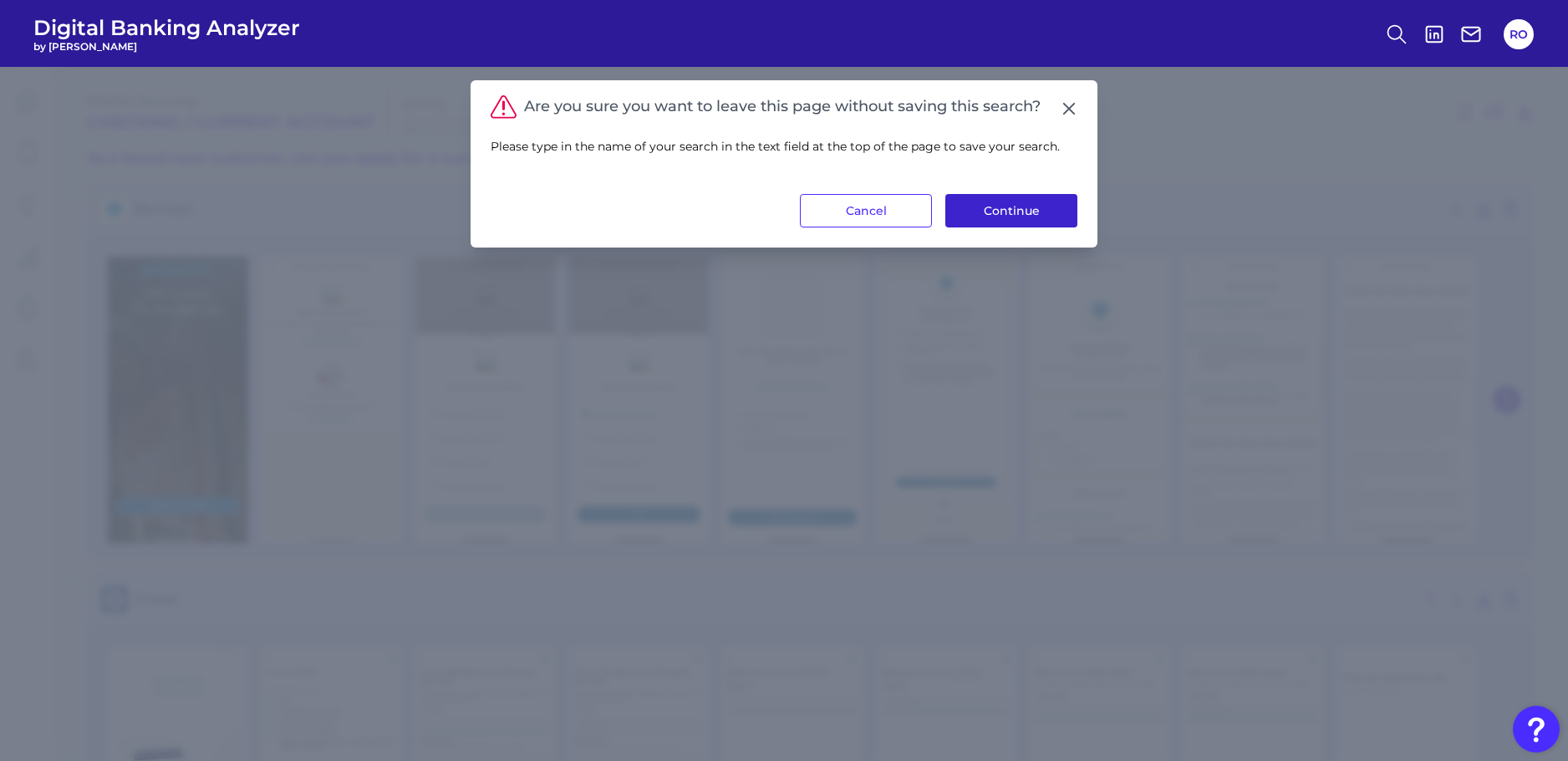
click at [1023, 214] on button "Continue" at bounding box center [1011, 210] width 132 height 33
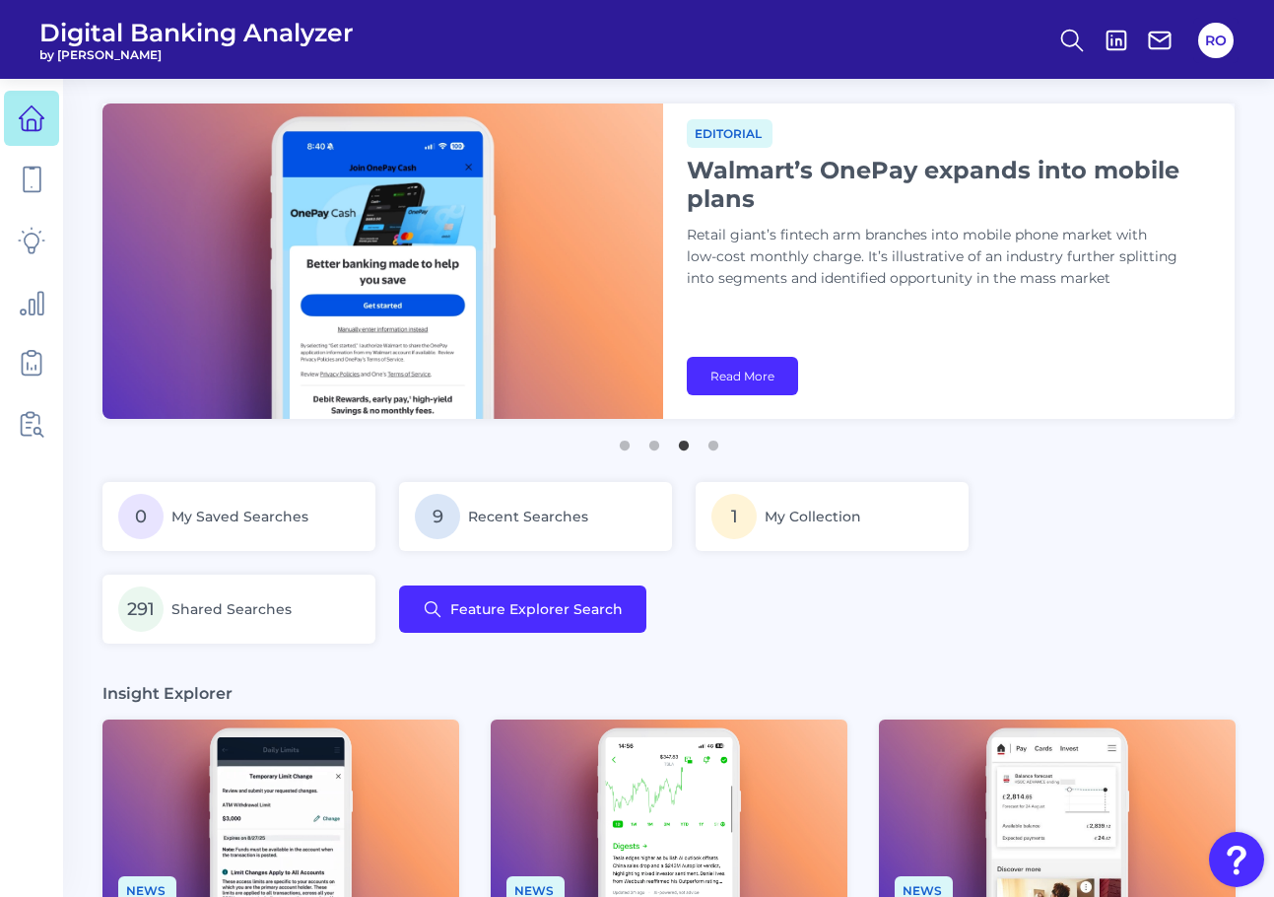
click at [823, 614] on div "0 My Saved Searches 9 Recent Searches 1 My Collection 291 Shared Searches Featu…" at bounding box center [668, 563] width 1132 height 162
click at [26, 367] on icon at bounding box center [32, 363] width 28 height 28
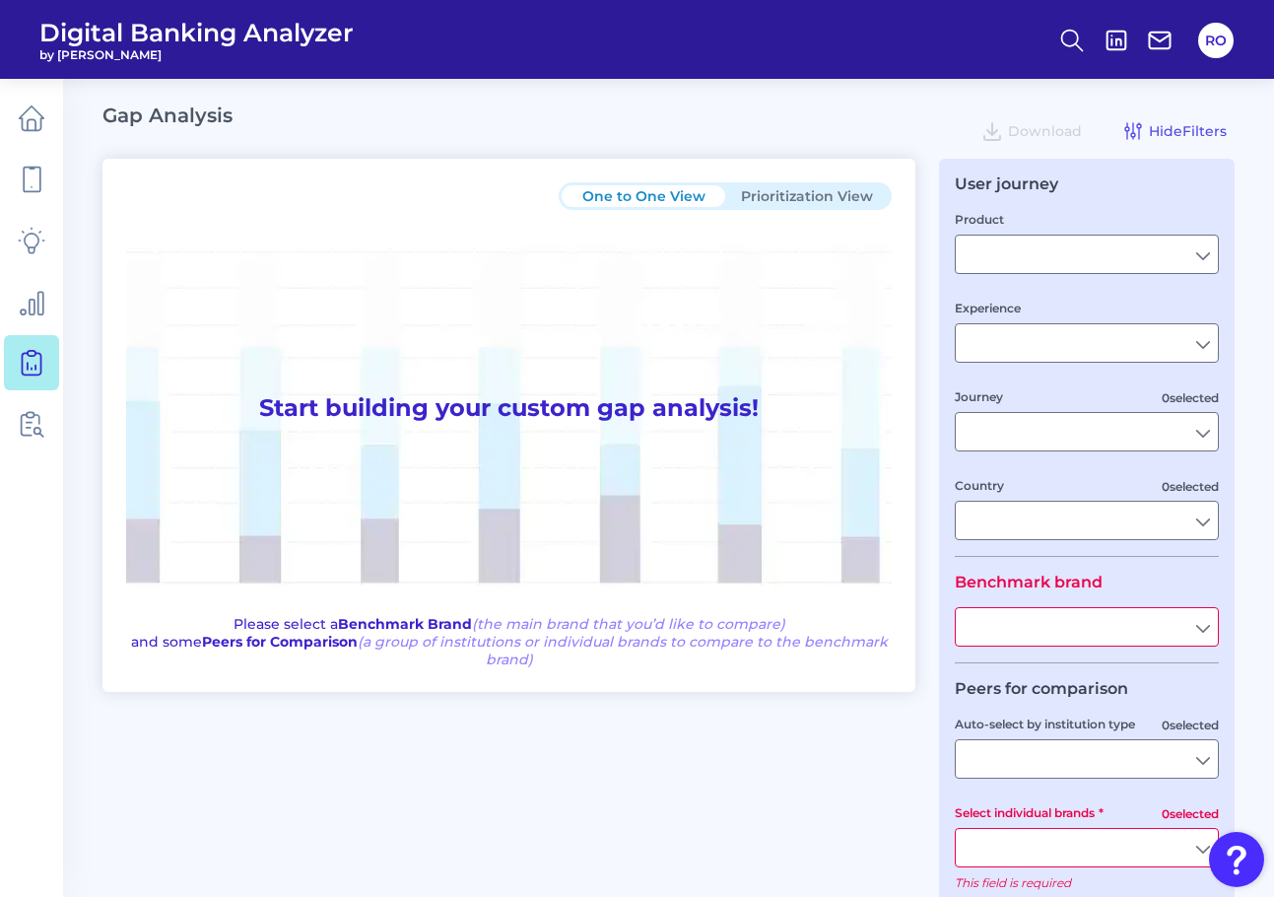
type input "Checking / Current Account"
type input "Mobile Servicing"
type input "Pre-Login Area, New Customer Onboarding, Login & Authentication, Accounts and t…"
type input "United Kingdom"
type input "All Select individual brands"
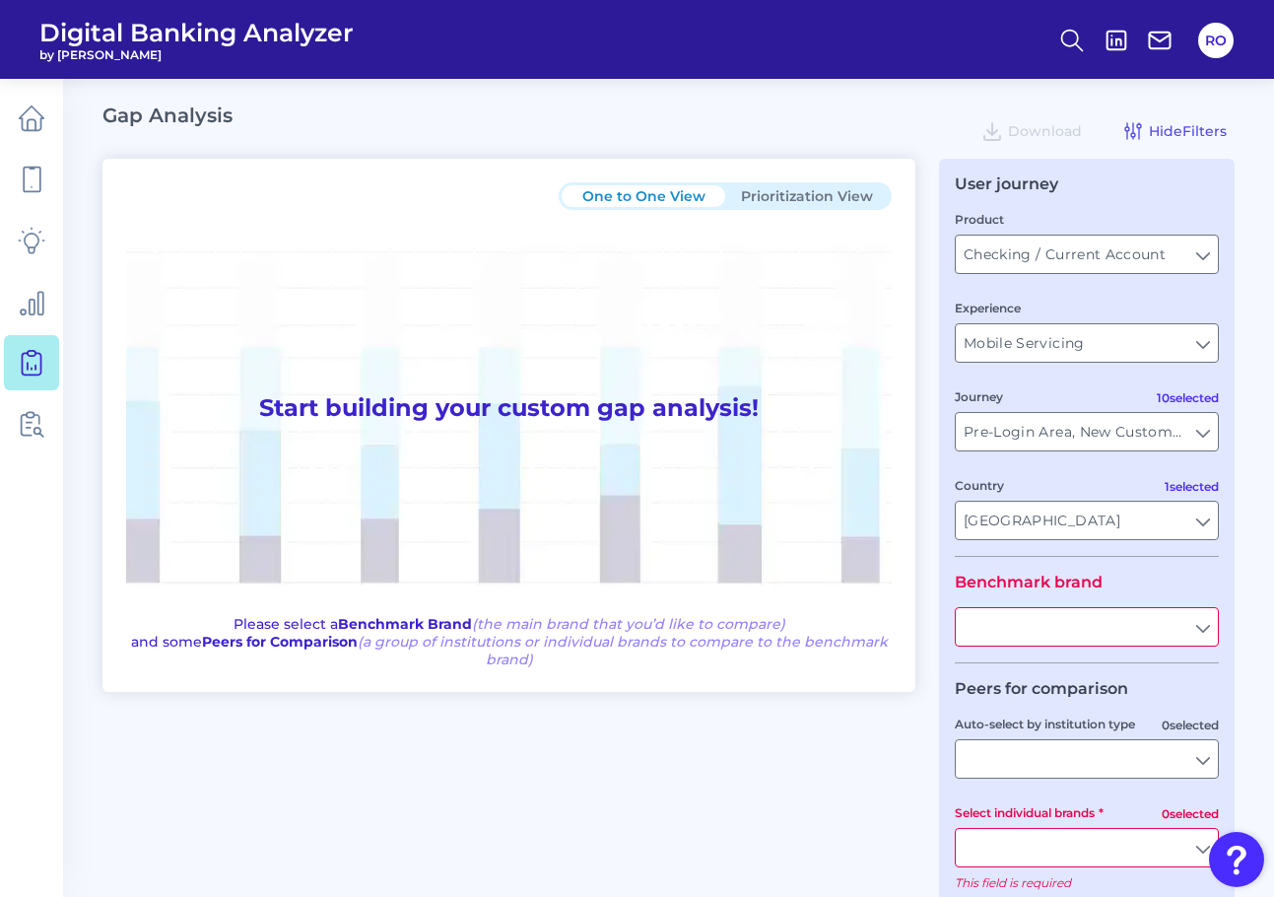
type input "All Journeys"
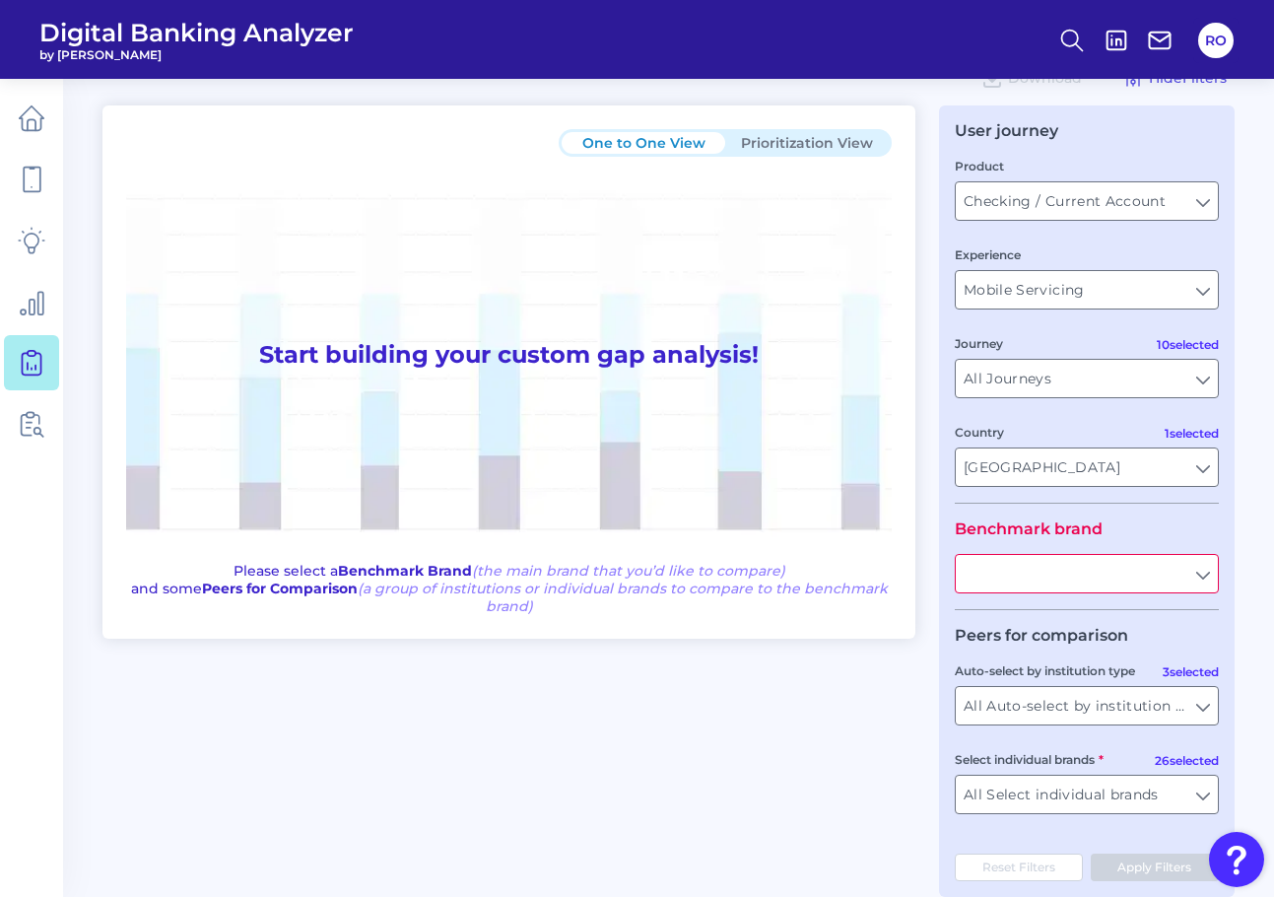
scroll to position [83, 0]
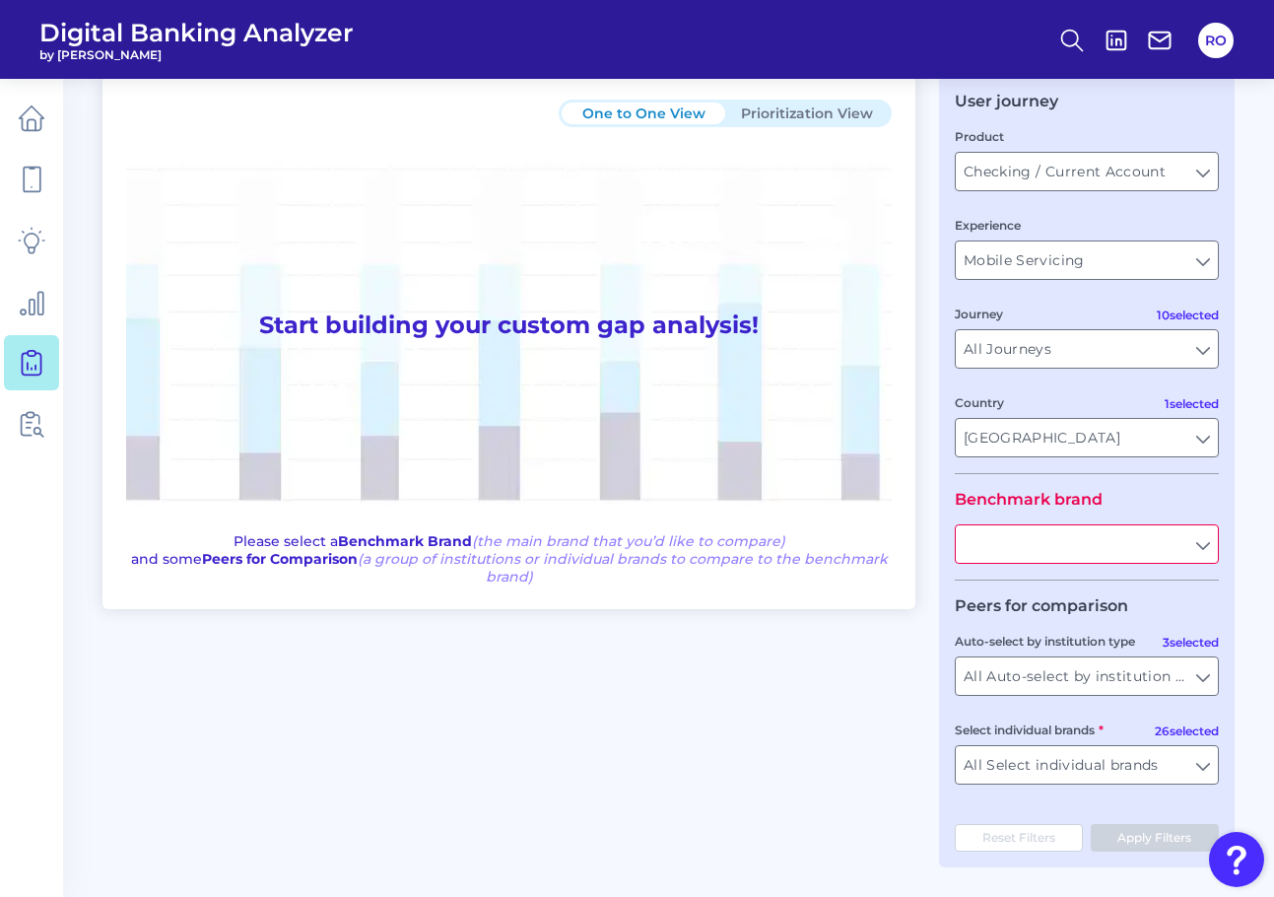
click at [1086, 532] on input "text" at bounding box center [1087, 543] width 262 height 37
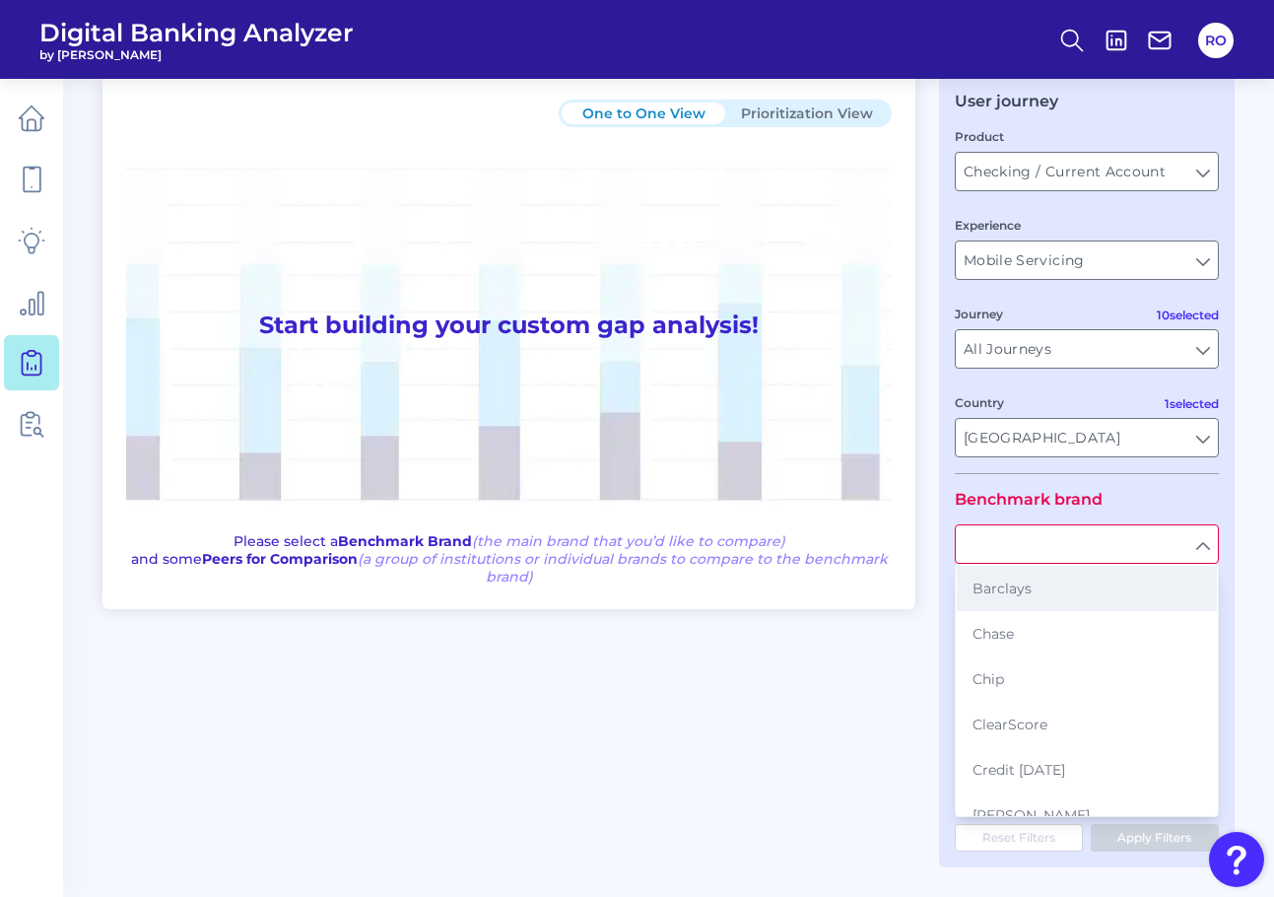
click at [1058, 588] on button "Barclays" at bounding box center [1087, 588] width 260 height 45
type input "Barclays"
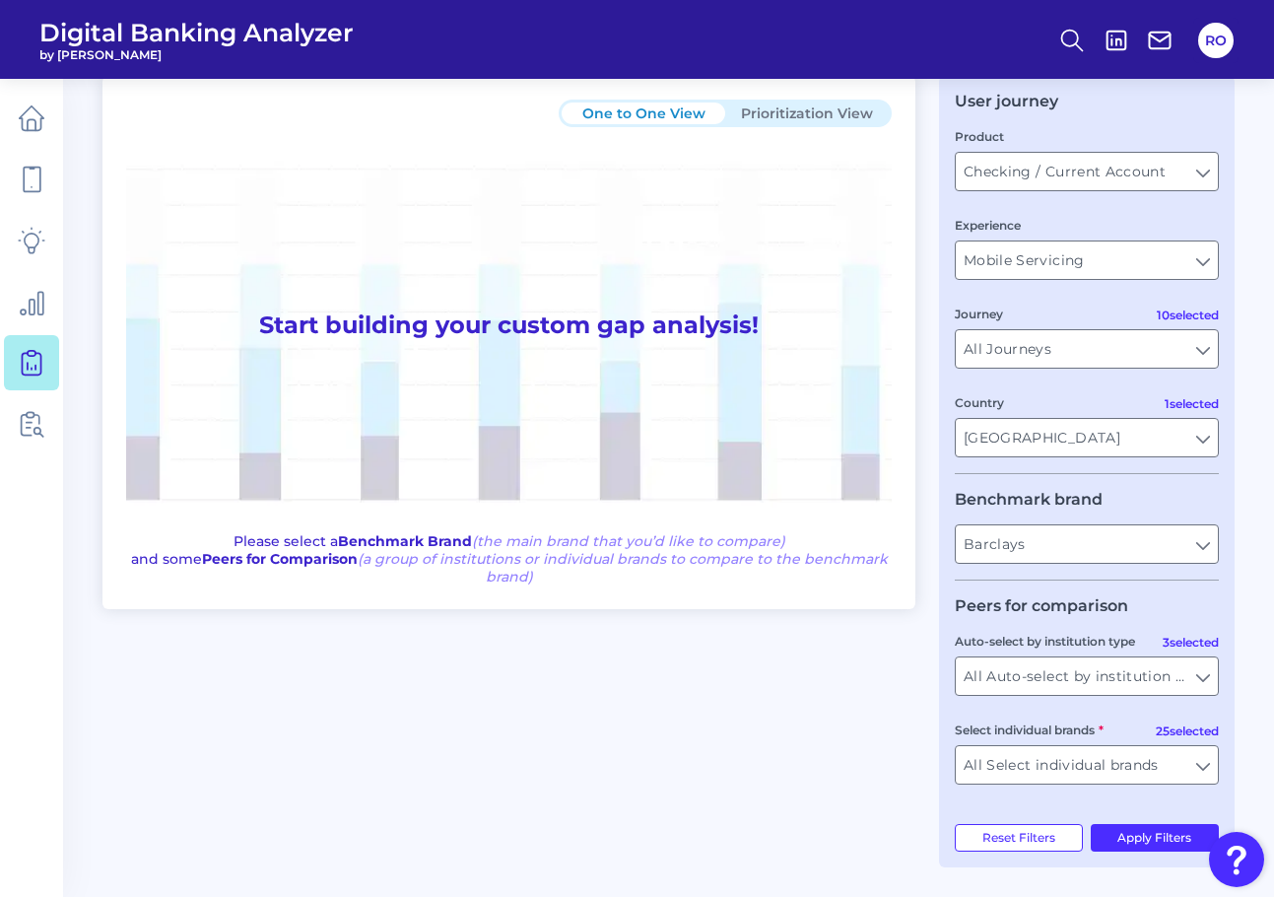
click at [1120, 647] on label "Auto-select by institution type" at bounding box center [1045, 641] width 180 height 15
click at [1120, 657] on input "All Auto-select by institution types" at bounding box center [1087, 675] width 262 height 37
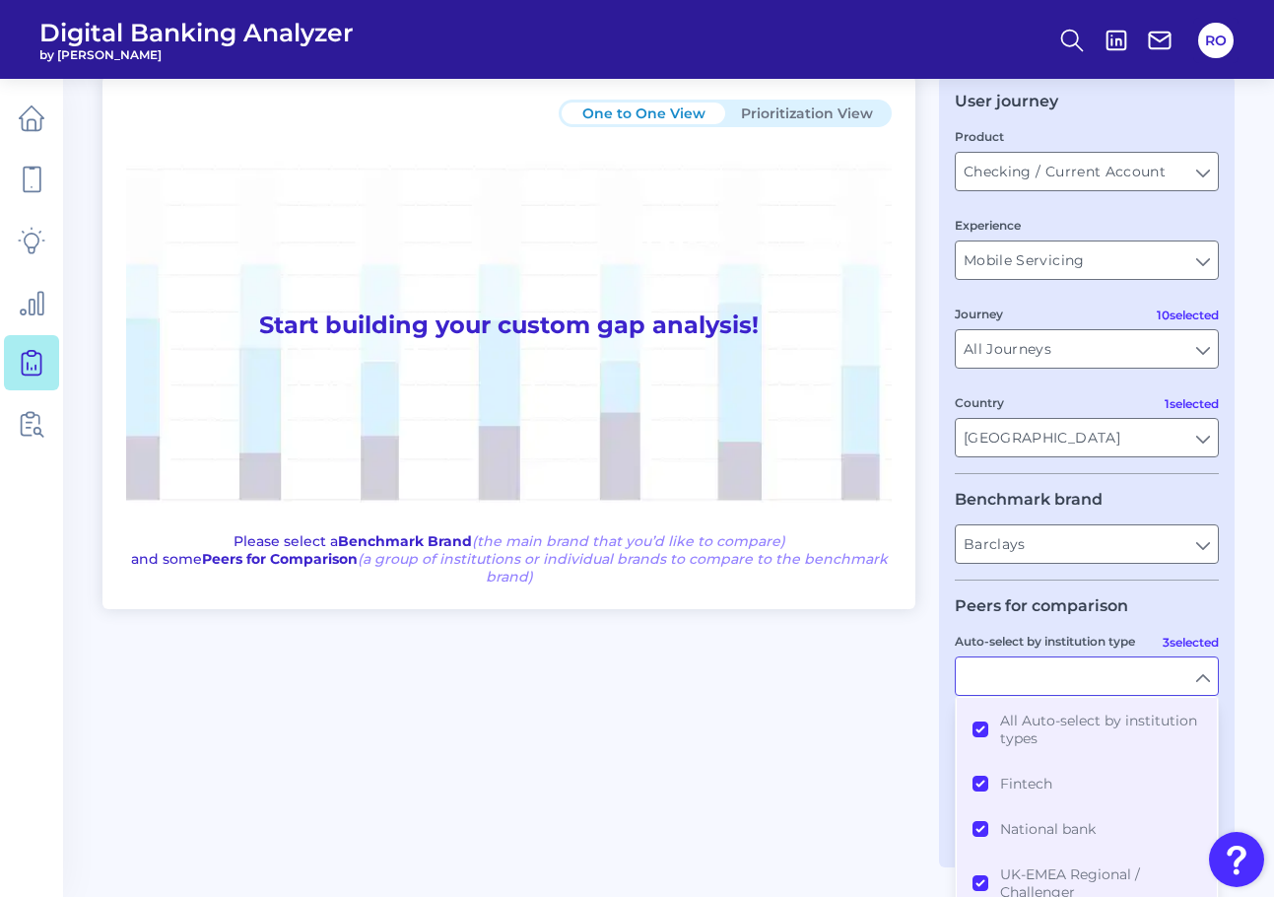
scroll to position [102, 0]
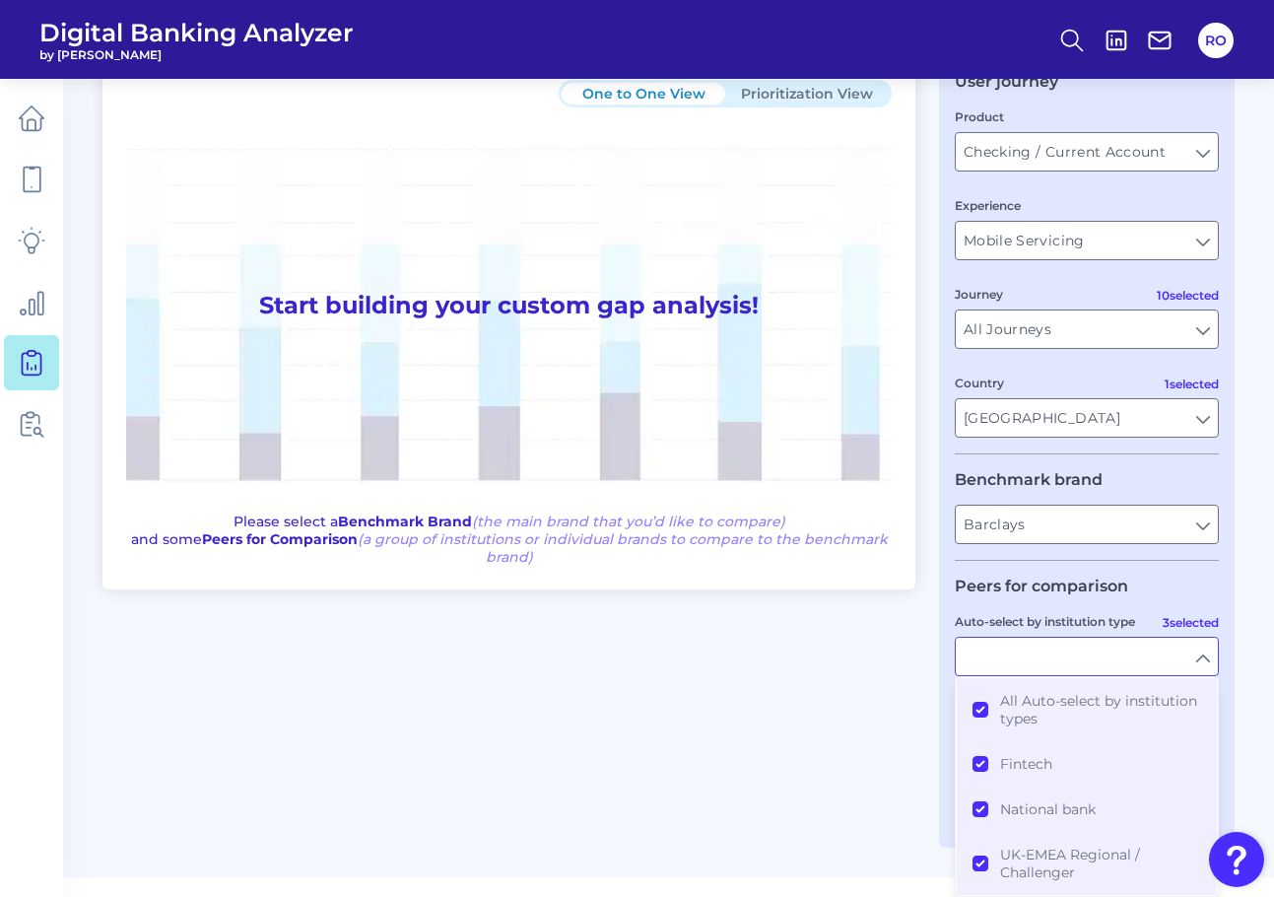
click at [1022, 581] on legend "Peers for comparison" at bounding box center [1041, 585] width 173 height 19
type input "All Auto-select by institution types"
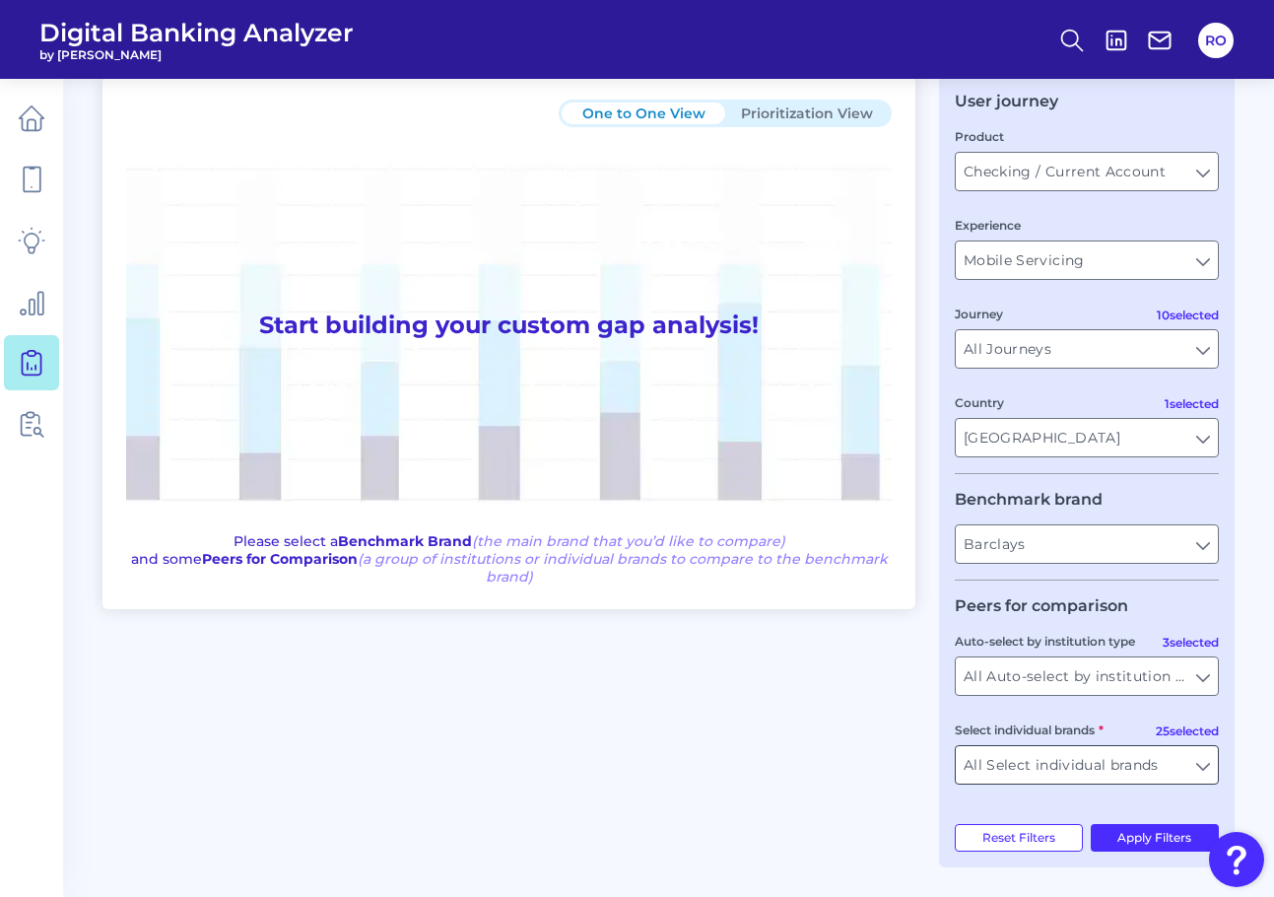
click at [1194, 765] on input "All Select individual brands" at bounding box center [1087, 764] width 262 height 37
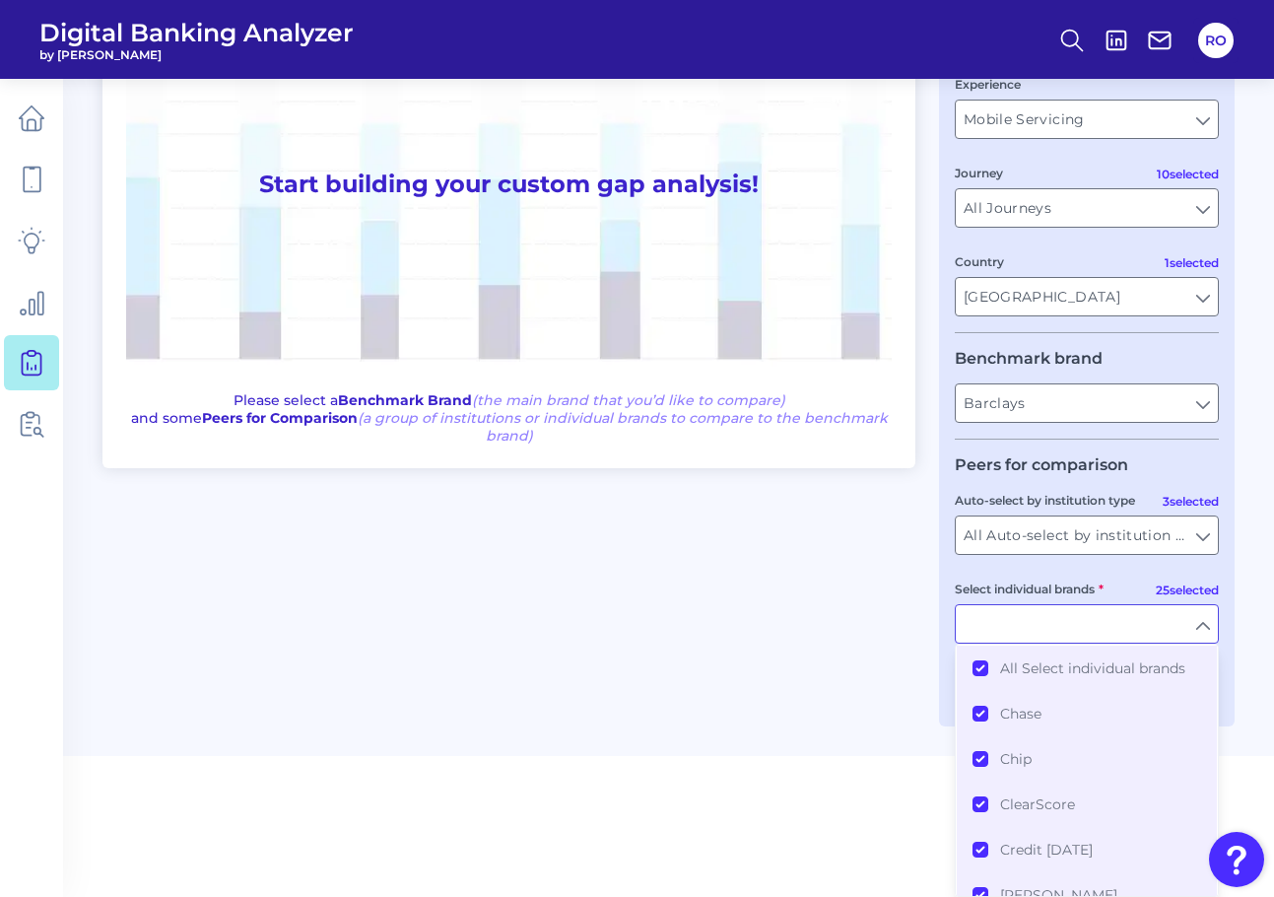
drag, startPoint x: 683, startPoint y: 590, endPoint x: 975, endPoint y: 654, distance: 299.6
click at [710, 596] on div "One to One View Prioritization View Start building your custom gap analysis! Pl…" at bounding box center [668, 330] width 1132 height 791
type input "All Select individual brands"
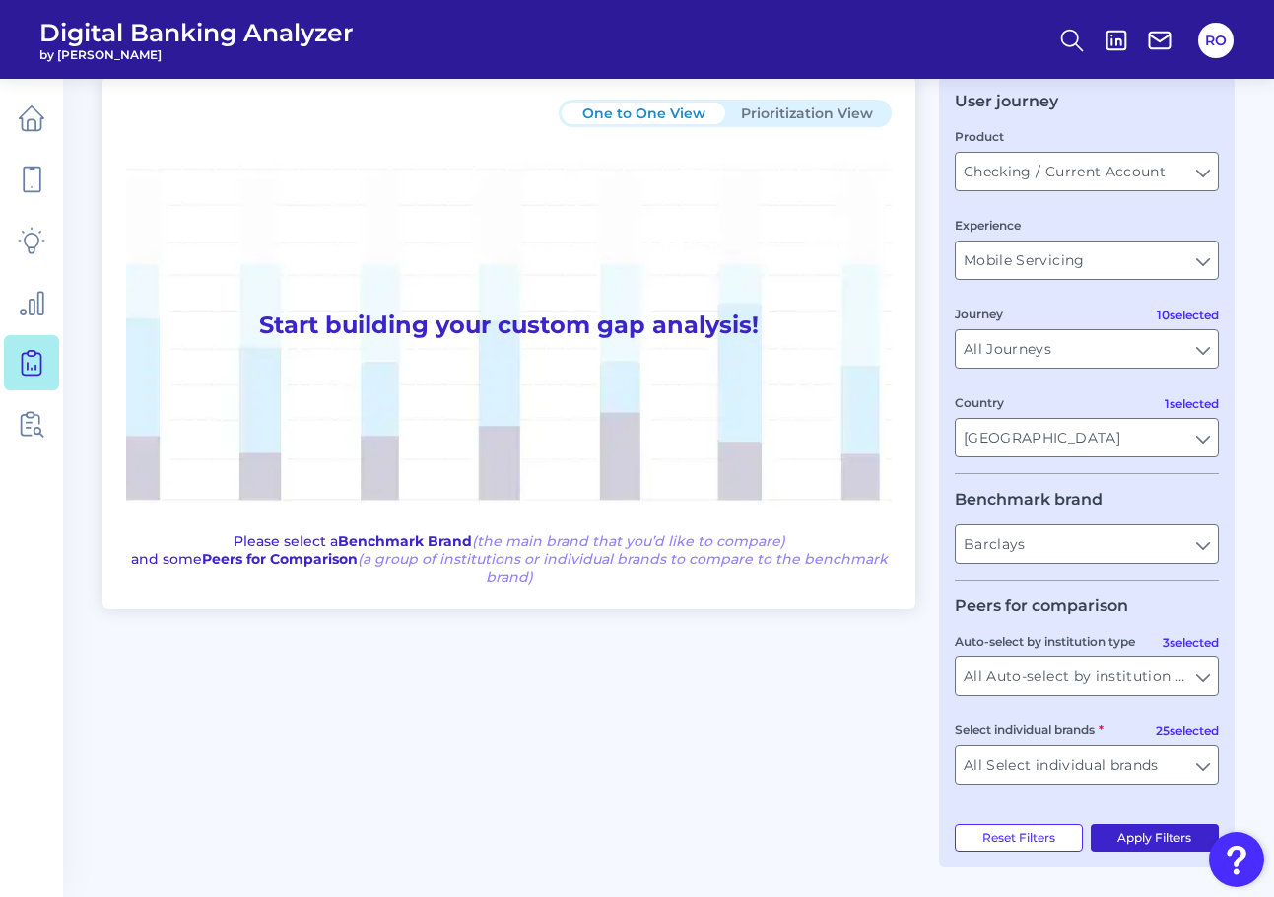
click at [1150, 839] on button "Apply Filters" at bounding box center [1155, 838] width 129 height 28
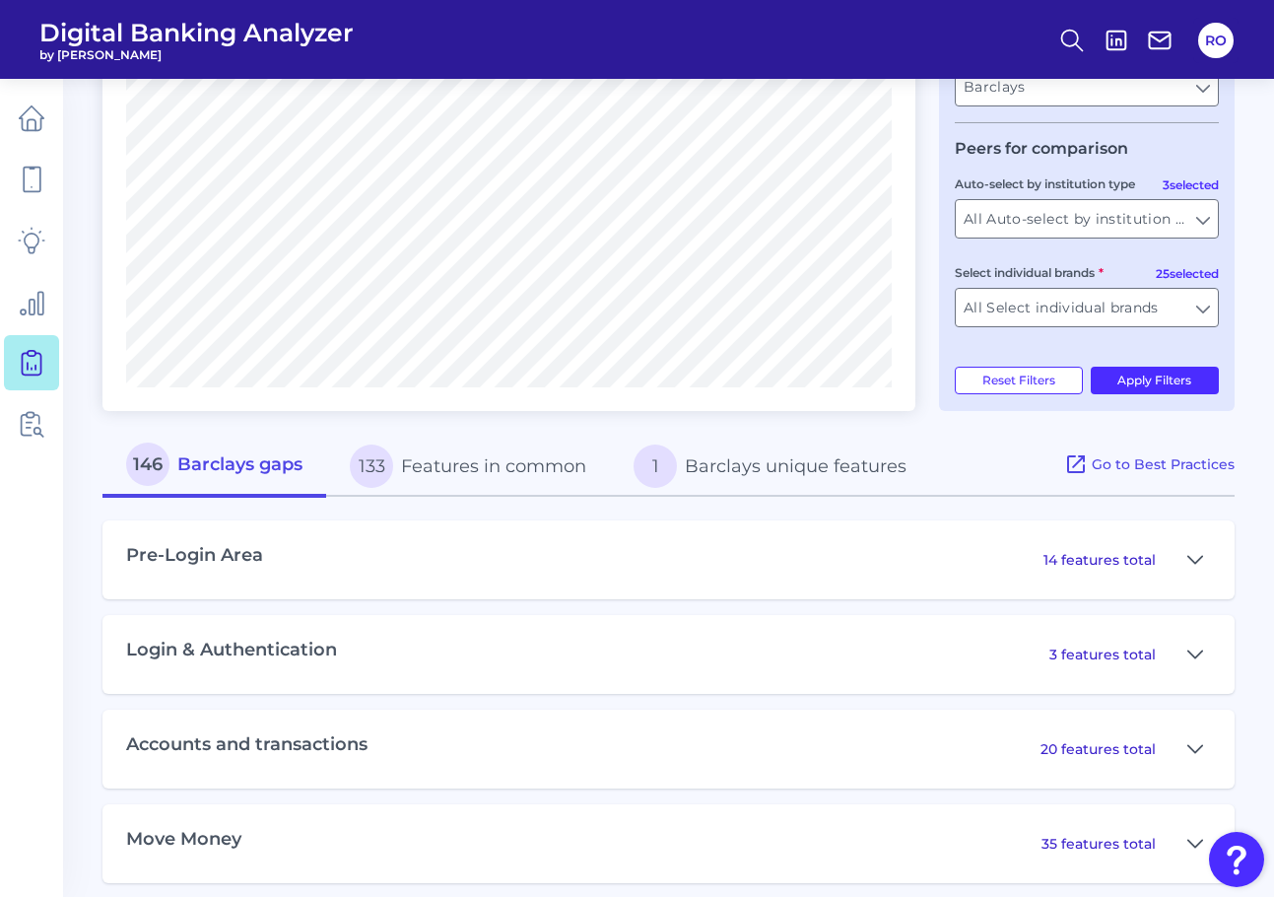
scroll to position [477, 0]
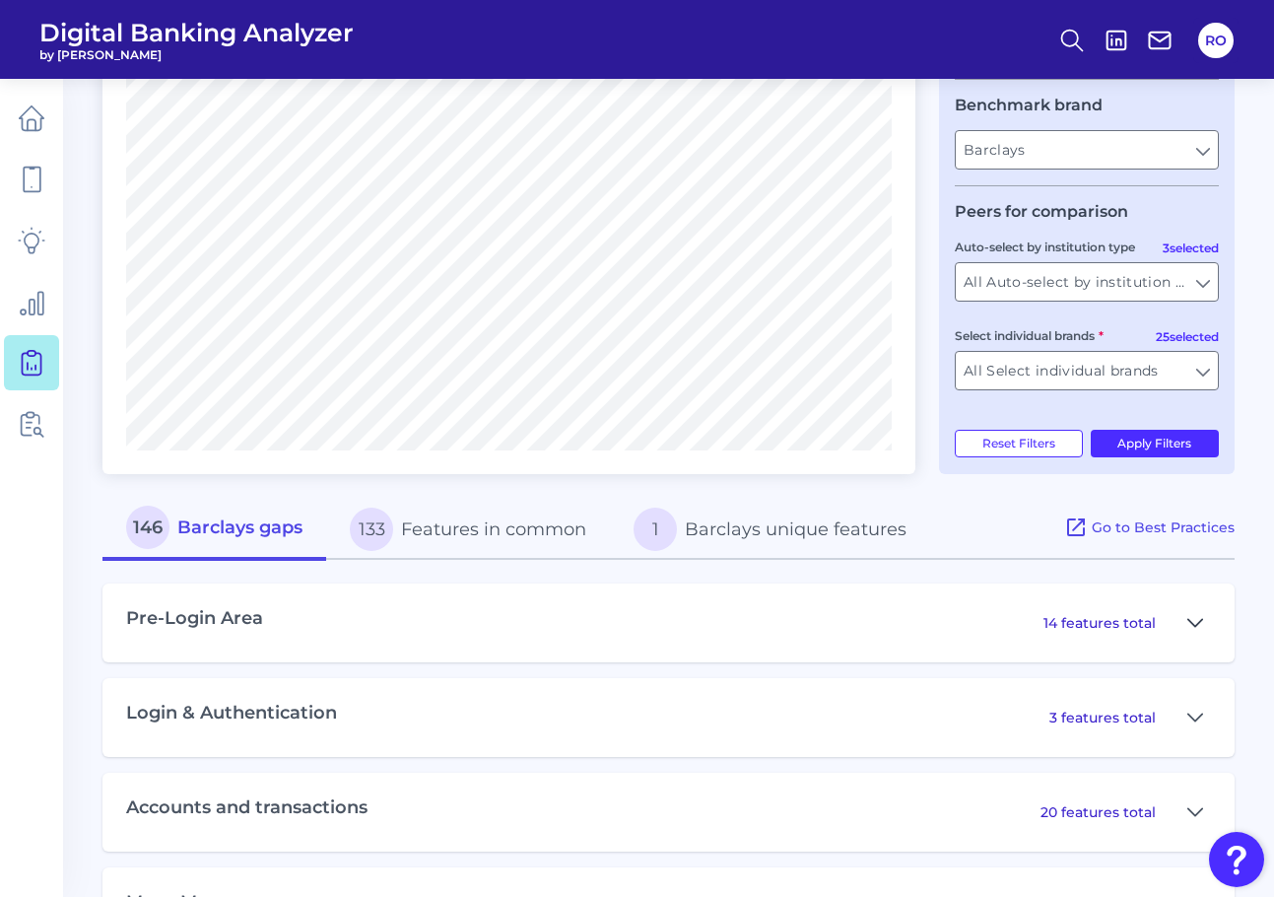
click at [1194, 619] on icon at bounding box center [1195, 623] width 16 height 24
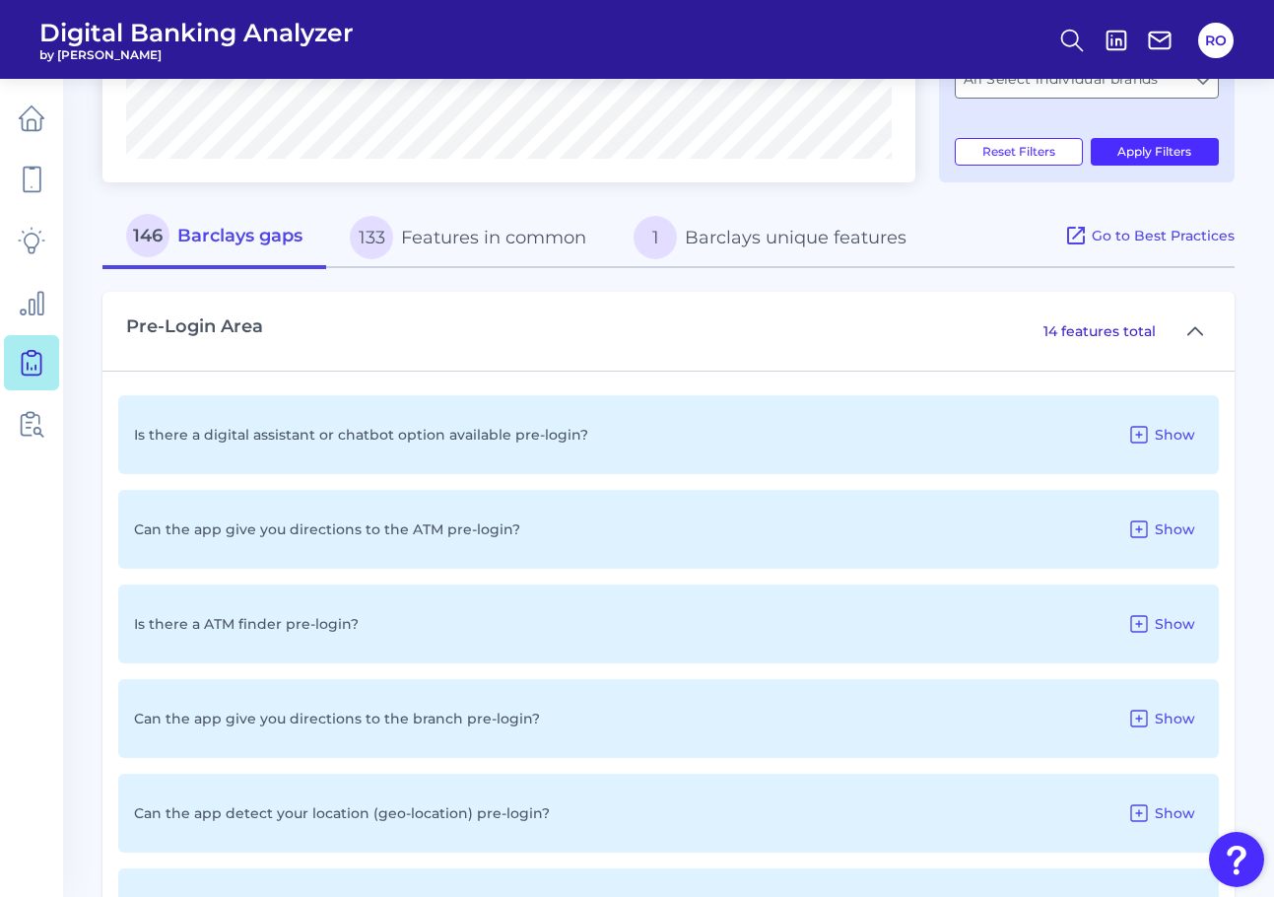
scroll to position [772, 0]
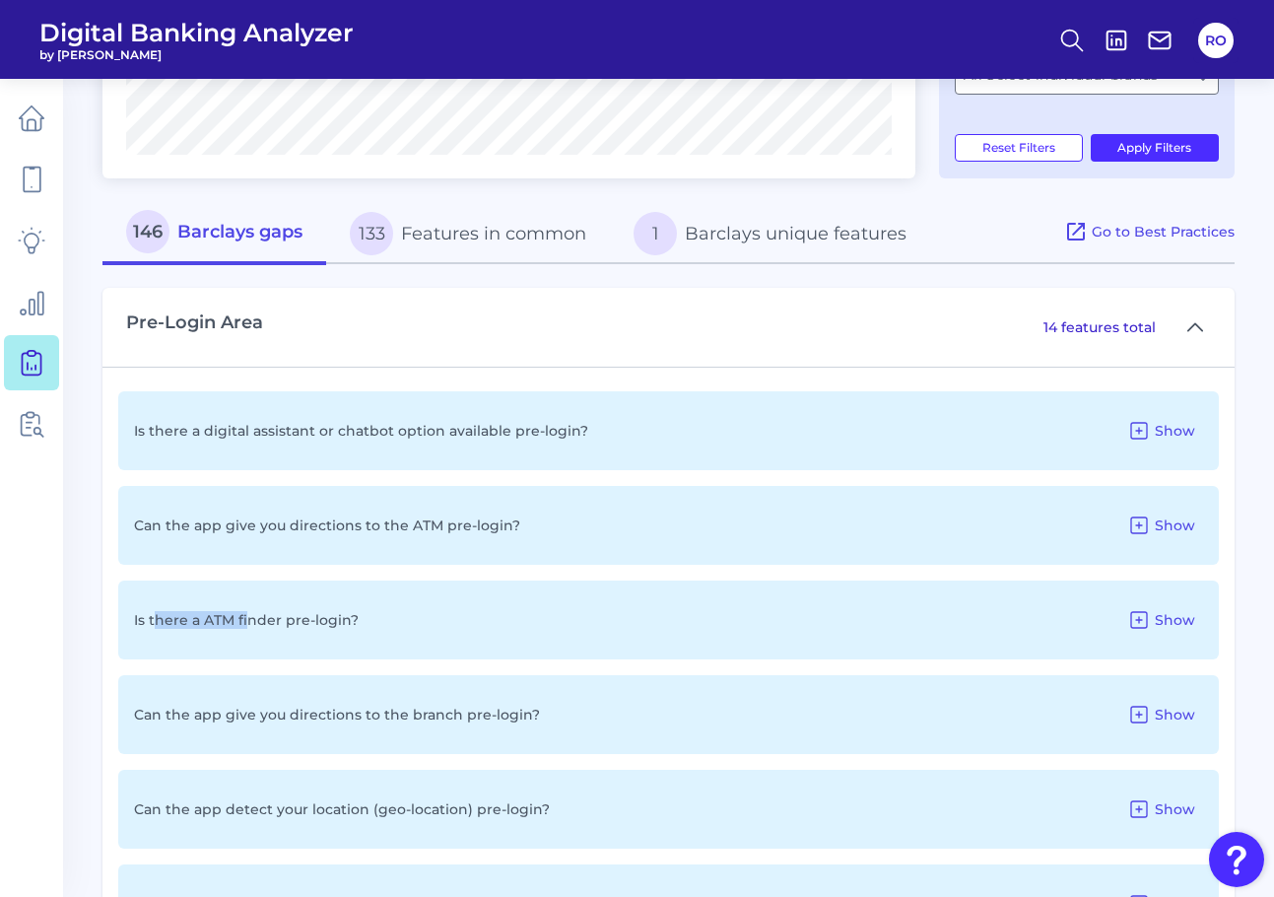
drag, startPoint x: 156, startPoint y: 623, endPoint x: 250, endPoint y: 623, distance: 94.6
click at [250, 623] on p "Is there a ATM finder pre-login?" at bounding box center [246, 620] width 225 height 18
click at [256, 623] on p "Is there a ATM finder pre-login?" at bounding box center [246, 620] width 225 height 18
click at [1189, 624] on span "Show" at bounding box center [1175, 620] width 40 height 18
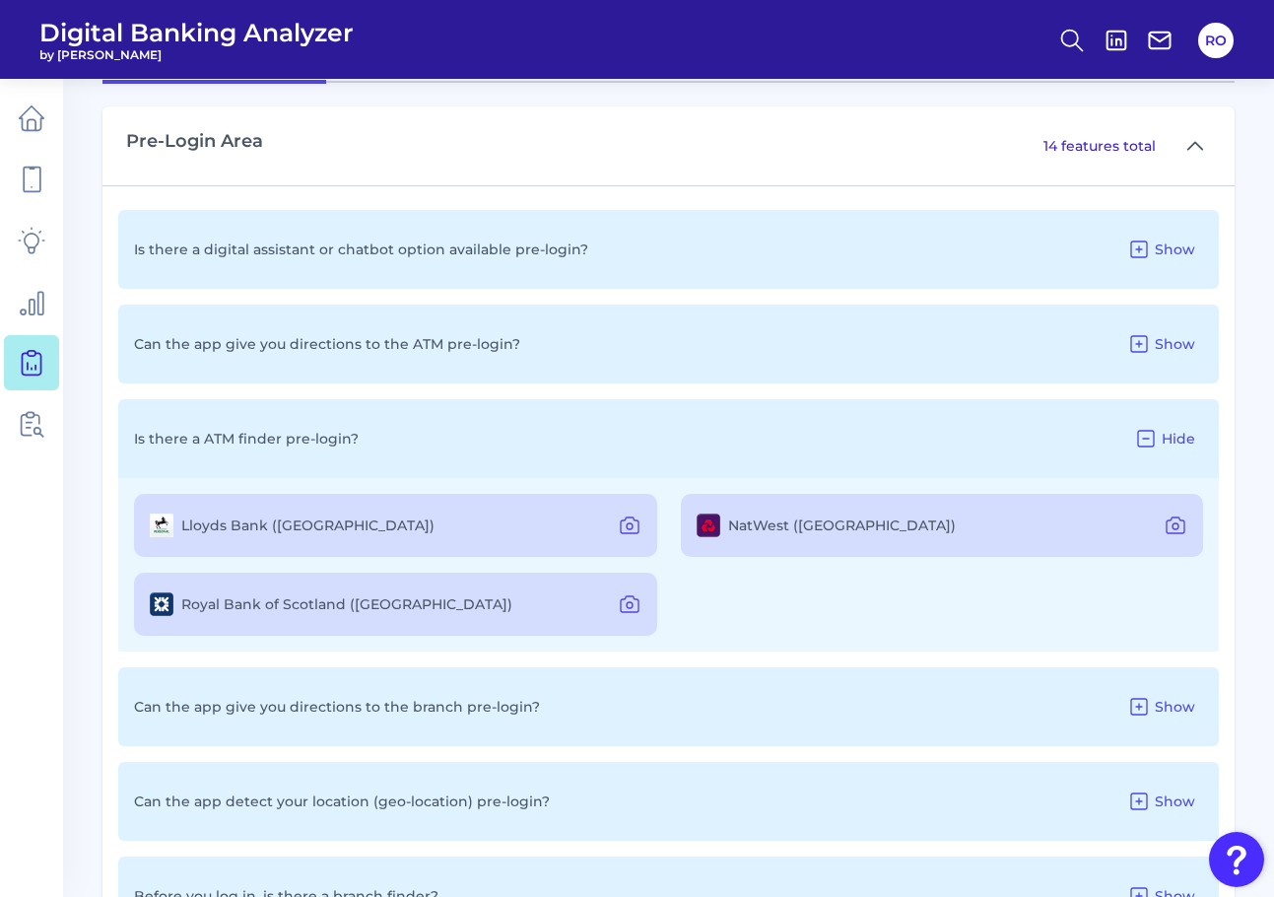
scroll to position [970, 0]
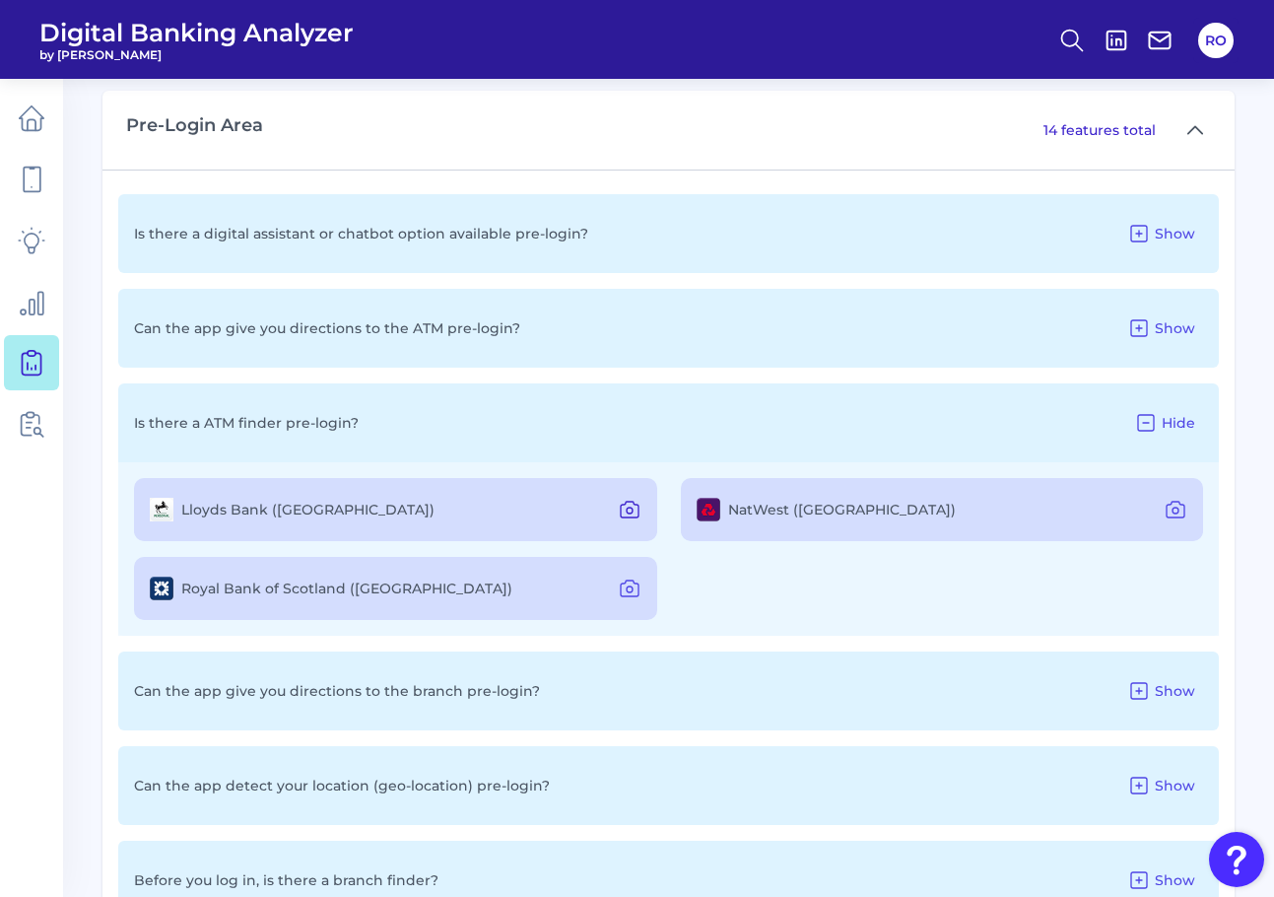
click at [630, 510] on icon at bounding box center [630, 510] width 24 height 24
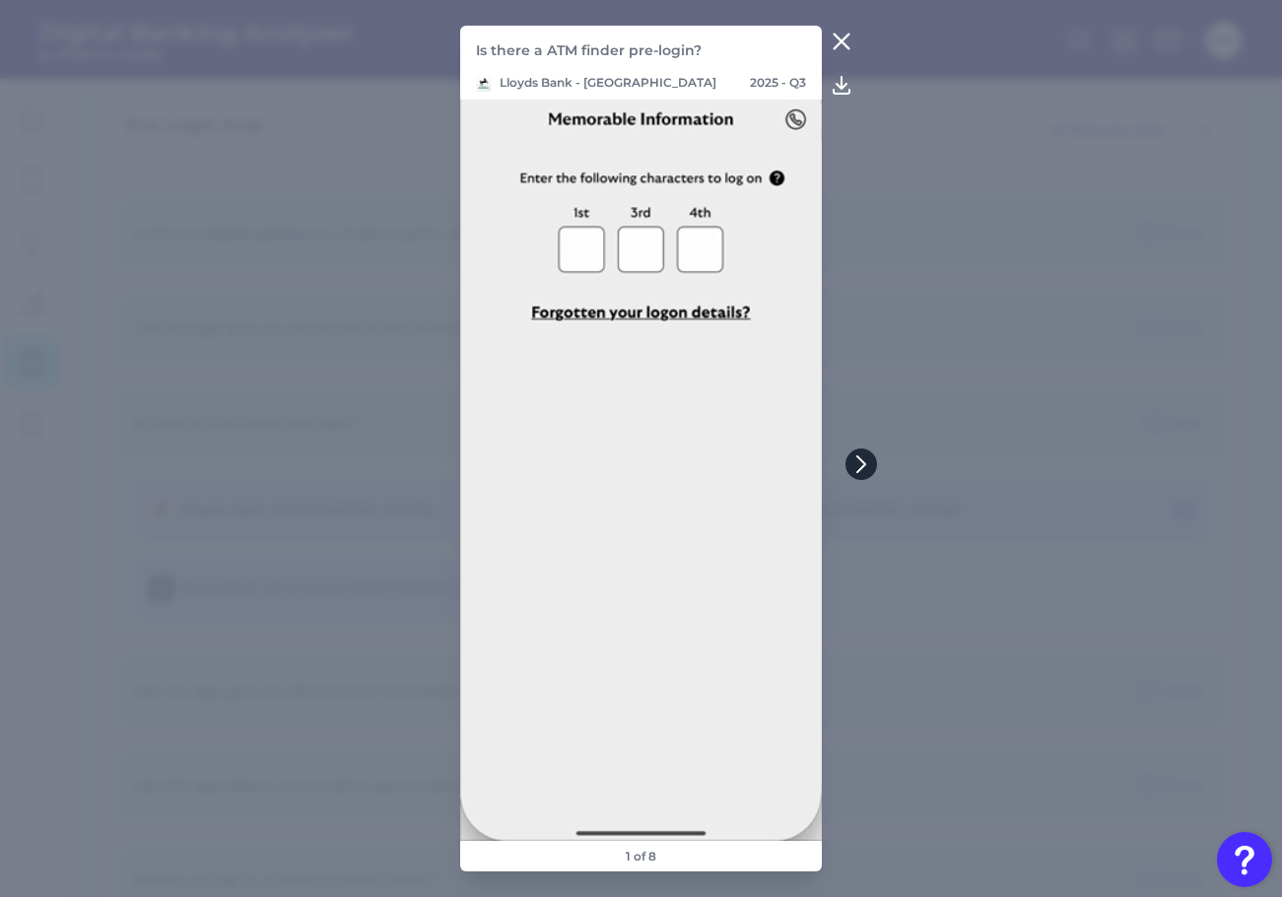
click at [866, 459] on icon at bounding box center [861, 464] width 18 height 18
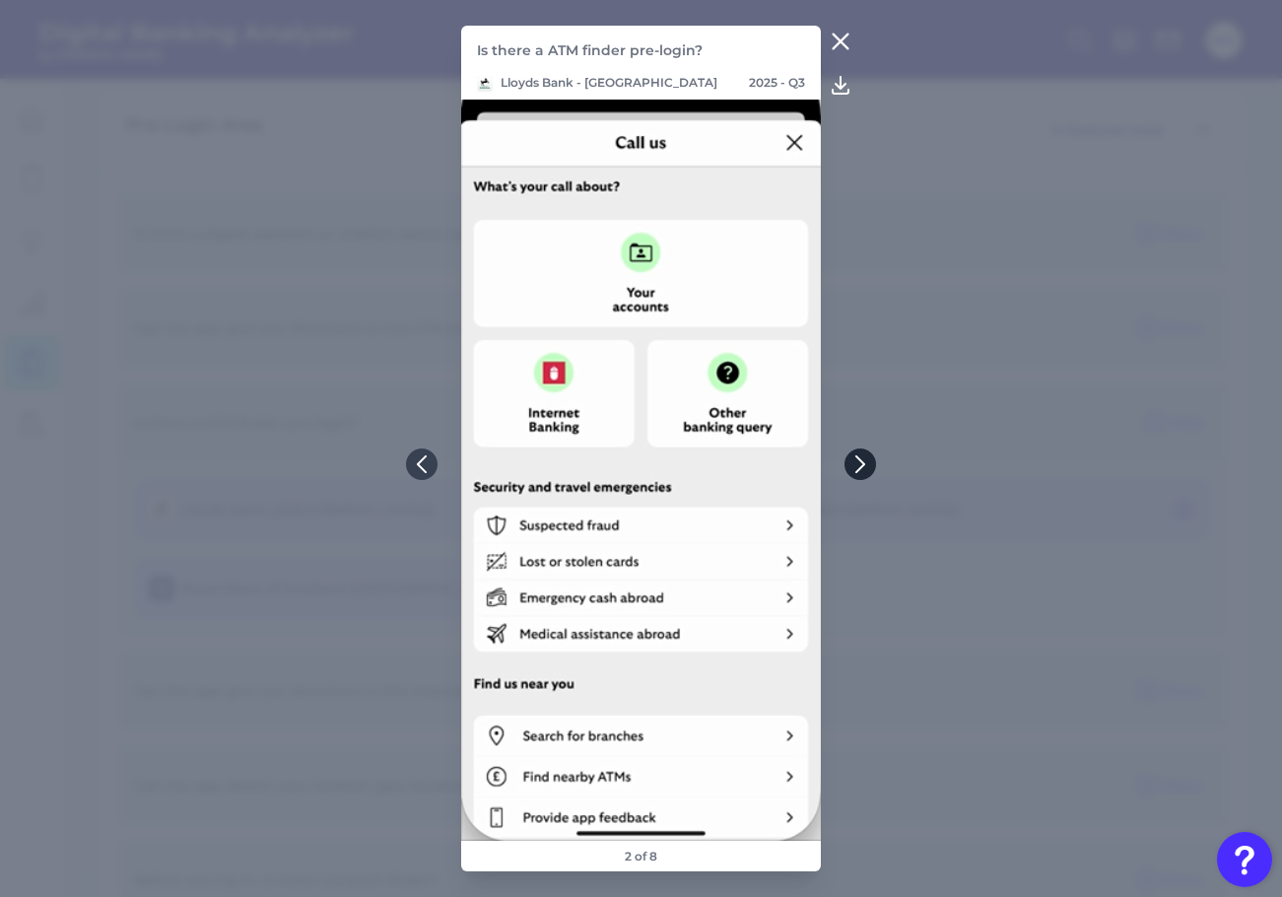
click at [866, 459] on icon at bounding box center [860, 464] width 18 height 18
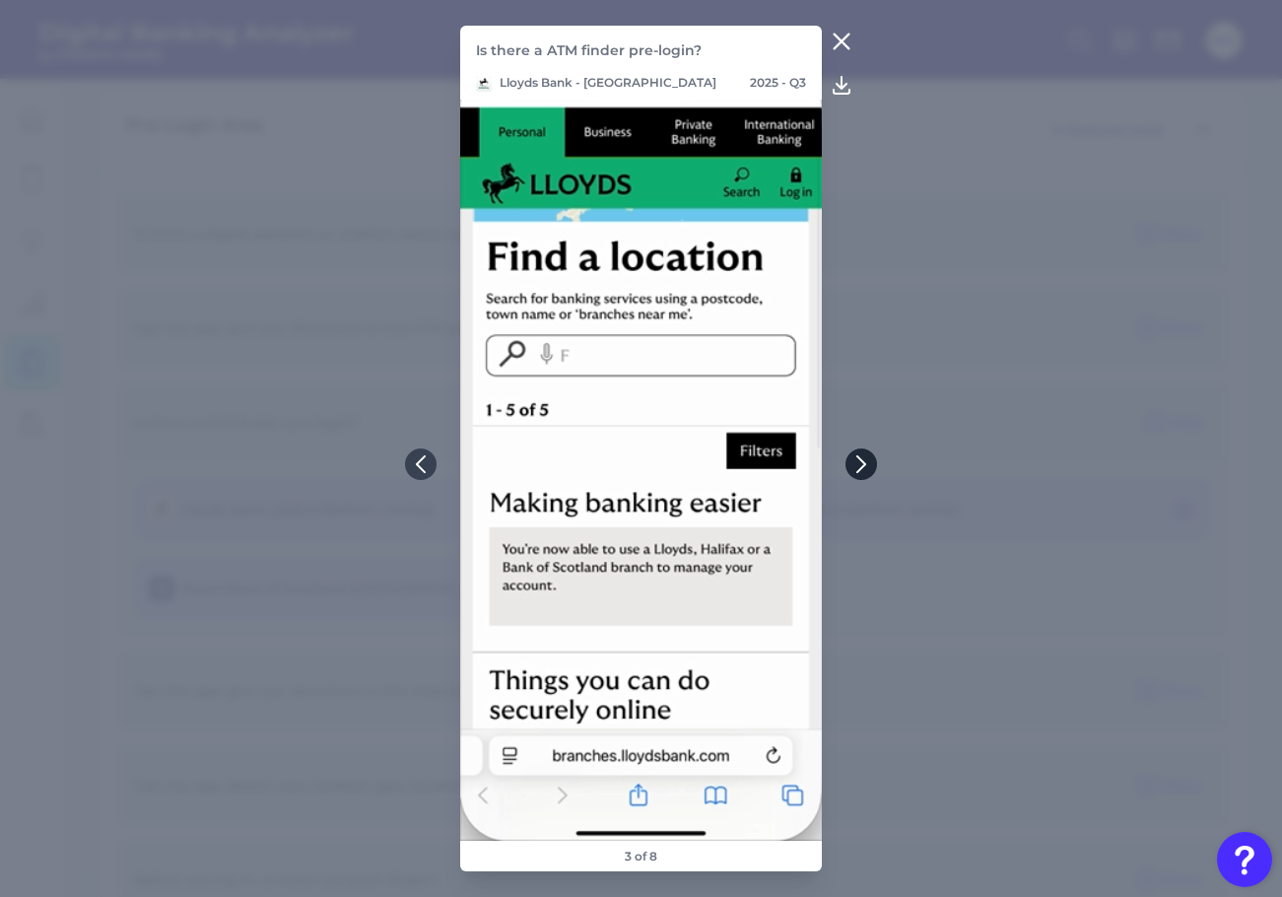
click at [867, 456] on icon at bounding box center [861, 464] width 18 height 18
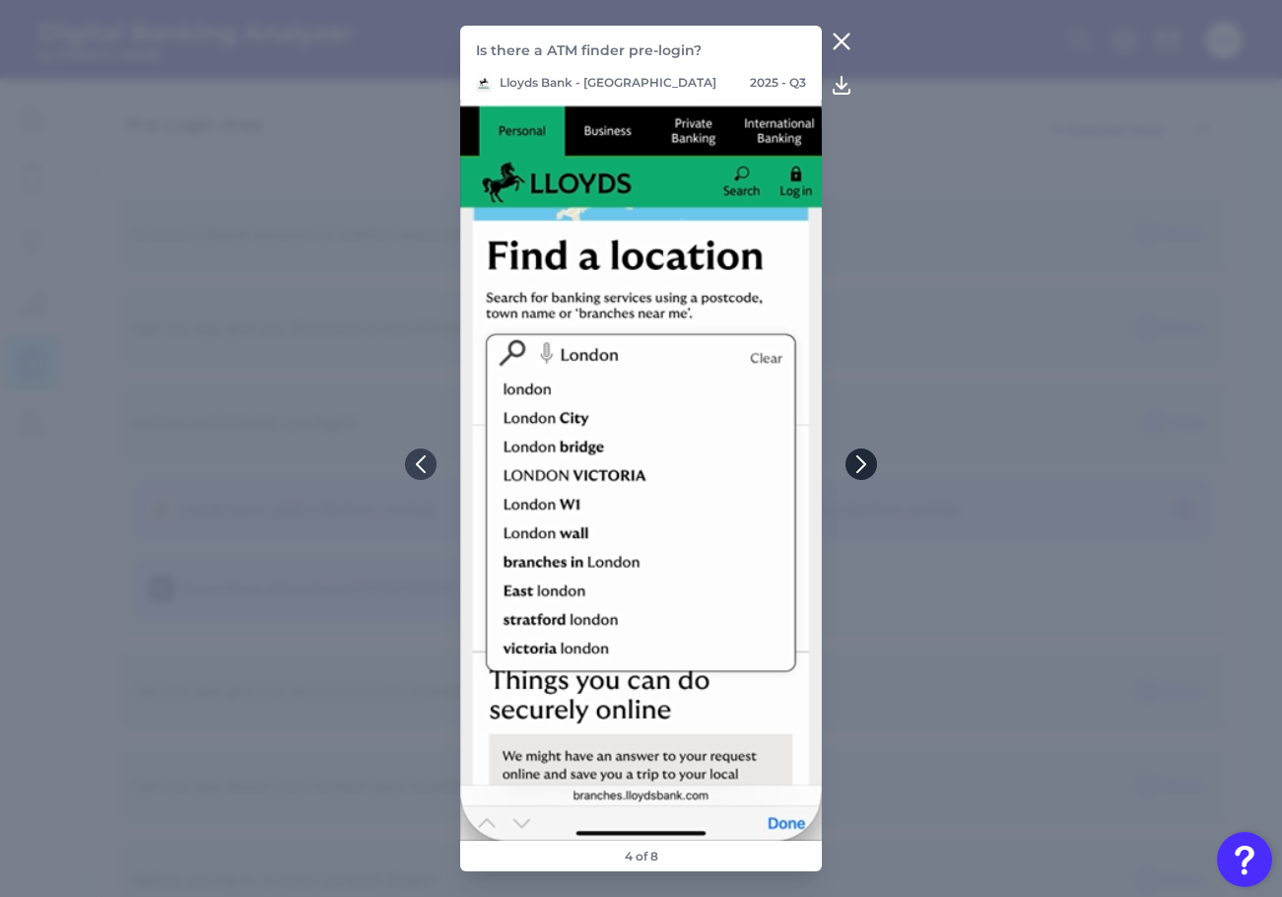
click at [867, 456] on icon at bounding box center [861, 464] width 18 height 18
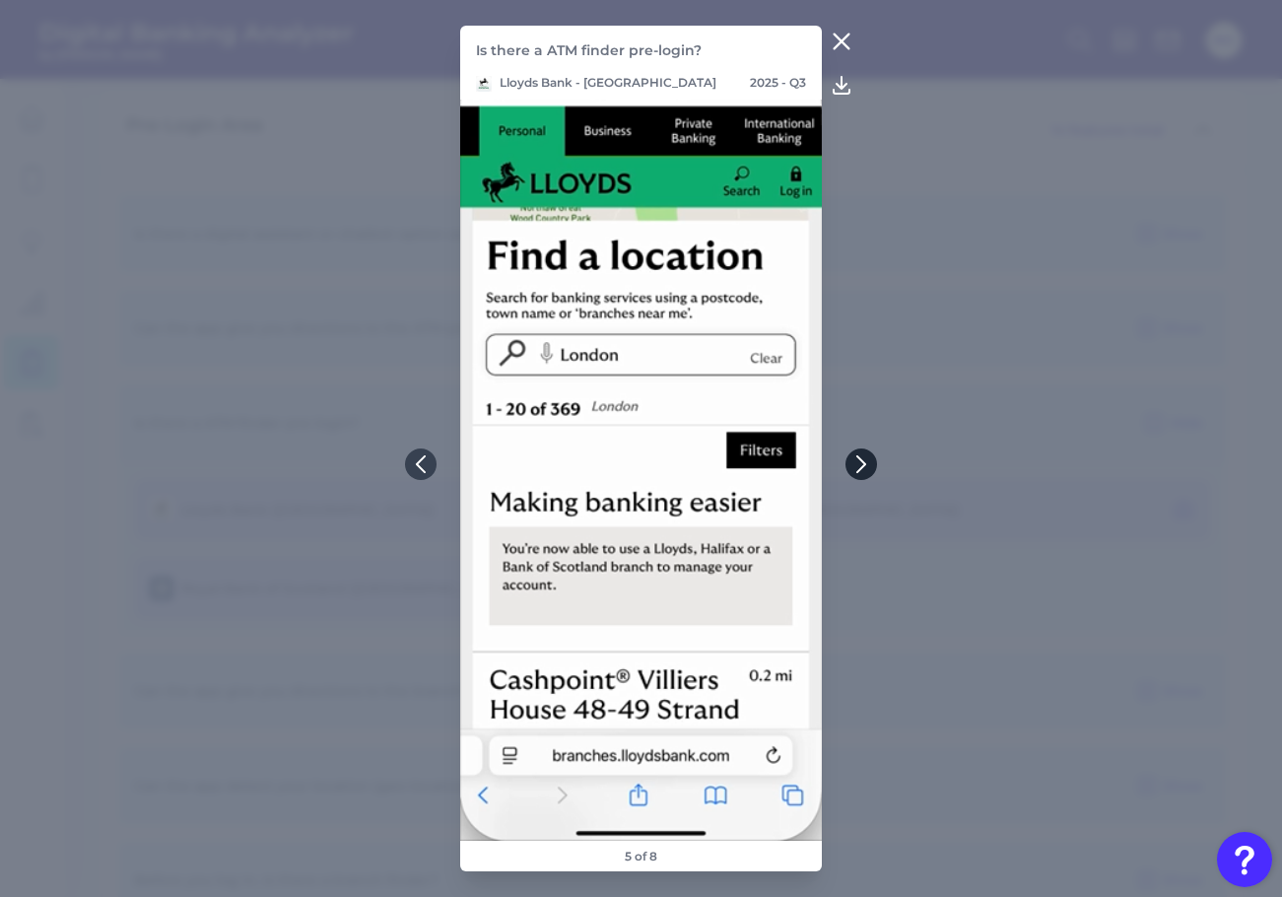
click at [867, 456] on icon at bounding box center [861, 464] width 18 height 18
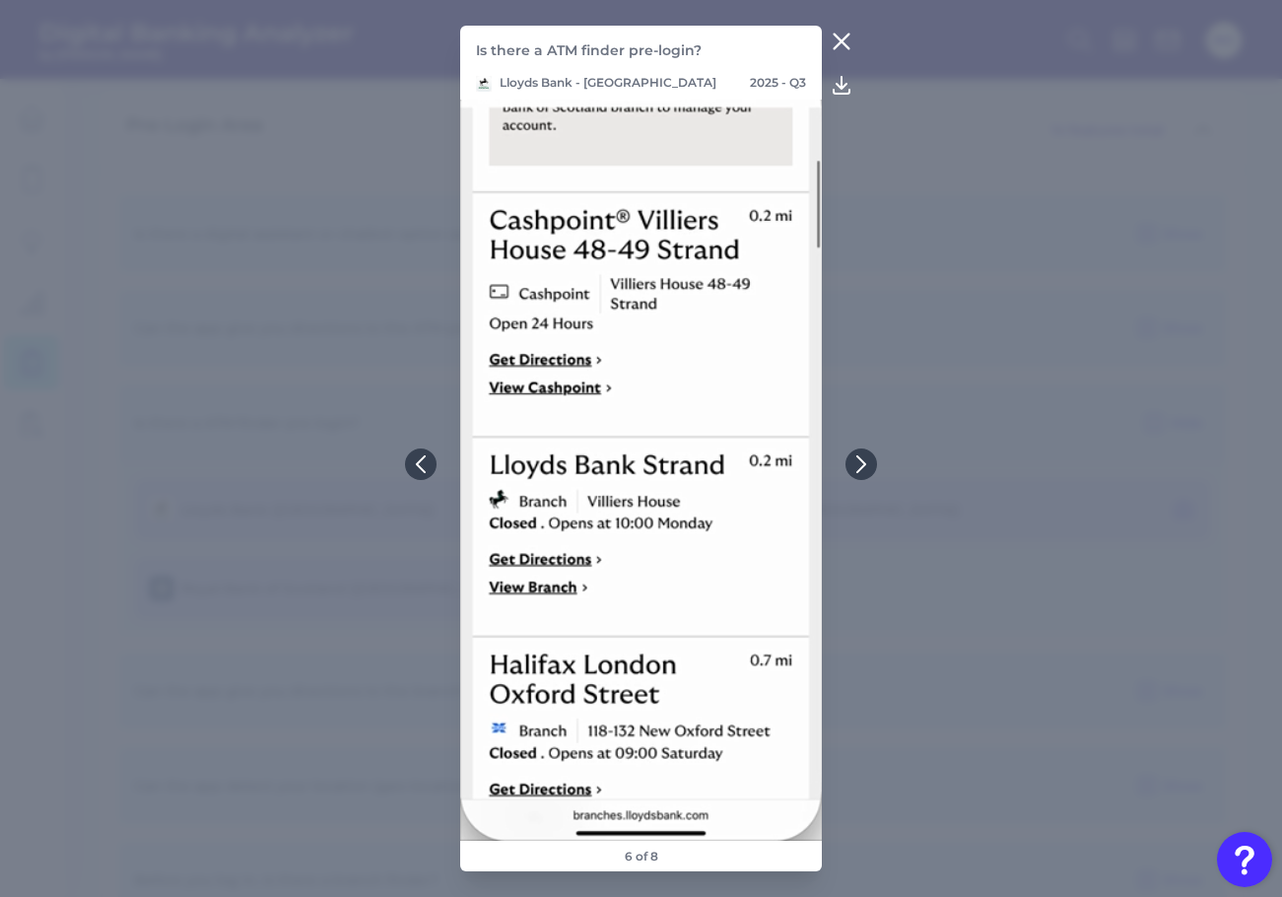
click at [838, 30] on button at bounding box center [841, 42] width 39 height 32
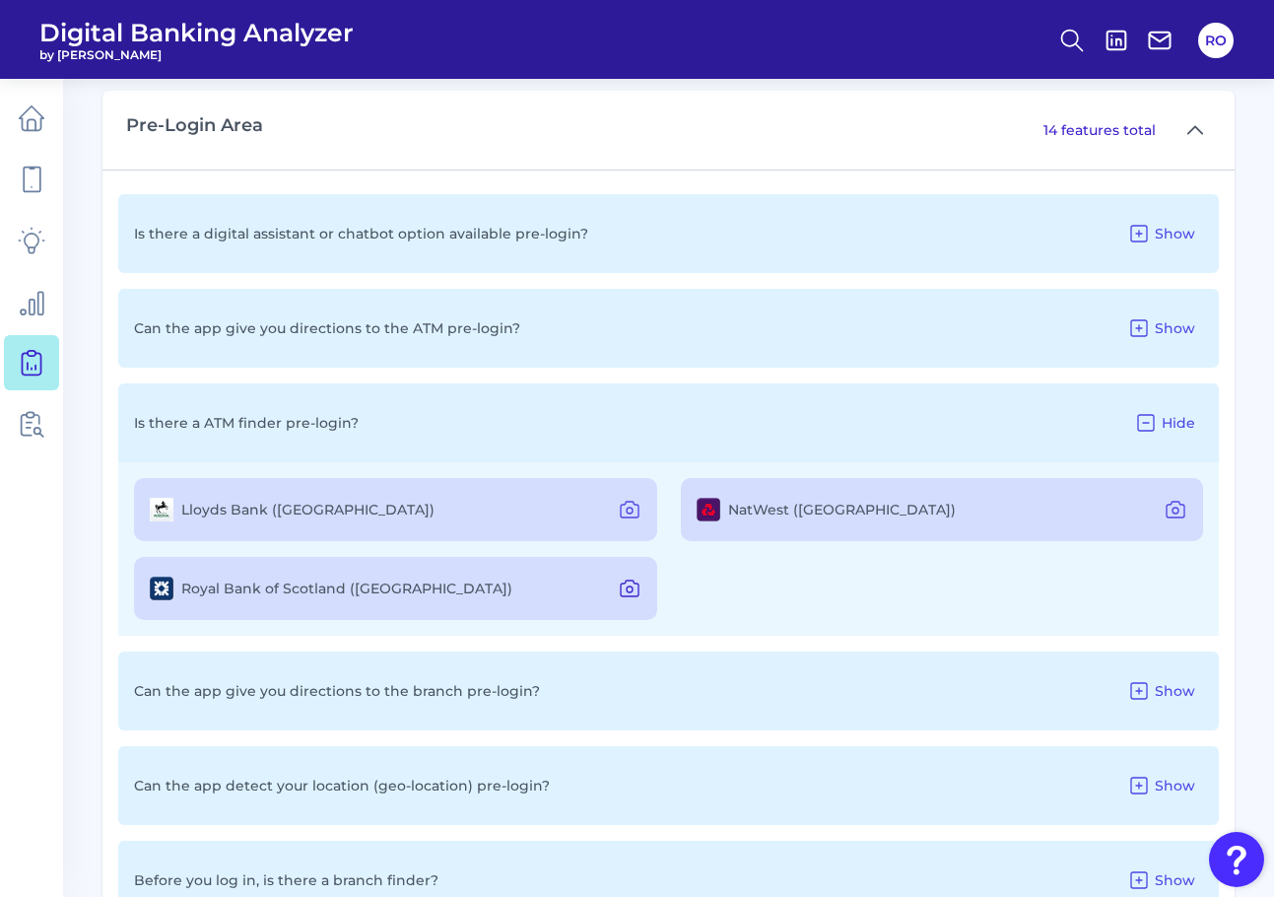
click at [635, 587] on icon at bounding box center [630, 588] width 24 height 24
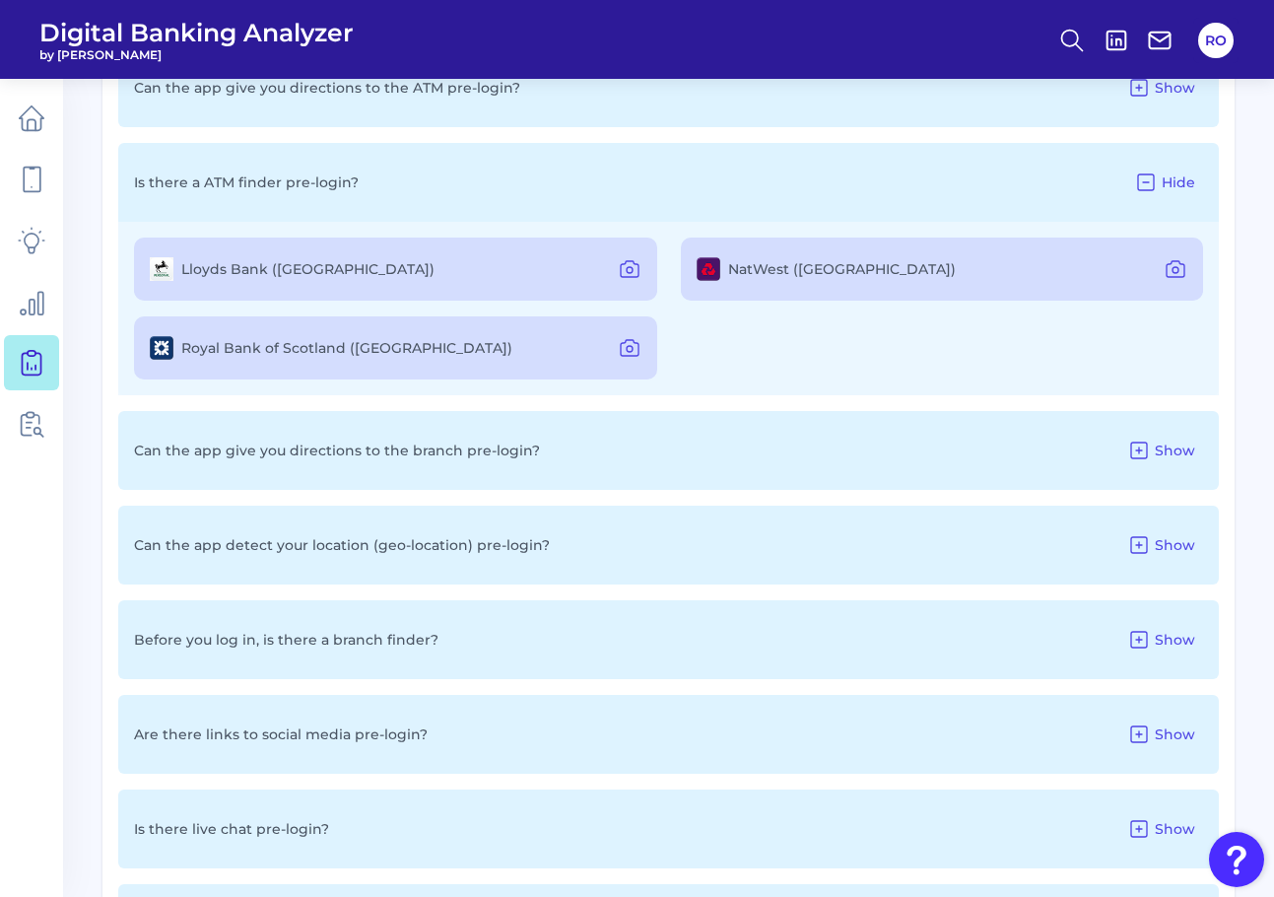
scroll to position [1462, 0]
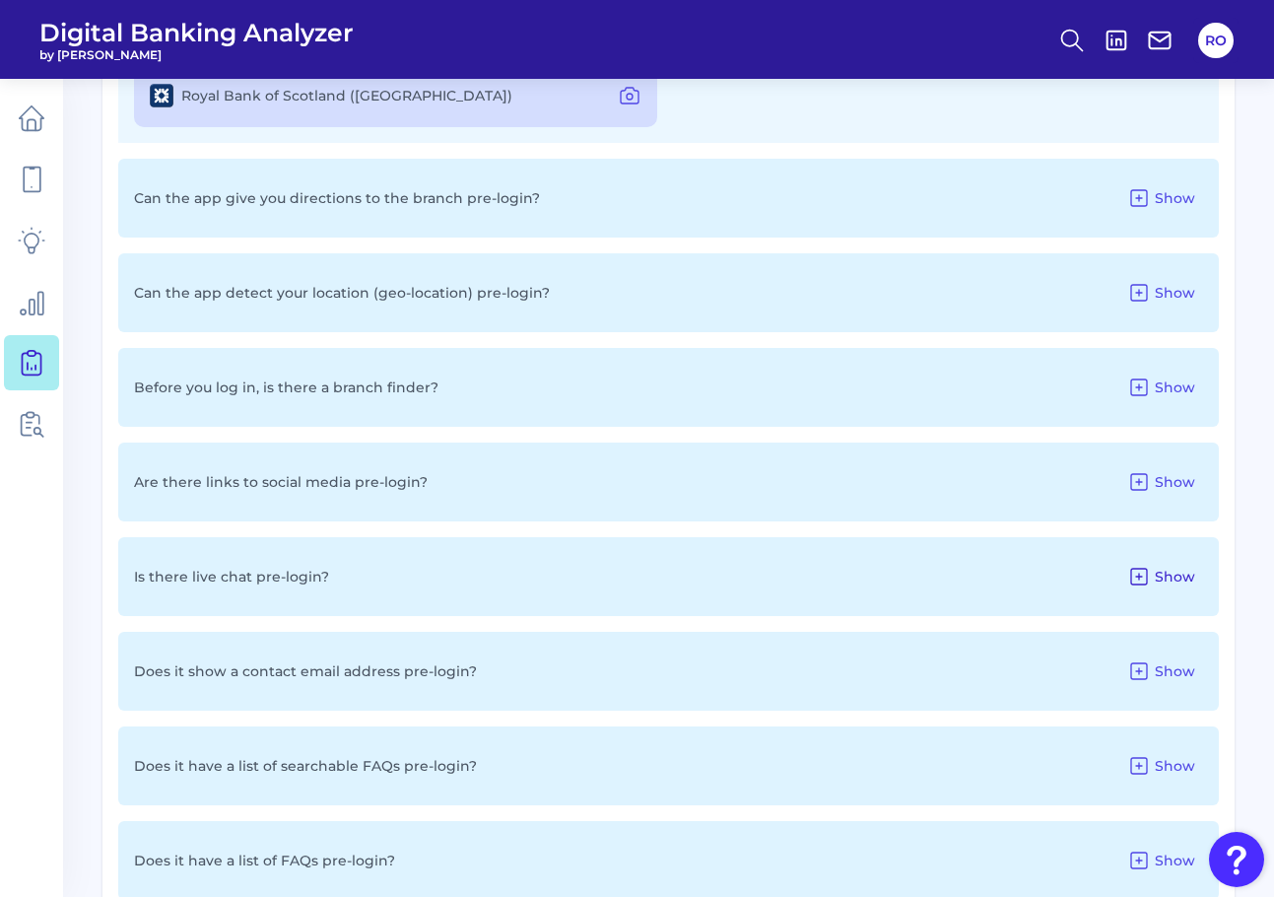
click at [1147, 579] on icon at bounding box center [1139, 577] width 24 height 24
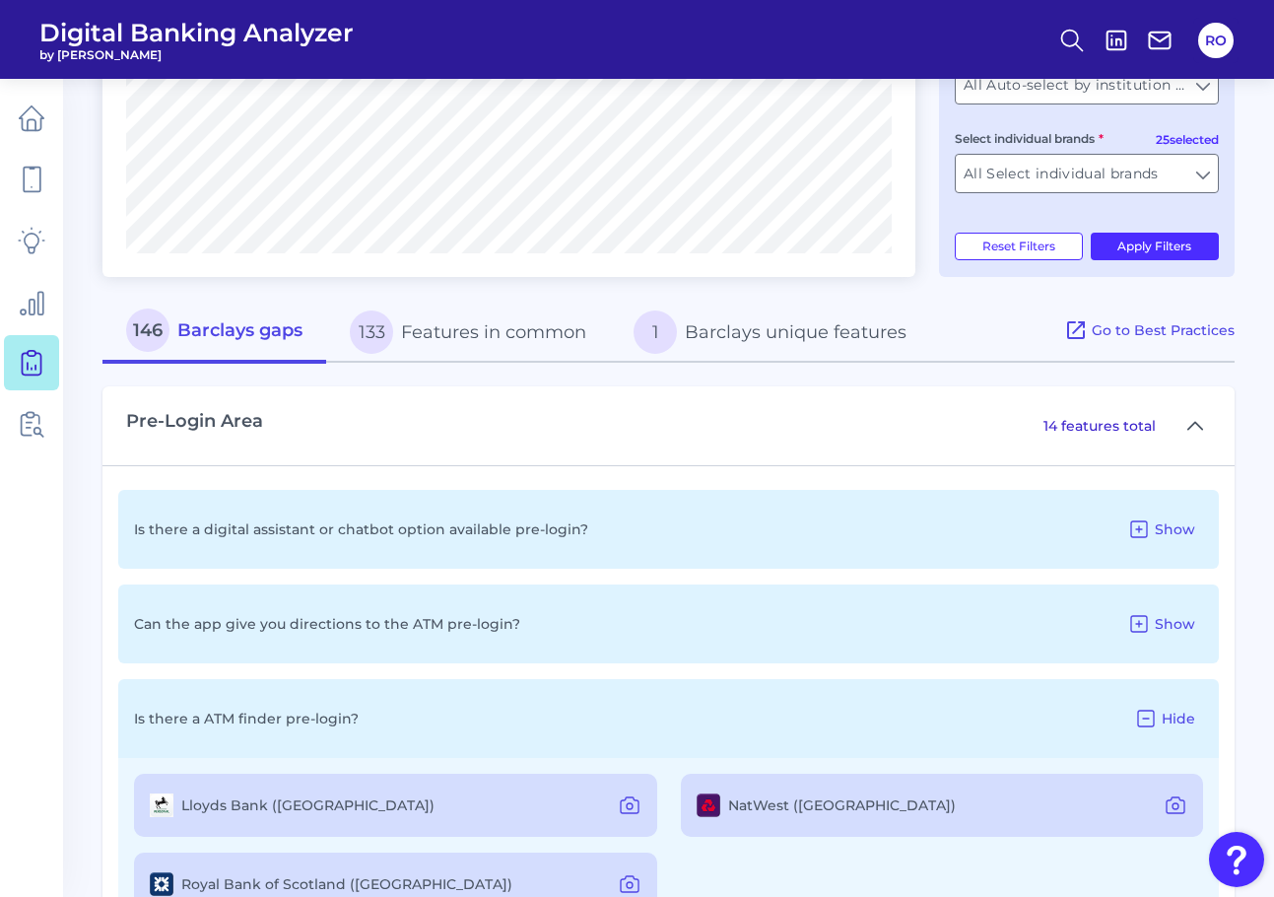
scroll to position [575, 0]
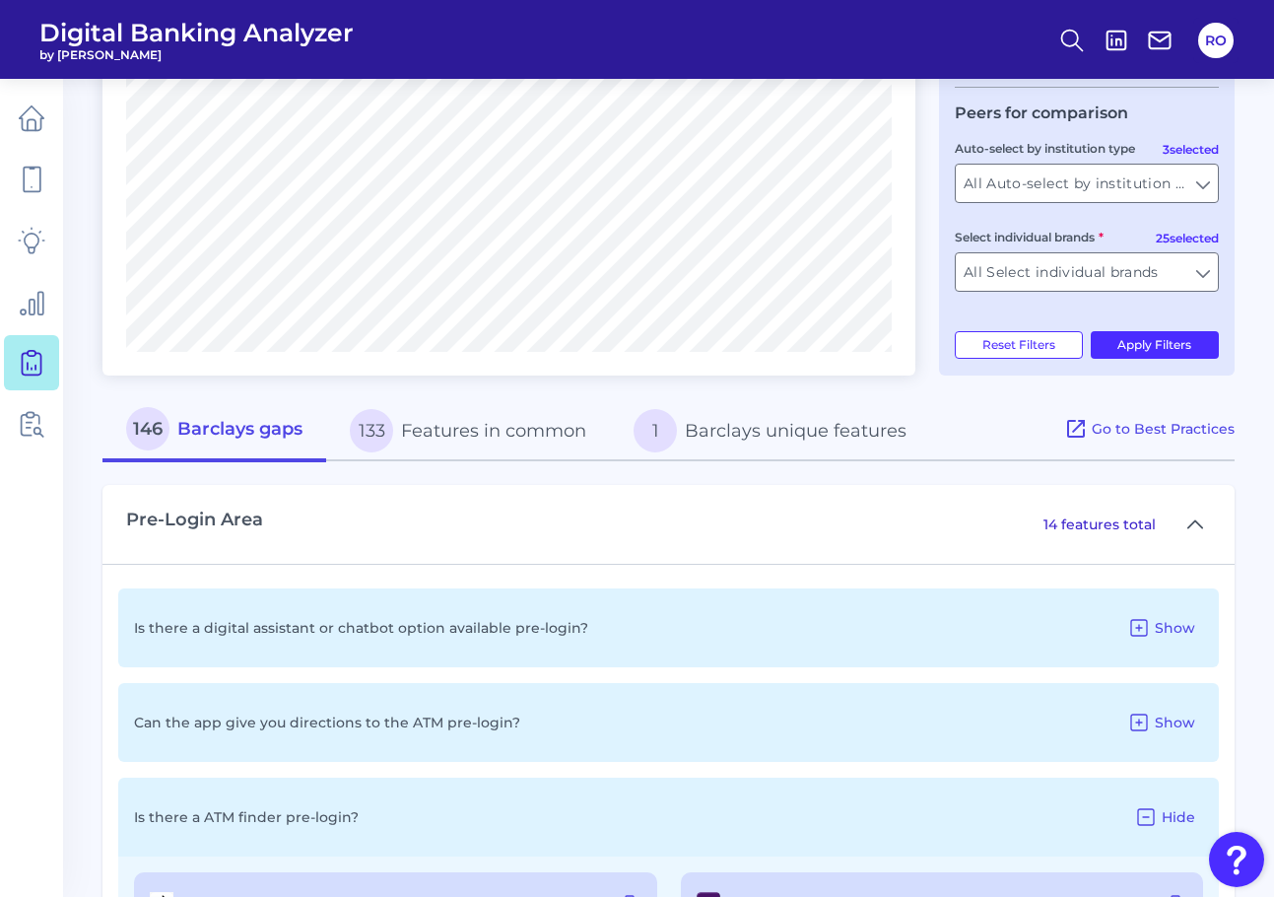
click at [472, 427] on button "133 Features in common" at bounding box center [468, 430] width 284 height 63
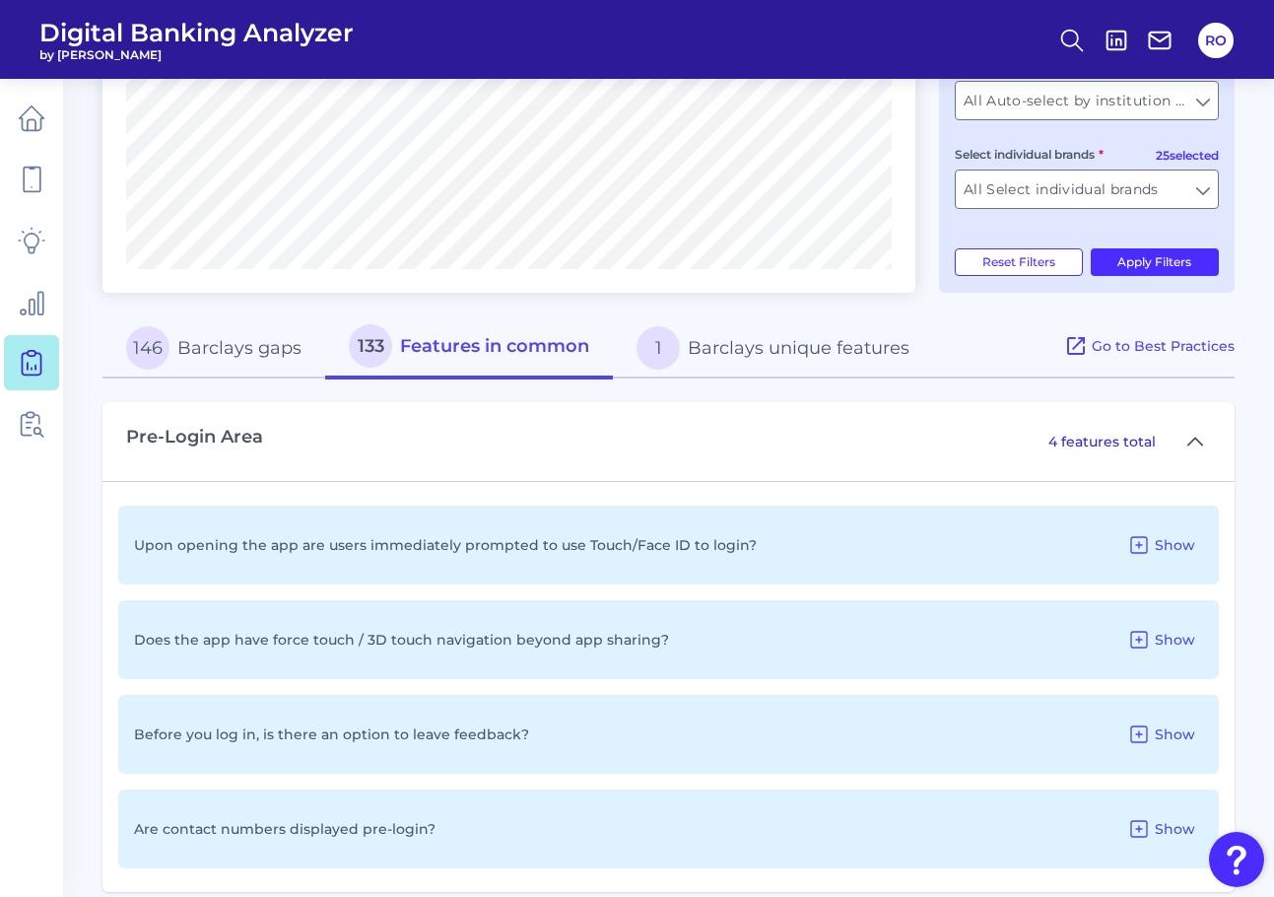
scroll to position [772, 0]
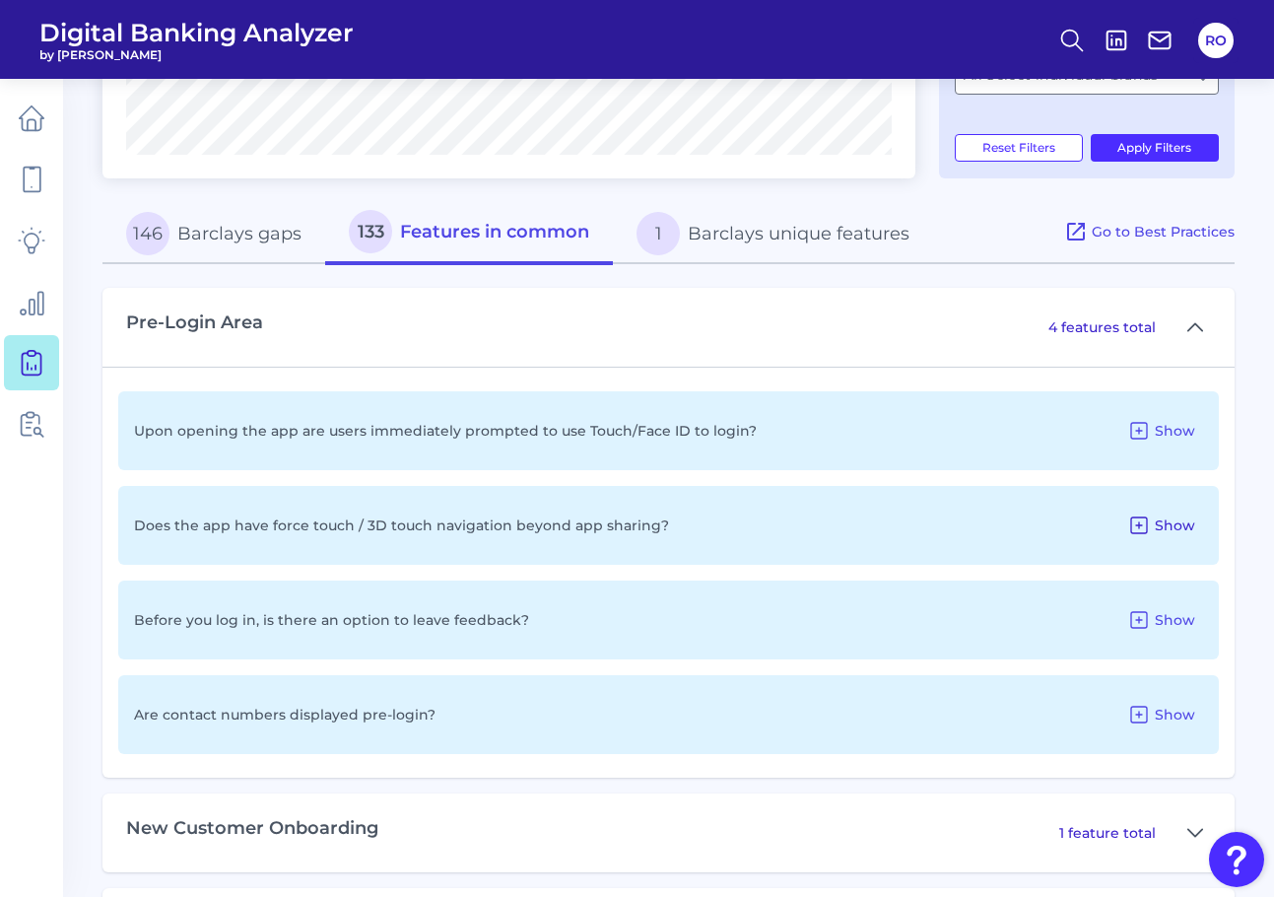
click at [1169, 522] on span "Show" at bounding box center [1175, 525] width 40 height 18
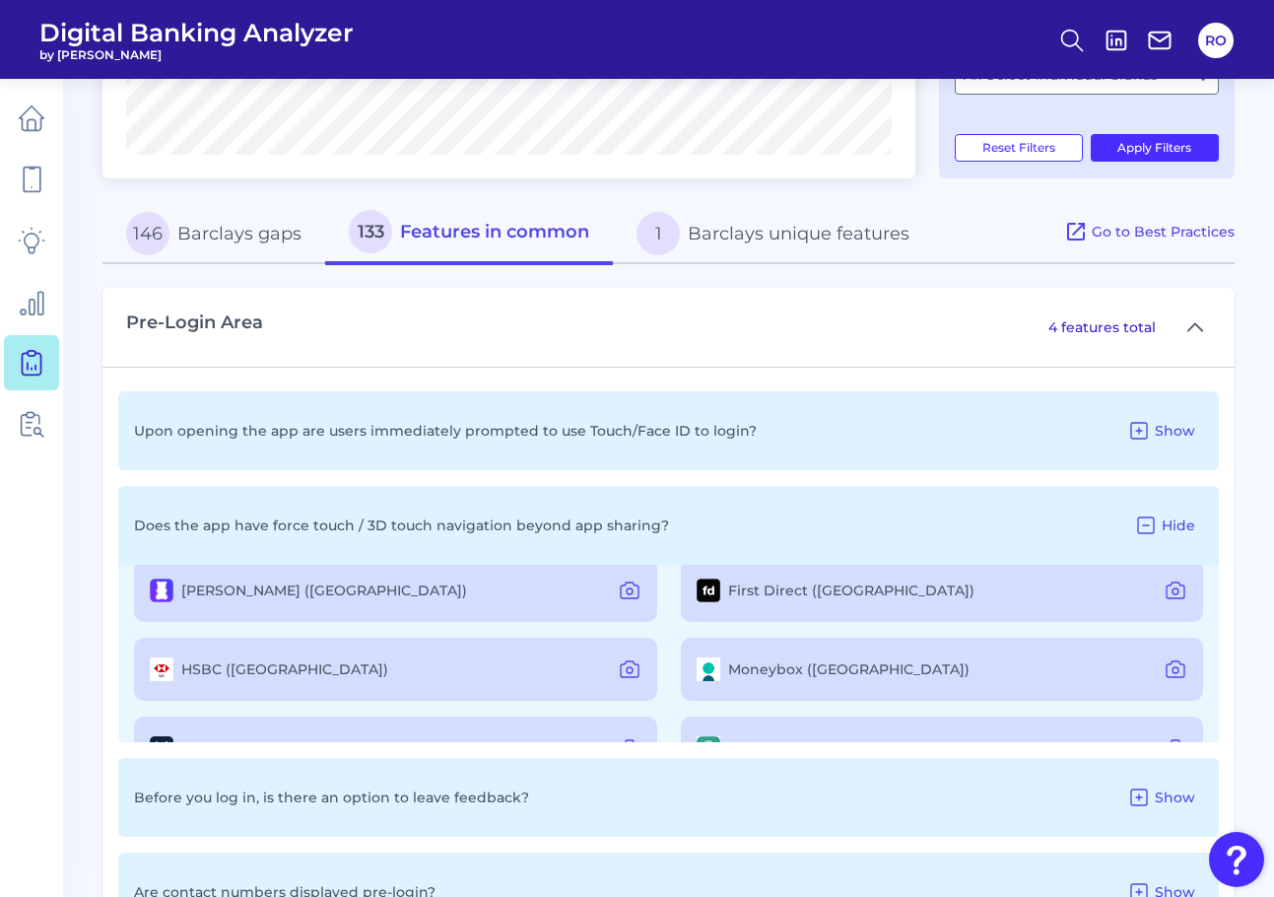
scroll to position [99, 0]
click at [751, 237] on button "1 Barclays unique features" at bounding box center [773, 233] width 320 height 63
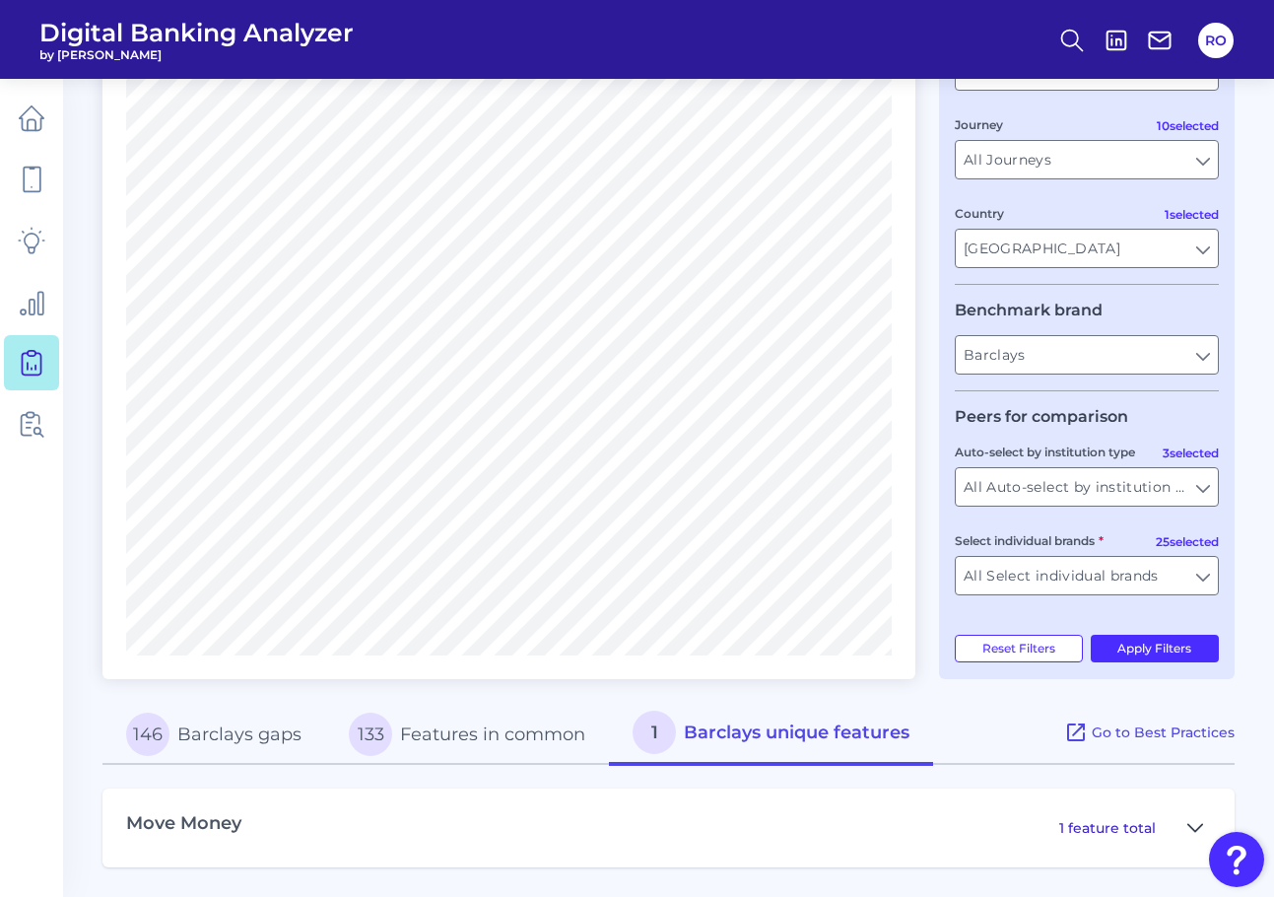
click at [1192, 824] on icon at bounding box center [1195, 828] width 16 height 24
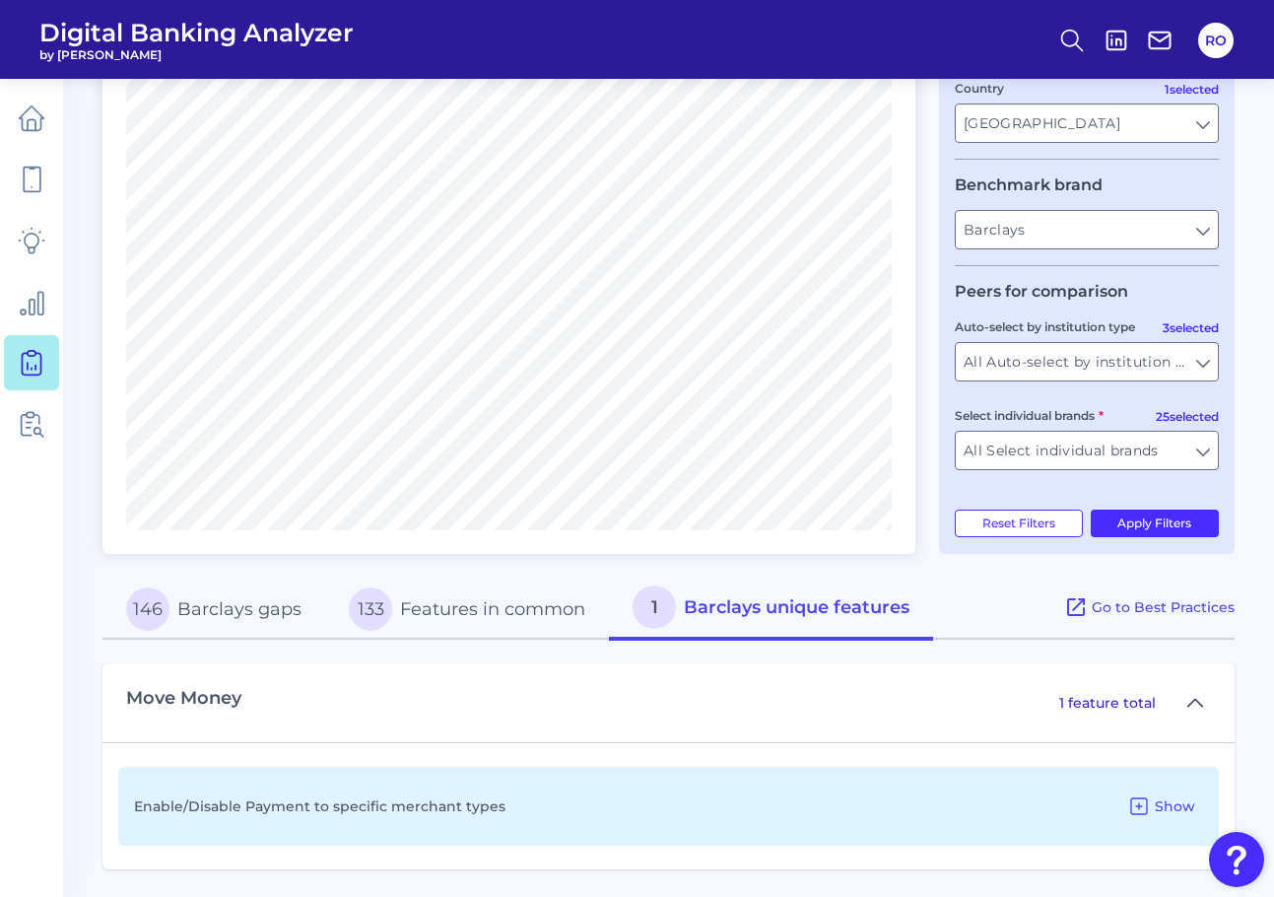
scroll to position [399, 0]
click at [1156, 805] on span "Show" at bounding box center [1175, 804] width 40 height 18
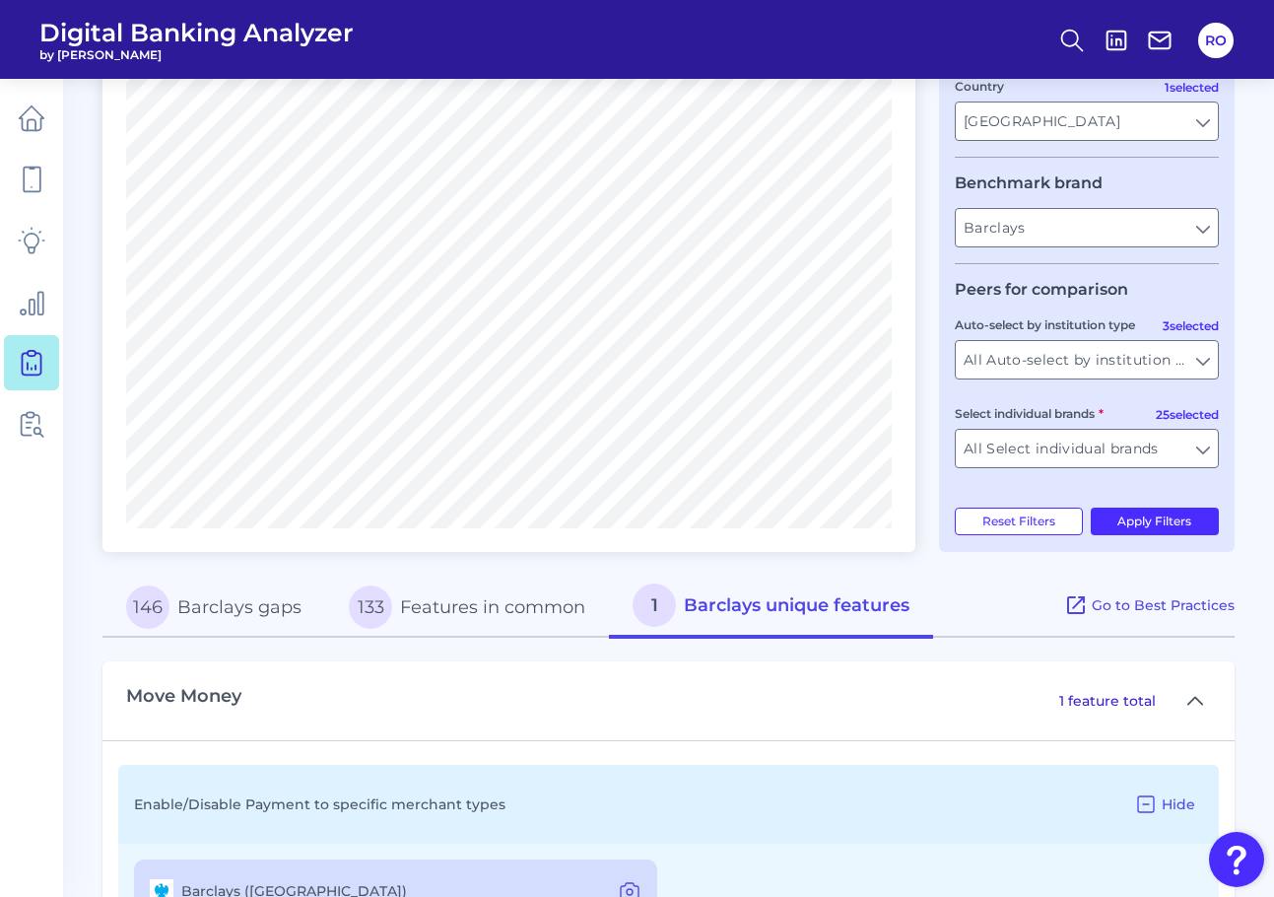
scroll to position [494, 0]
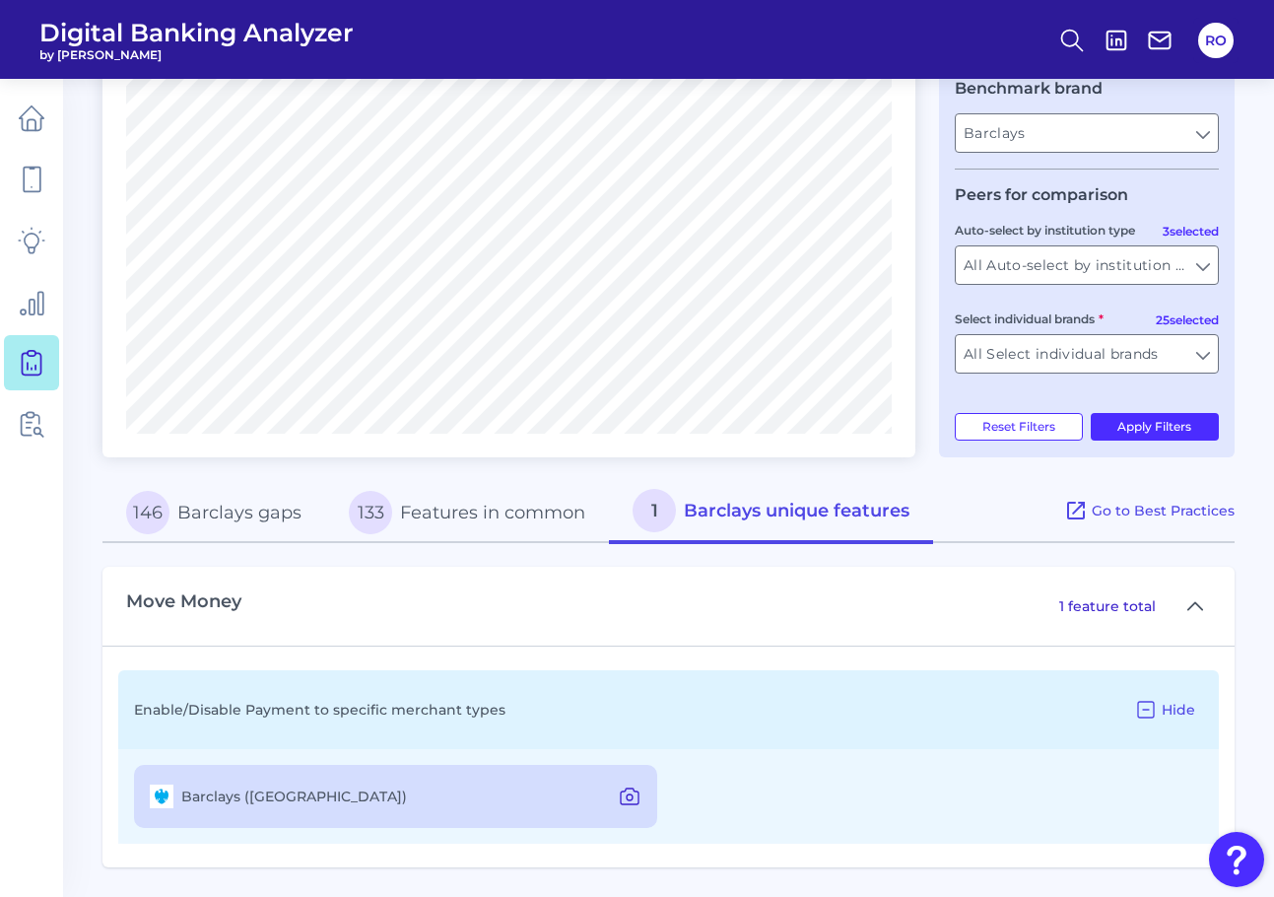
click at [634, 797] on icon at bounding box center [630, 796] width 24 height 24
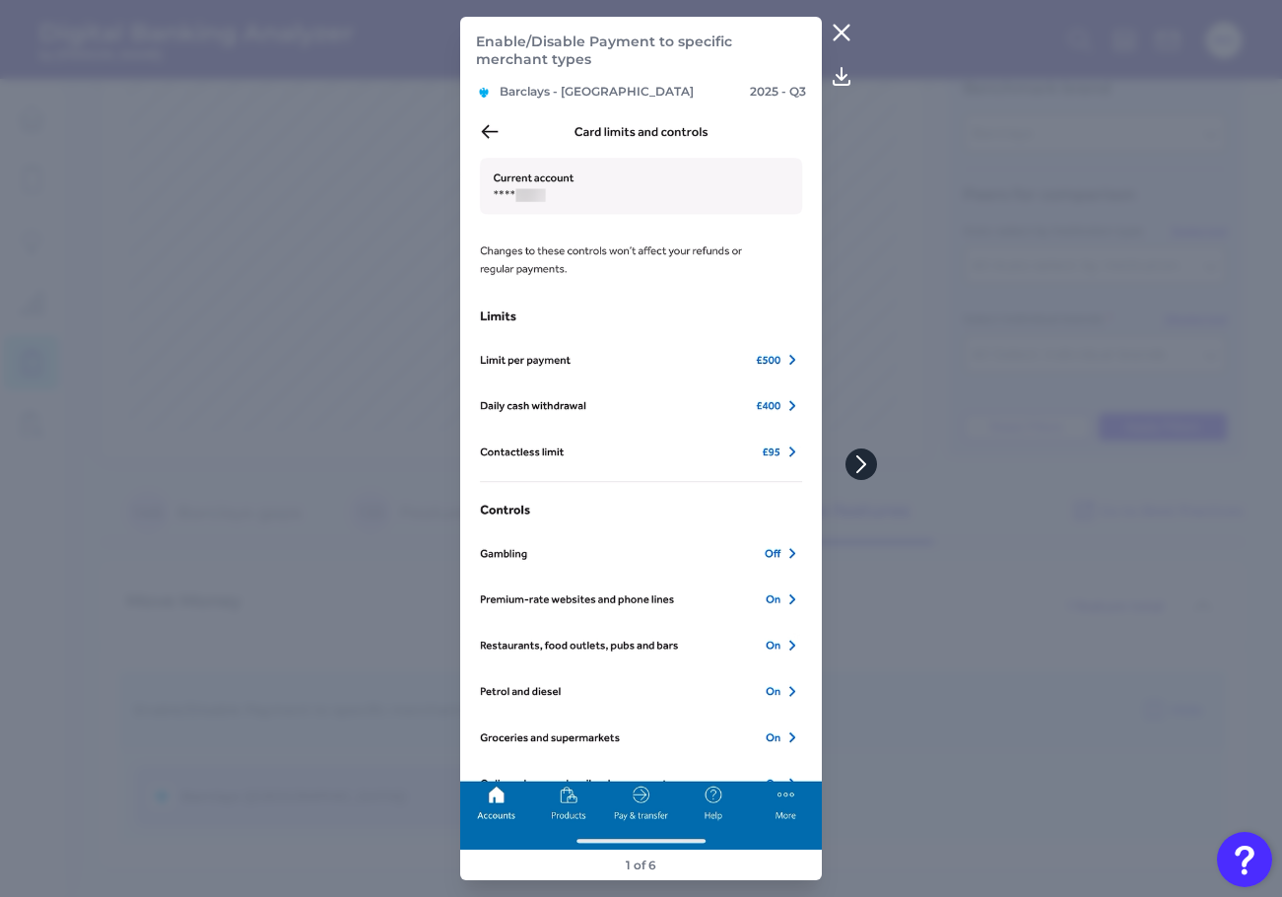
click at [867, 467] on icon at bounding box center [861, 464] width 18 height 18
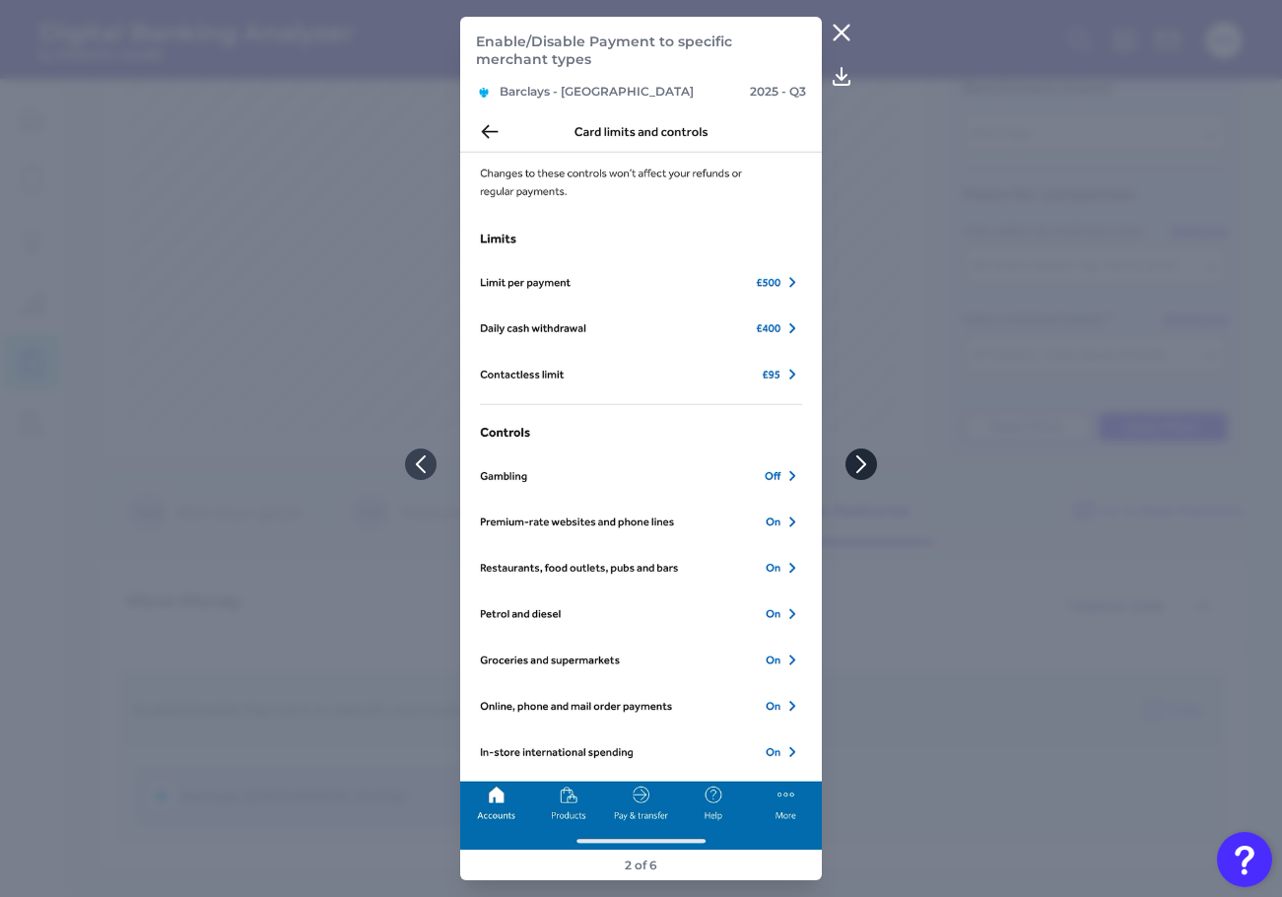
click at [867, 467] on icon at bounding box center [861, 464] width 18 height 18
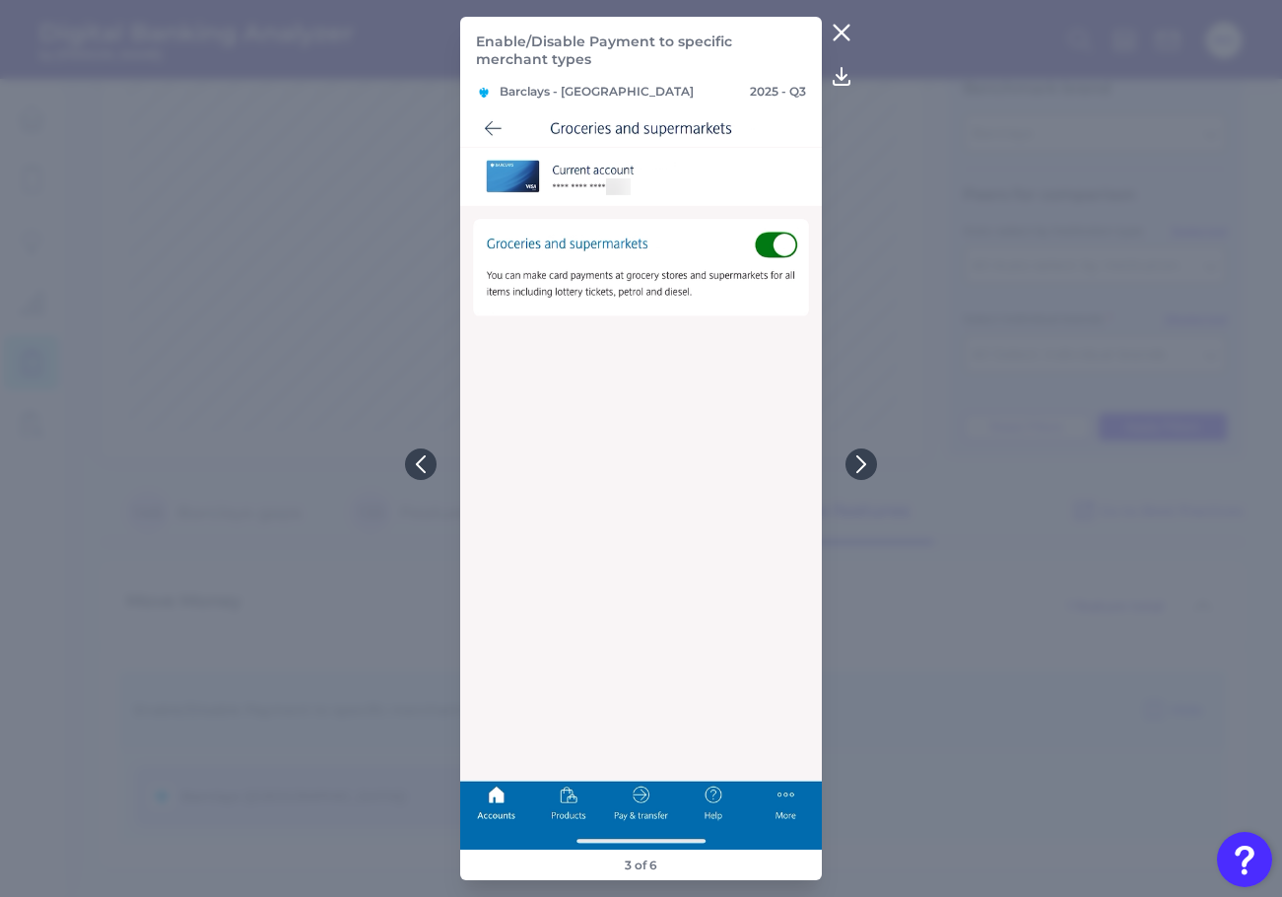
click at [846, 31] on icon at bounding box center [842, 33] width 24 height 24
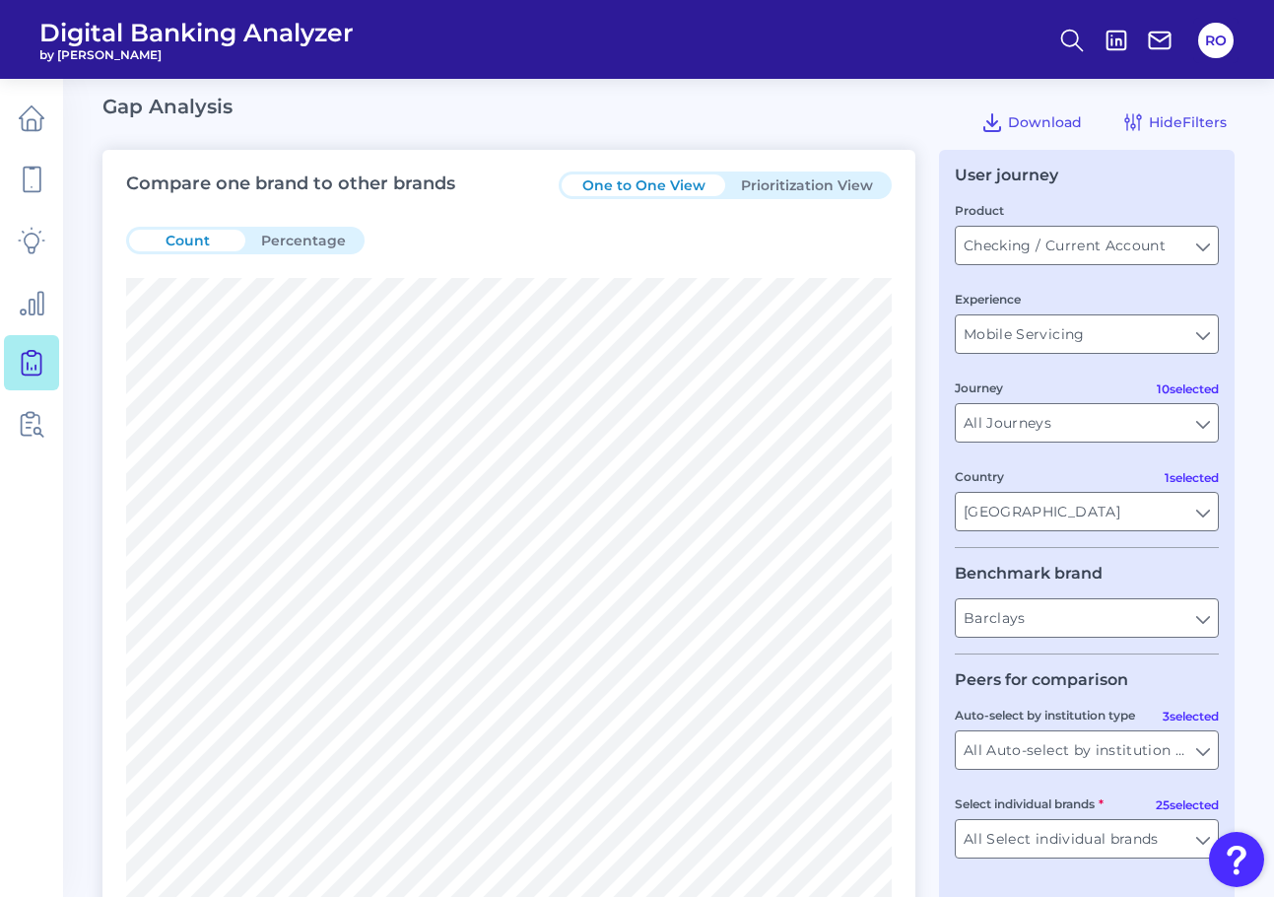
scroll to position [1, 0]
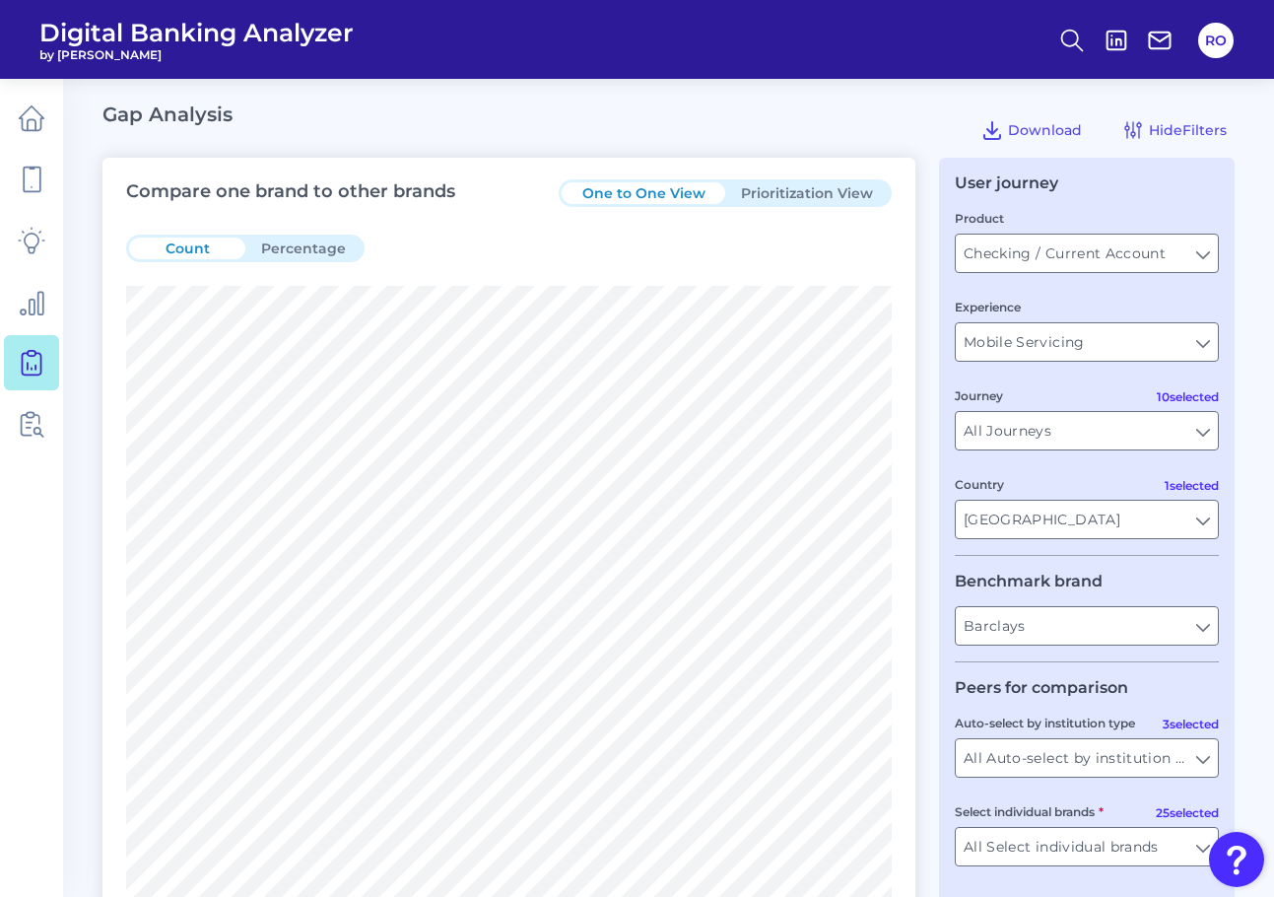
click at [834, 192] on button "Prioritization View" at bounding box center [807, 193] width 164 height 22
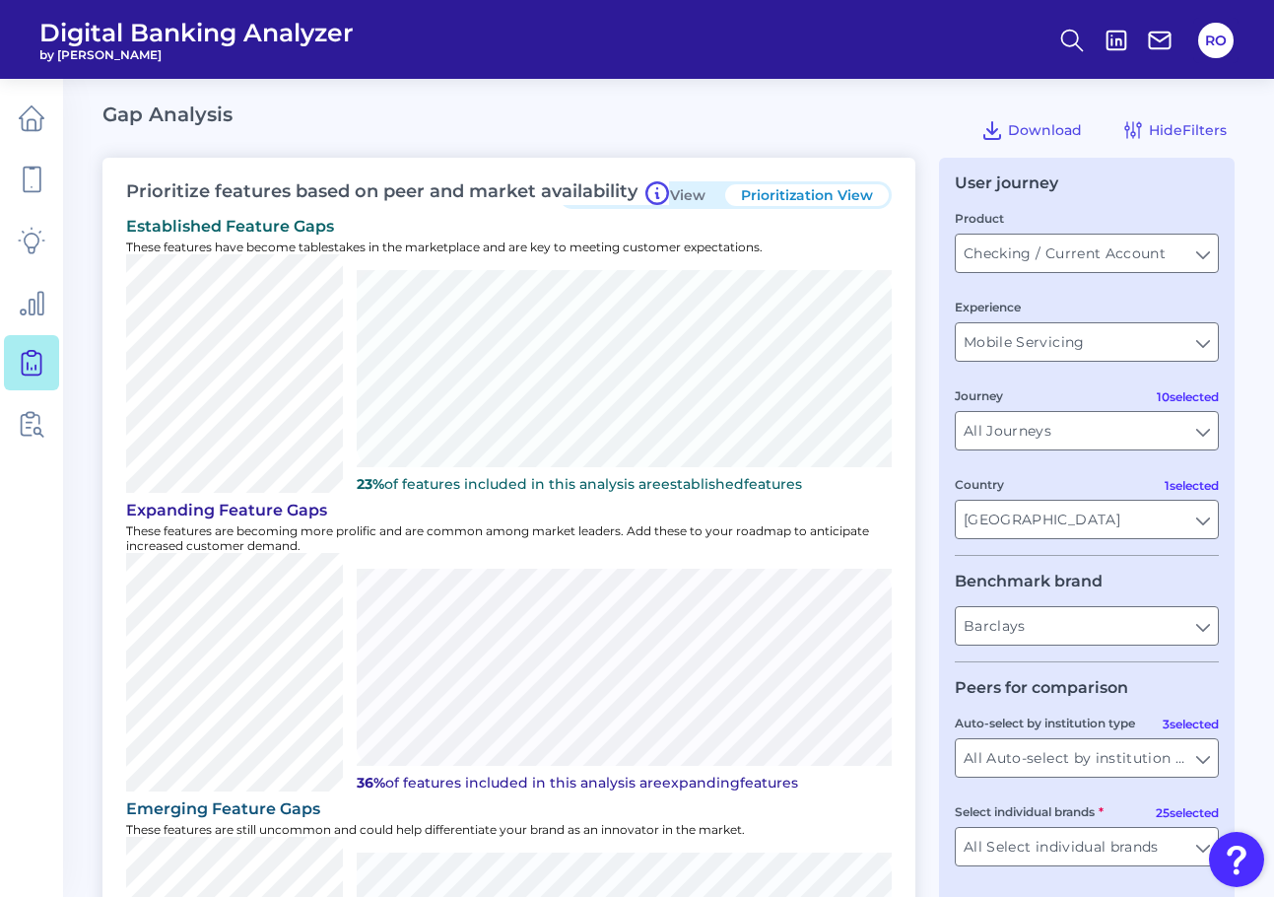
scroll to position [100, 0]
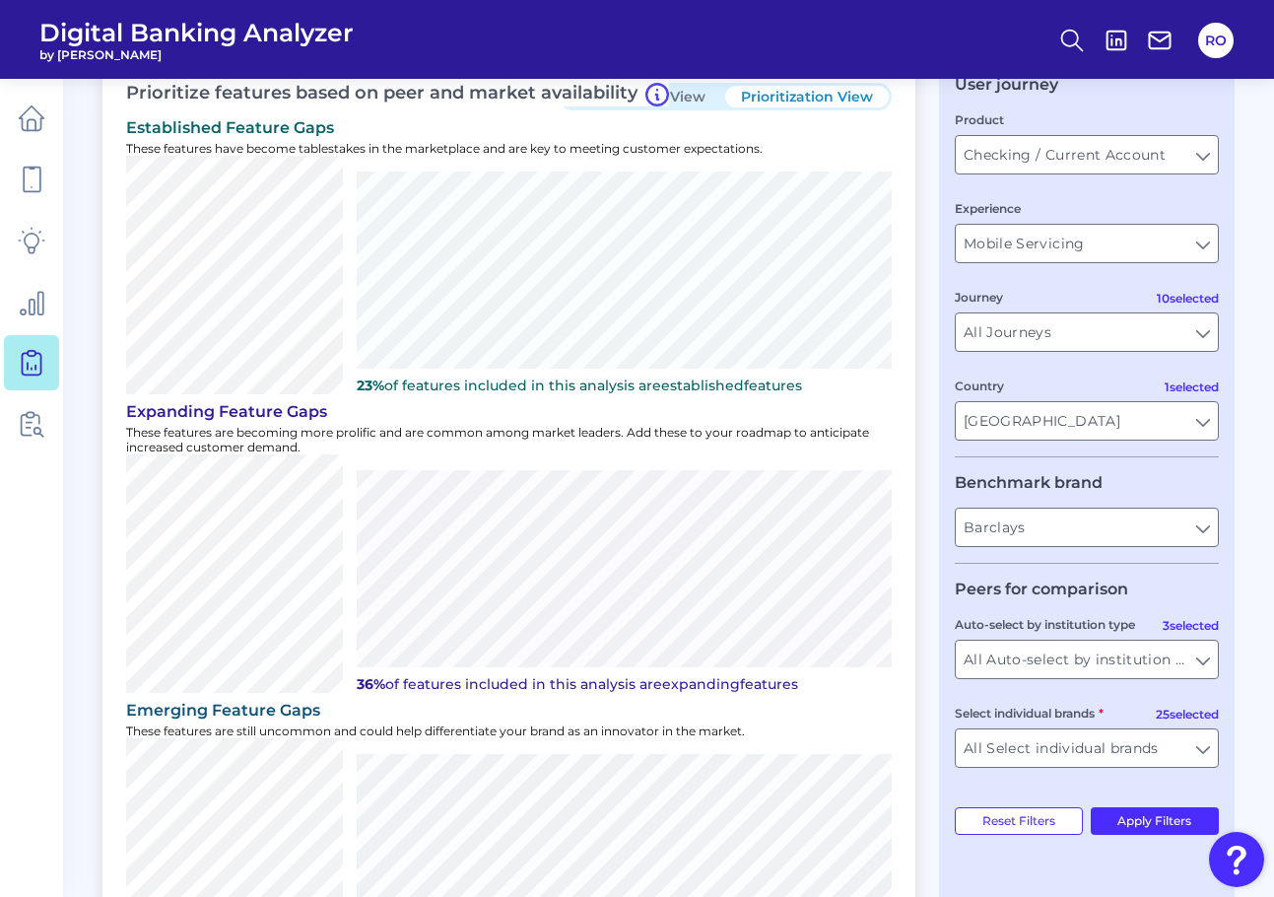
click at [436, 436] on p "These features are becoming more prolific and are common among market leaders. …" at bounding box center [509, 440] width 766 height 30
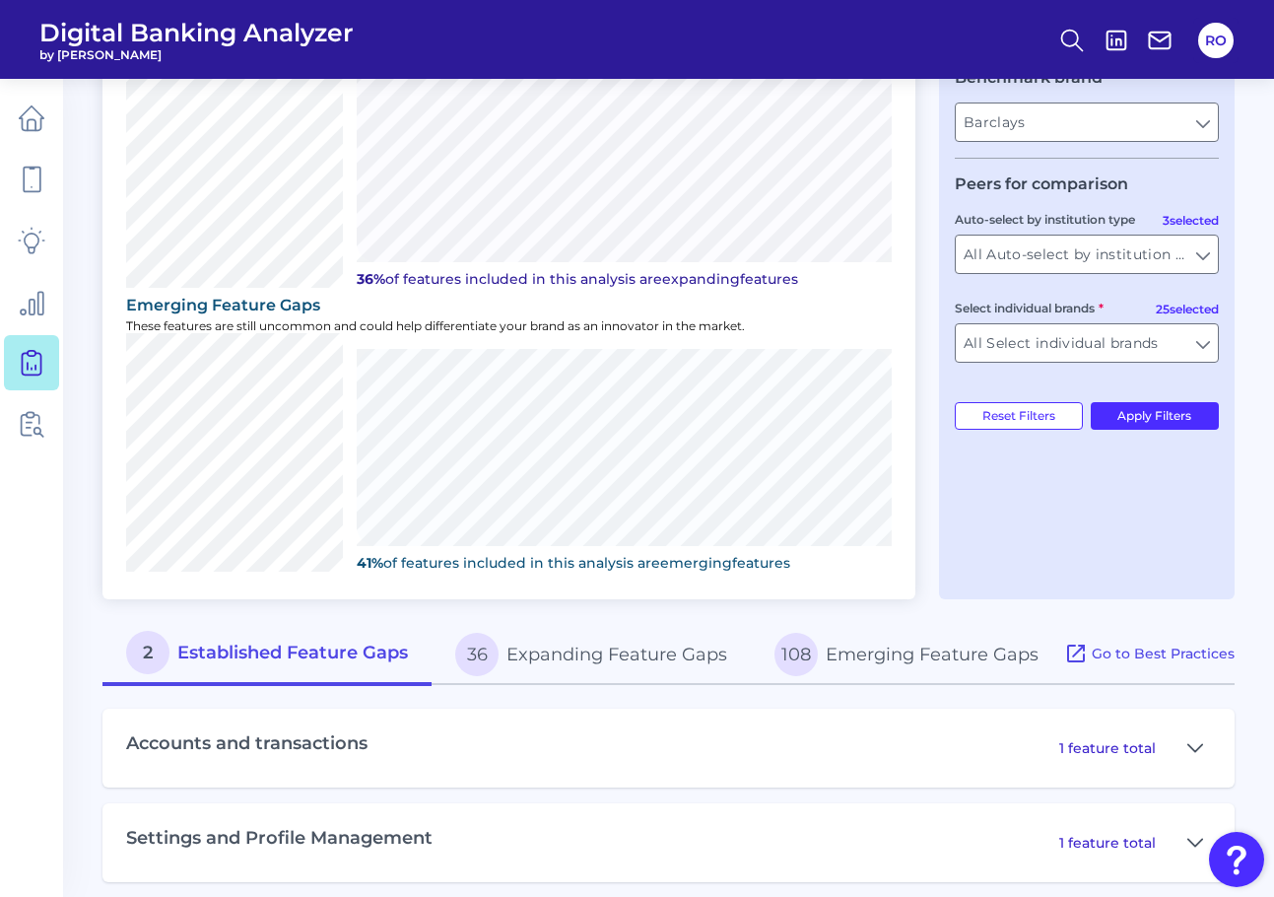
scroll to position [519, 0]
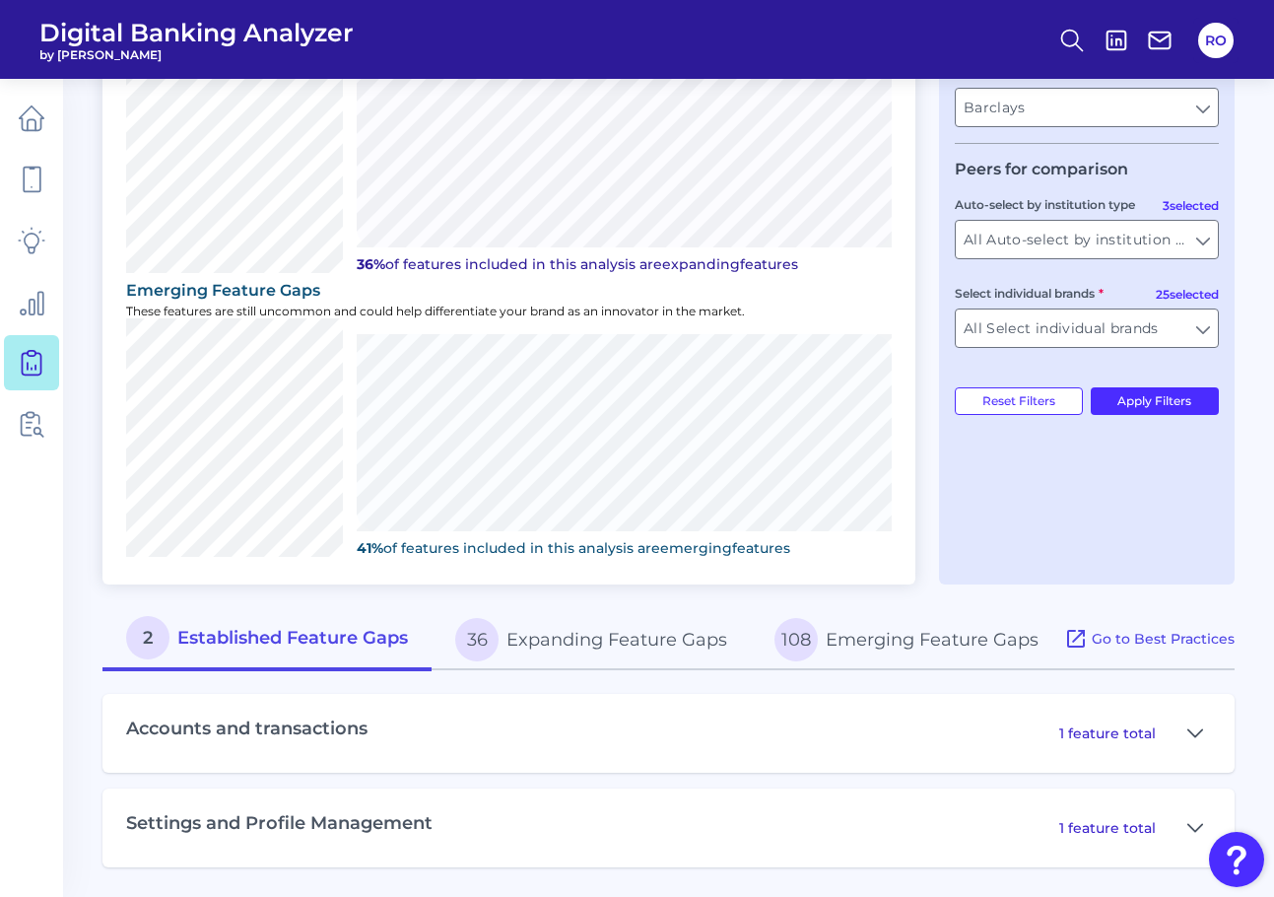
click at [893, 643] on button "108 Emerging Feature Gaps" at bounding box center [906, 639] width 311 height 63
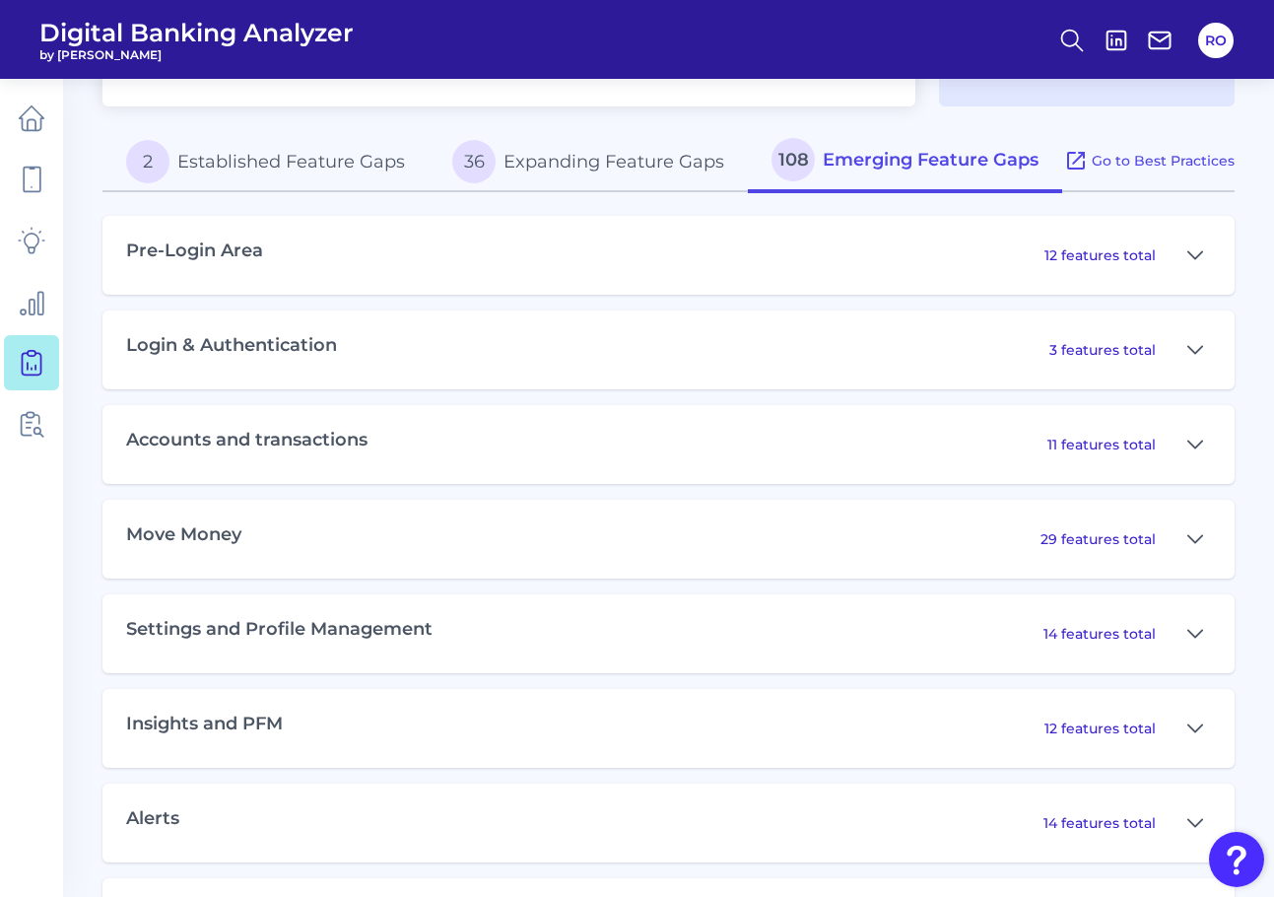
scroll to position [1110, 0]
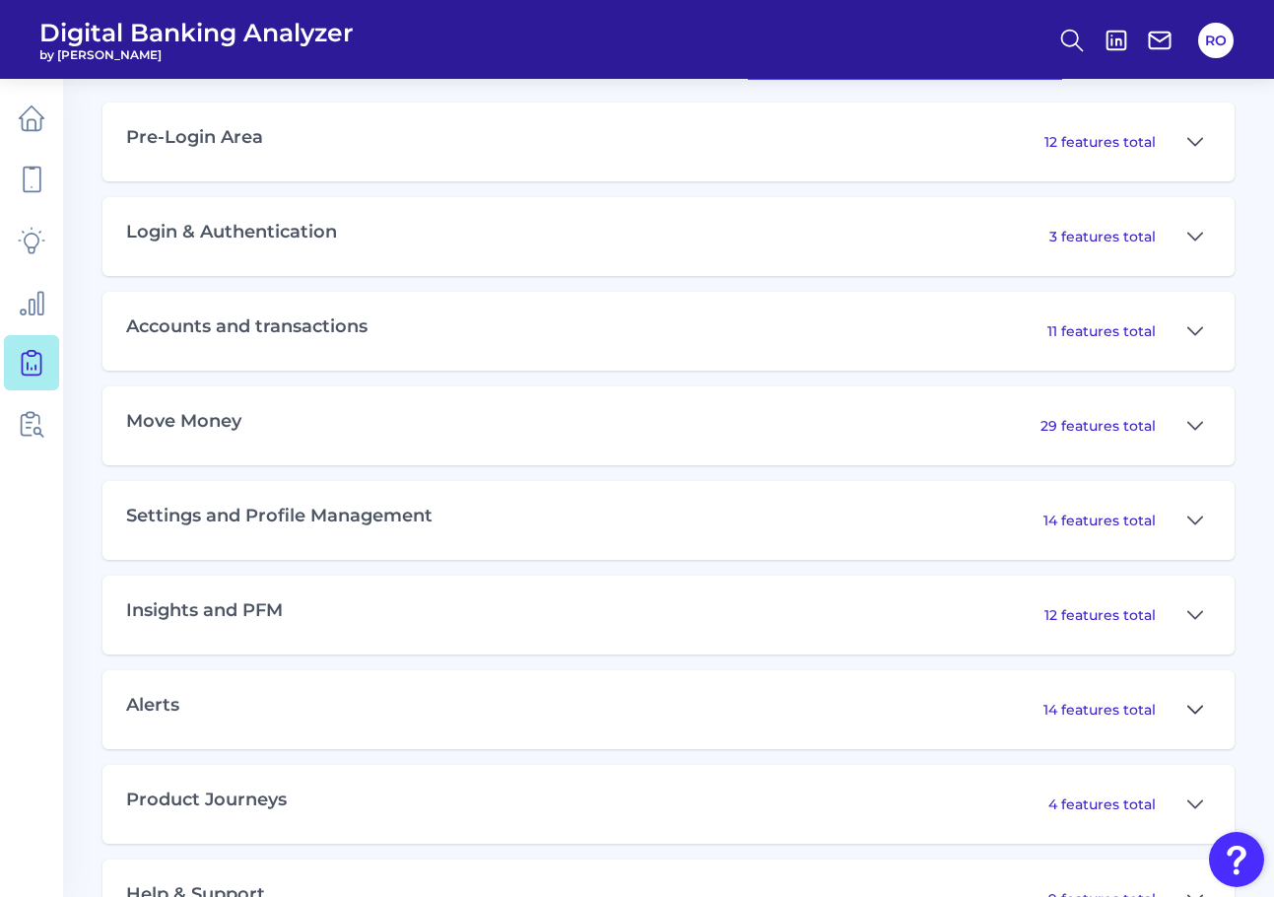
click at [1202, 713] on icon at bounding box center [1195, 710] width 16 height 24
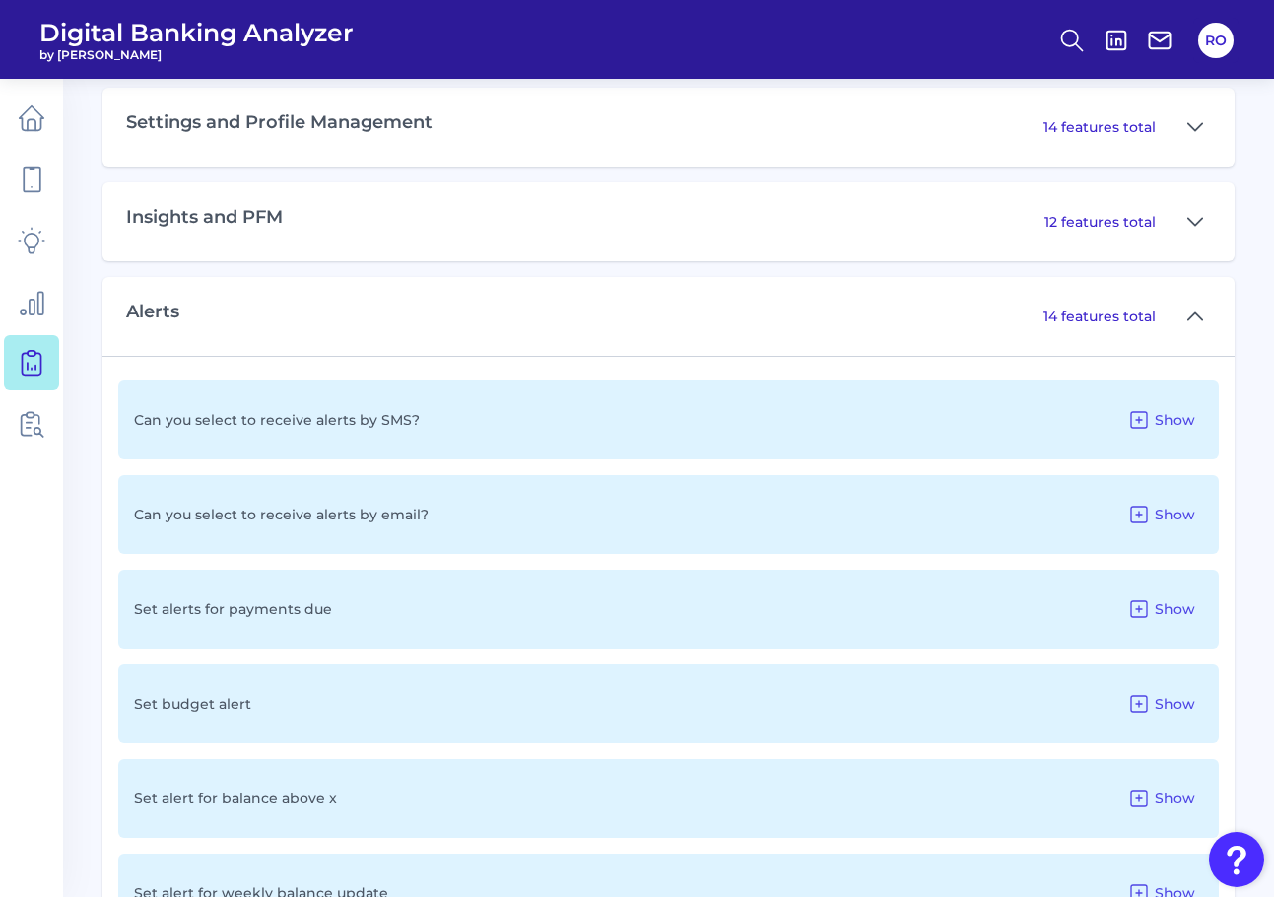
scroll to position [1505, 0]
click at [1158, 604] on span "Show" at bounding box center [1175, 608] width 40 height 18
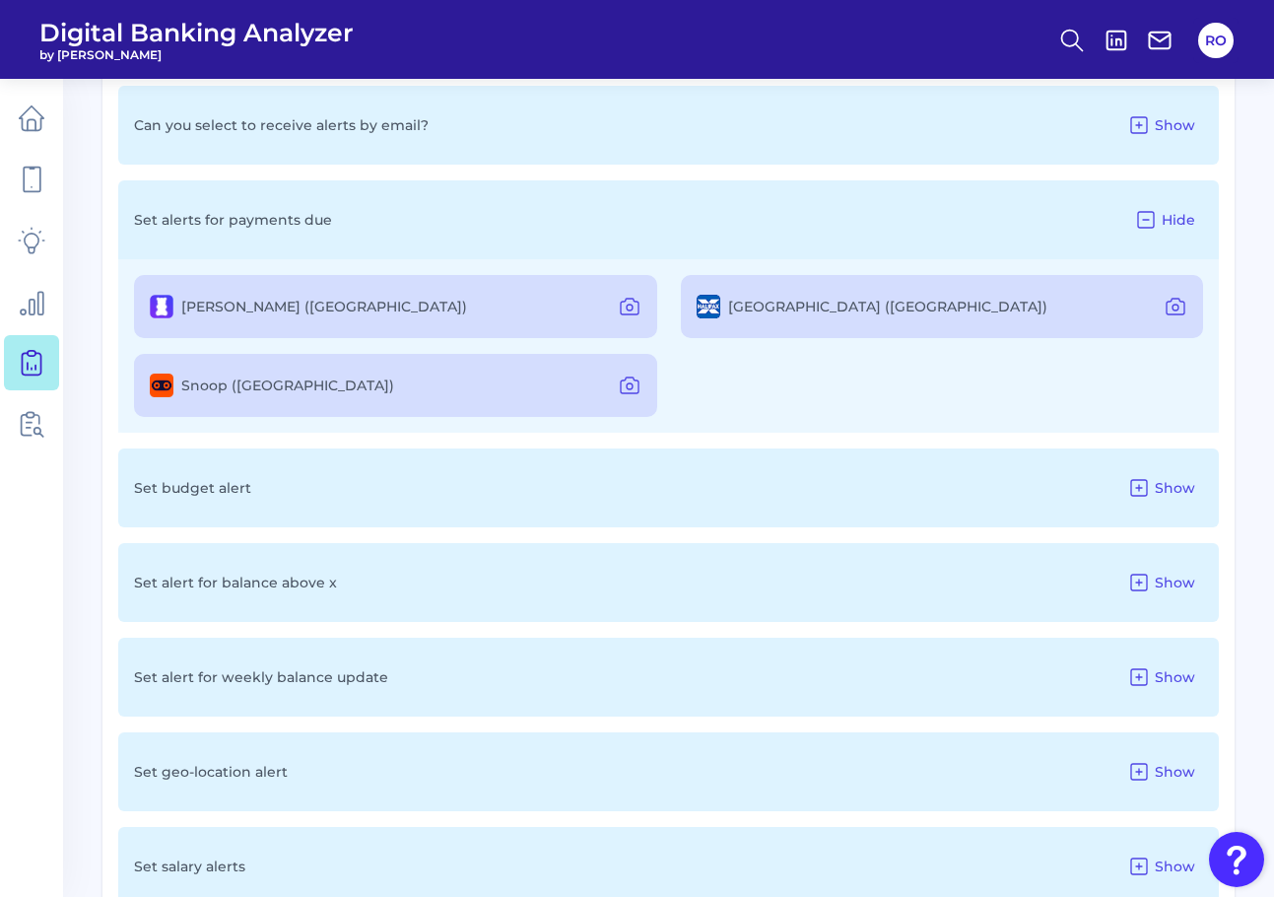
scroll to position [1997, 0]
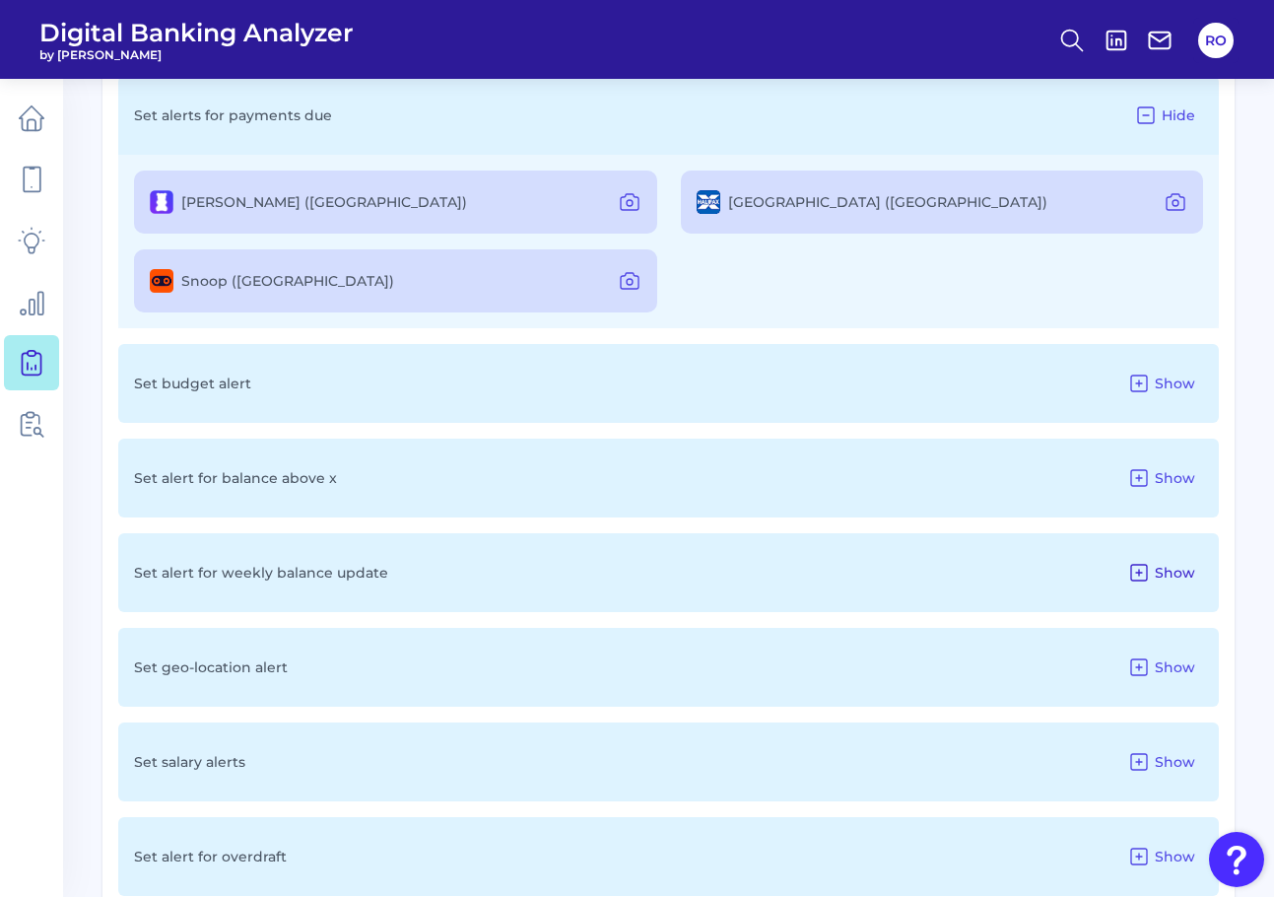
click at [1168, 570] on span "Show" at bounding box center [1175, 573] width 40 height 18
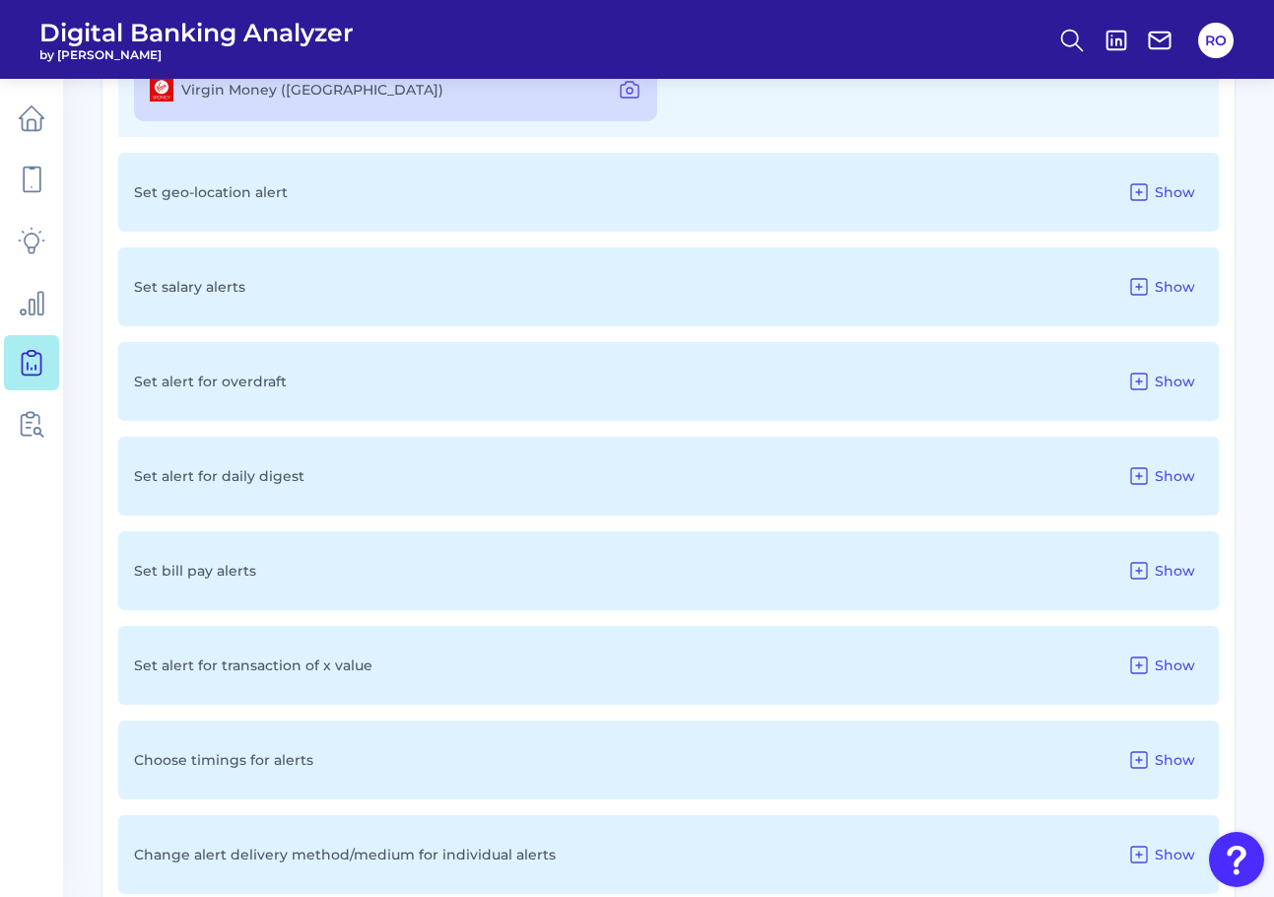
scroll to position [2687, 0]
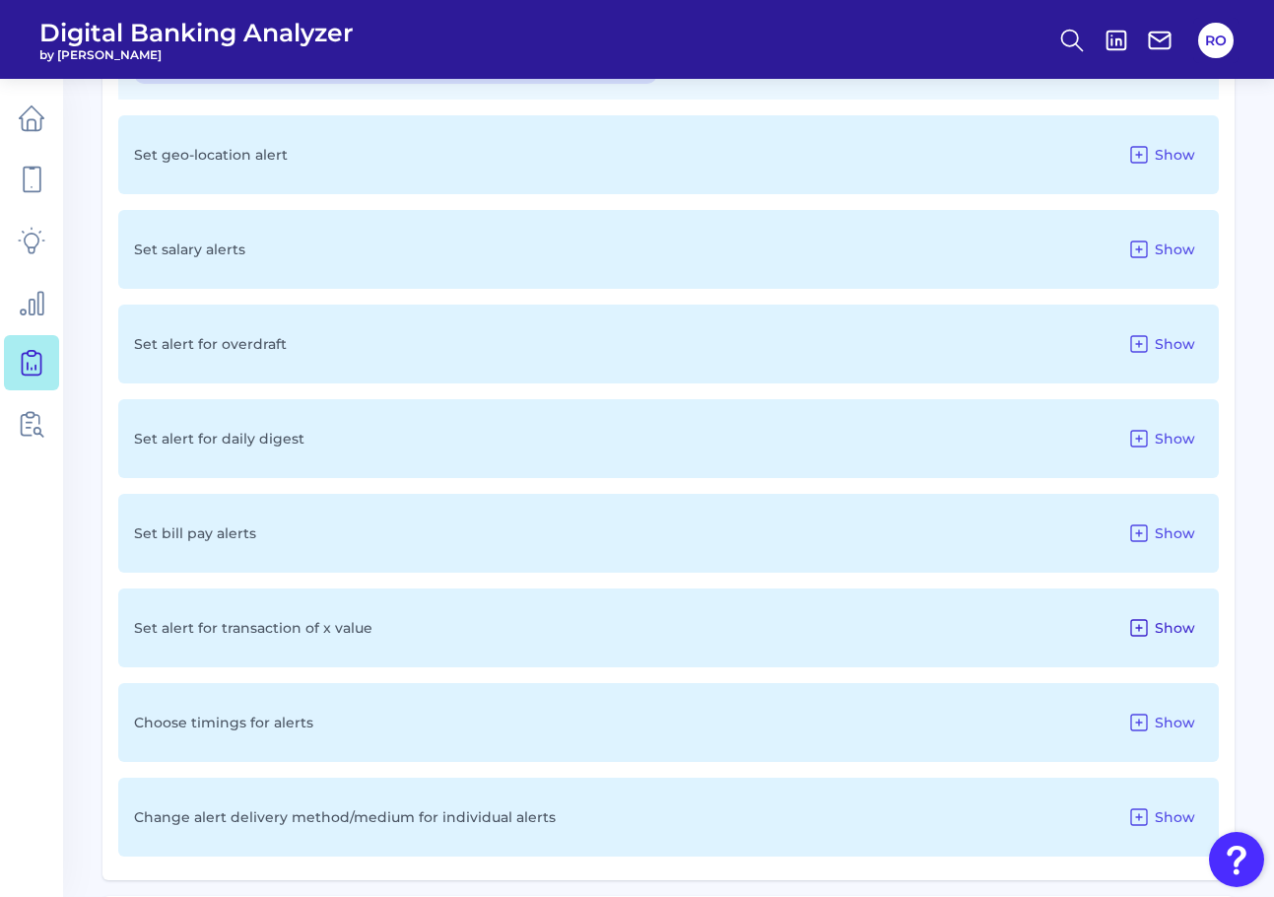
click at [1160, 631] on span "Show" at bounding box center [1175, 628] width 40 height 18
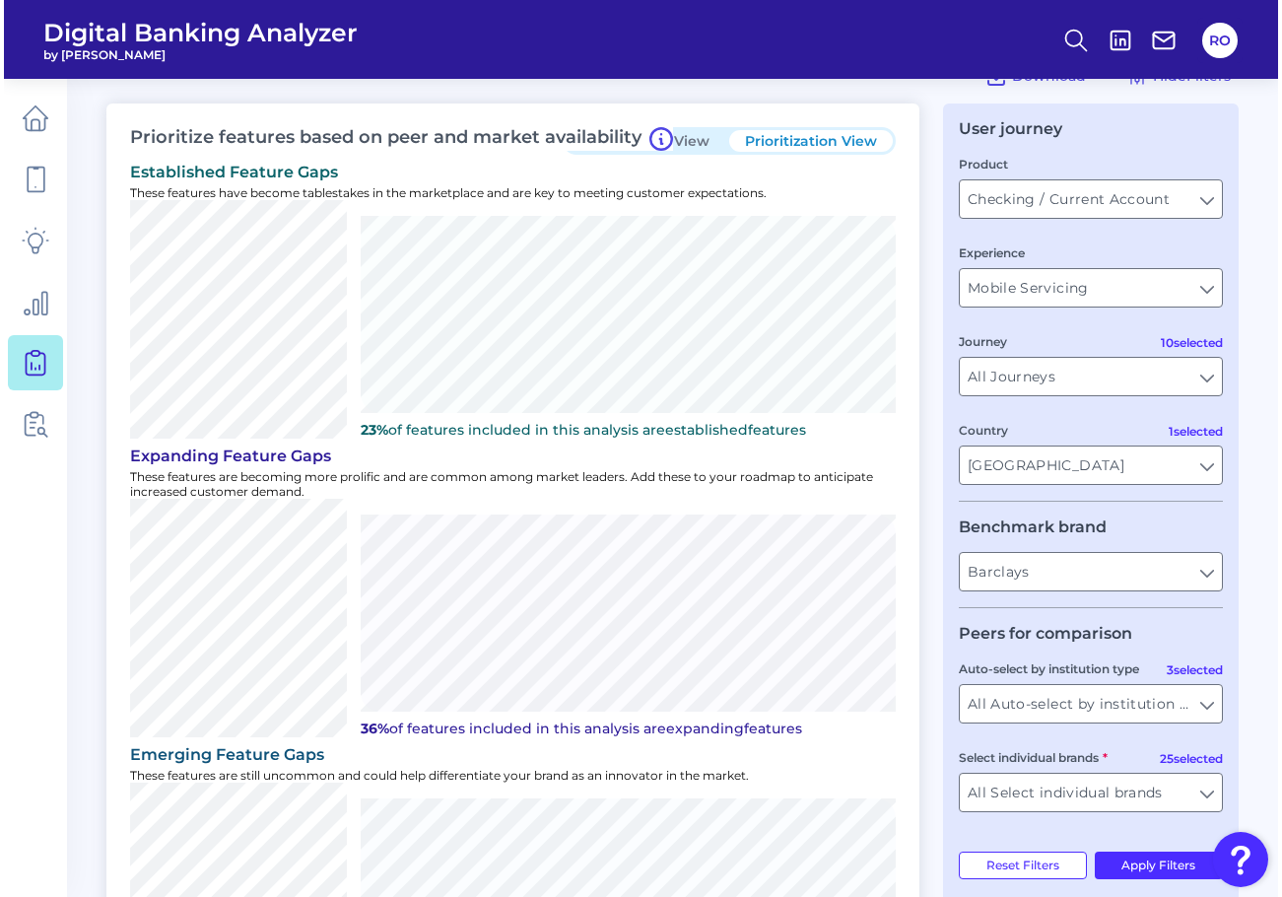
scroll to position [0, 0]
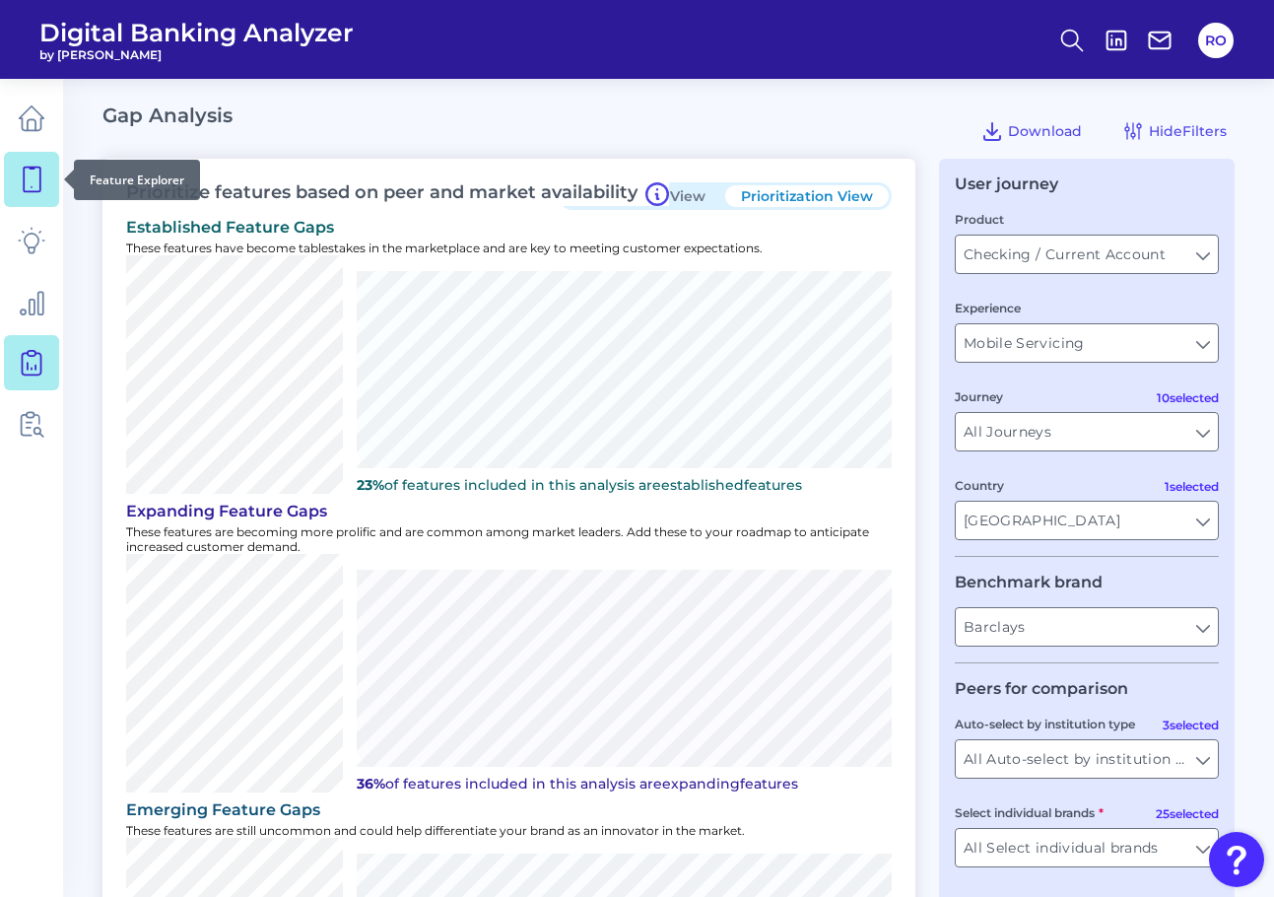
click at [43, 187] on icon at bounding box center [32, 180] width 28 height 28
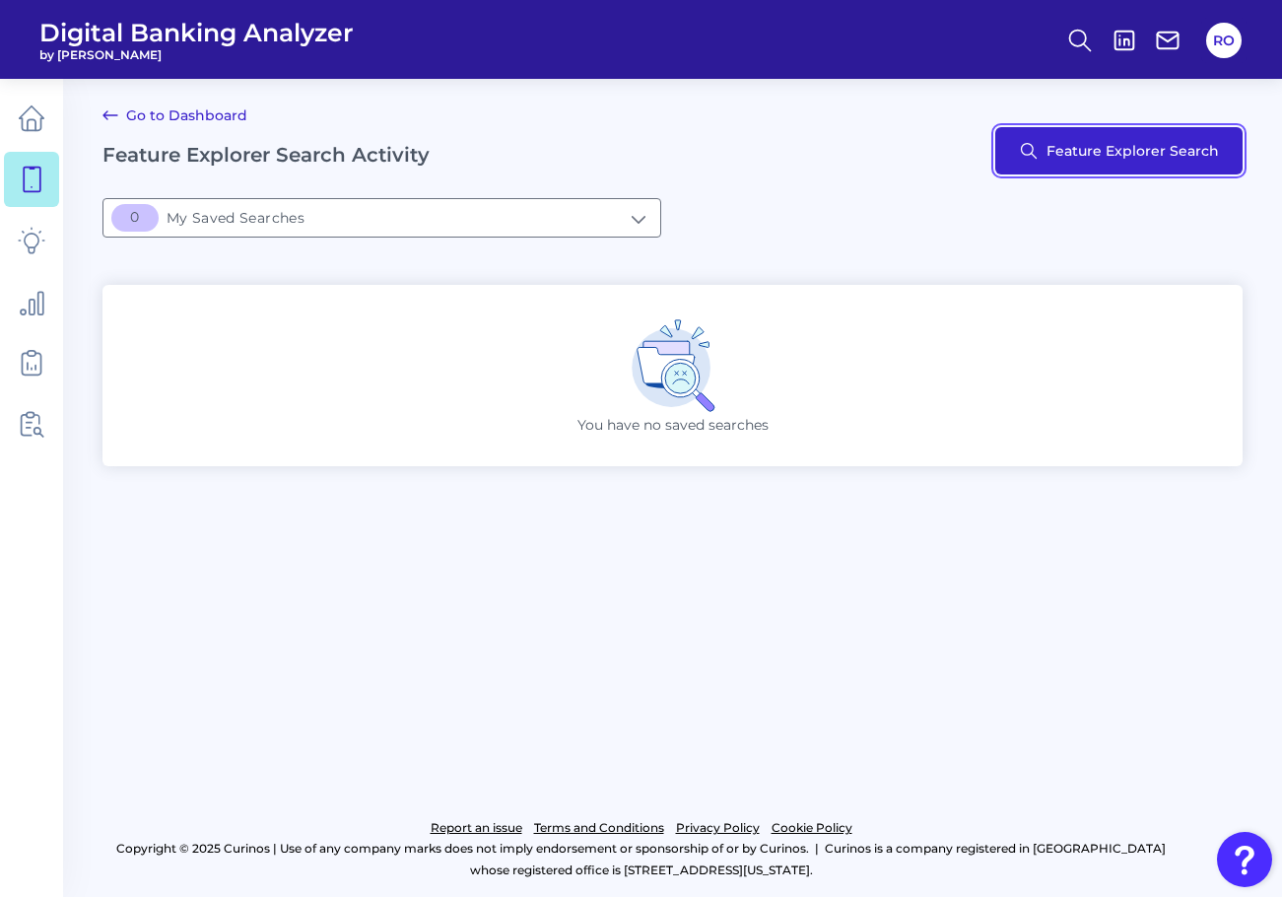
click at [1148, 149] on button "Feature Explorer Search" at bounding box center [1118, 150] width 247 height 47
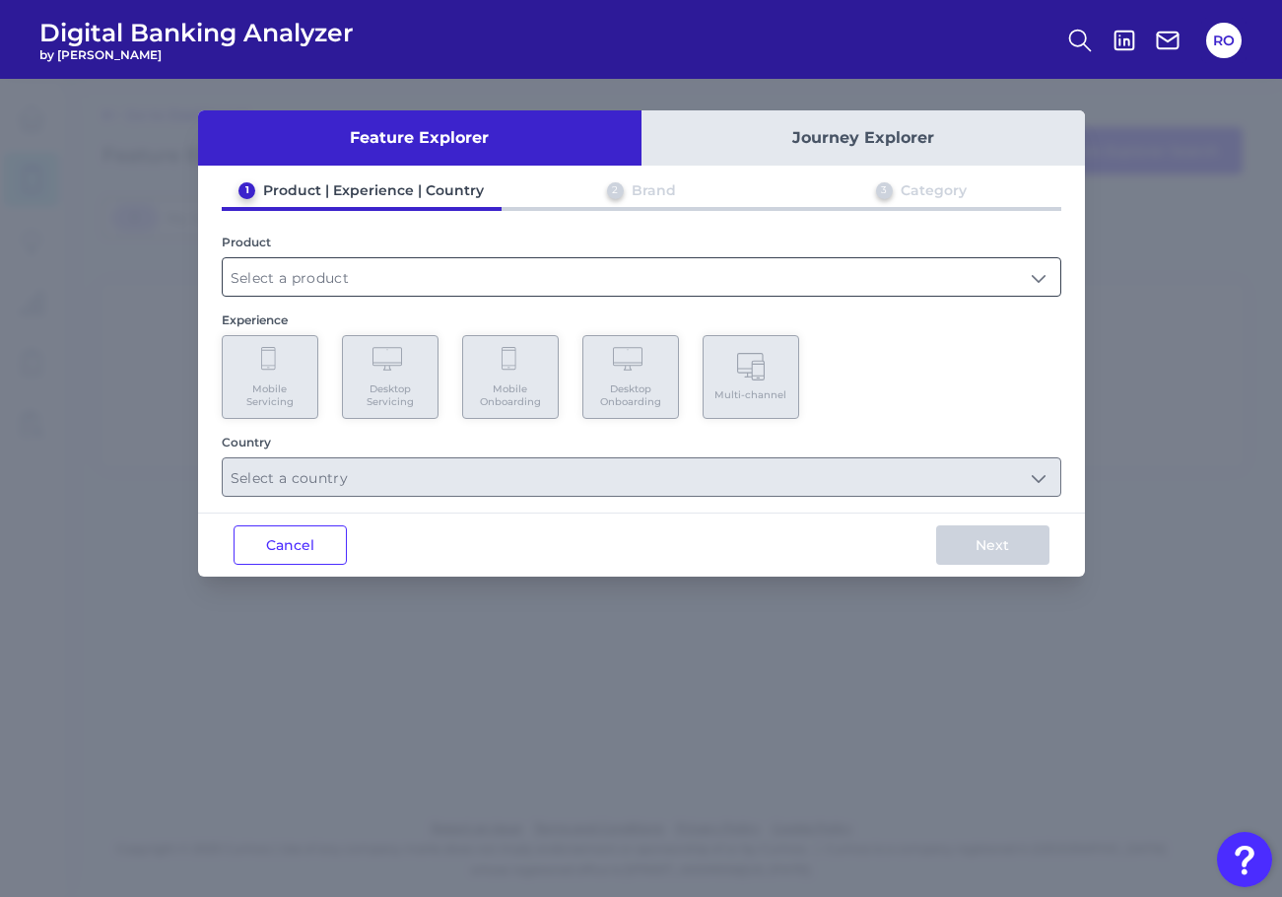
click at [692, 270] on input "text" at bounding box center [642, 276] width 838 height 37
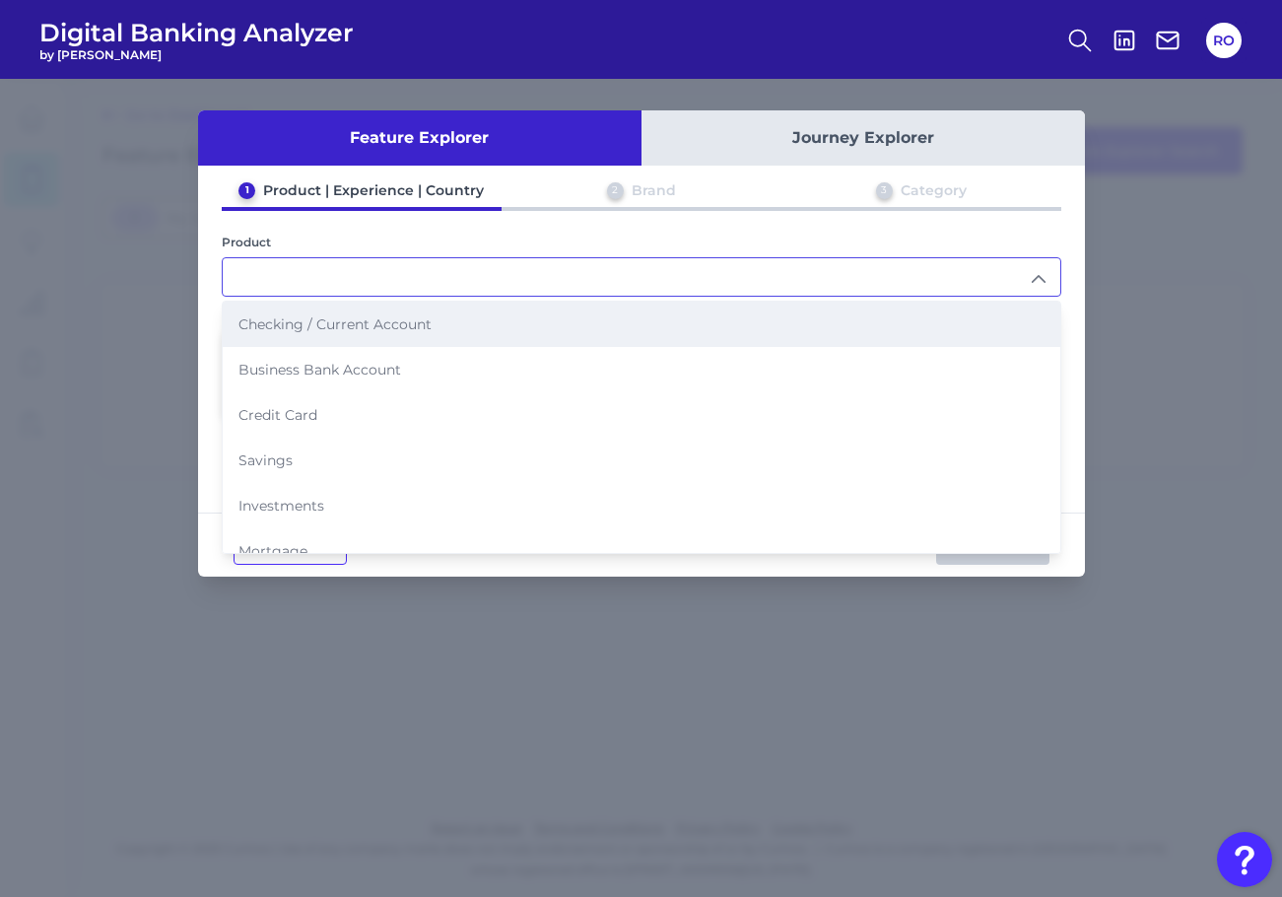
click at [379, 318] on span "Checking / Current Account" at bounding box center [334, 324] width 193 height 18
type input "Checking / Current Account"
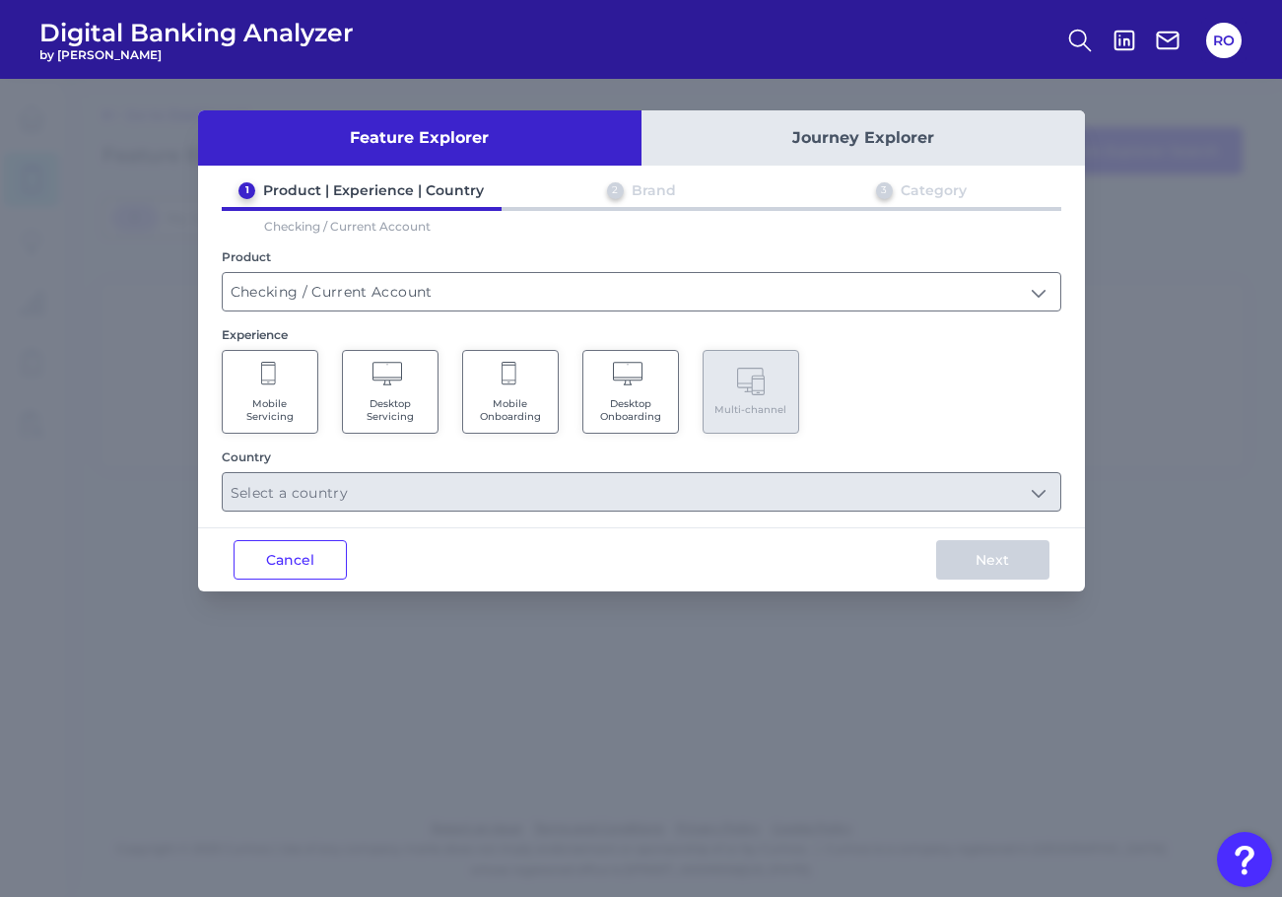
click at [262, 386] on icon at bounding box center [270, 376] width 18 height 28
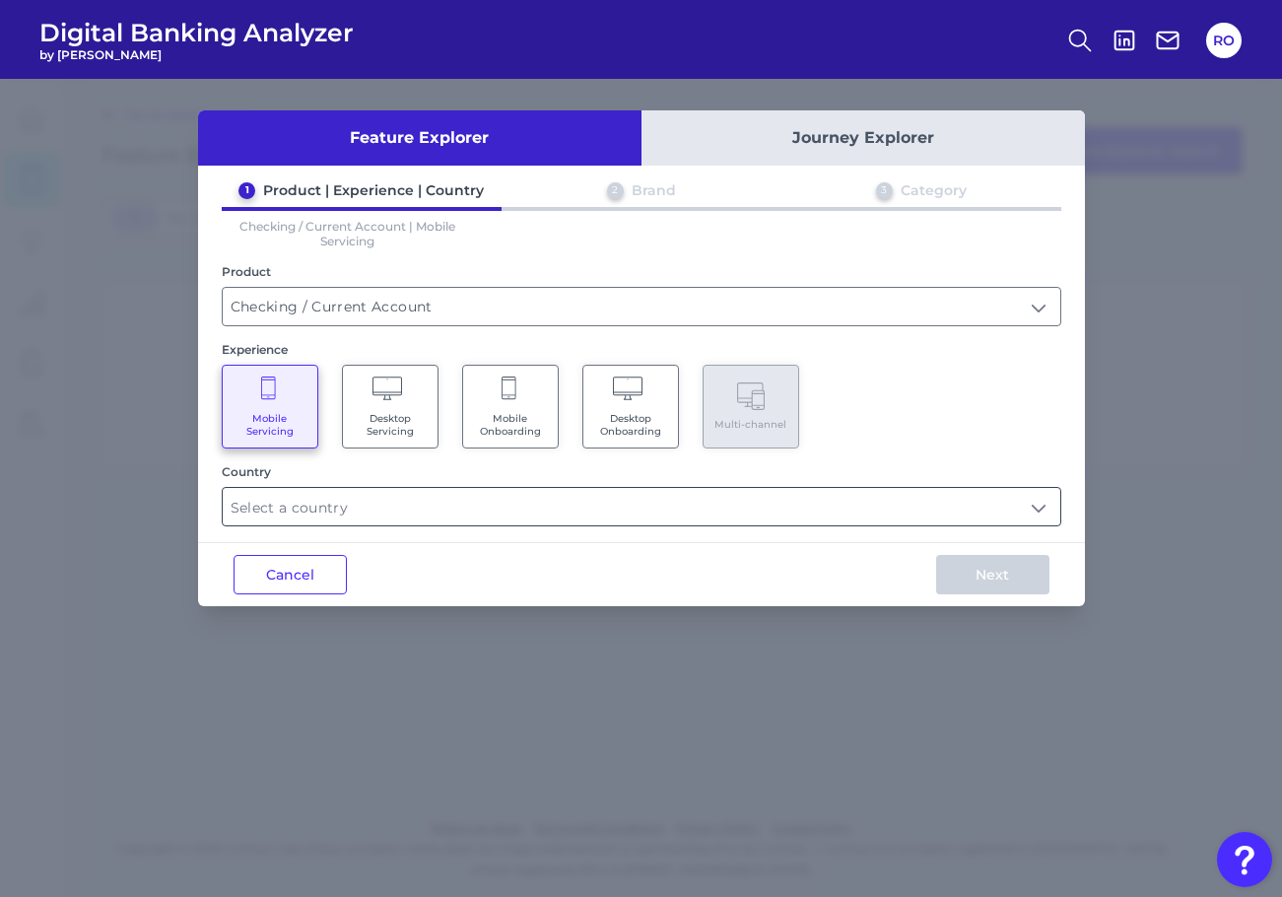
click at [1044, 508] on input "text" at bounding box center [642, 506] width 838 height 37
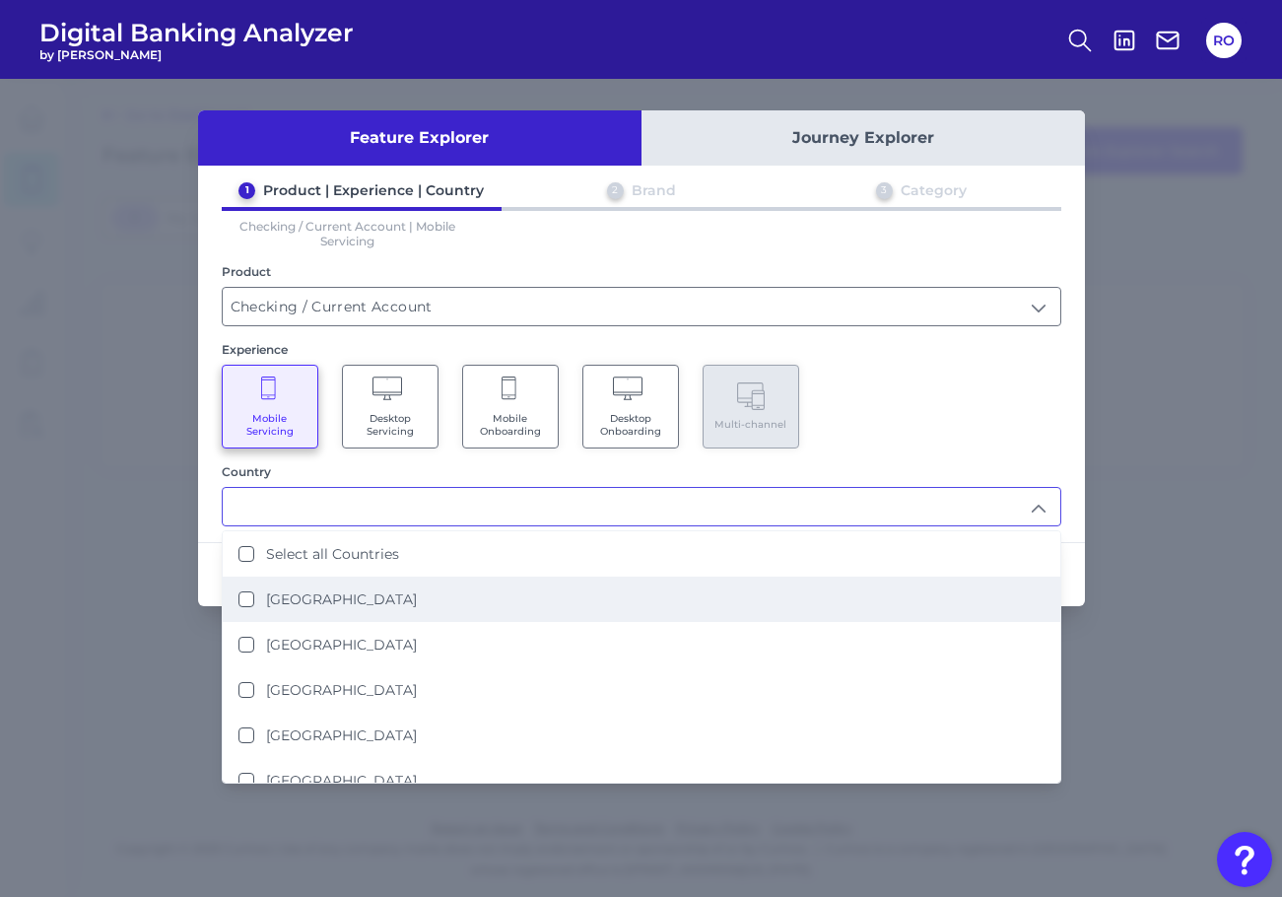
click at [360, 603] on label "United Kingdom" at bounding box center [341, 599] width 151 height 18
type input "United Kingdom"
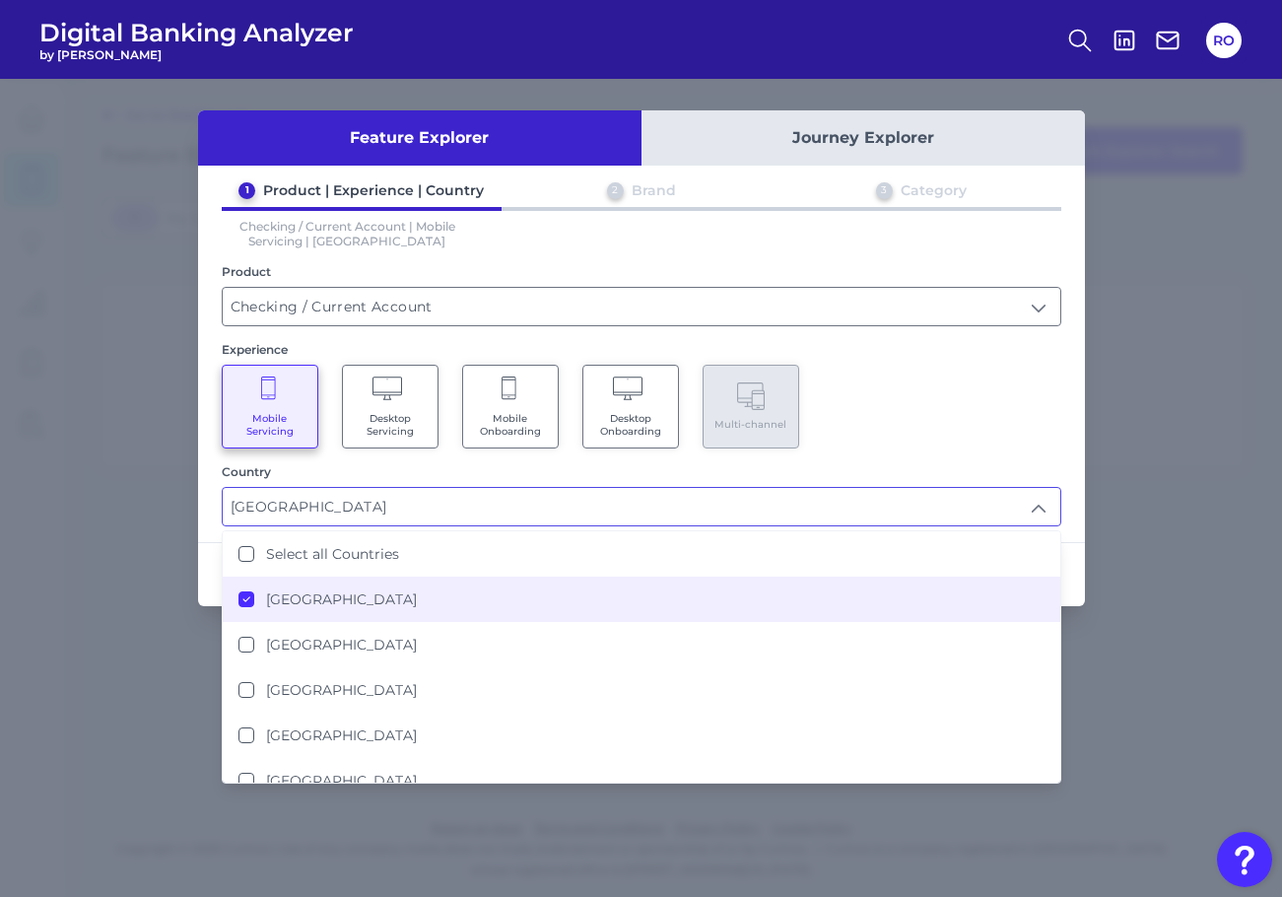
click at [874, 445] on div "Mobile Servicing Desktop Servicing Mobile Onboarding Desktop Onboarding Multi-c…" at bounding box center [641, 407] width 839 height 84
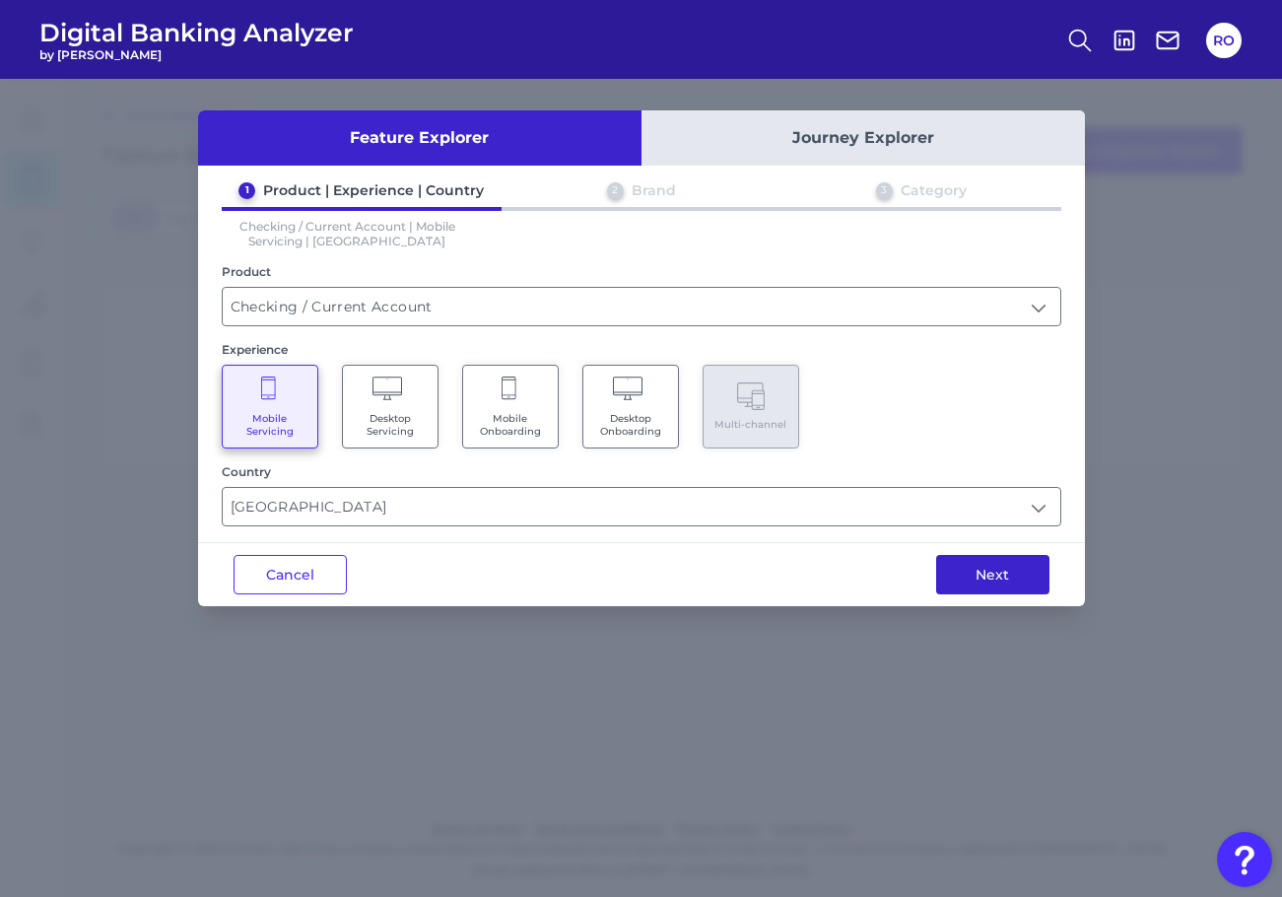
click at [1029, 569] on button "Next" at bounding box center [992, 574] width 113 height 39
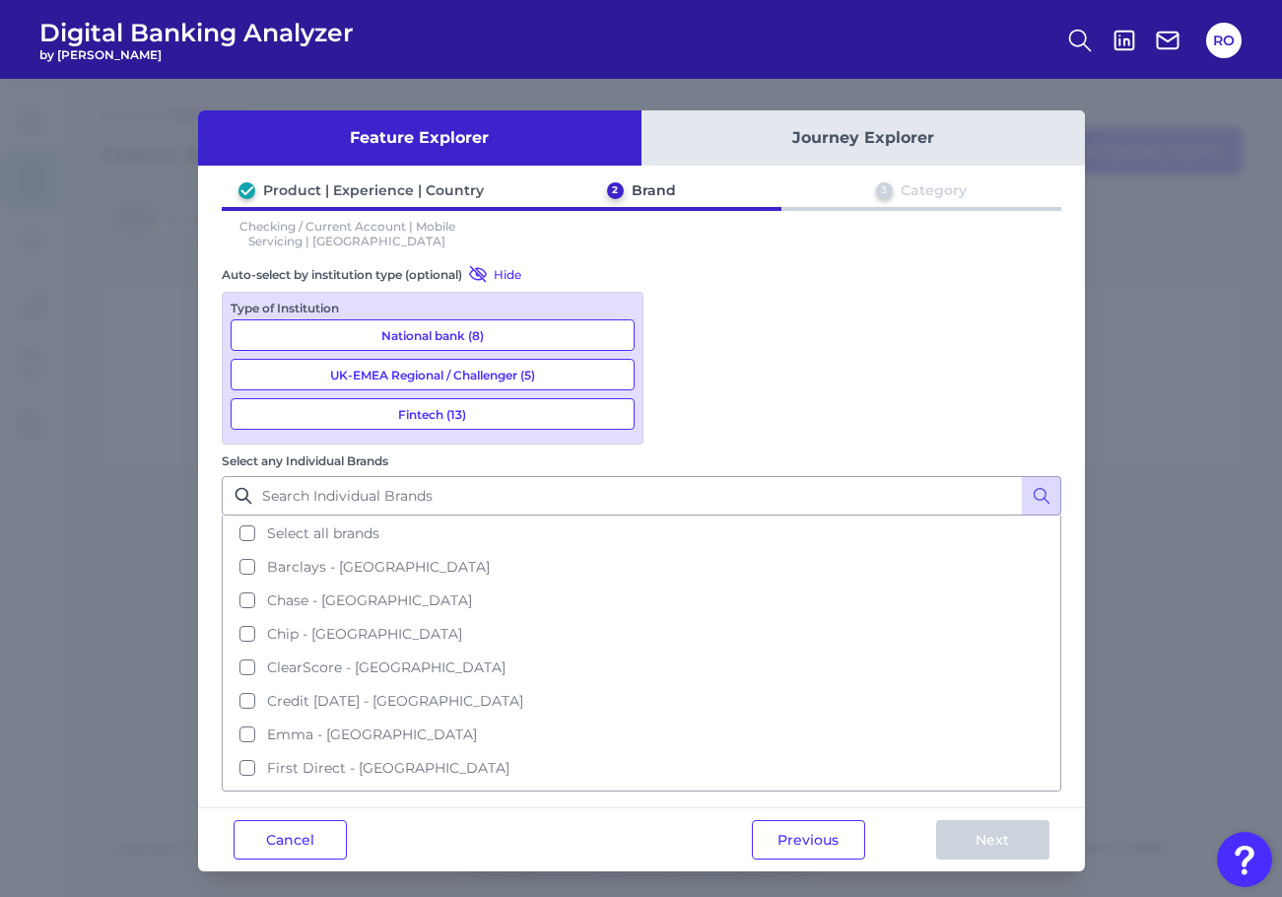
click at [379, 524] on span "Select all brands" at bounding box center [323, 533] width 112 height 18
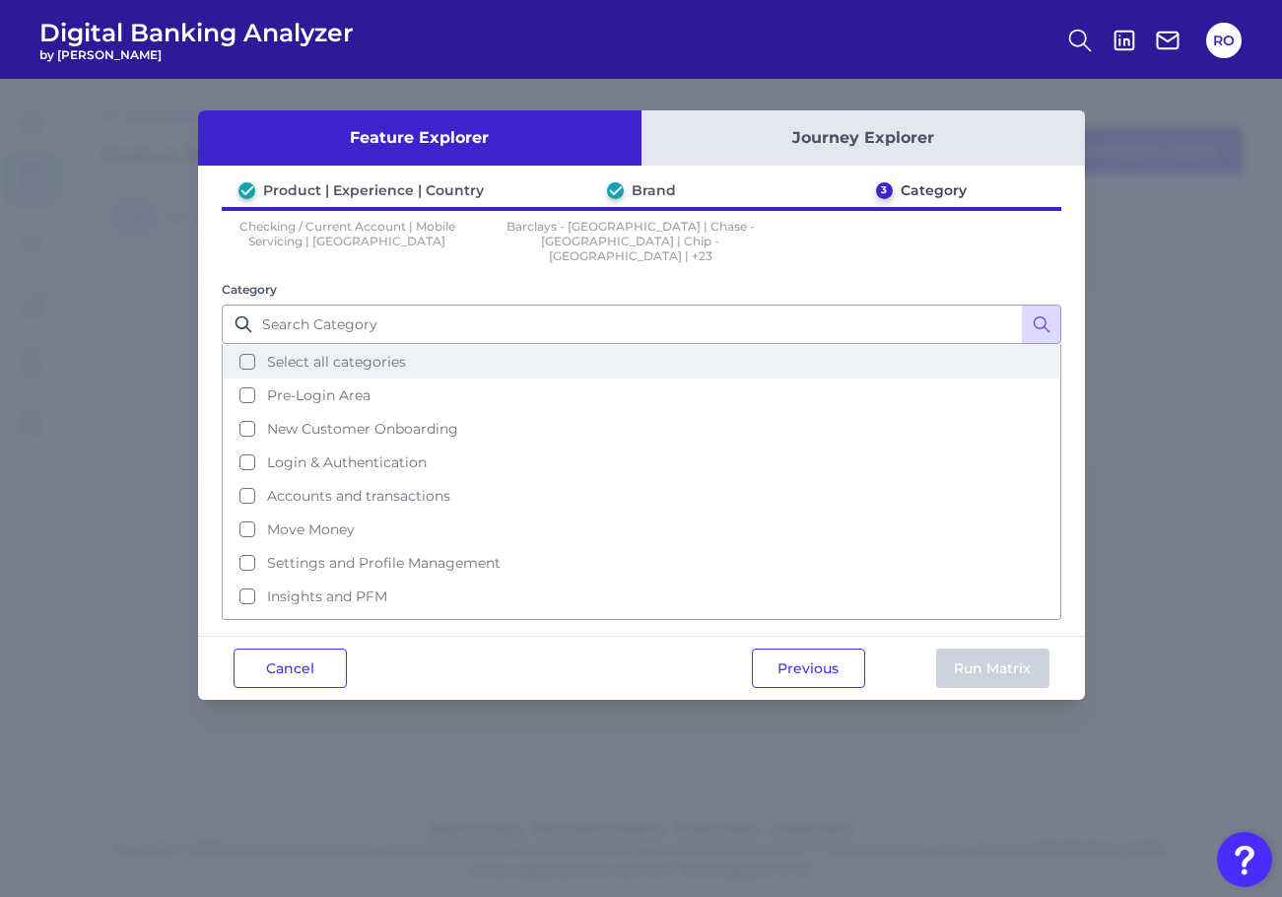
drag, startPoint x: 321, startPoint y: 352, endPoint x: 336, endPoint y: 354, distance: 14.9
click at [323, 353] on span "Select all categories" at bounding box center [336, 362] width 139 height 18
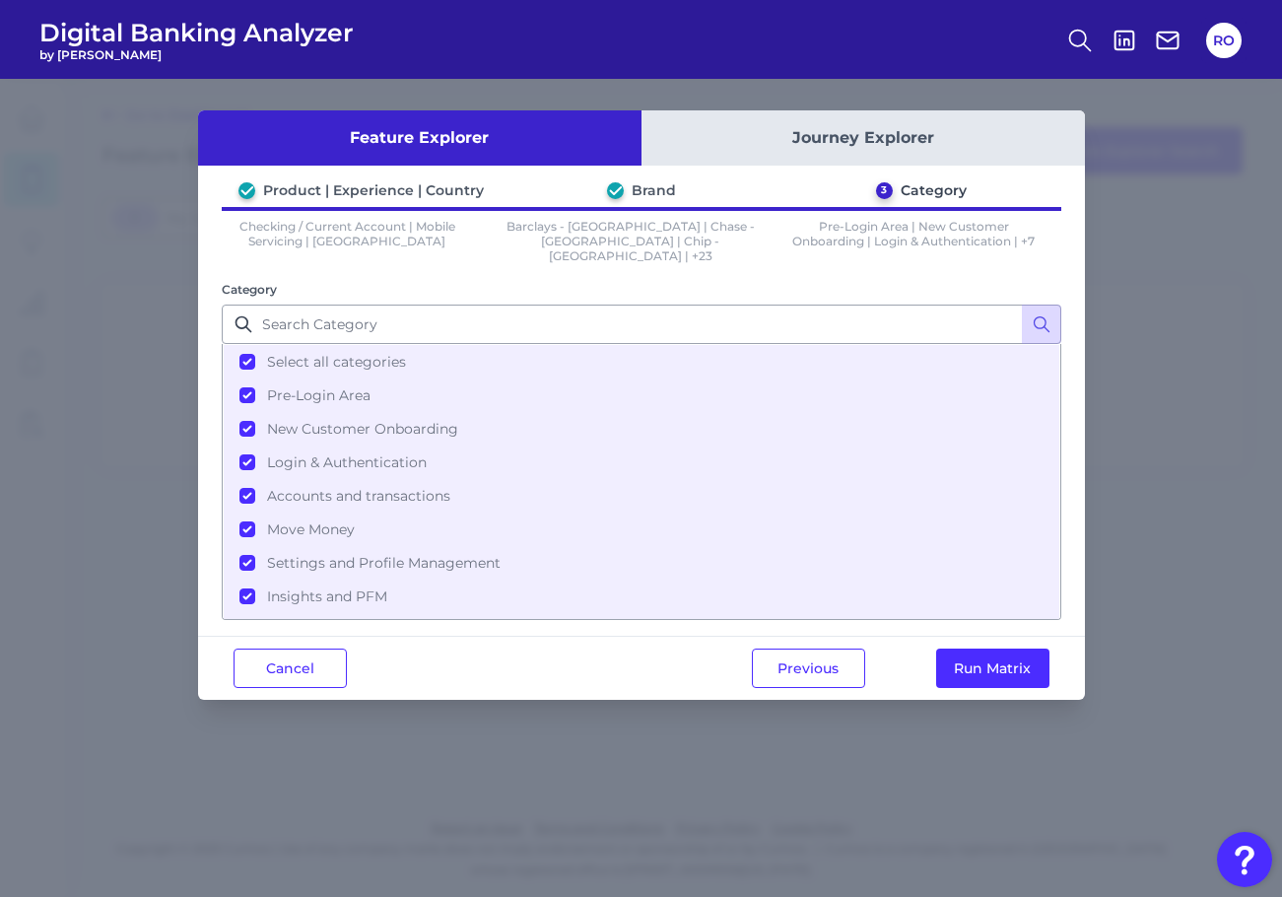
click at [958, 637] on div "Previous Run Matrix" at bounding box center [900, 668] width 369 height 63
click at [997, 653] on button "Run Matrix" at bounding box center [992, 667] width 113 height 39
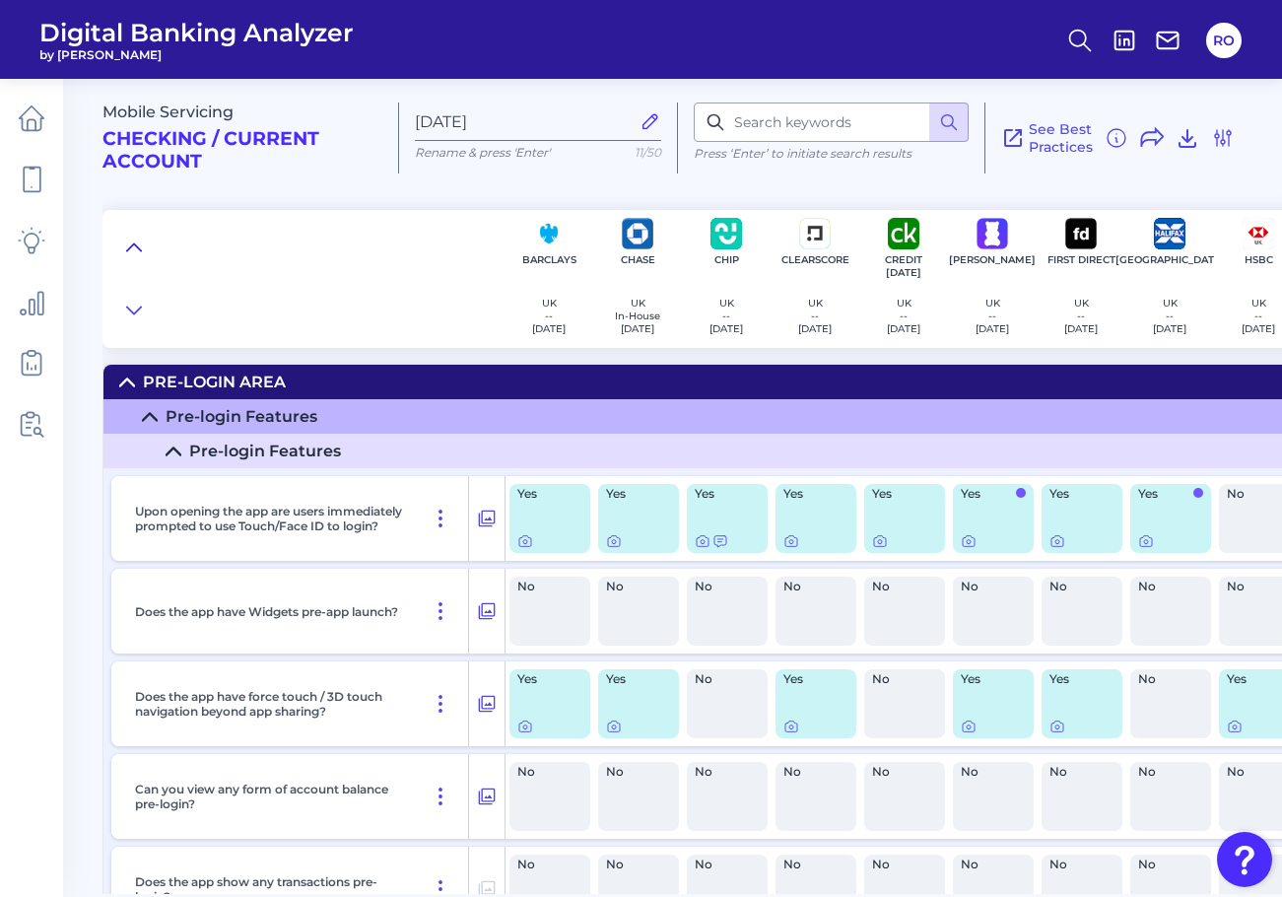
click at [128, 243] on icon at bounding box center [134, 247] width 16 height 20
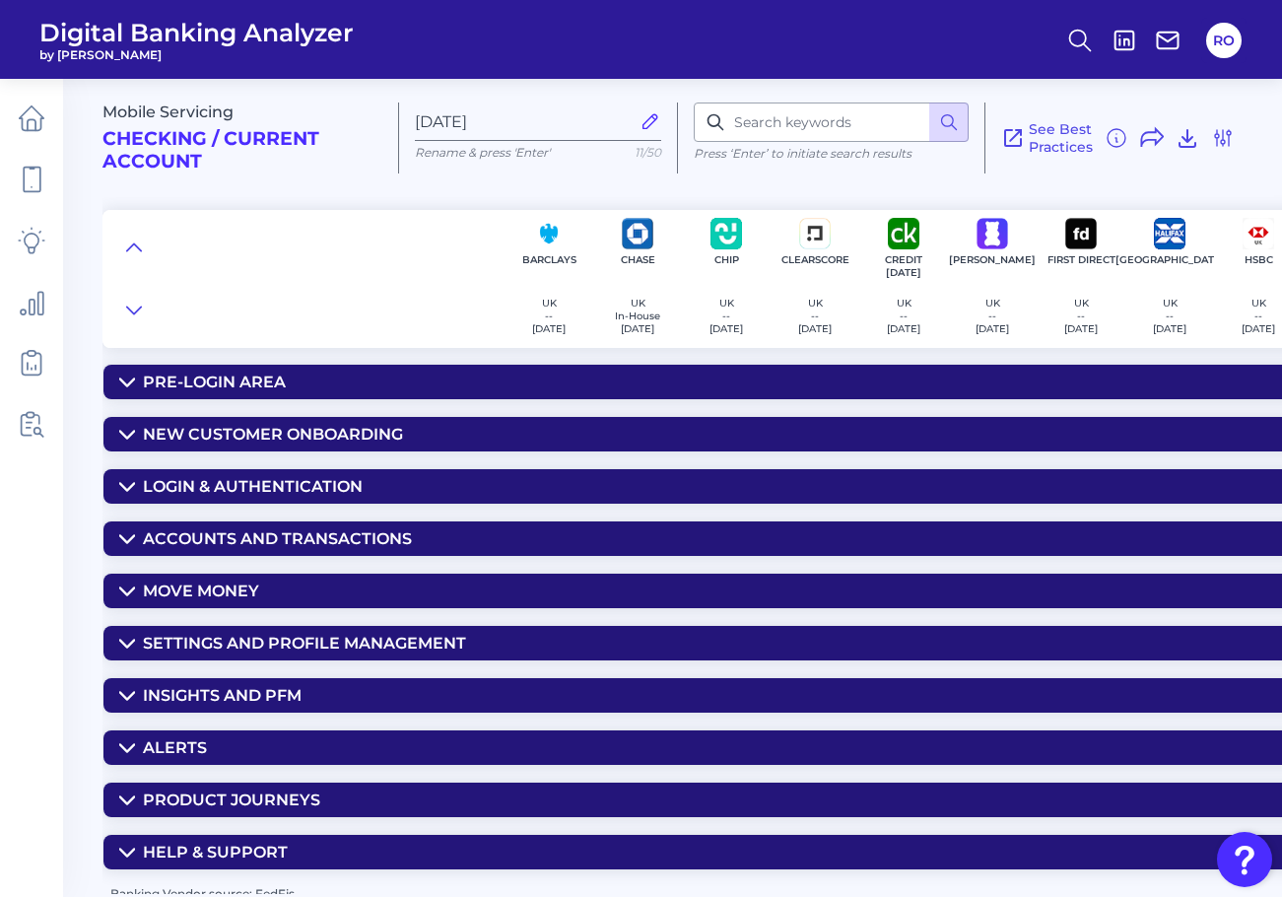
click at [129, 377] on icon at bounding box center [127, 382] width 16 height 16
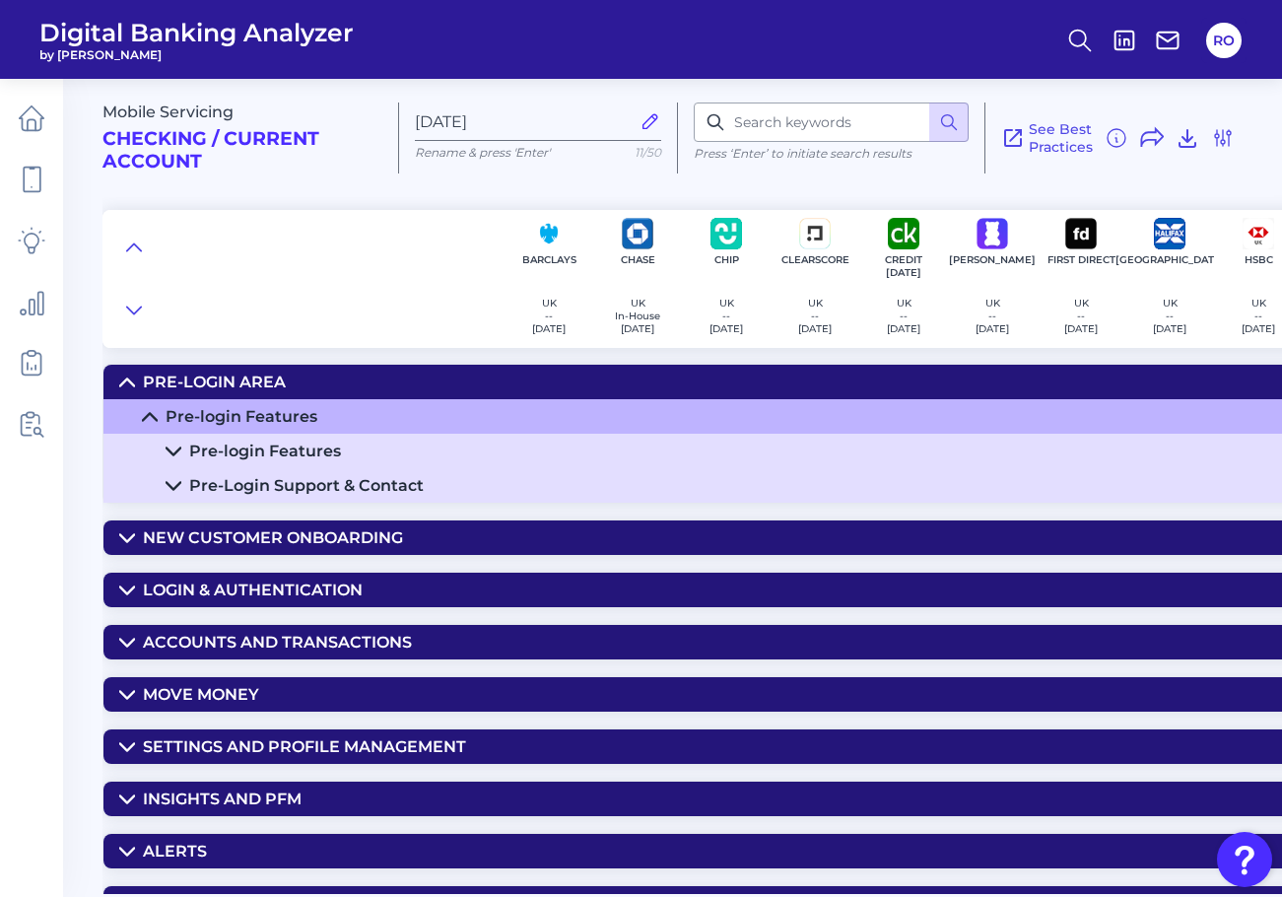
click at [169, 453] on icon at bounding box center [174, 451] width 16 height 16
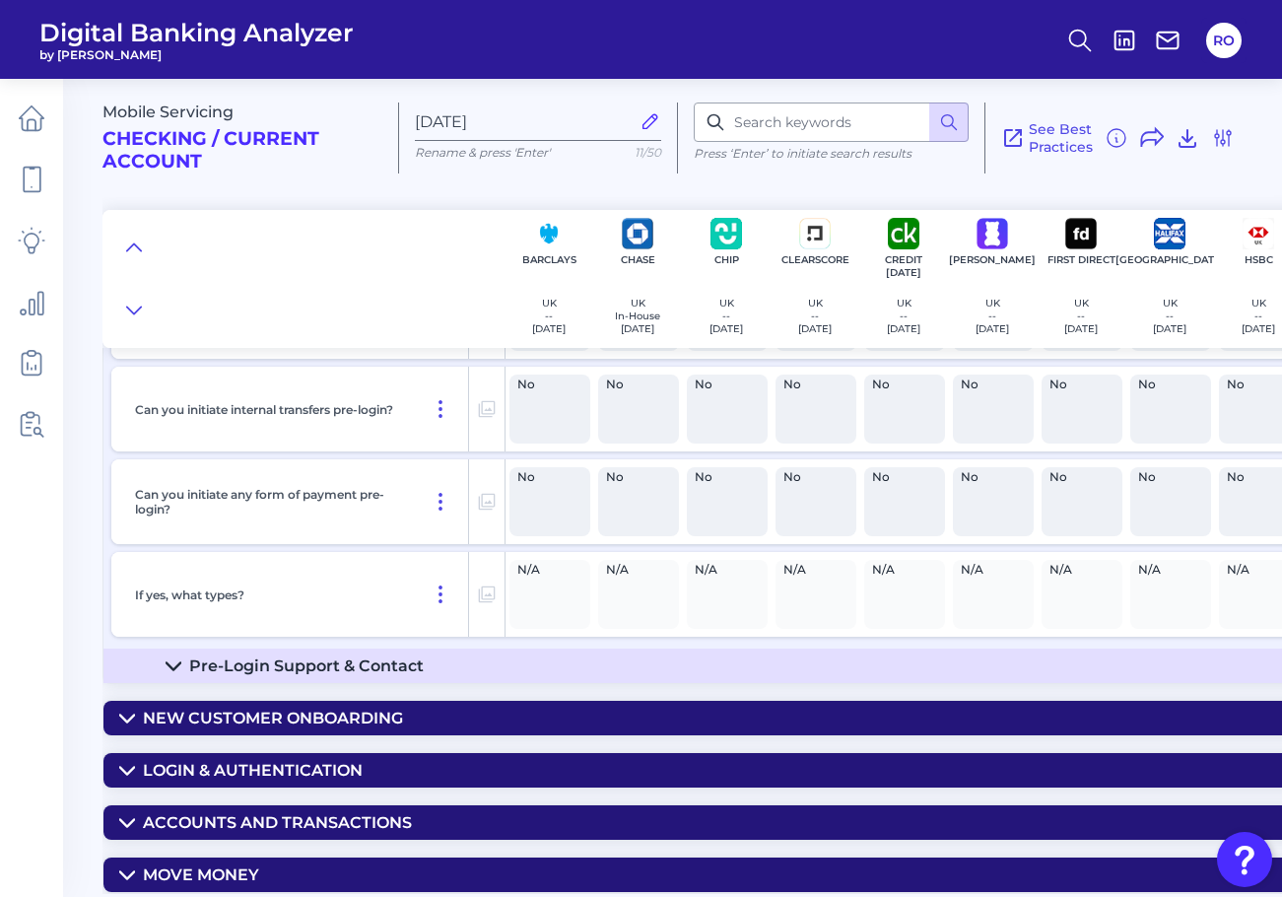
scroll to position [788, 0]
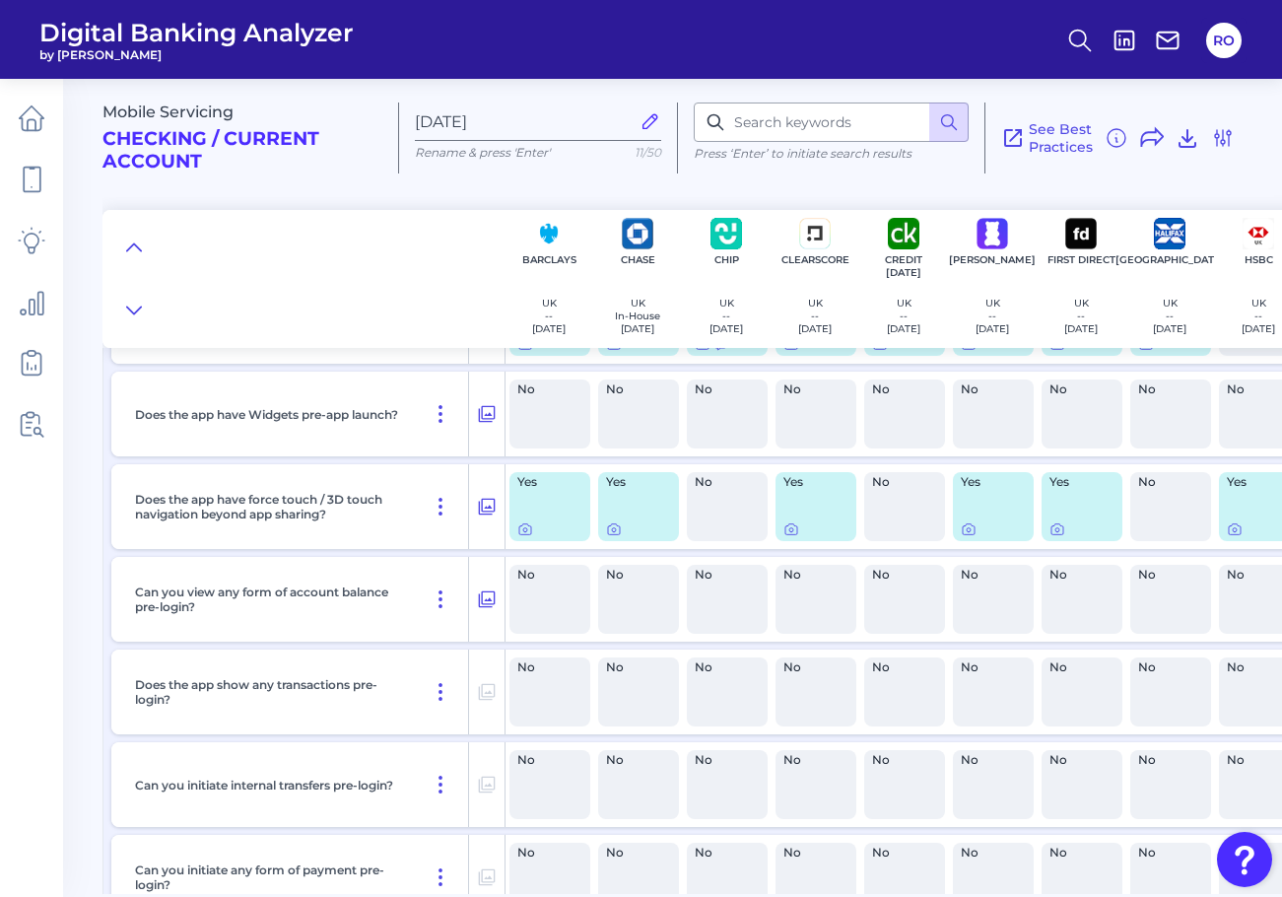
scroll to position [0, 0]
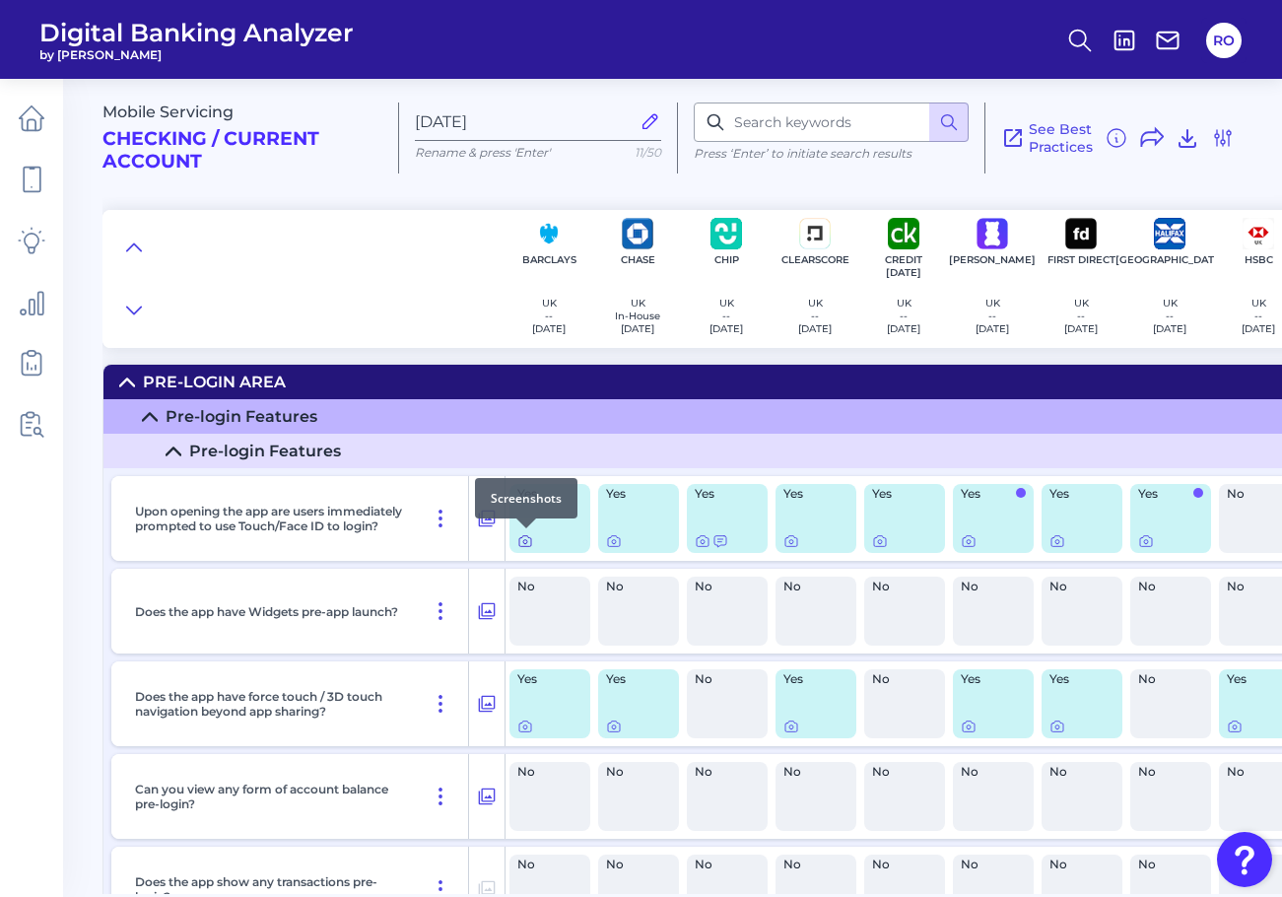
click at [522, 542] on icon at bounding box center [525, 541] width 16 height 16
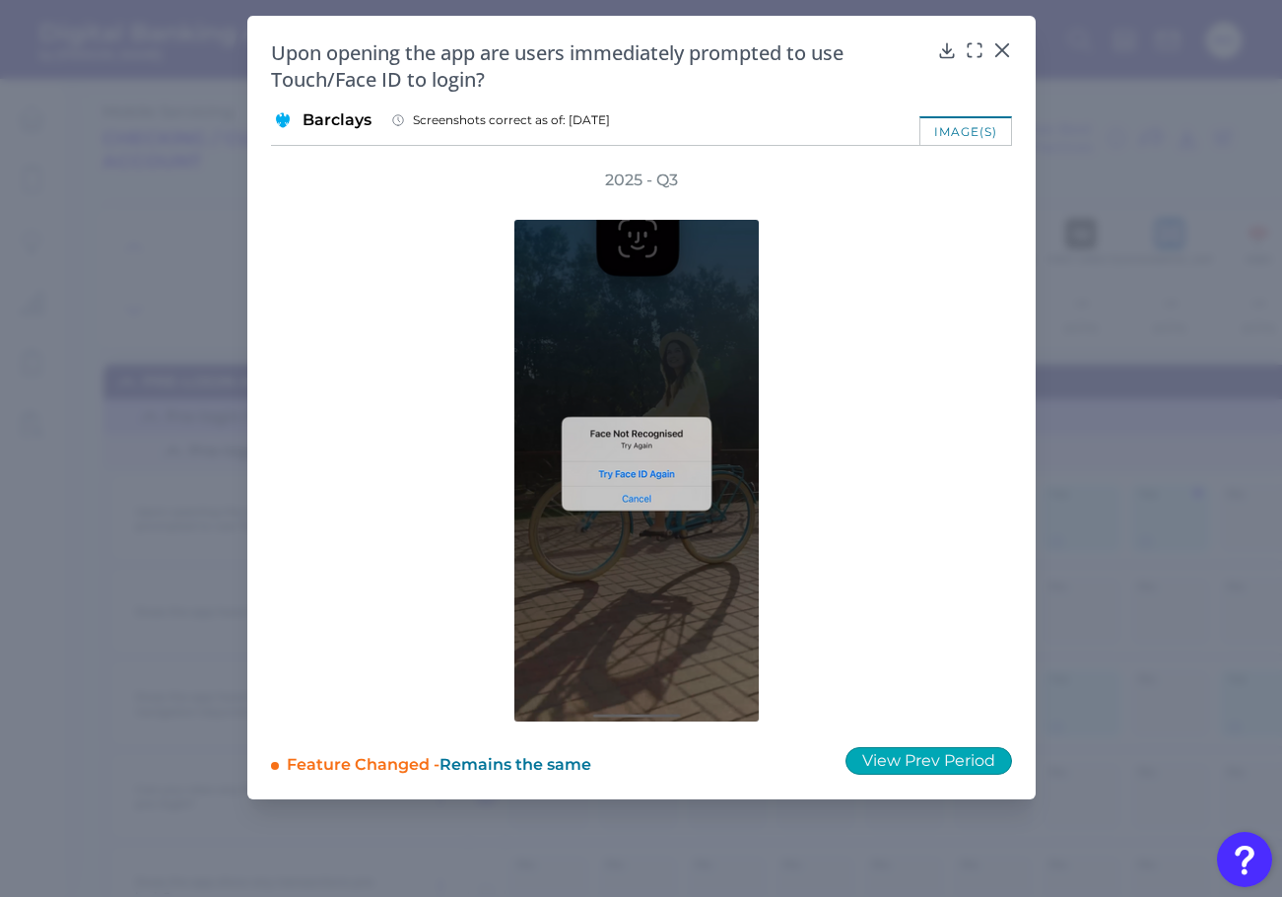
click at [929, 758] on button "View Prev Period" at bounding box center [928, 761] width 167 height 28
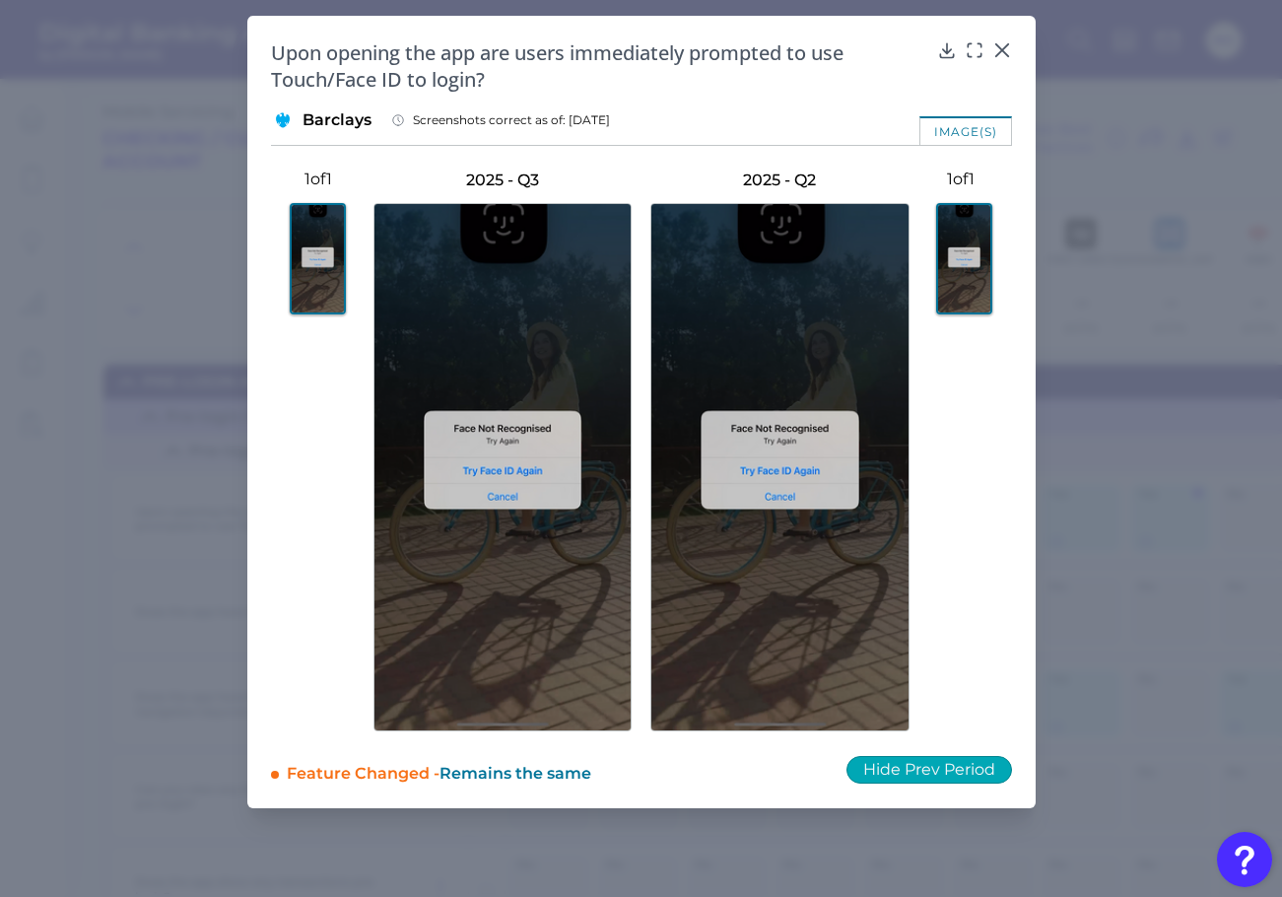
click at [929, 758] on button "Hide Prev Period" at bounding box center [929, 770] width 166 height 28
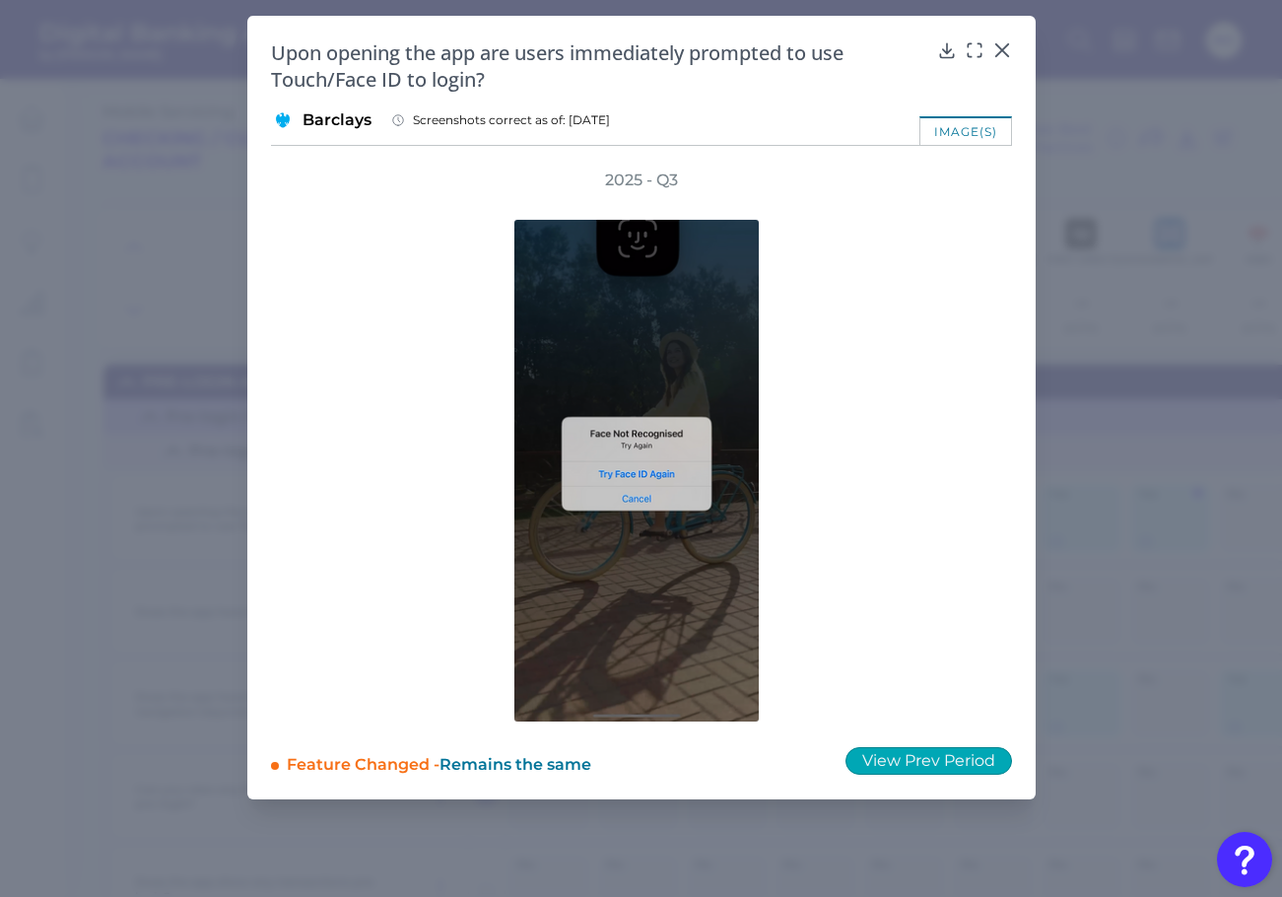
click at [929, 758] on button "View Prev Period" at bounding box center [928, 761] width 167 height 28
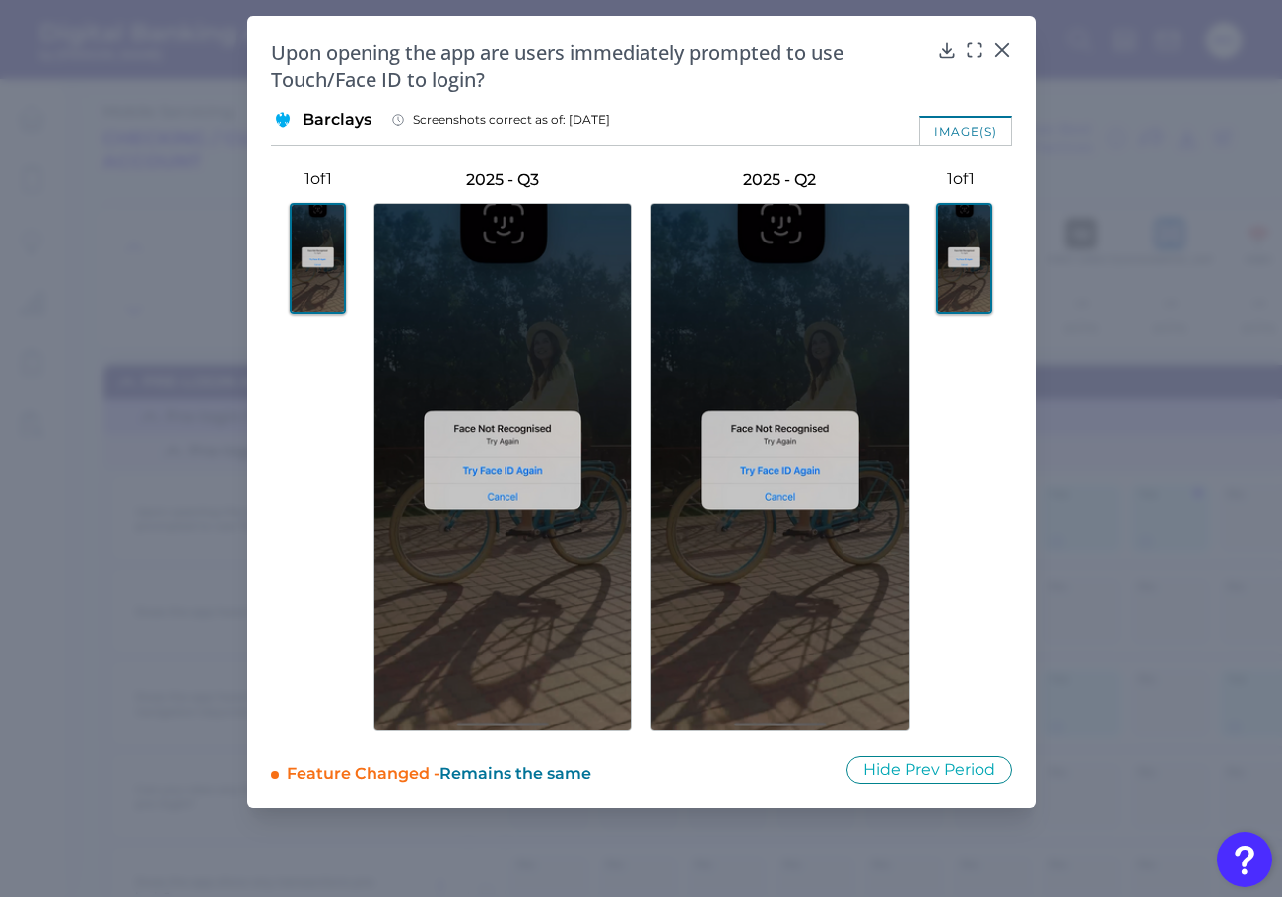
click at [995, 53] on icon at bounding box center [1002, 50] width 20 height 20
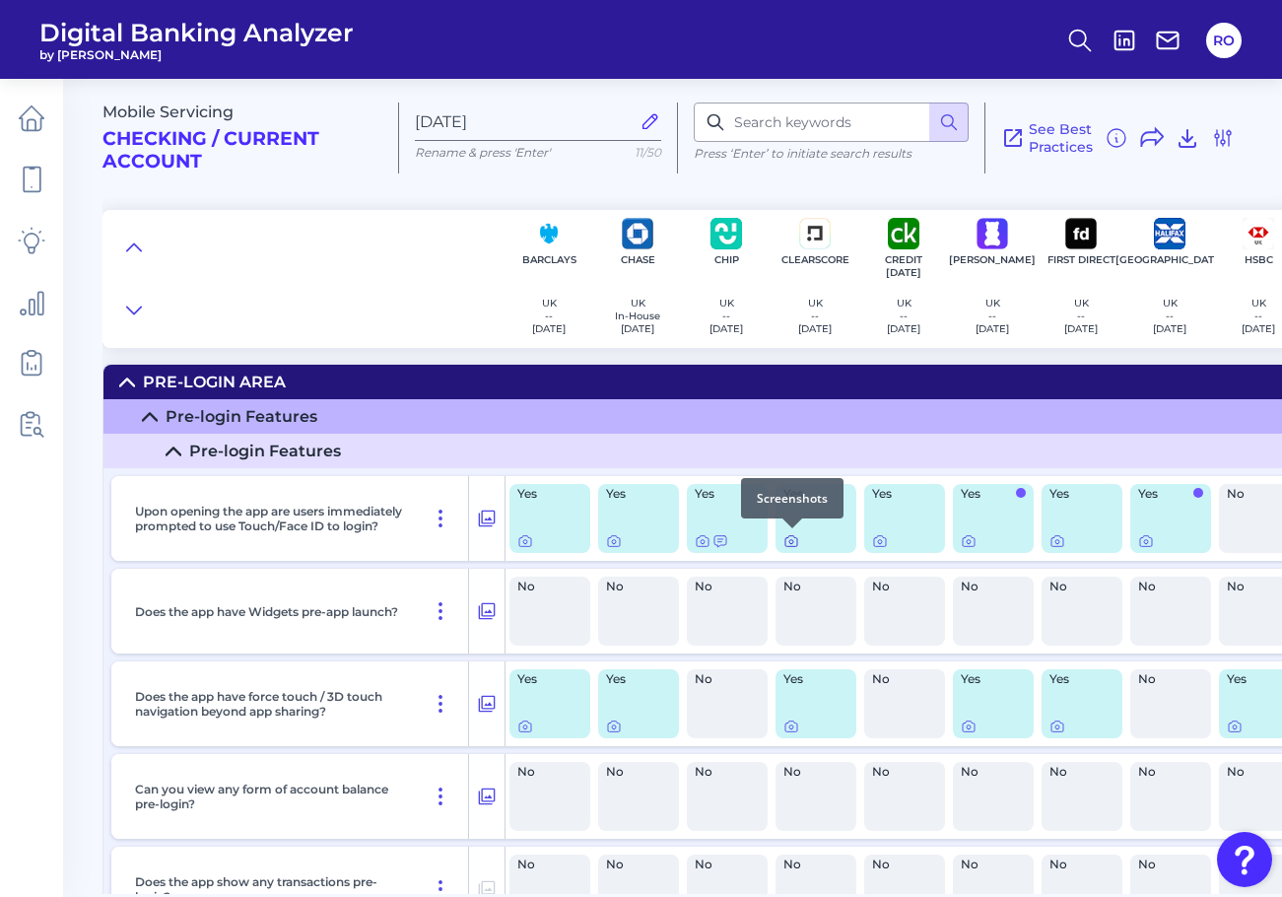
click at [789, 544] on icon at bounding box center [791, 541] width 16 height 16
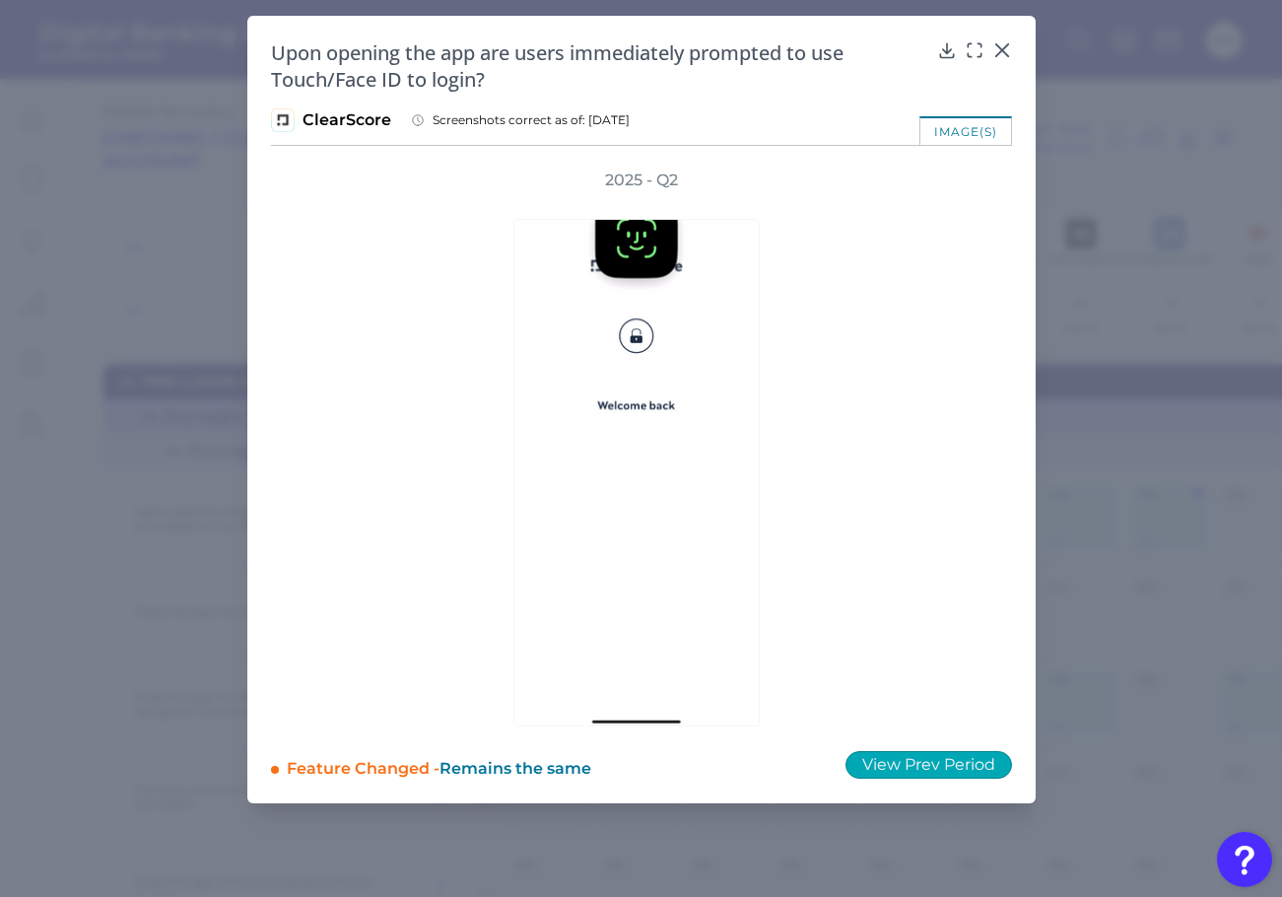
click at [920, 756] on button "View Prev Period" at bounding box center [928, 765] width 167 height 28
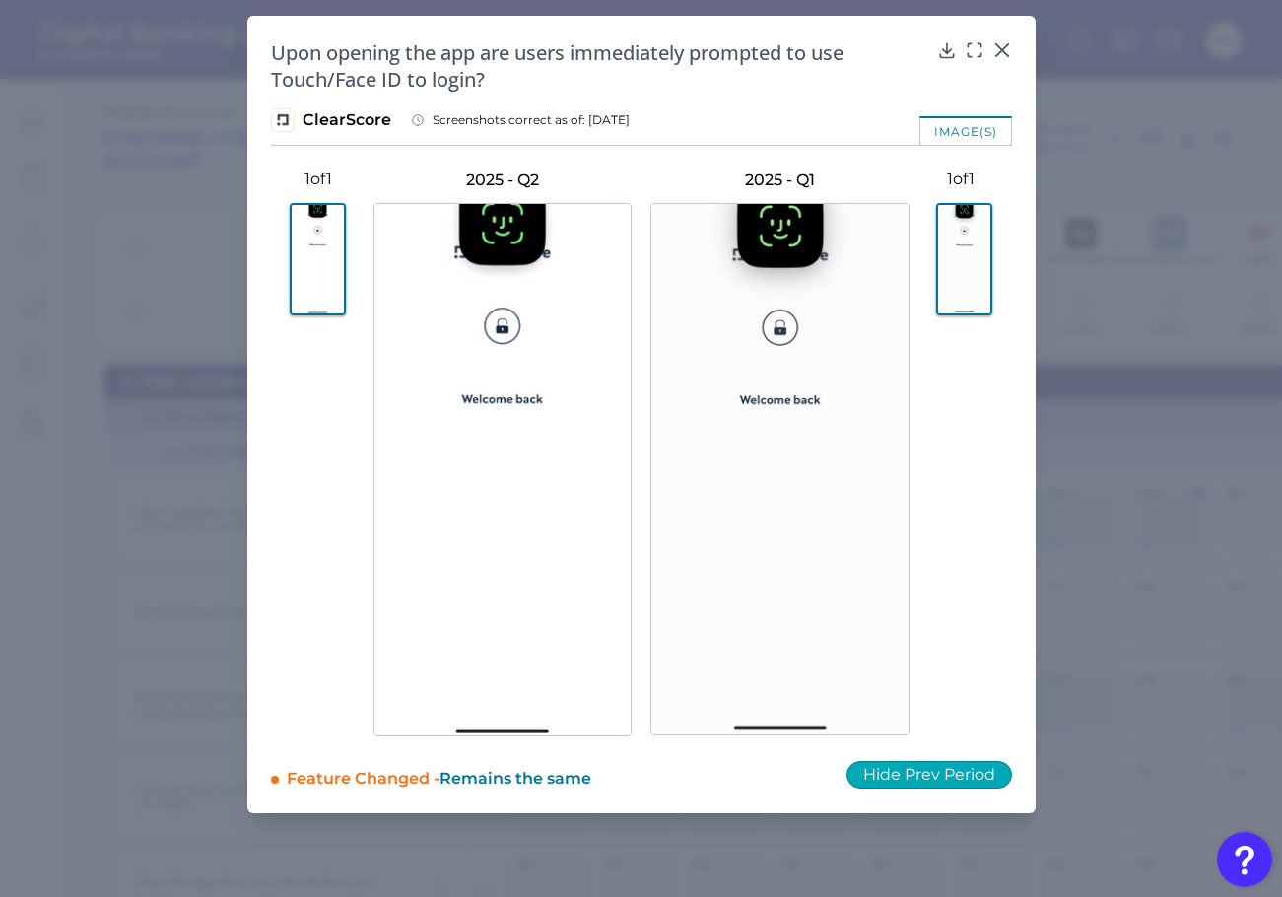
click at [920, 756] on div "Upon opening the app are users immediately prompted to use Touch/Face ID to log…" at bounding box center [641, 414] width 788 height 797
click at [997, 51] on body "Digital Banking Analyzer by Curinos RO Mobile Servicing Checking / Current Acco…" at bounding box center [641, 448] width 1282 height 897
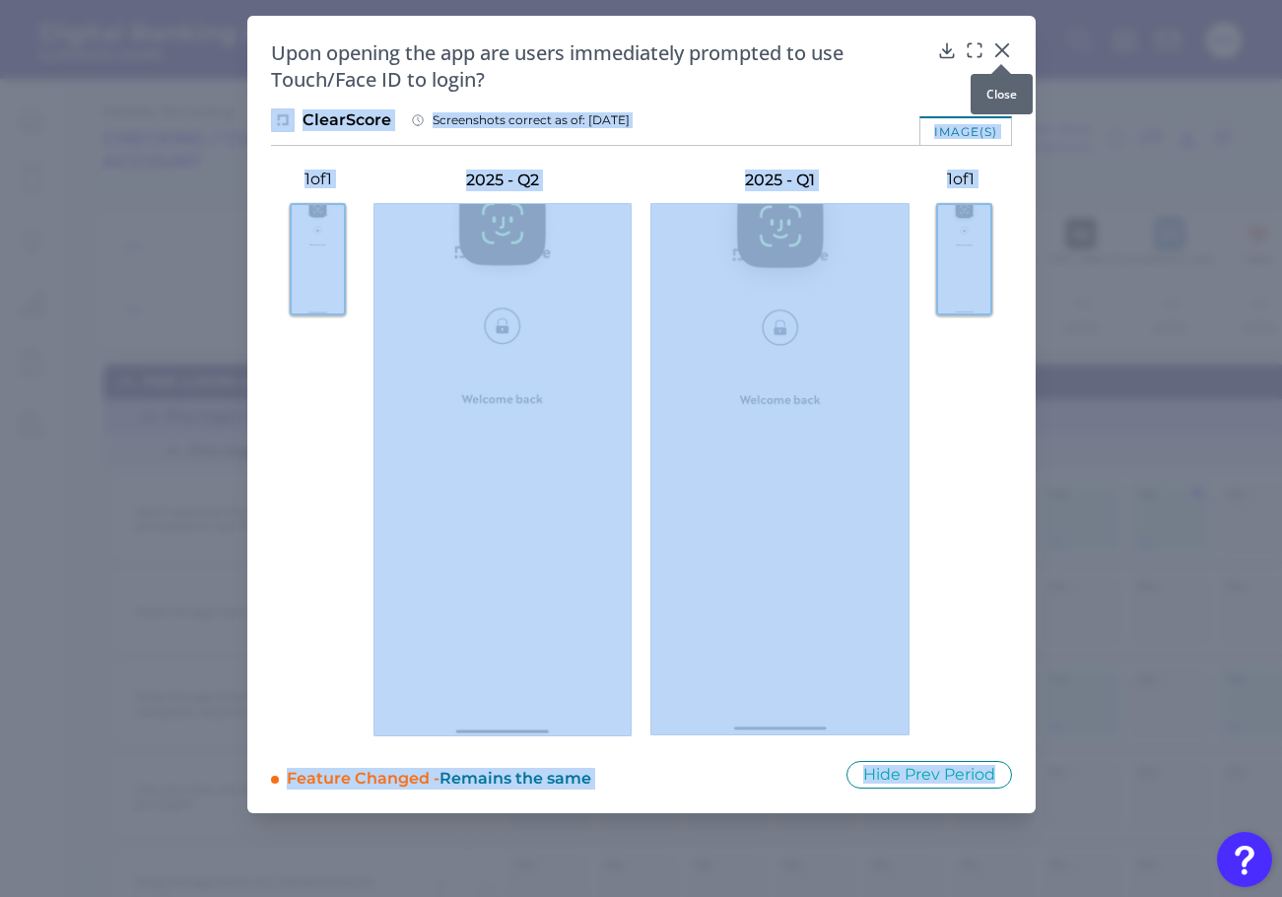
click at [996, 47] on icon at bounding box center [1002, 50] width 20 height 20
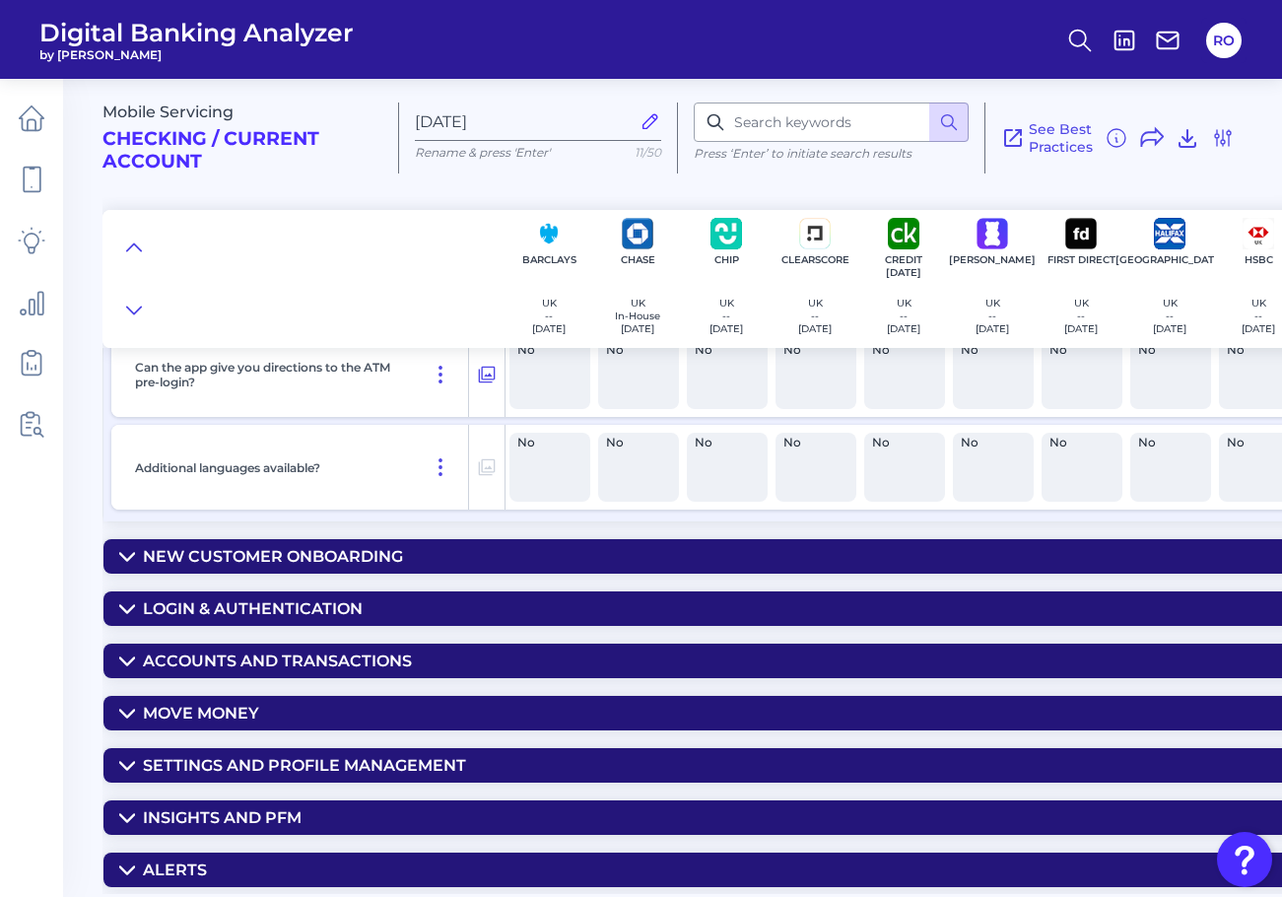
scroll to position [2365, 0]
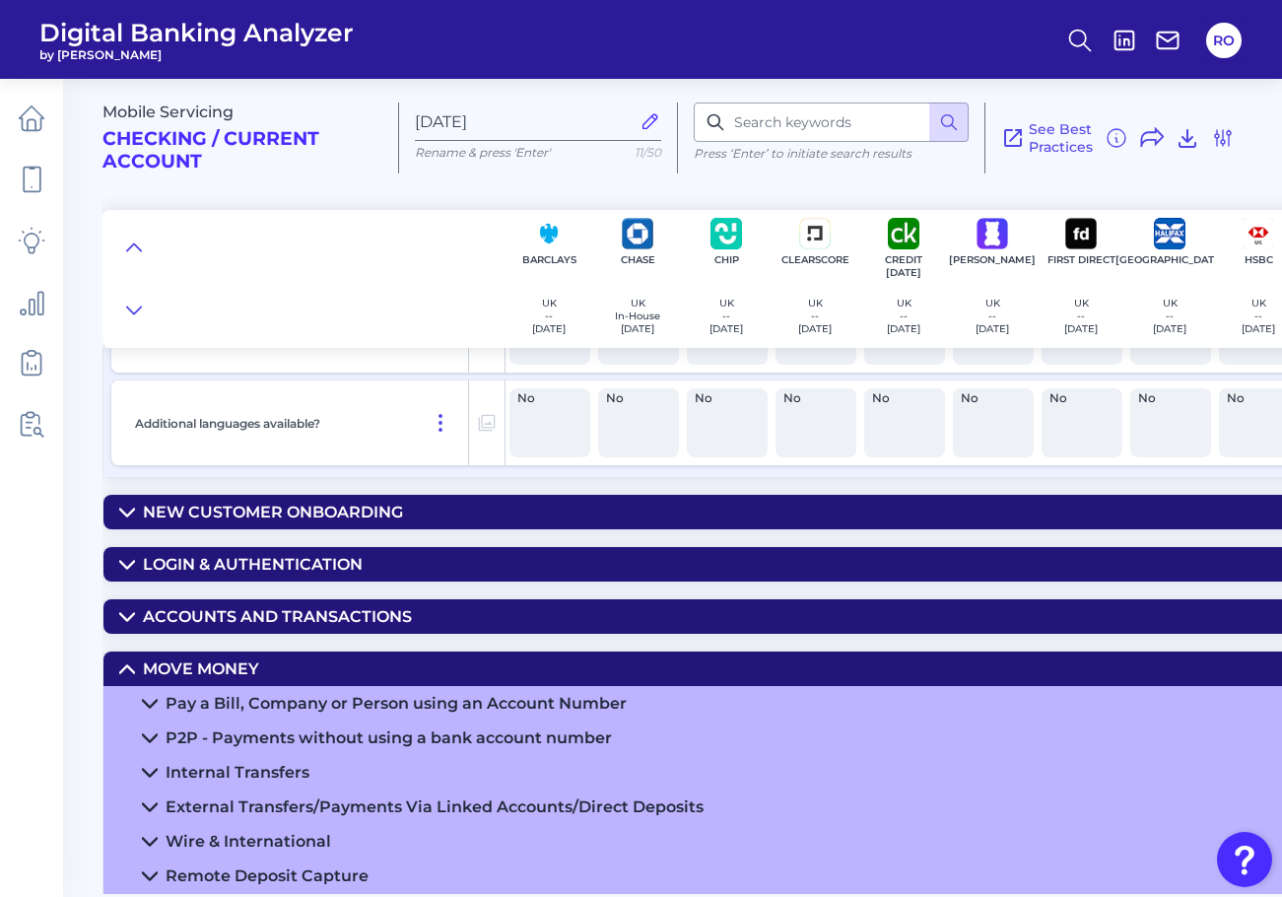
scroll to position [2759, 0]
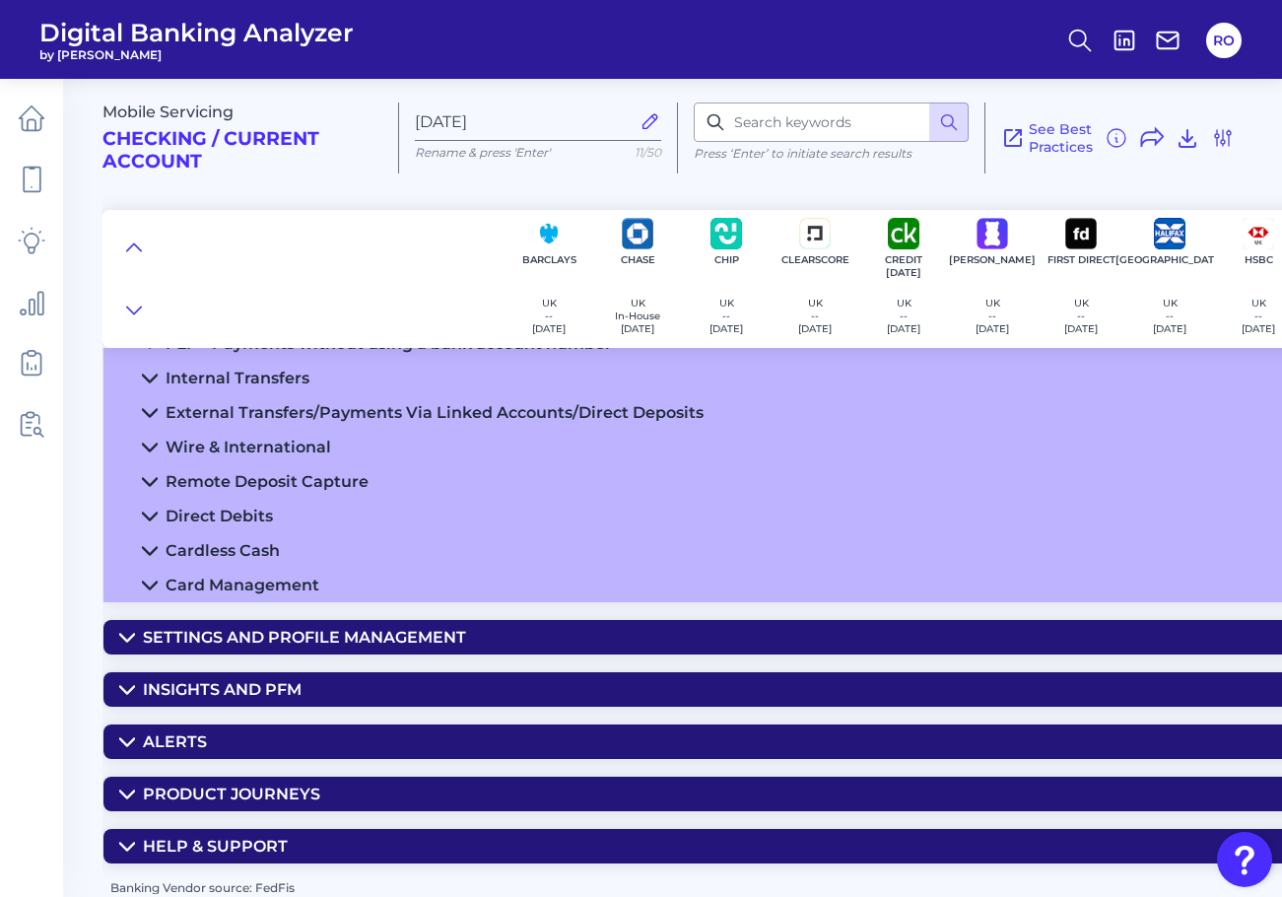
click at [206, 509] on div "Direct Debits" at bounding box center [219, 515] width 107 height 19
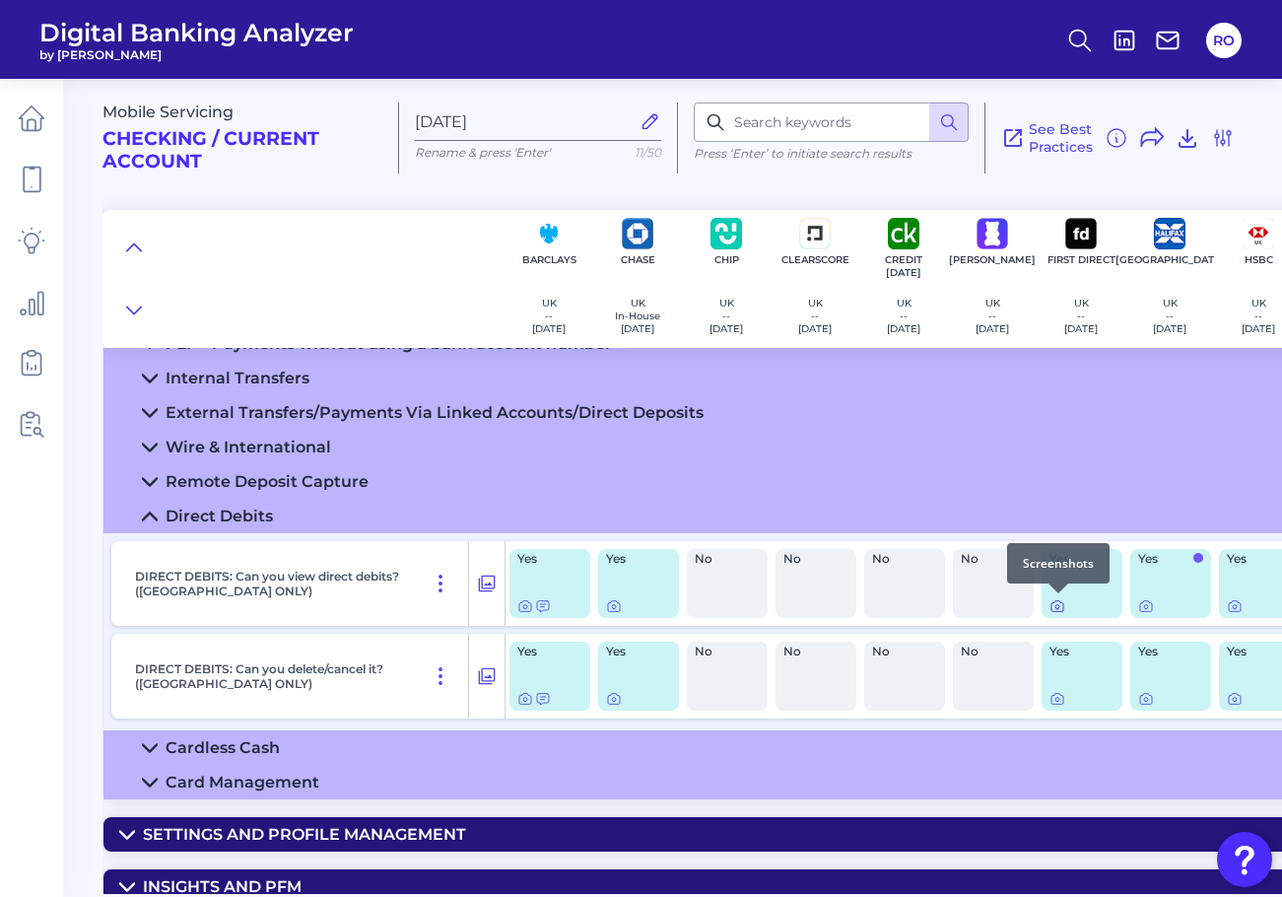
click at [1054, 608] on icon at bounding box center [1057, 606] width 16 height 16
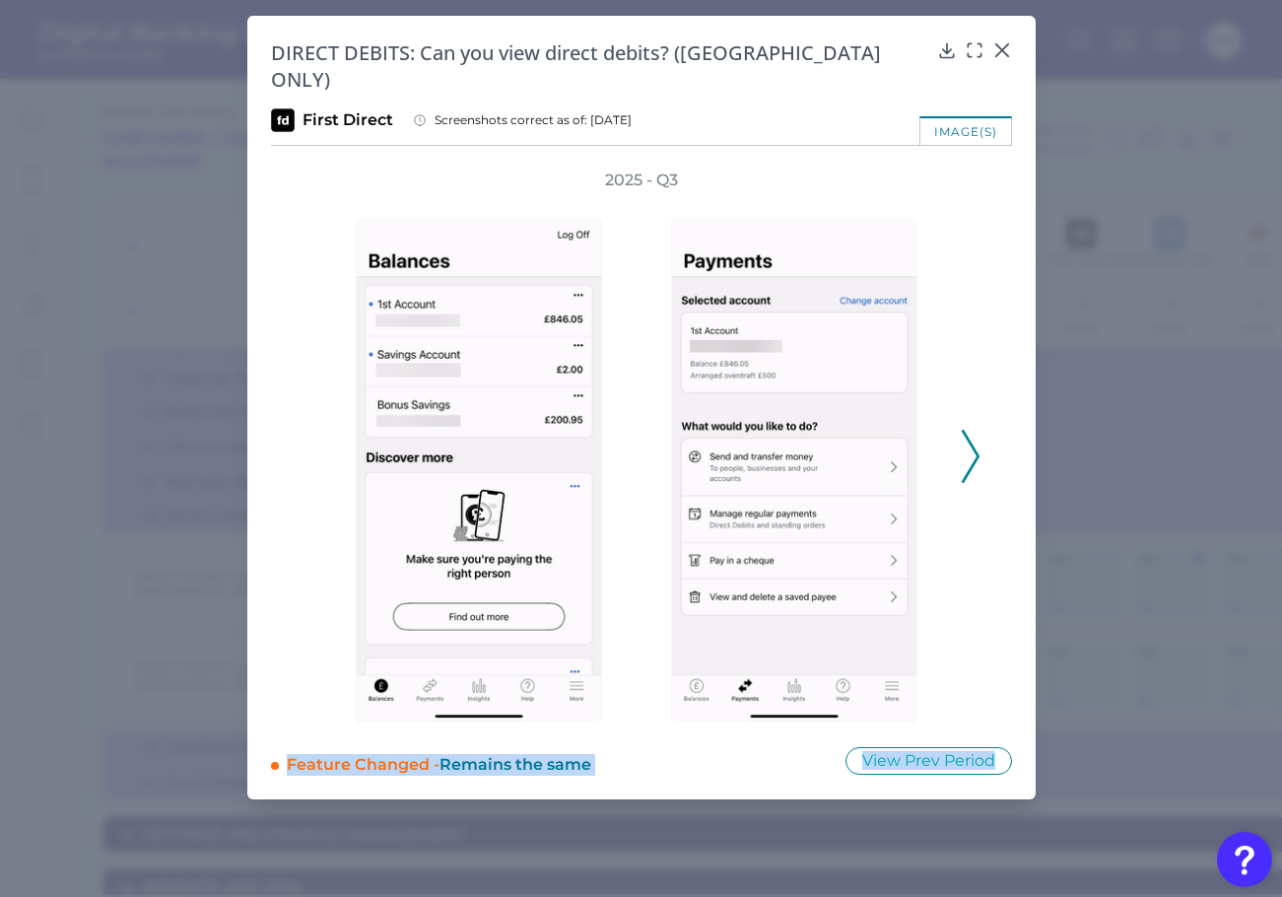
drag, startPoint x: 1007, startPoint y: 52, endPoint x: 960, endPoint y: 350, distance: 301.3
click at [962, 430] on icon at bounding box center [971, 456] width 18 height 53
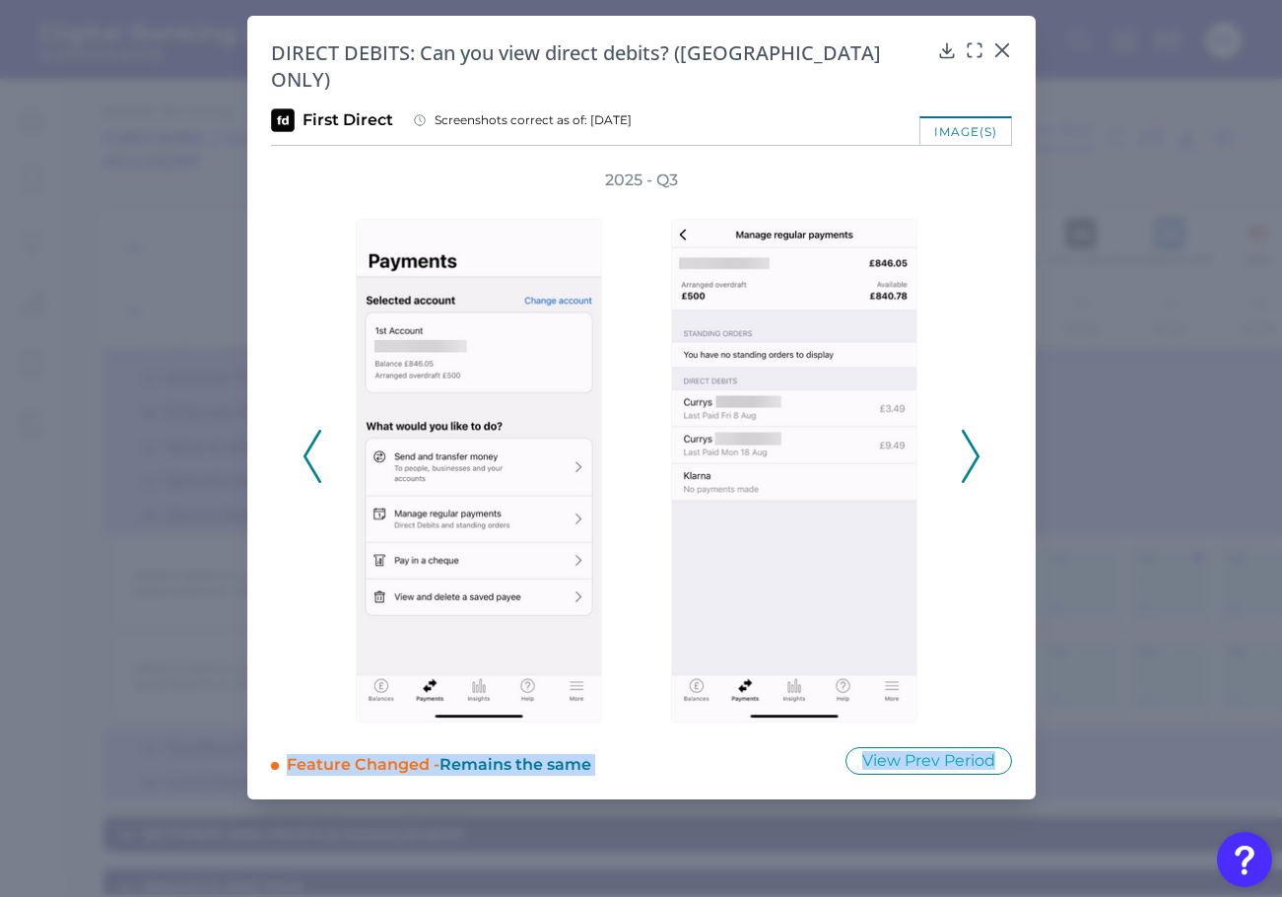
click at [962, 430] on icon at bounding box center [971, 456] width 18 height 53
click at [1003, 44] on icon at bounding box center [1002, 50] width 20 height 20
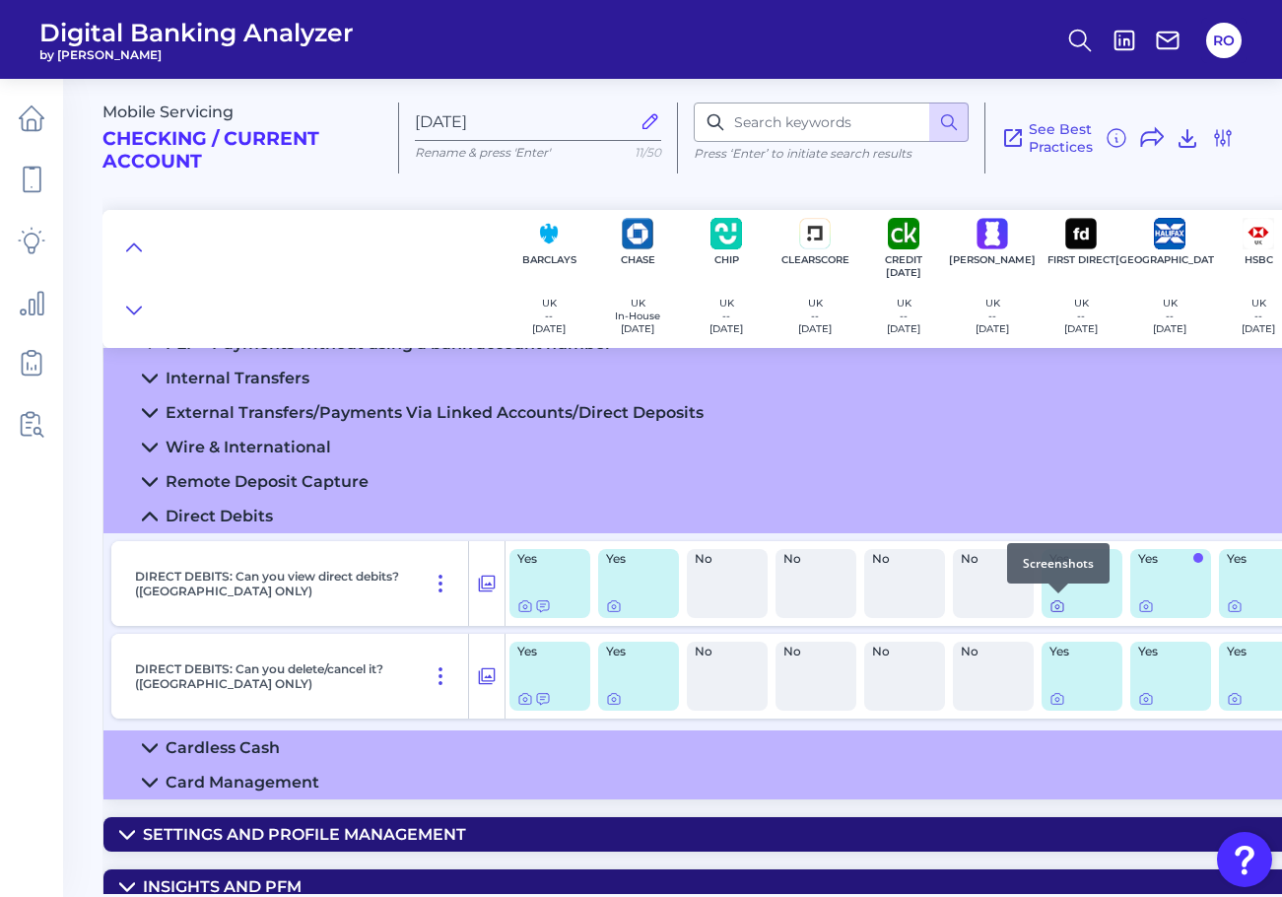
click at [1053, 609] on icon at bounding box center [1057, 606] width 16 height 16
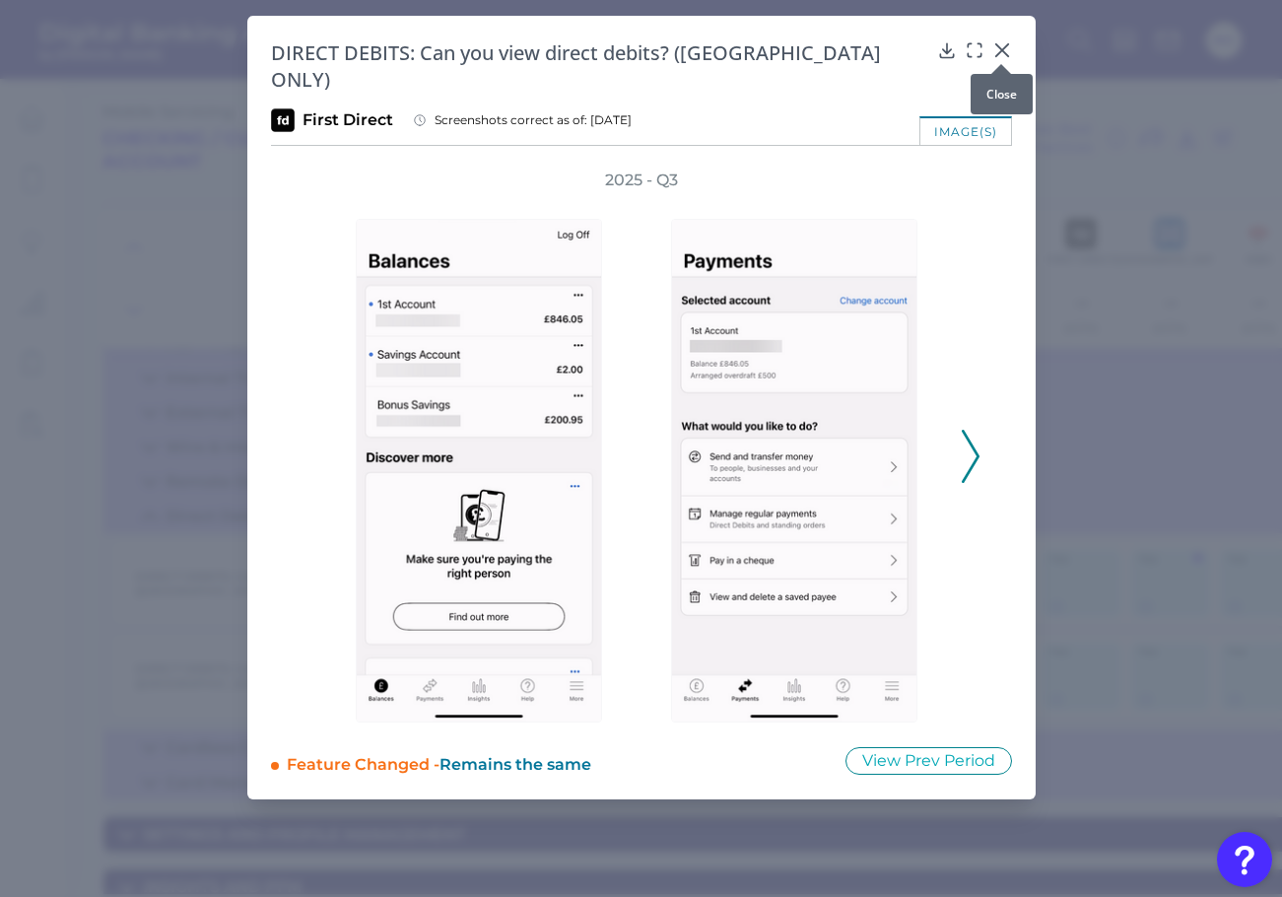
click at [1000, 47] on icon at bounding box center [1002, 50] width 20 height 20
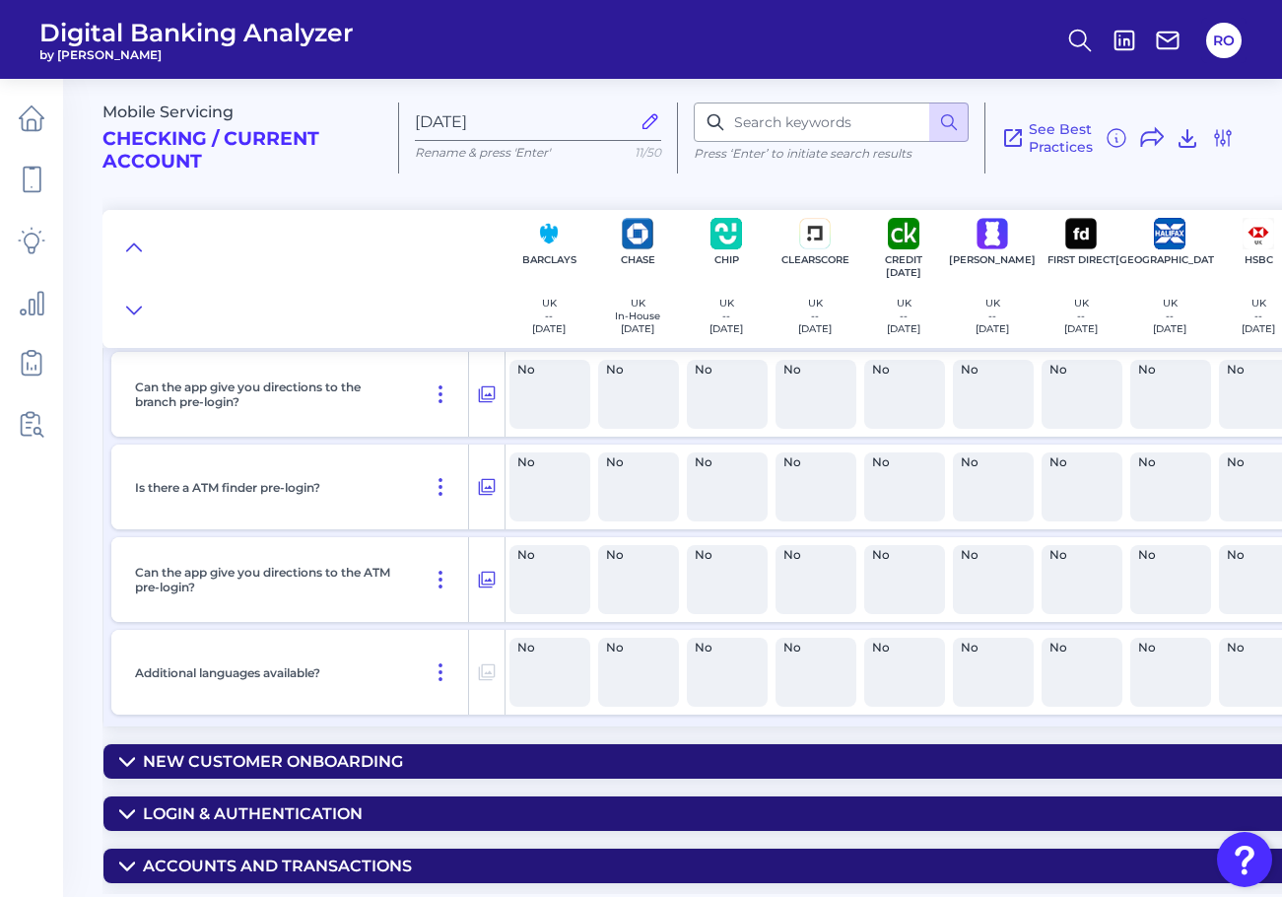
scroll to position [2266, 0]
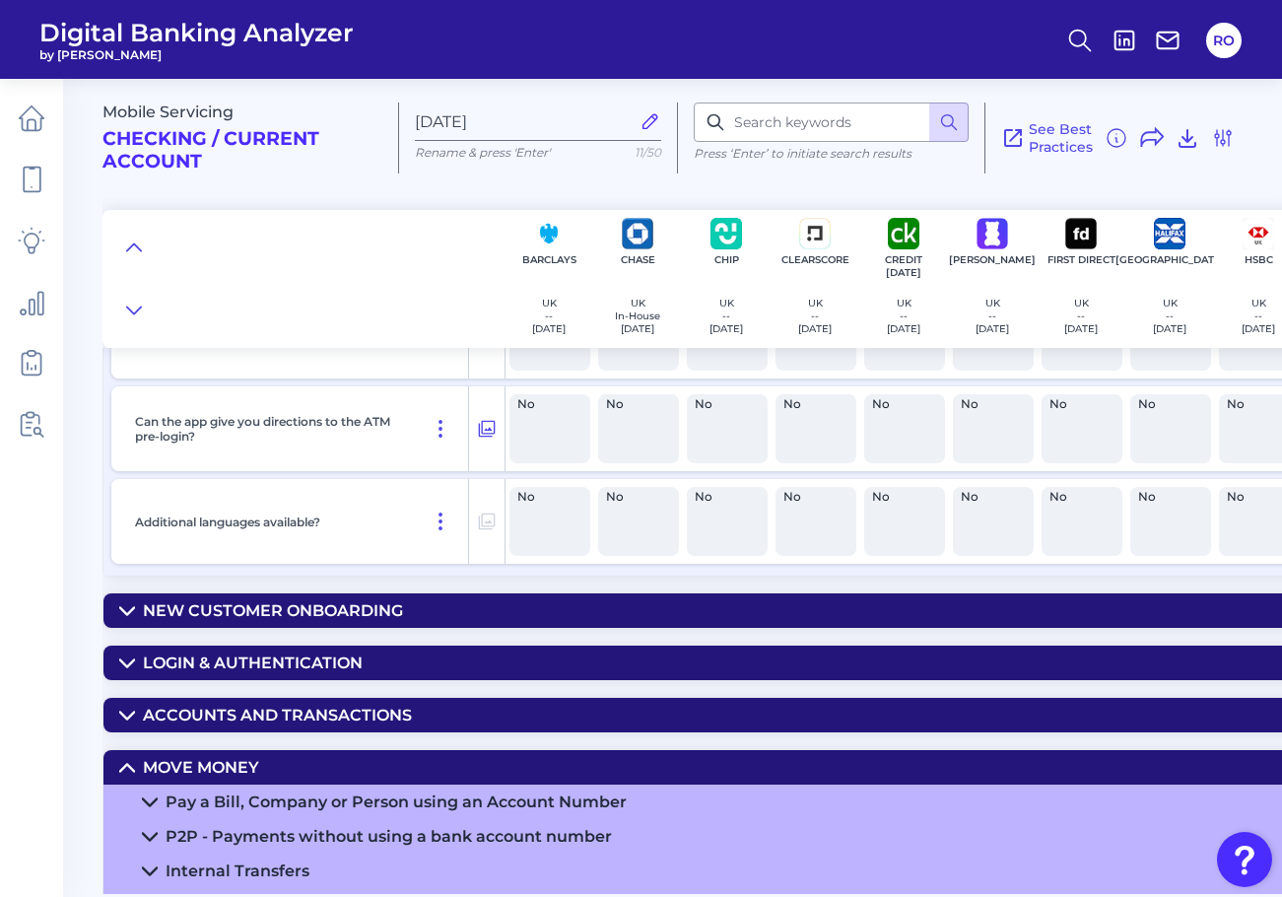
click at [157, 662] on div "Login & Authentication" at bounding box center [253, 662] width 220 height 19
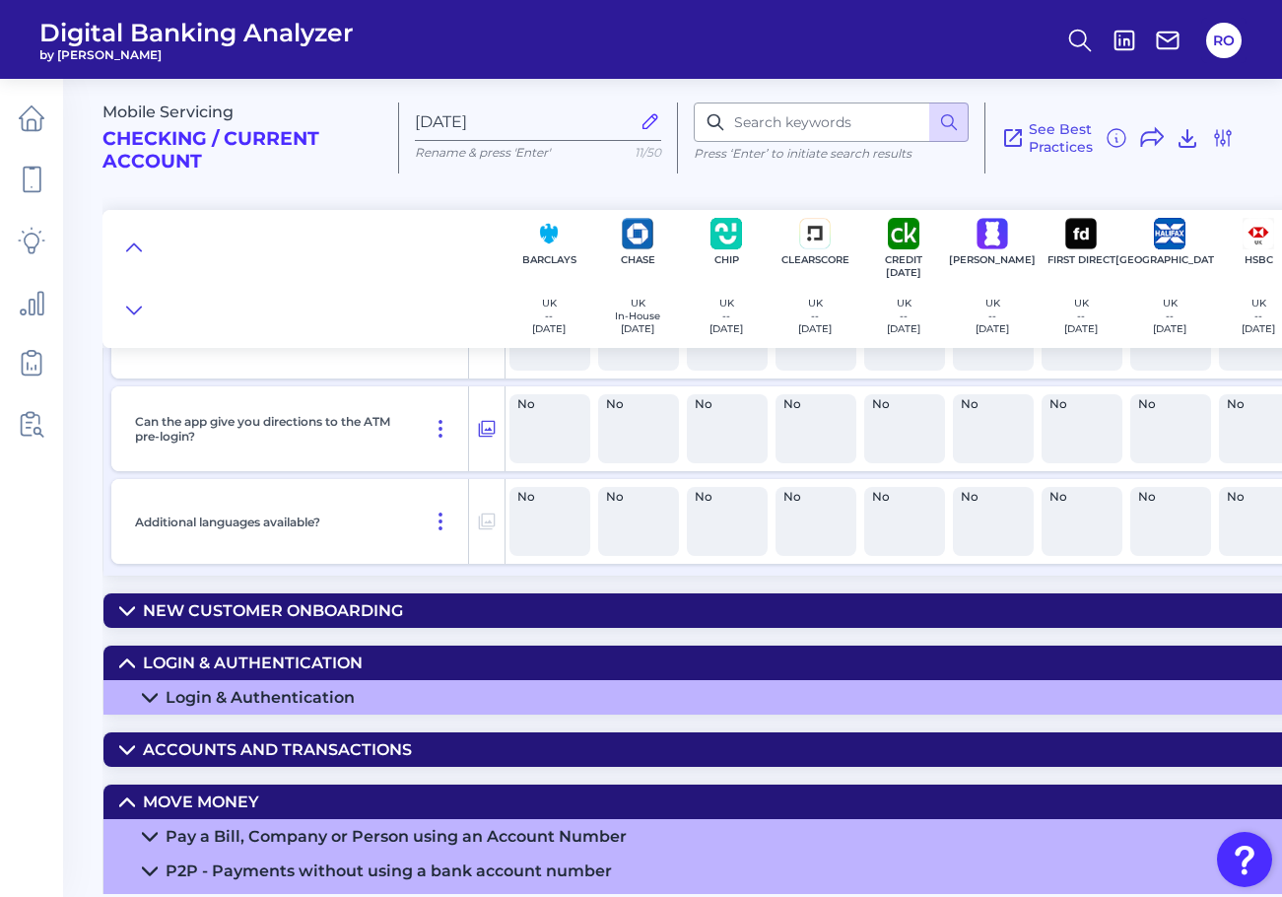
click at [147, 698] on icon at bounding box center [150, 697] width 14 height 7
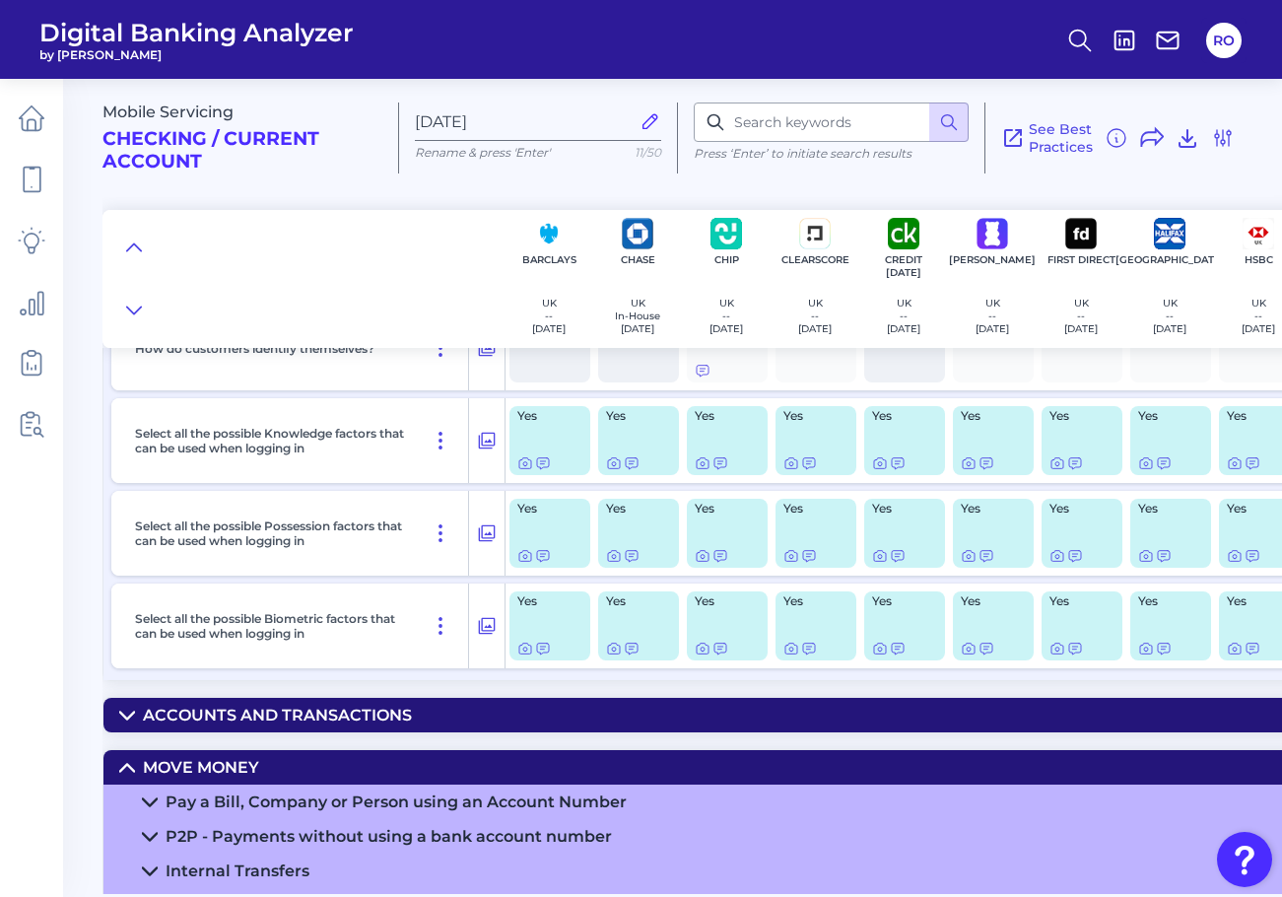
scroll to position [3054, 0]
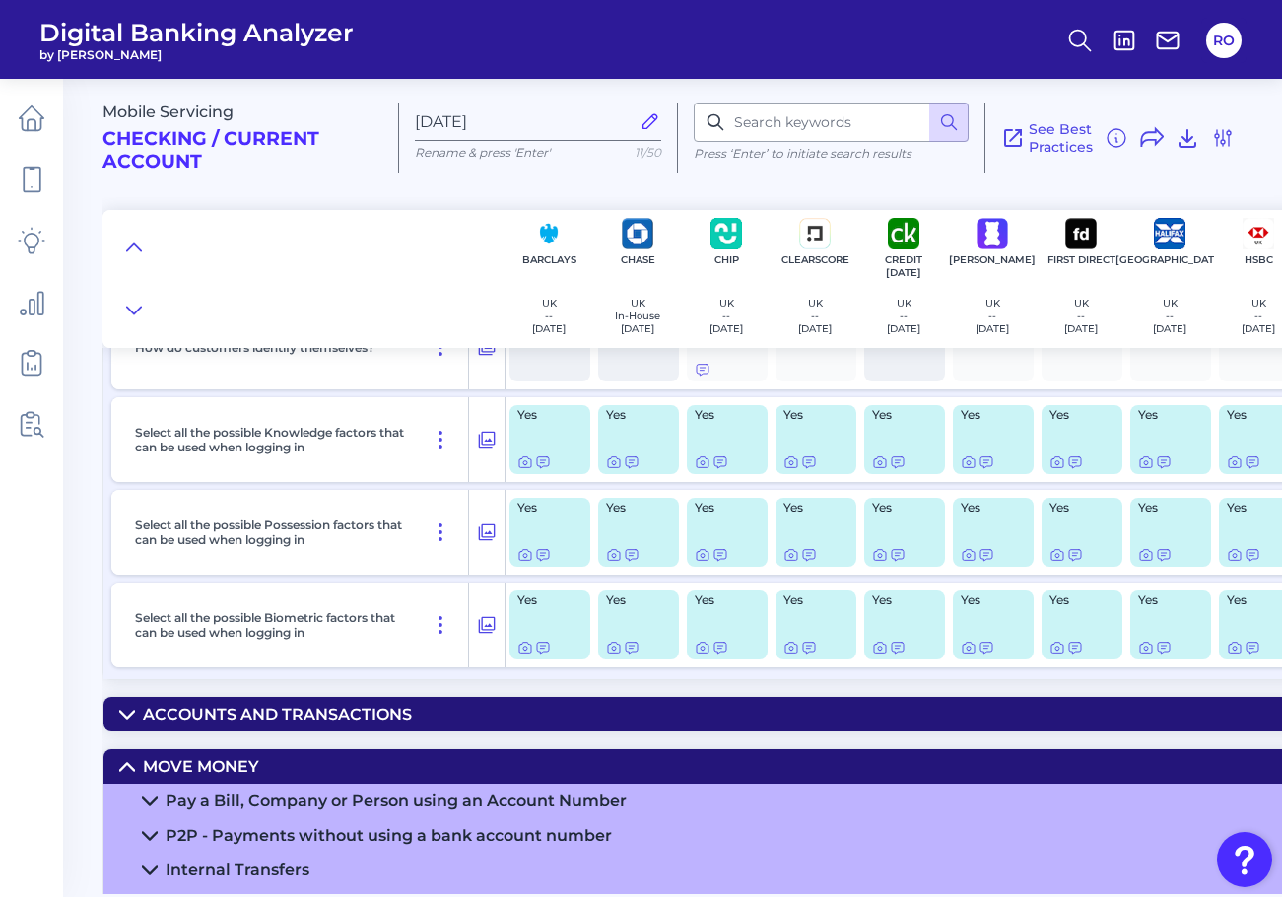
click at [126, 714] on icon at bounding box center [127, 714] width 16 height 16
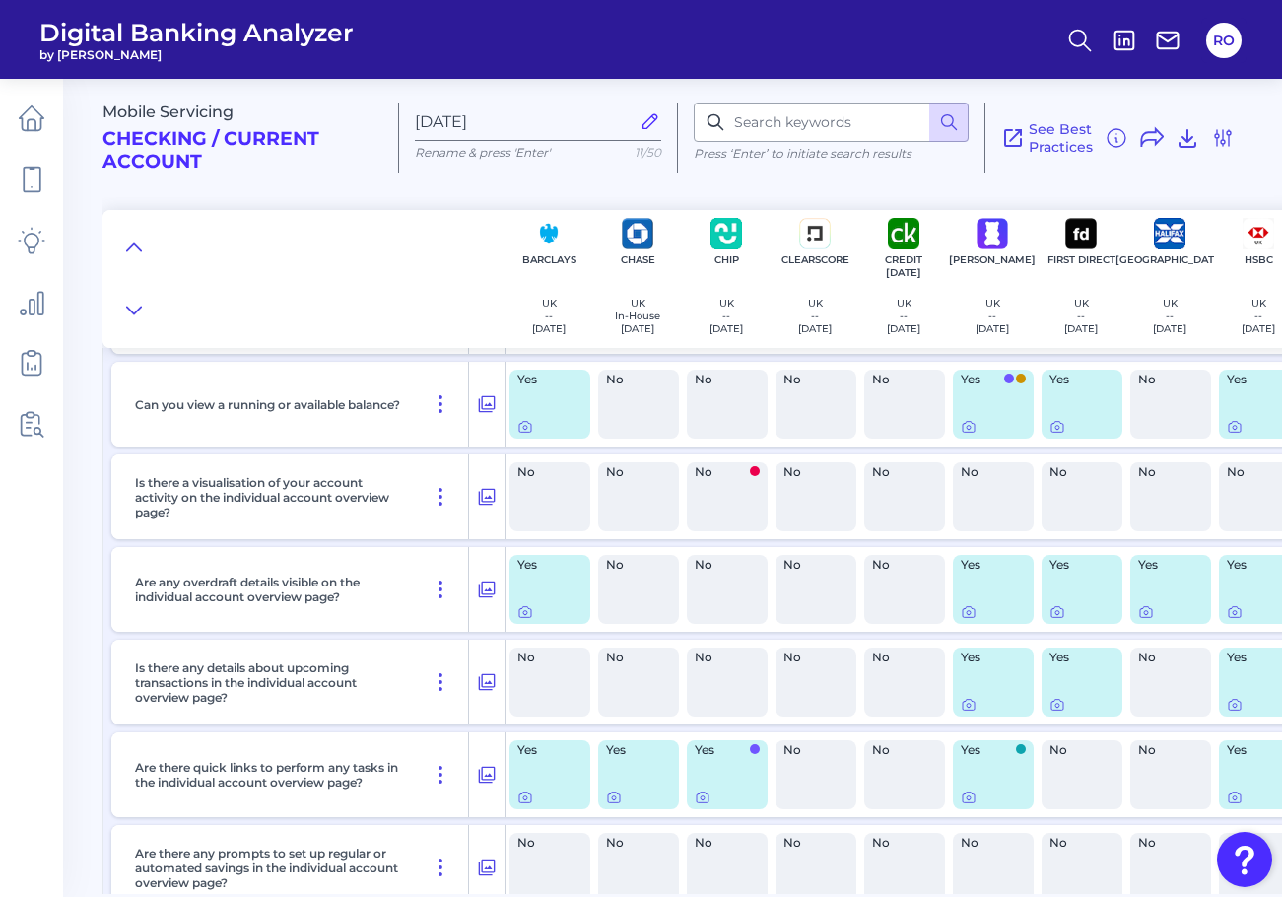
scroll to position [3350, 0]
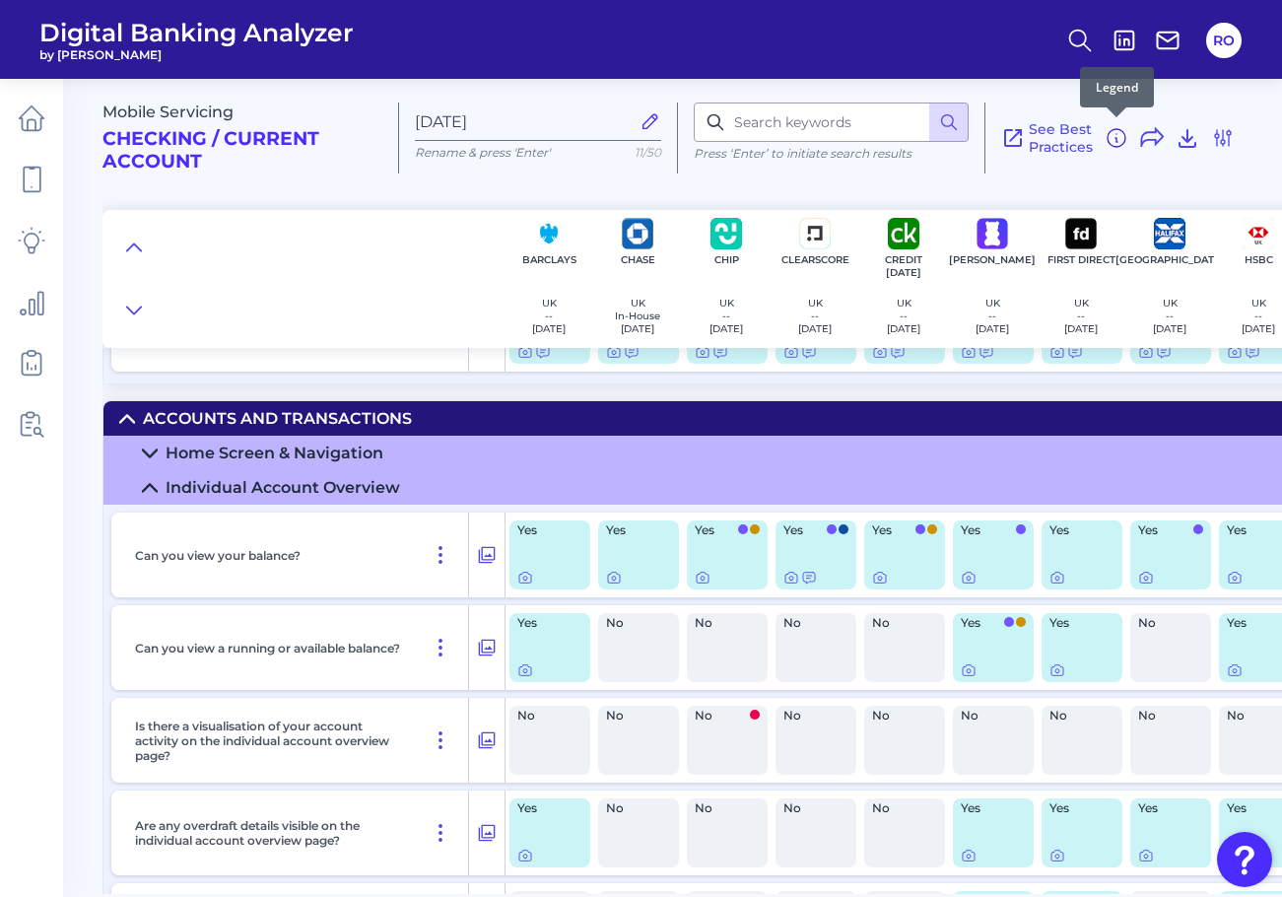
click at [1110, 141] on icon at bounding box center [1117, 138] width 24 height 24
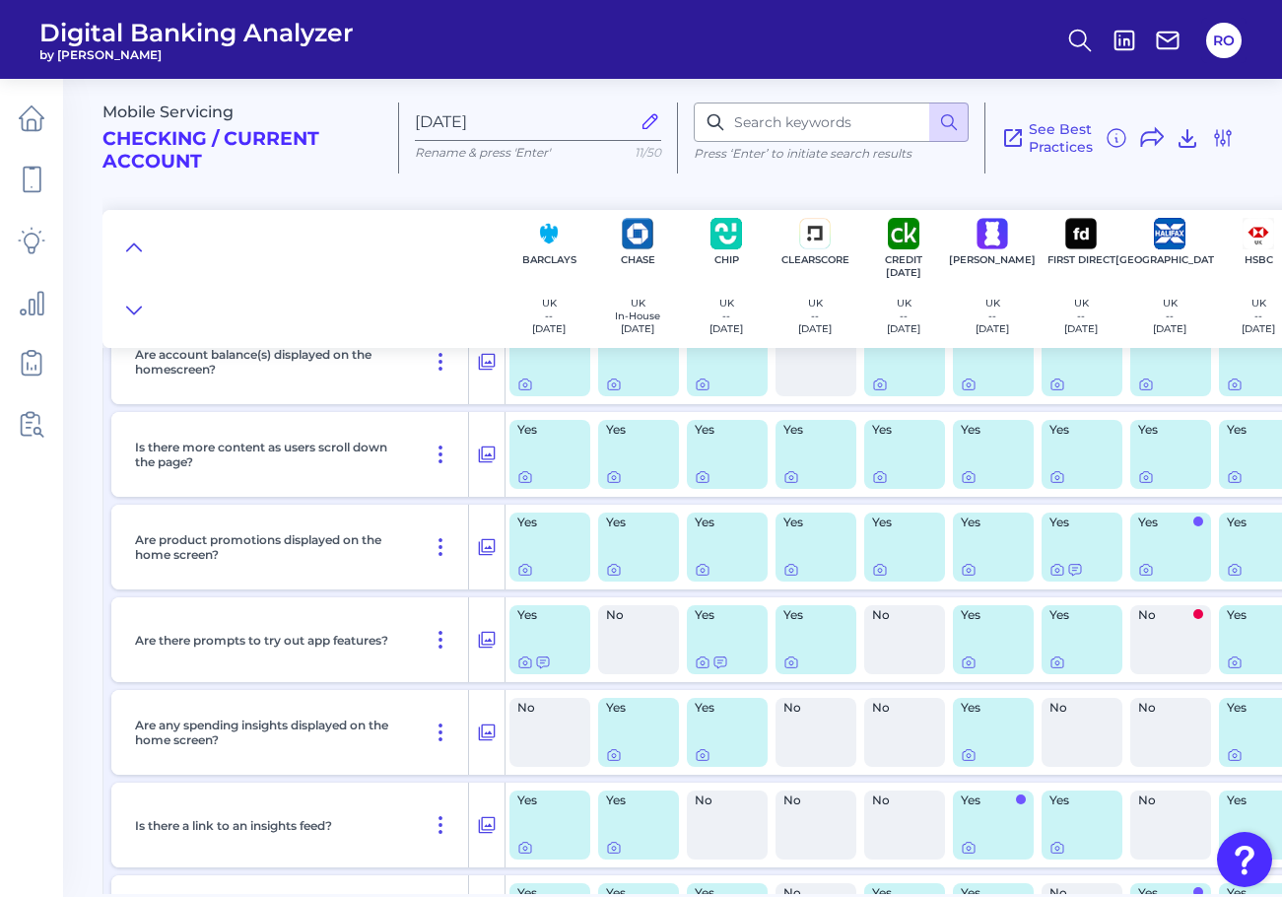
scroll to position [3646, 0]
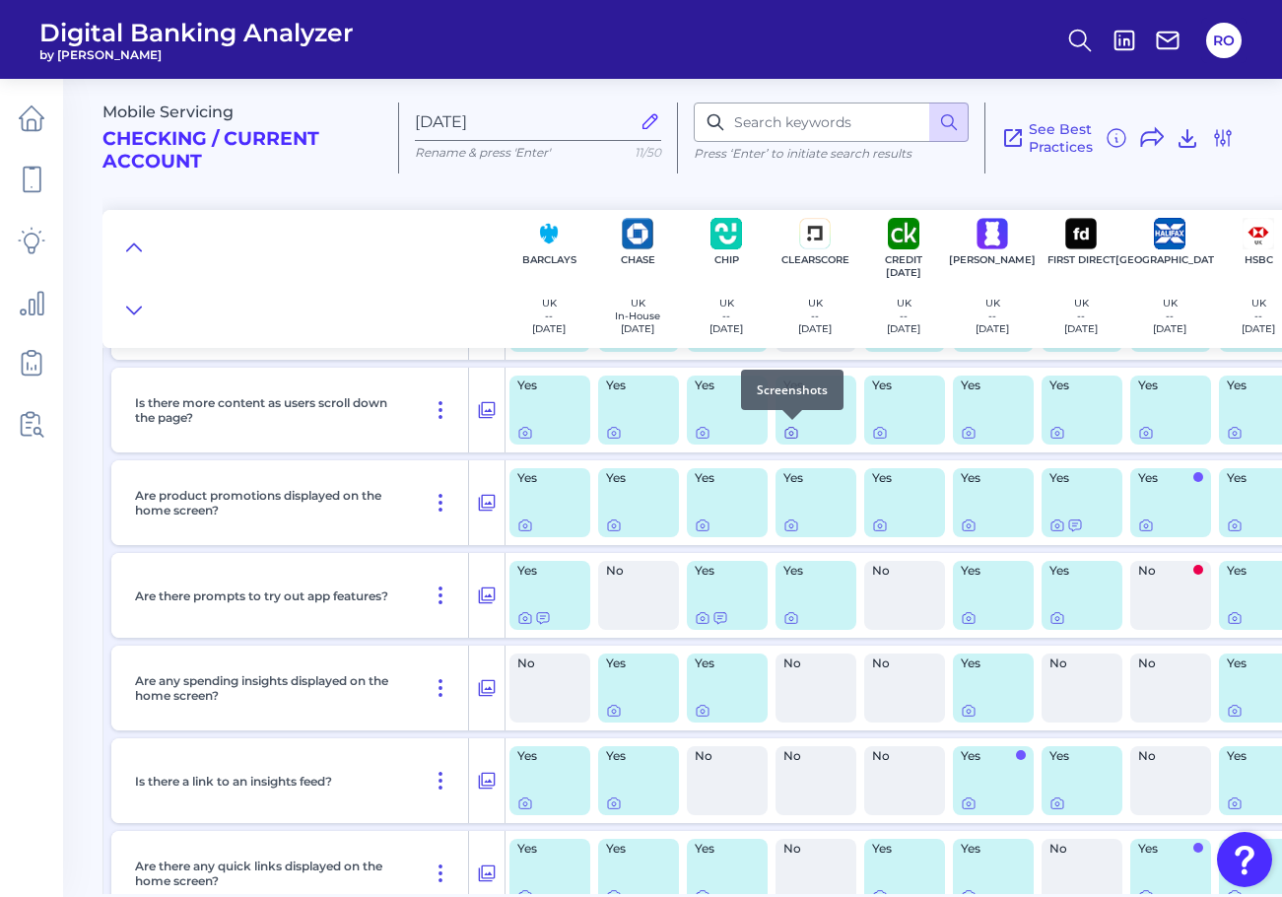
click at [789, 435] on icon at bounding box center [791, 434] width 4 height 4
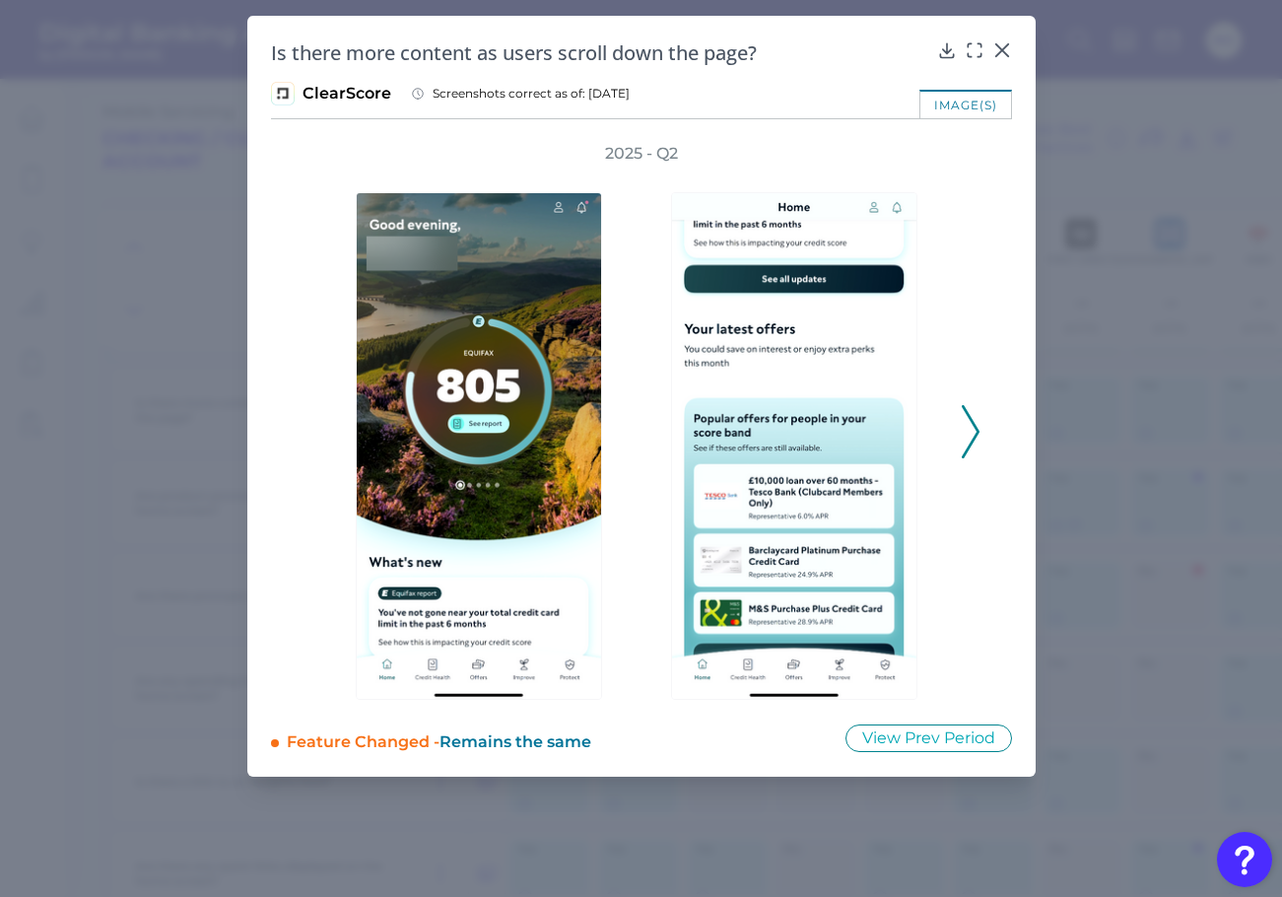
click at [976, 263] on div "2025 - Q2" at bounding box center [641, 421] width 678 height 557
click at [1001, 51] on icon at bounding box center [1001, 50] width 12 height 12
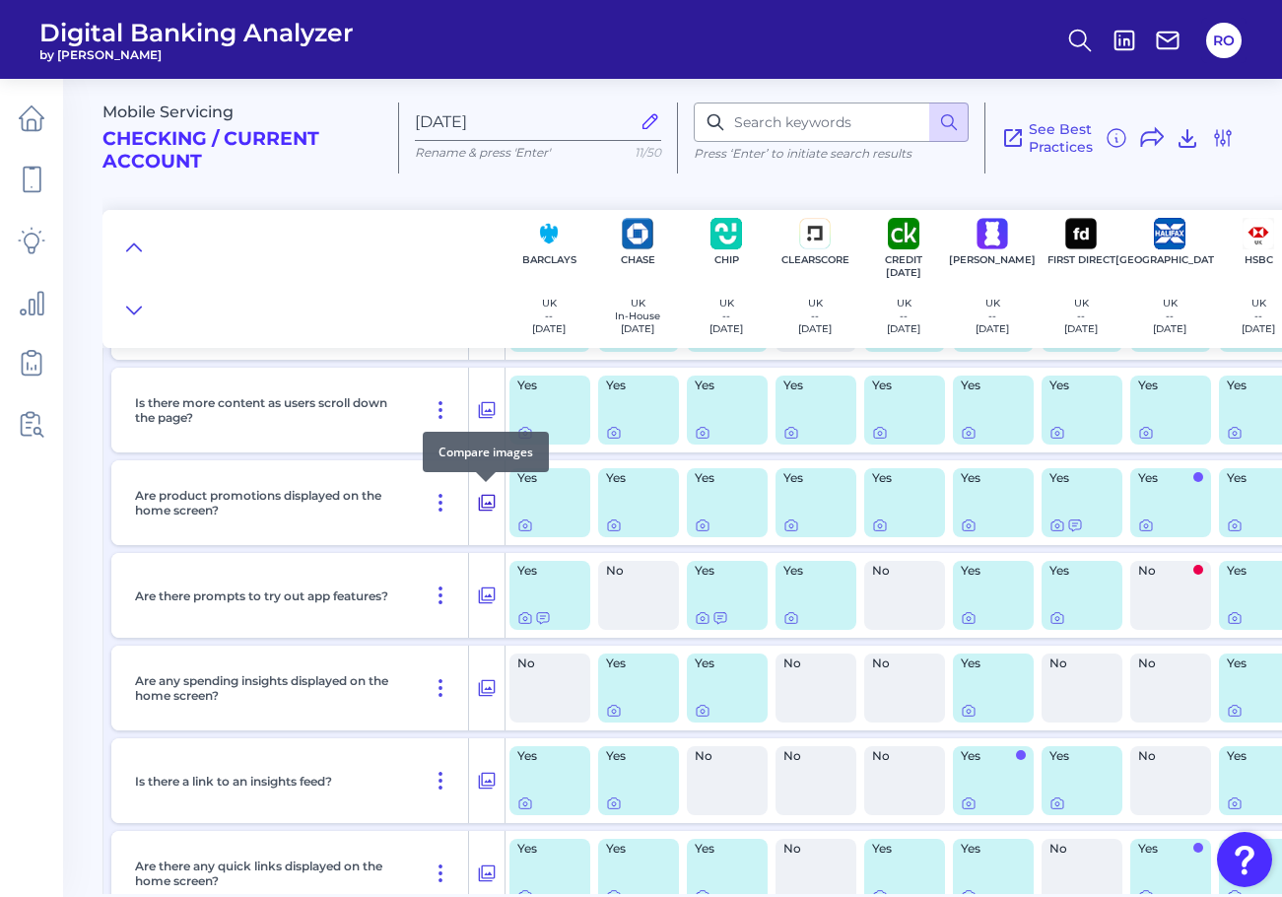
click at [491, 500] on icon at bounding box center [487, 503] width 20 height 24
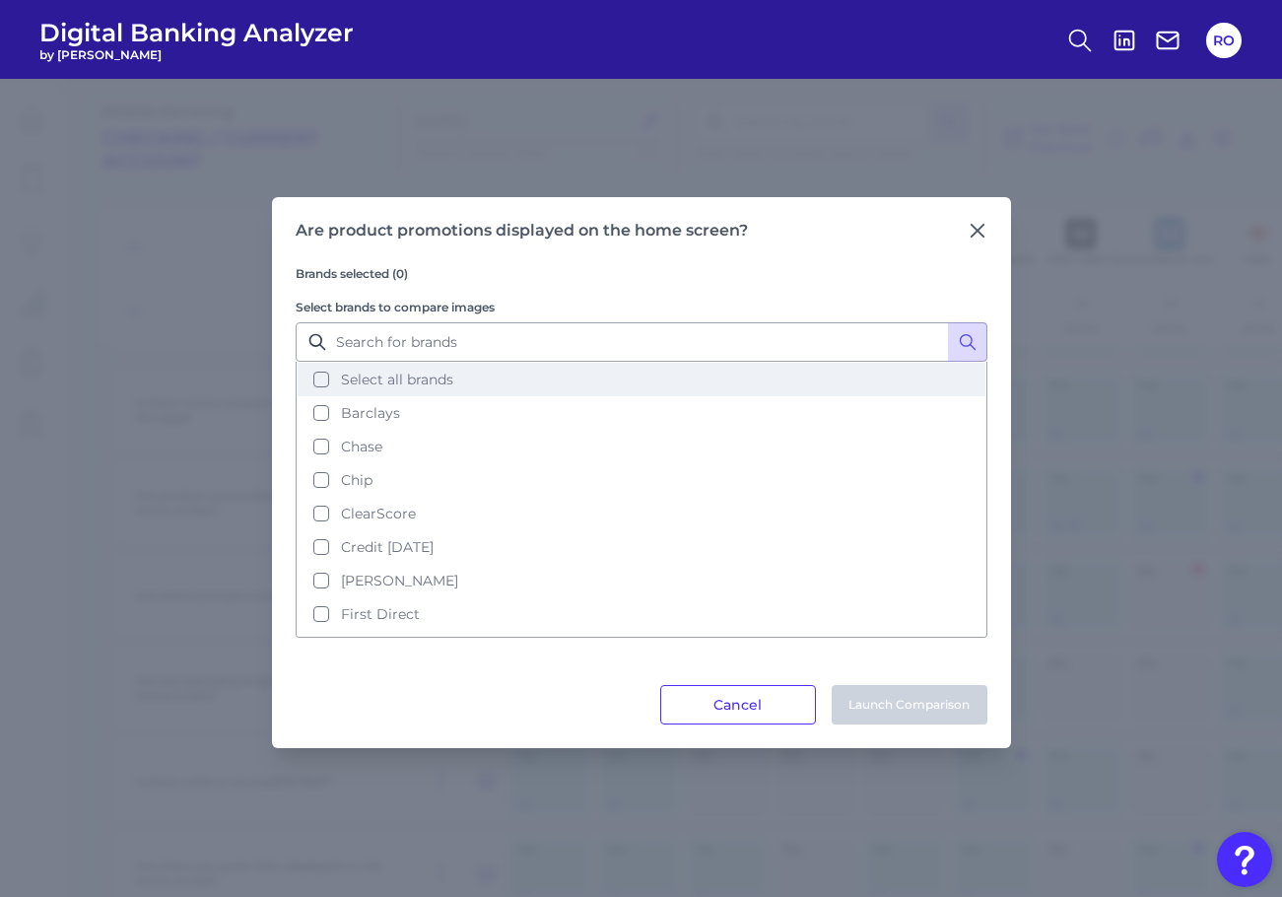
click at [401, 380] on span "Select all brands" at bounding box center [397, 379] width 112 height 18
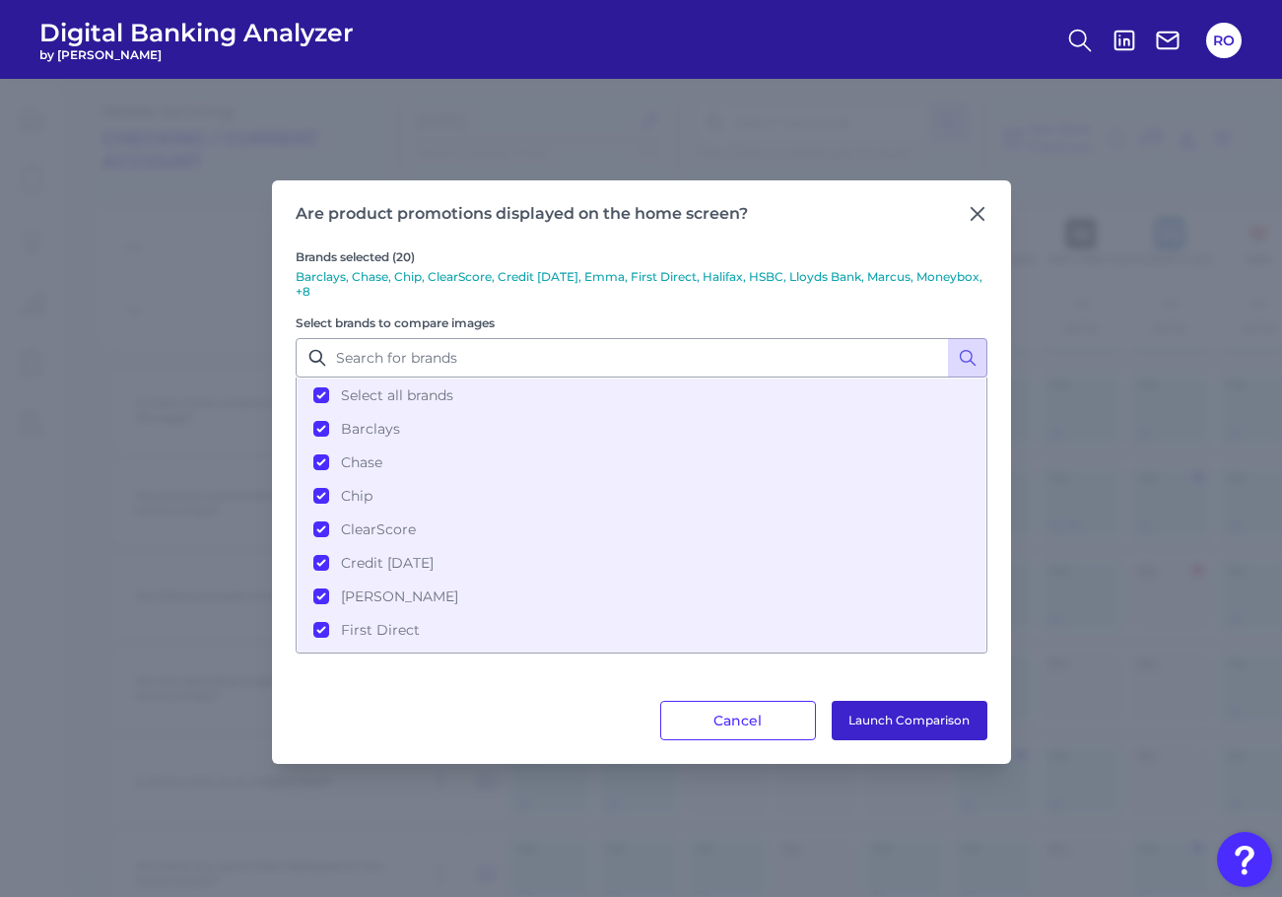
click at [912, 720] on button "Launch Comparison" at bounding box center [910, 720] width 156 height 39
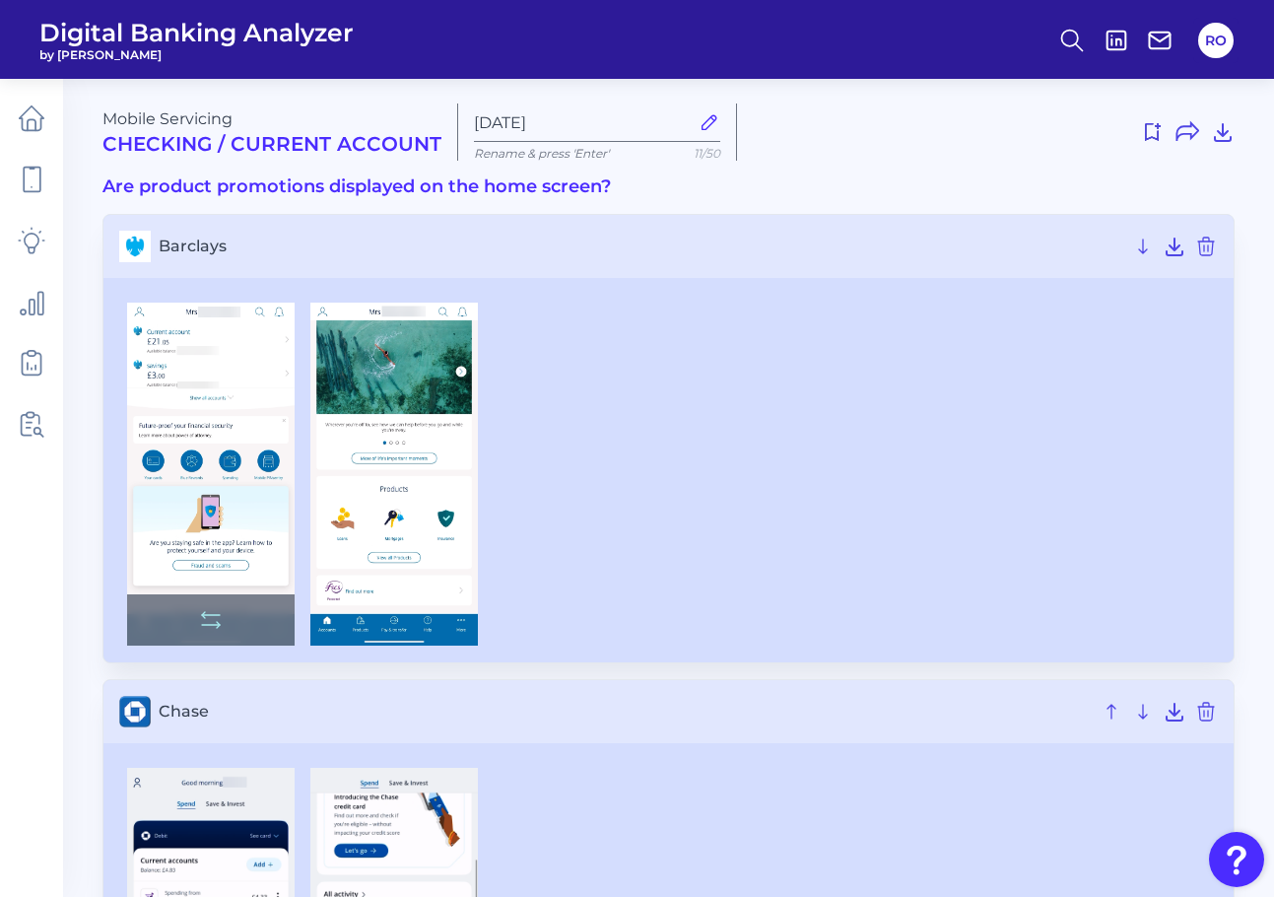
click at [211, 436] on img at bounding box center [211, 473] width 168 height 343
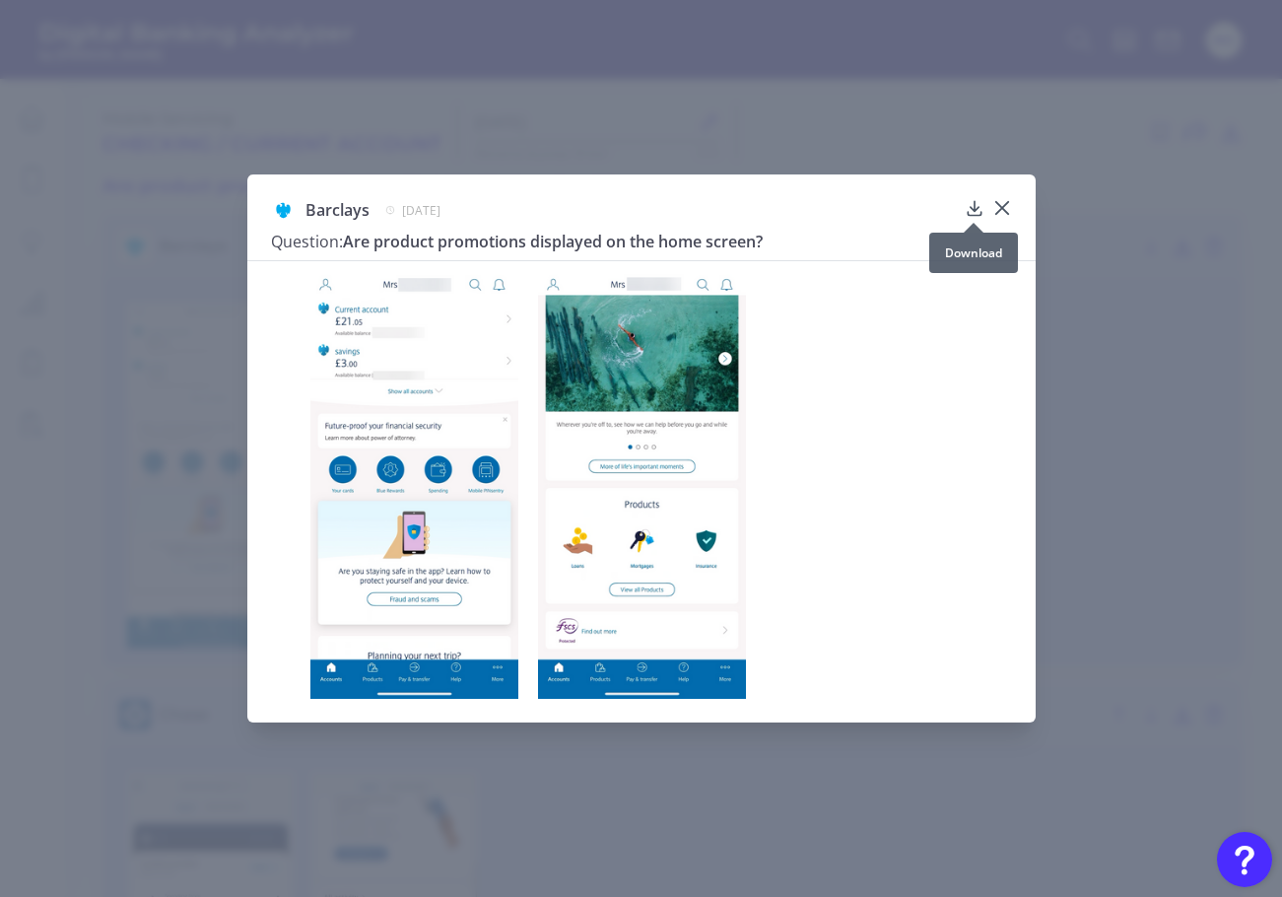
drag, startPoint x: 999, startPoint y: 209, endPoint x: 939, endPoint y: 222, distance: 61.5
click at [905, 210] on div "Barclays [DATE] Question: Are product promotions displayed on the home screen?" at bounding box center [641, 229] width 741 height 62
click at [999, 208] on icon at bounding box center [1002, 208] width 20 height 20
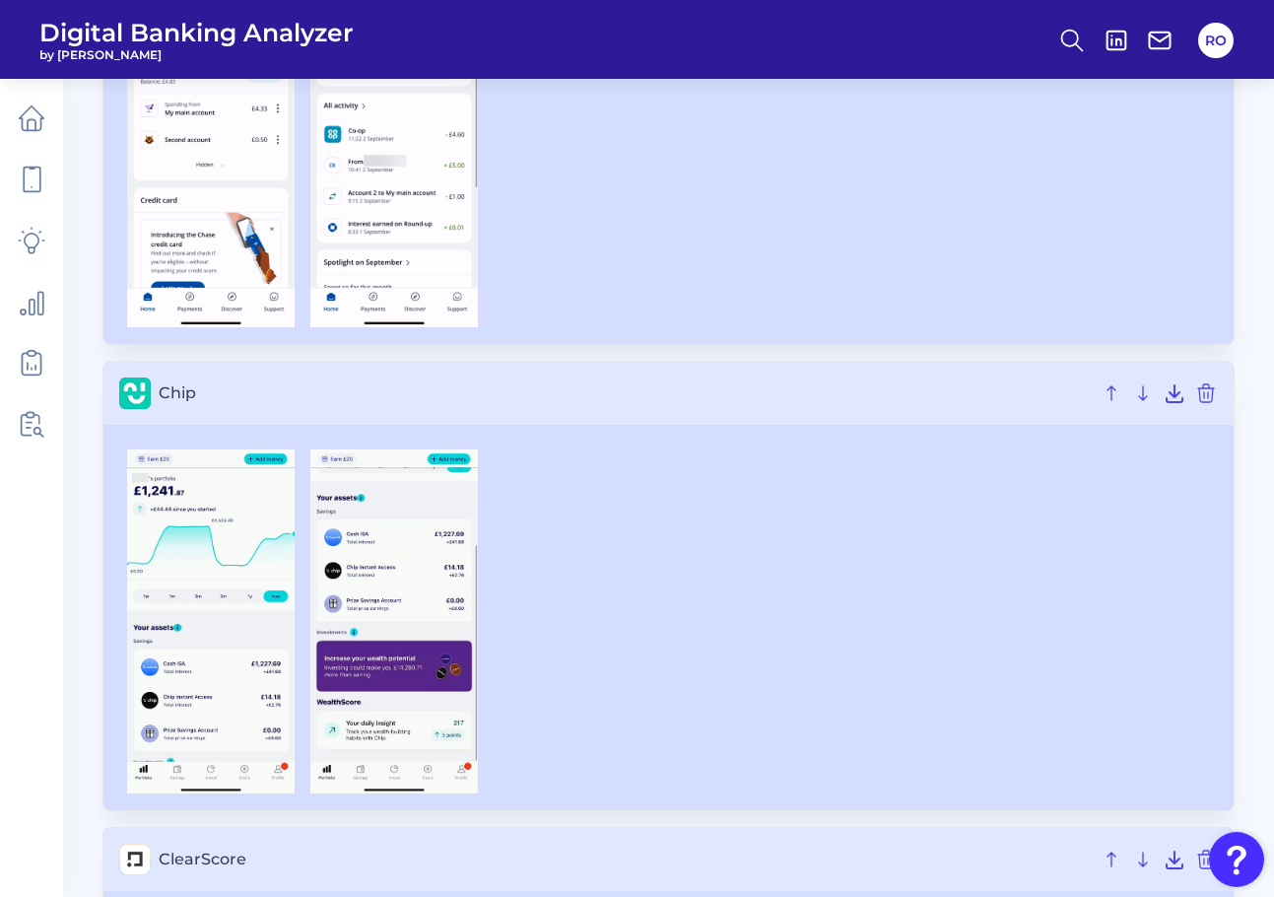
scroll to position [887, 0]
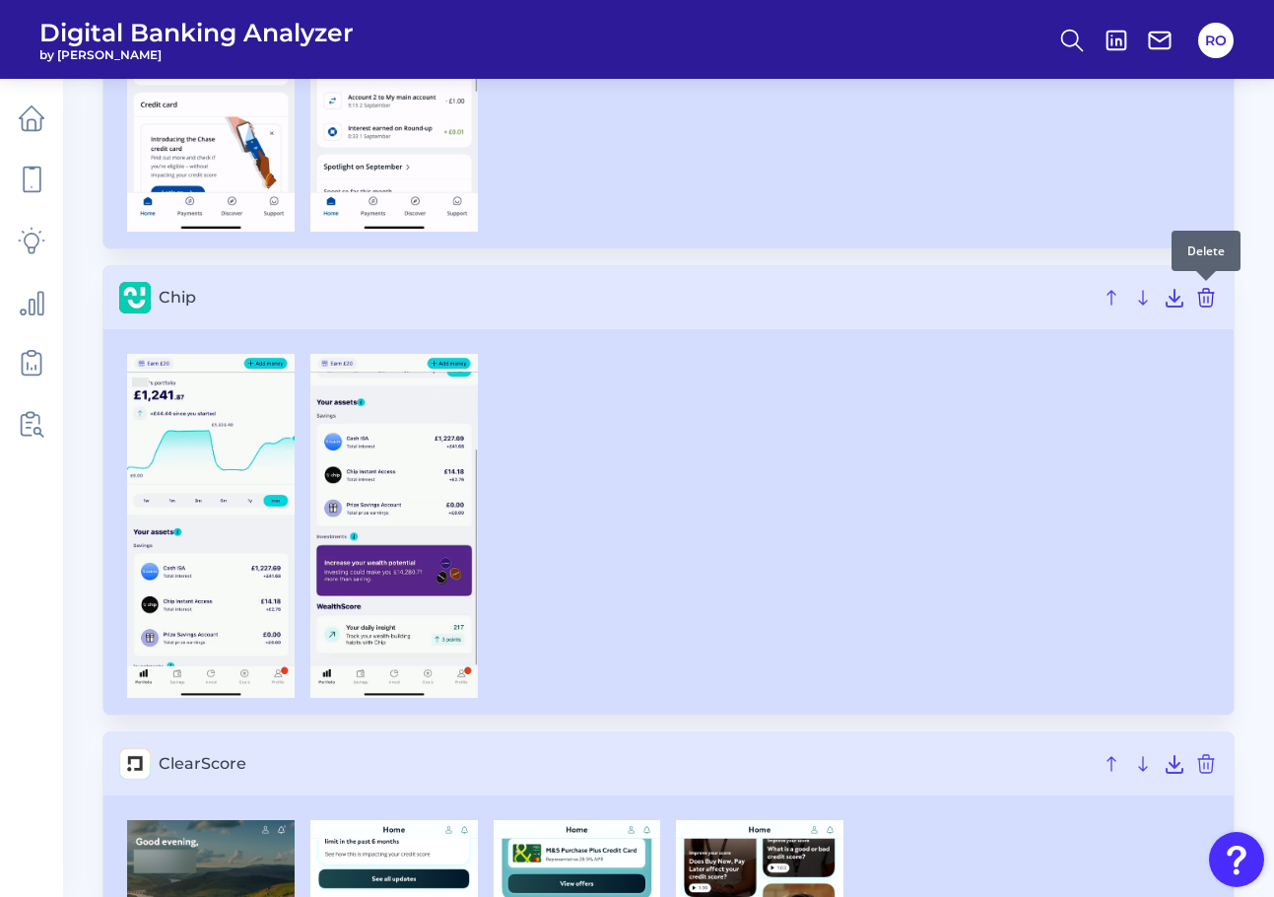
click at [1204, 294] on icon at bounding box center [1206, 298] width 24 height 24
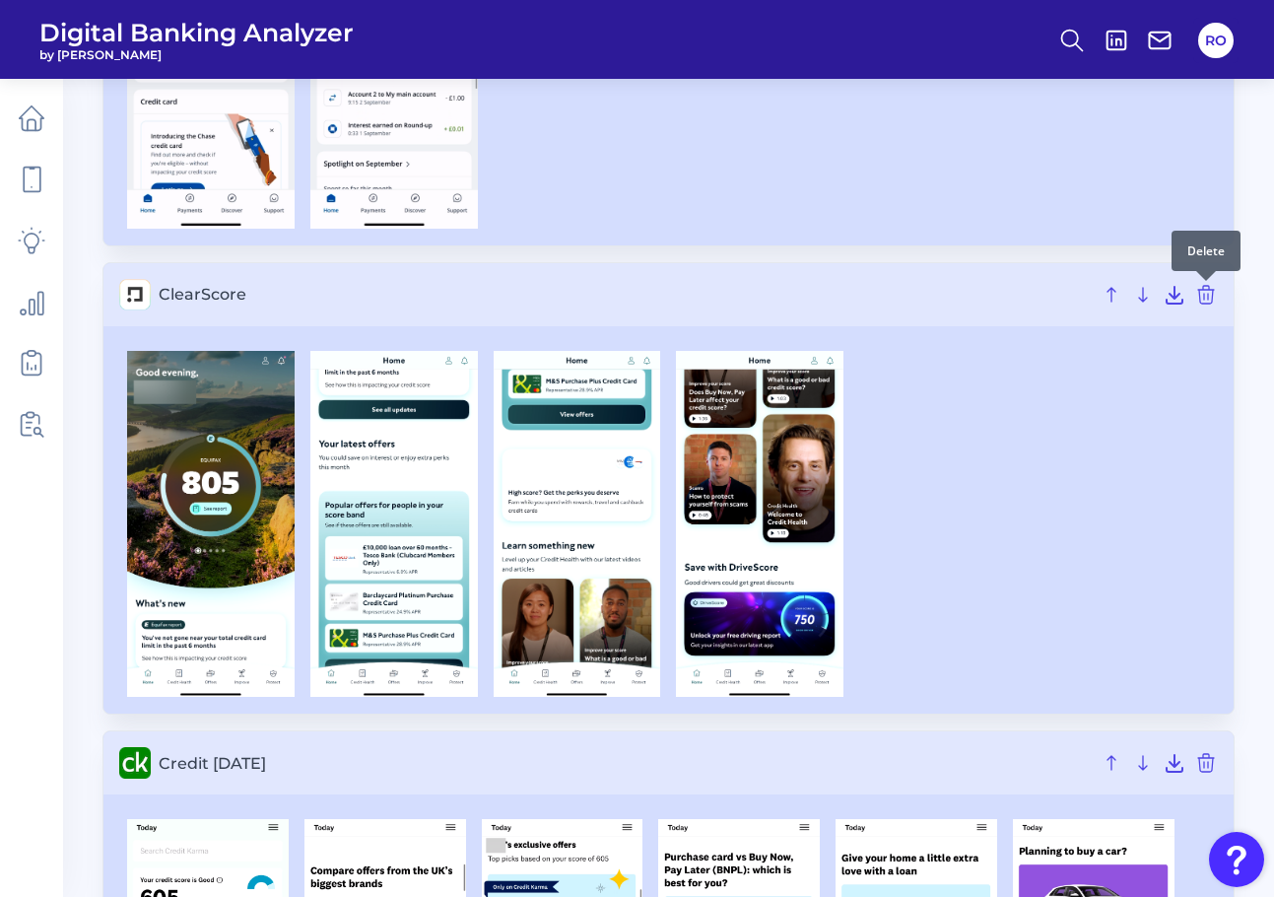
scroll to position [884, 0]
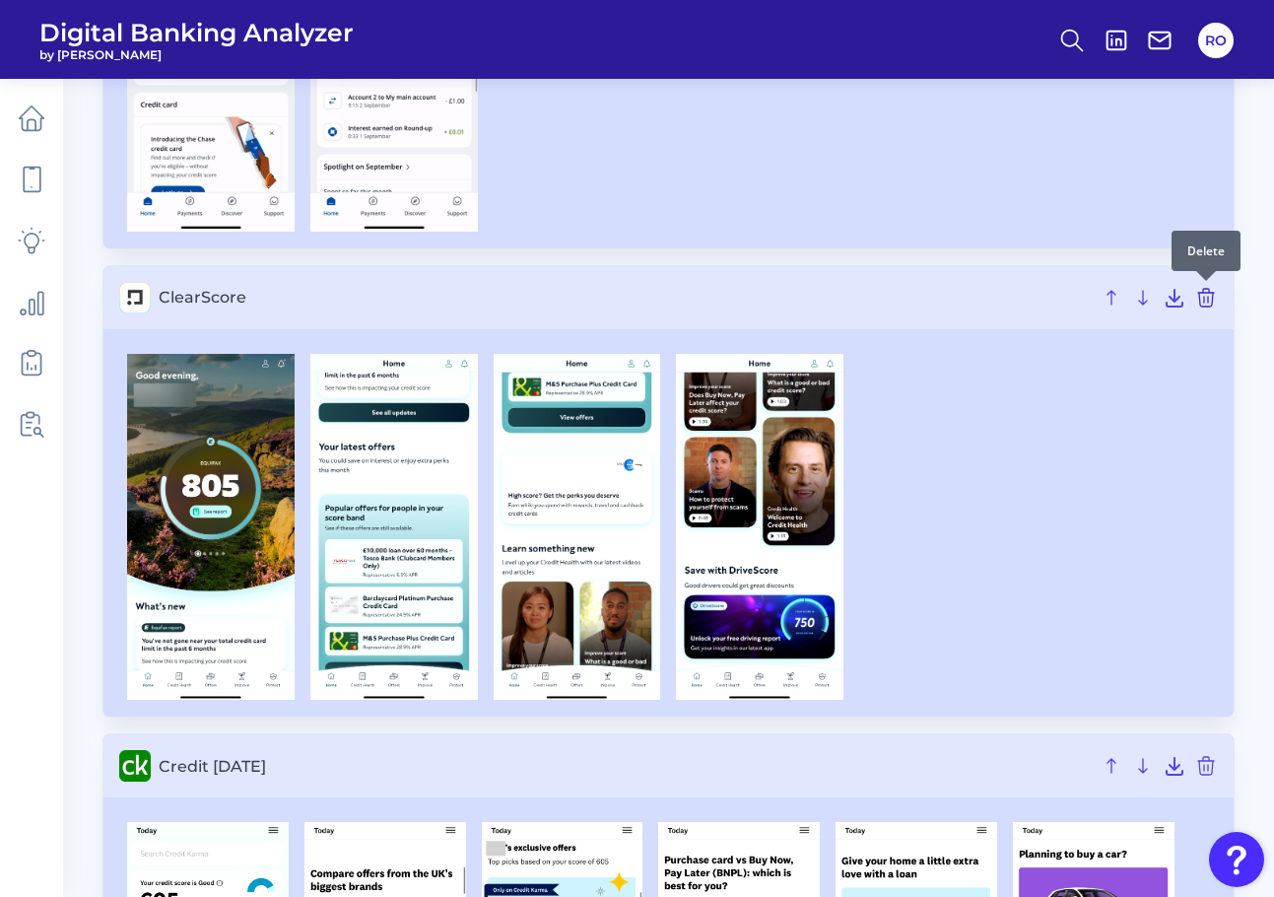
click at [1214, 304] on icon at bounding box center [1206, 298] width 24 height 24
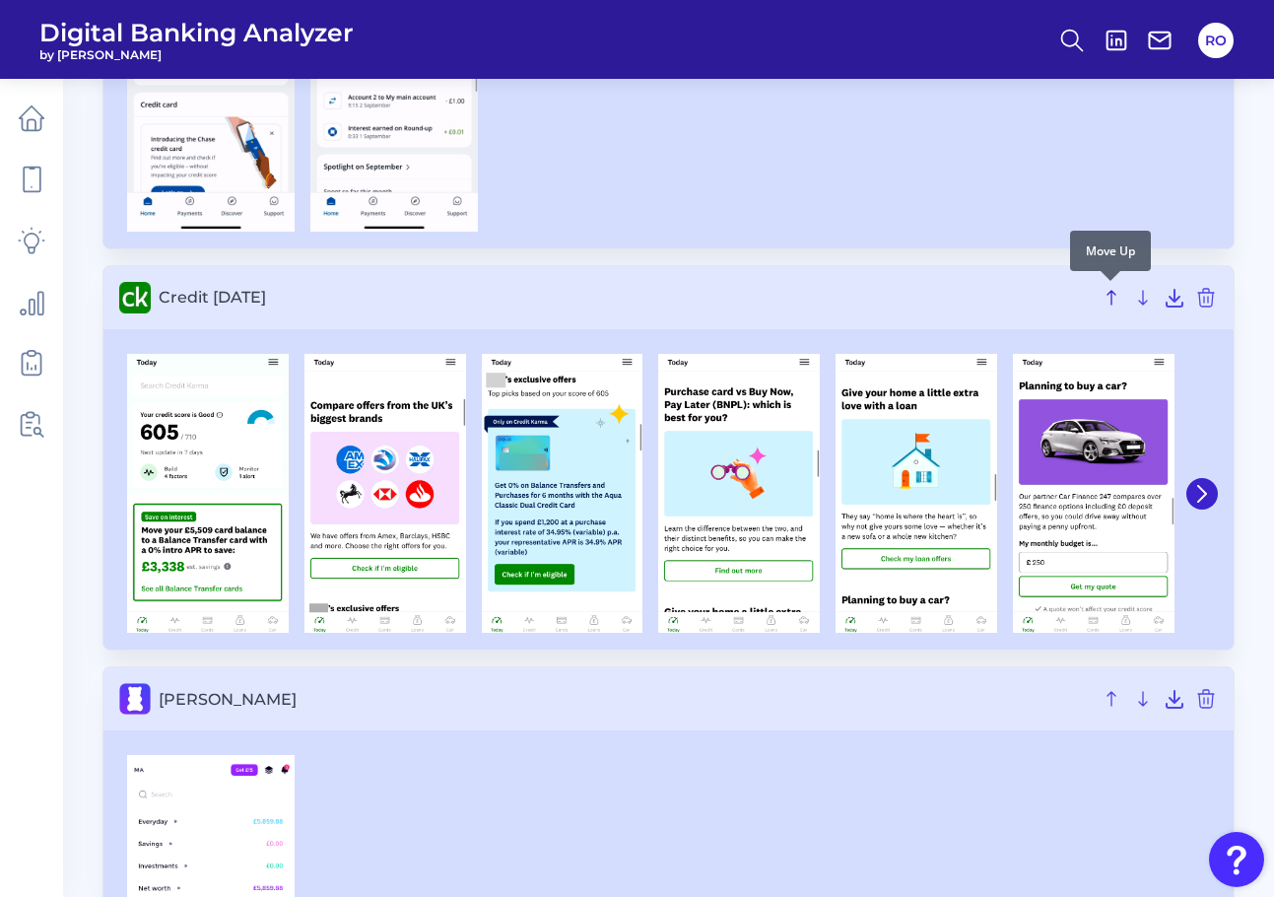
click at [1114, 293] on icon at bounding box center [1112, 298] width 24 height 24
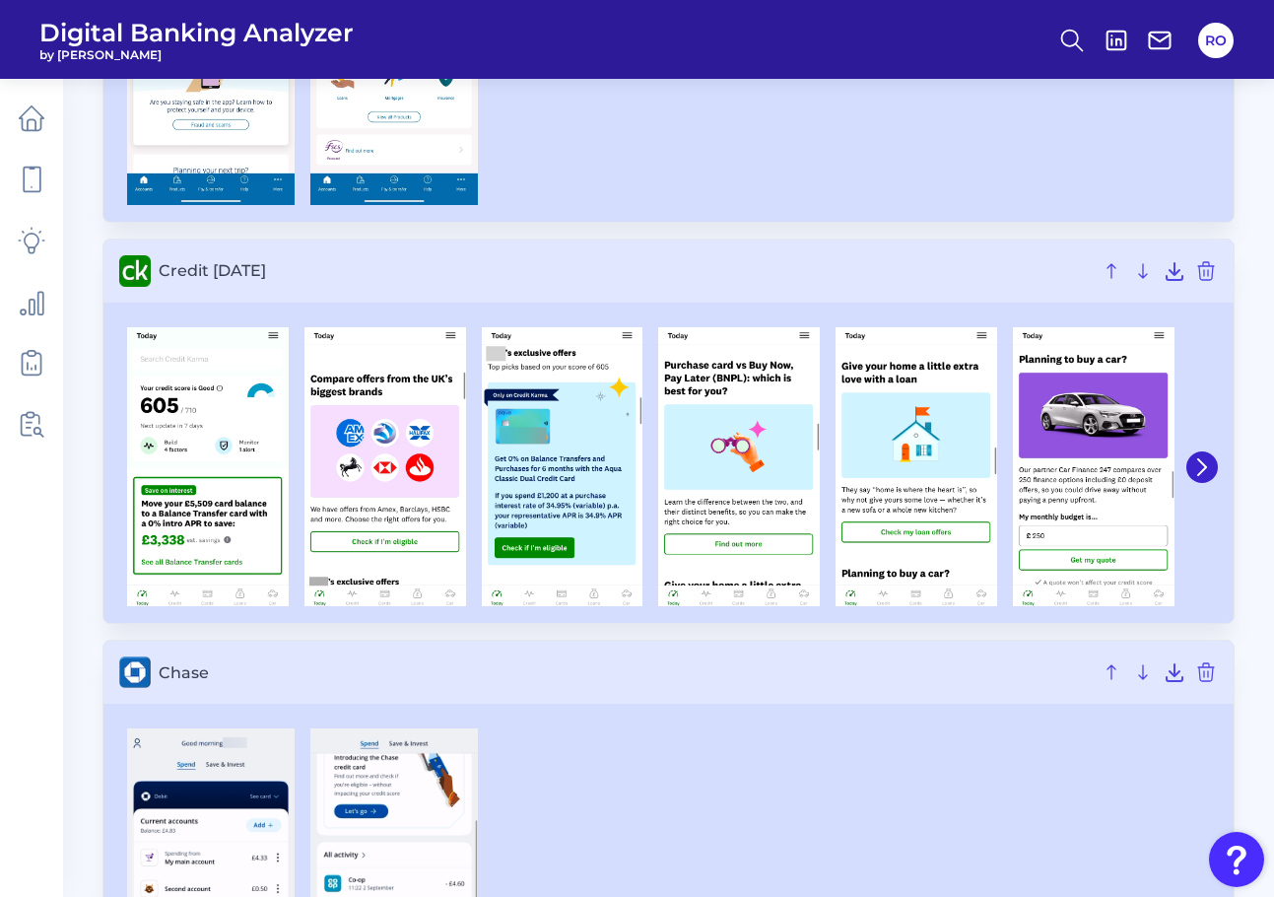
scroll to position [788, 0]
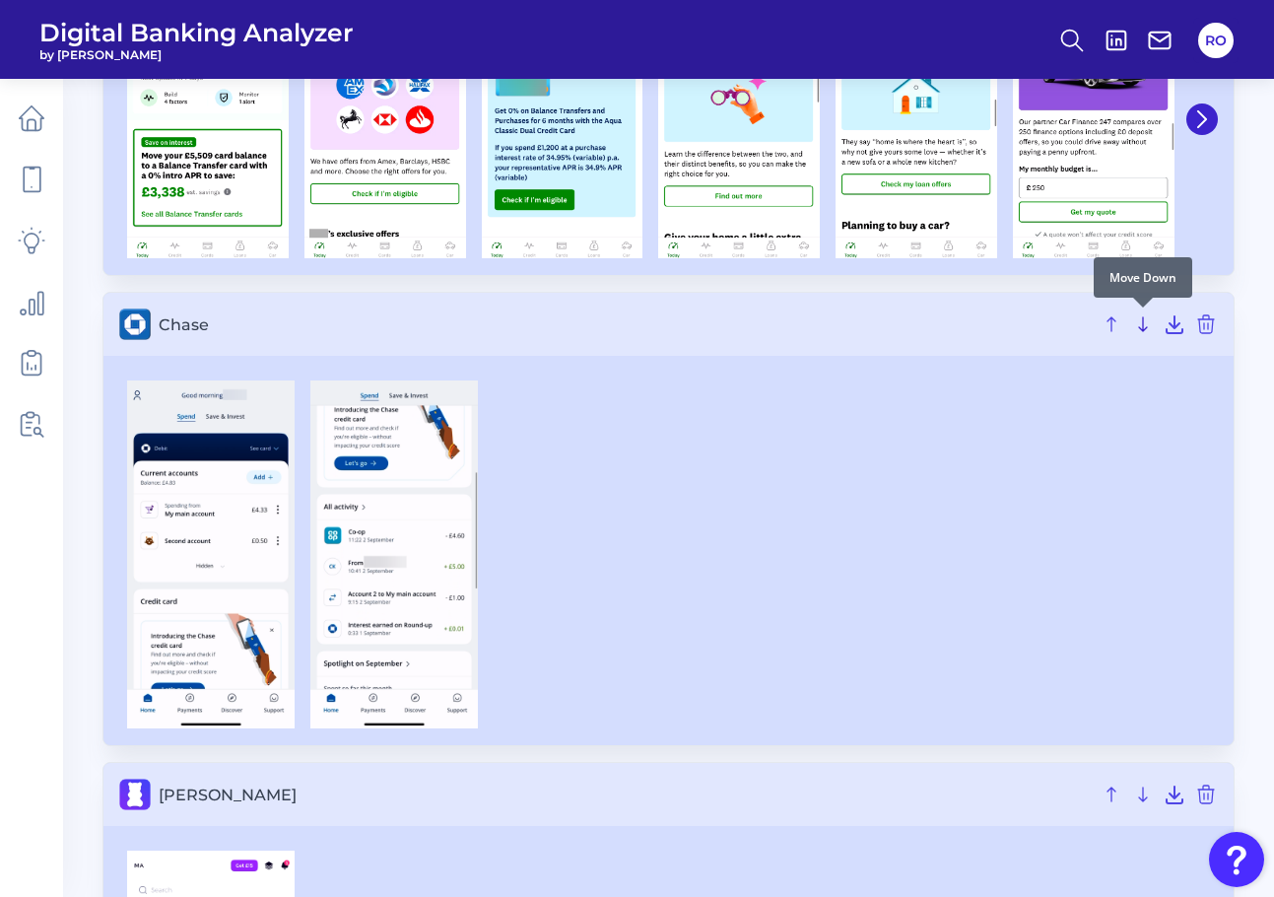
click at [1142, 324] on icon at bounding box center [1143, 324] width 24 height 24
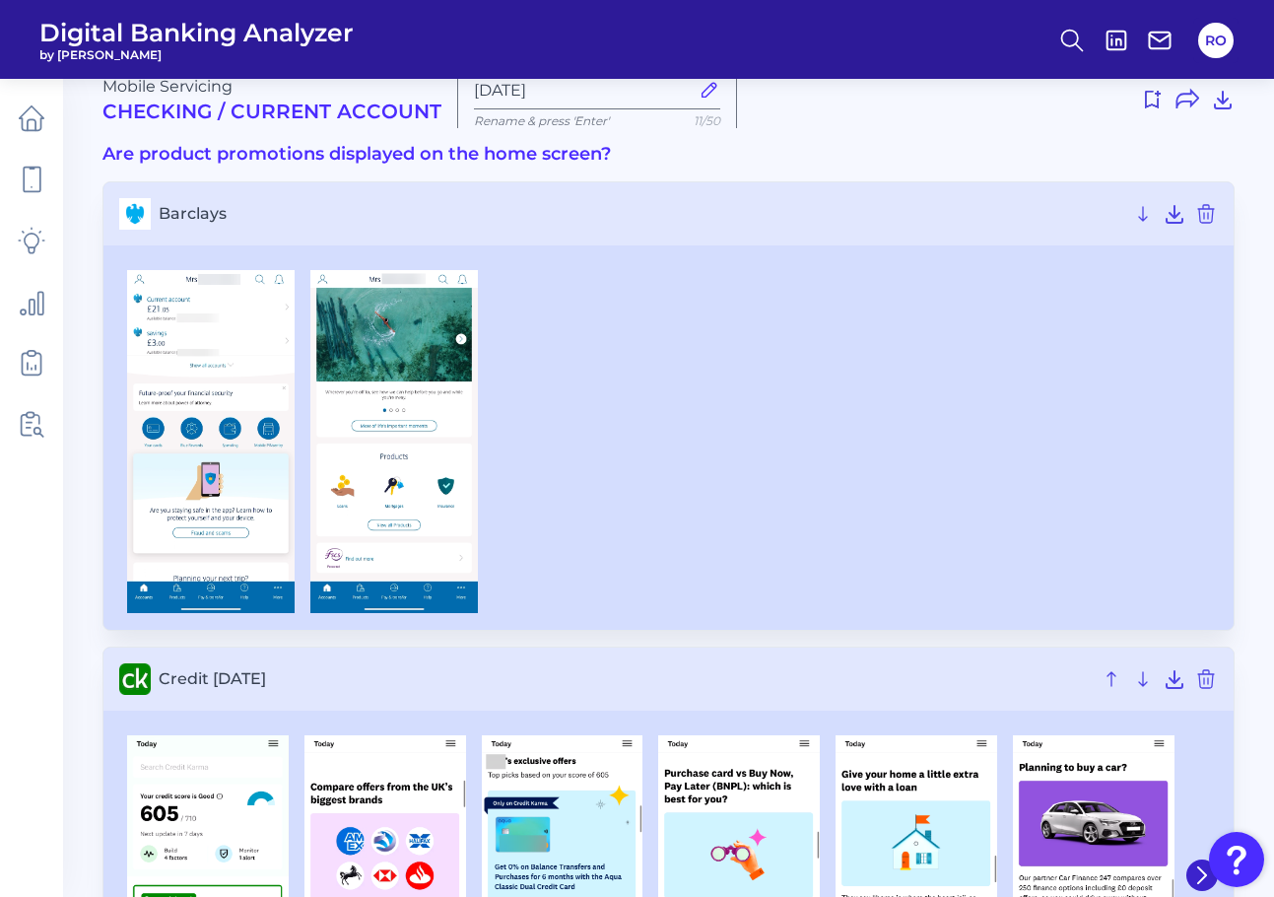
scroll to position [0, 0]
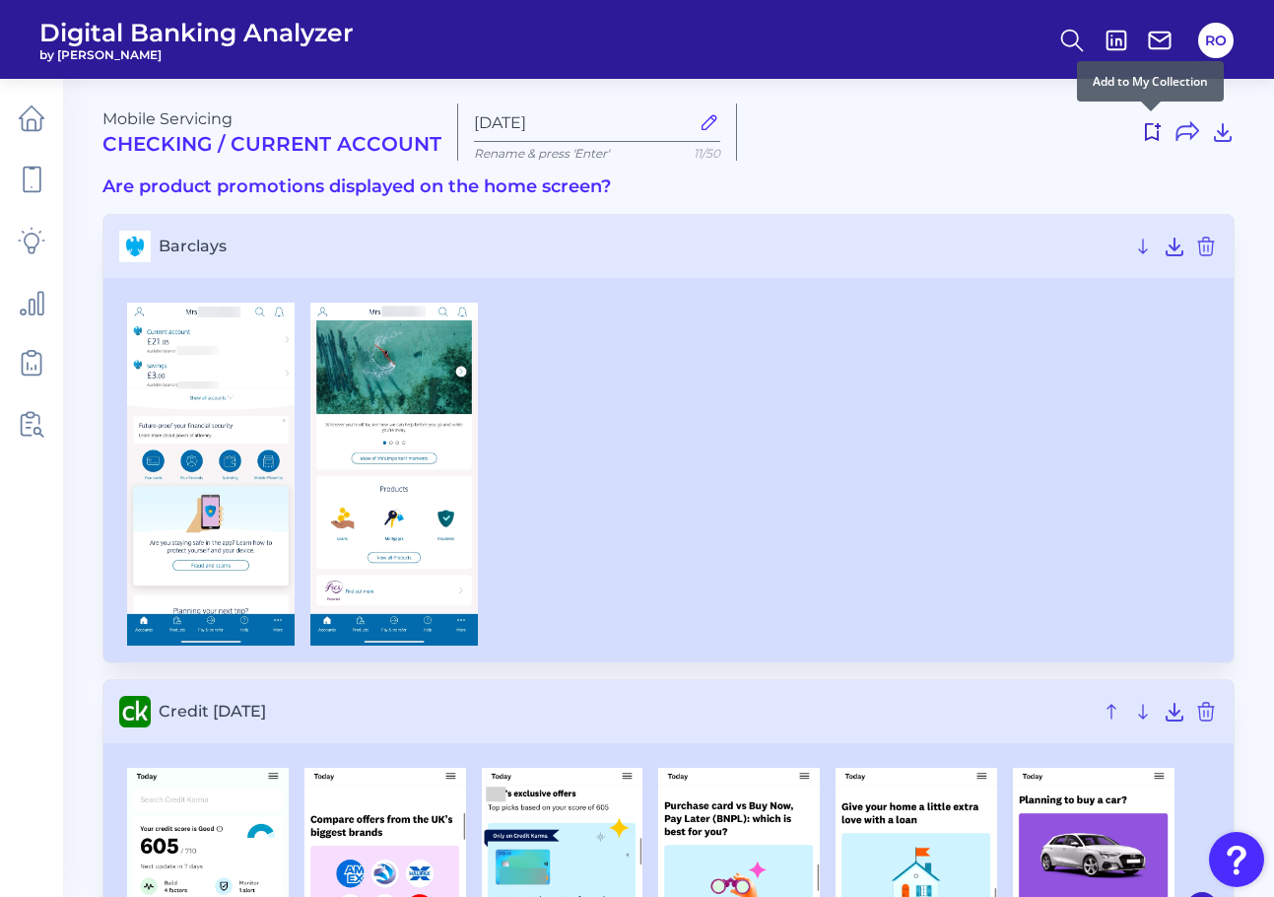
click at [1150, 135] on icon at bounding box center [1152, 132] width 24 height 24
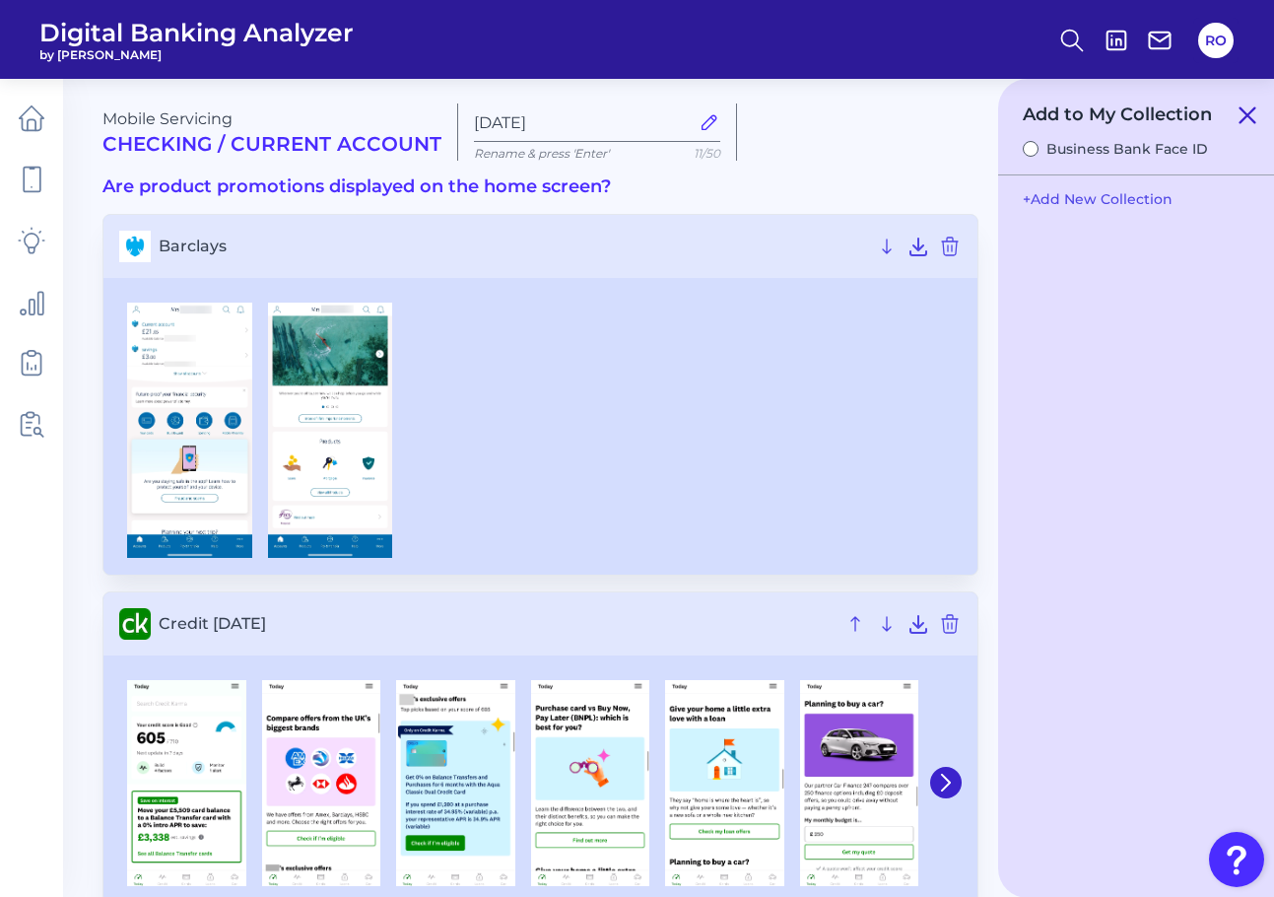
click at [1246, 121] on icon at bounding box center [1248, 115] width 24 height 24
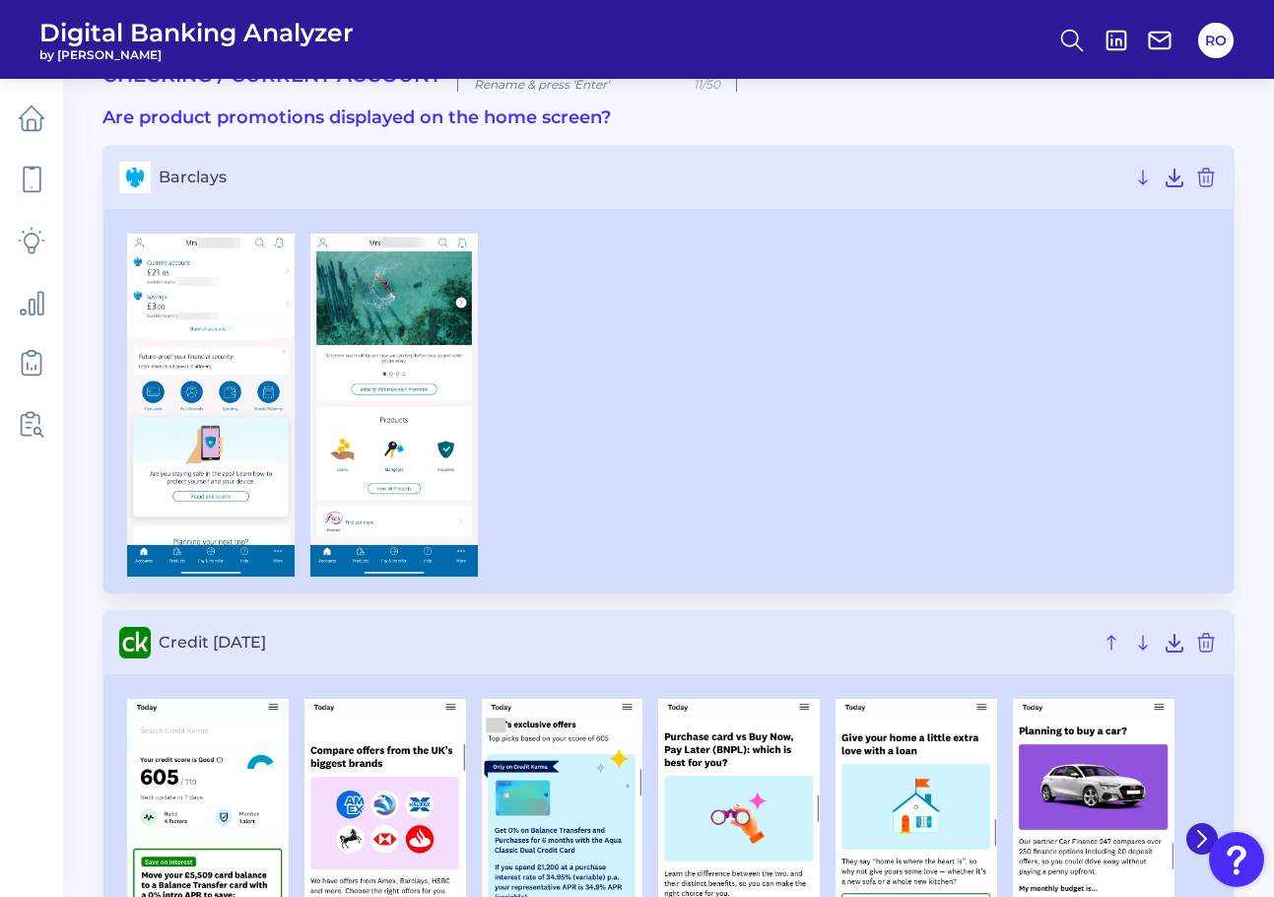
scroll to position [197, 0]
